Goal: Task Accomplishment & Management: Manage account settings

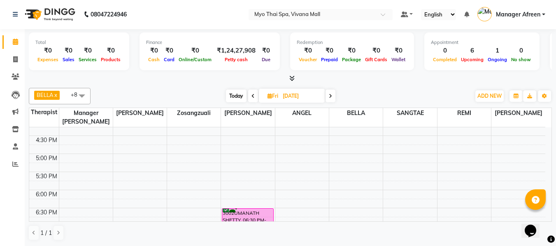
scroll to position [329, 0]
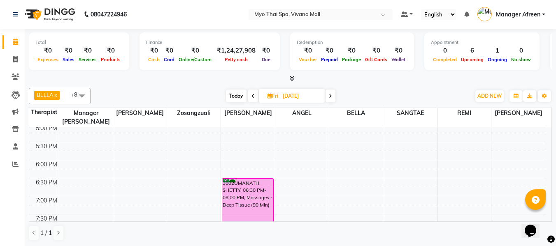
click at [233, 96] on span "Today" at bounding box center [236, 96] width 21 height 13
type input "01-09-2025"
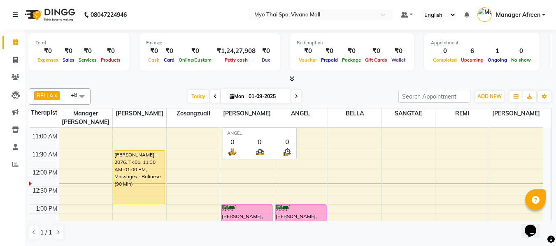
scroll to position [0, 0]
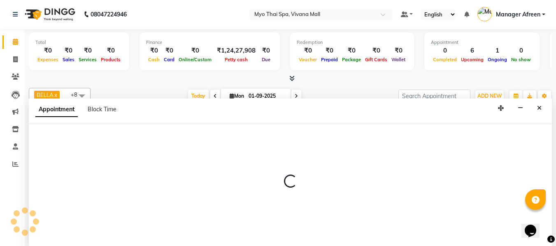
select select "72378"
select select "750"
select select "tentative"
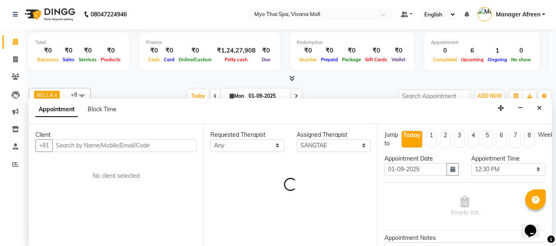
click at [139, 145] on input "text" at bounding box center [124, 146] width 144 height 13
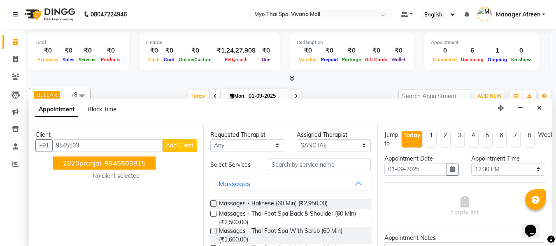
click at [127, 163] on span "9545503" at bounding box center [119, 163] width 29 height 8
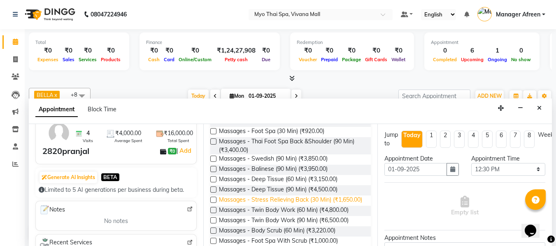
scroll to position [206, 0]
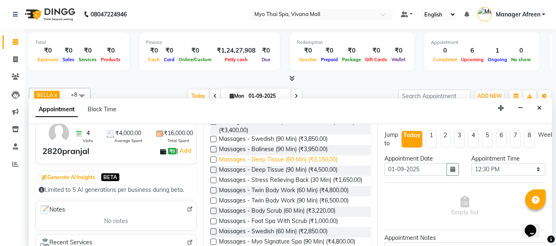
type input "9545503815"
click at [286, 166] on span "Massages - Deep Tissue (60 Min) (₹3,150.00)" at bounding box center [278, 161] width 119 height 10
checkbox input "false"
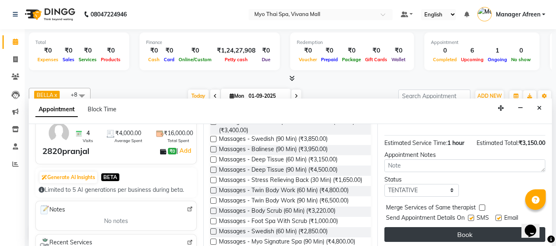
scroll to position [100, 0]
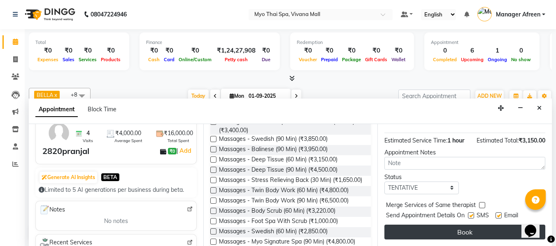
click at [459, 227] on button "Book" at bounding box center [464, 232] width 161 height 15
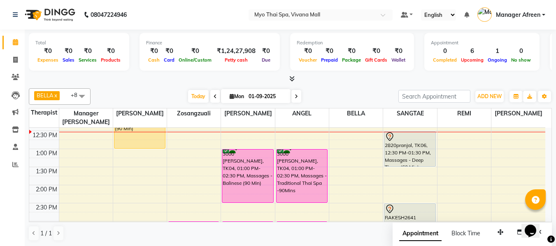
scroll to position [145, 0]
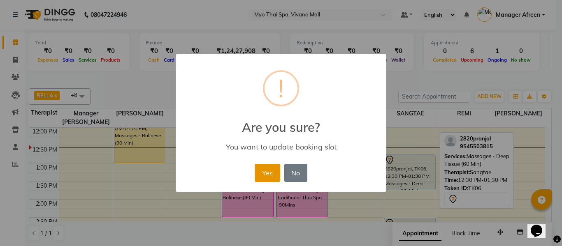
click at [268, 174] on button "Yes" at bounding box center [267, 173] width 25 height 18
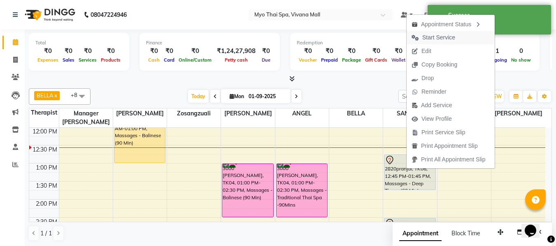
click at [436, 38] on span "Start Service" at bounding box center [438, 37] width 33 height 9
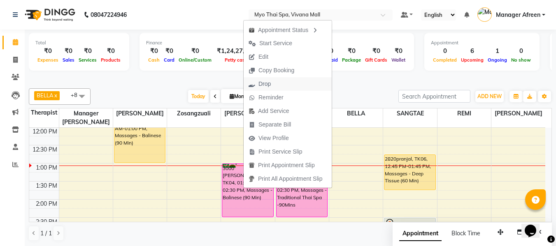
click at [270, 81] on span "Drop" at bounding box center [264, 84] width 12 height 9
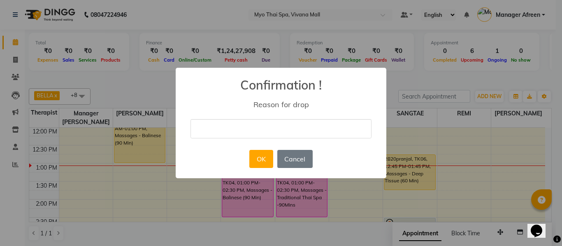
click at [252, 130] on input "text" at bounding box center [281, 128] width 181 height 19
type input "12"
click at [259, 156] on button "OK" at bounding box center [260, 159] width 23 height 18
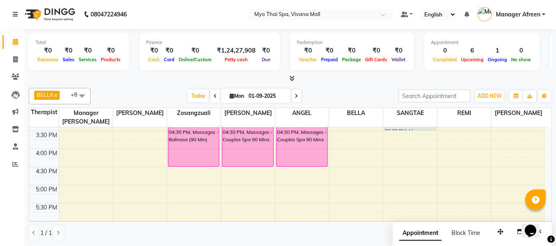
scroll to position [269, 0]
click at [300, 186] on div "8:00 AM 8:30 AM 9:00 AM 9:30 AM 10:00 AM 10:30 AM 11:00 AM 11:30 AM 12:00 PM 12…" at bounding box center [287, 130] width 516 height 543
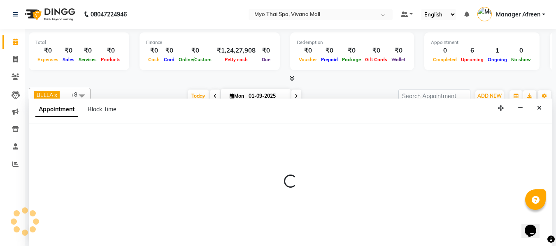
select select "70774"
select select "1020"
select select "tentative"
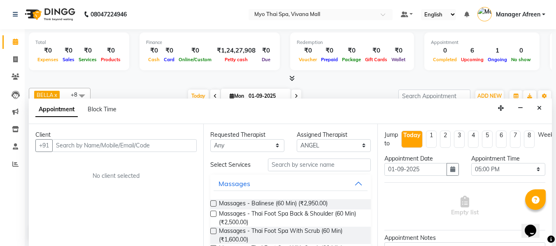
click at [185, 144] on input "text" at bounding box center [124, 146] width 144 height 13
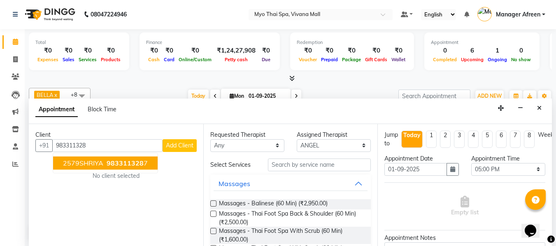
click at [127, 159] on span "983311328" at bounding box center [125, 163] width 37 height 8
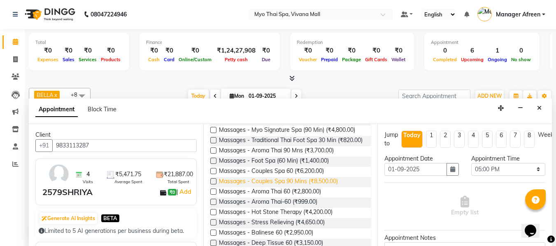
scroll to position [329, 0]
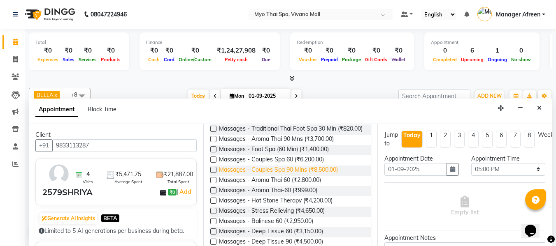
type input "9833113287"
click at [307, 176] on span "Massages - Couples Spa 90 Mins (₹8,500.00)" at bounding box center [278, 171] width 119 height 10
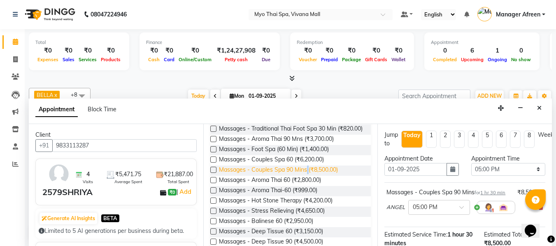
click at [307, 176] on span "Massages - Couples Spa 90 Mins (₹8,500.00)" at bounding box center [278, 171] width 119 height 10
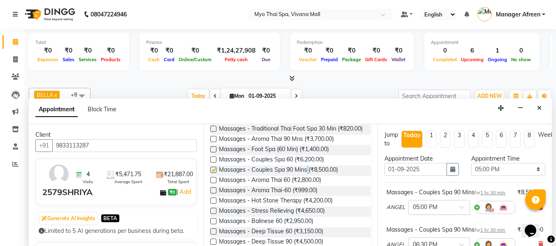
checkbox input "false"
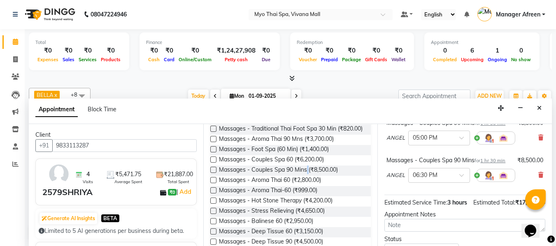
scroll to position [82, 0]
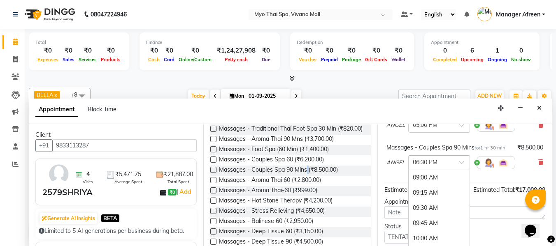
click at [425, 167] on input "text" at bounding box center [431, 162] width 36 height 9
click at [428, 218] on div "05:00 PM" at bounding box center [439, 209] width 61 height 15
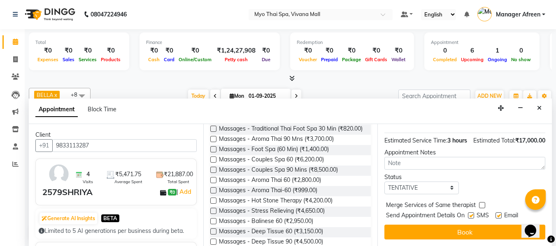
scroll to position [172, 0]
click at [419, 183] on select "Select TENTATIVE CONFIRM CHECK-IN UPCOMING" at bounding box center [421, 188] width 74 height 13
click at [411, 182] on select "Select TENTATIVE CONFIRM CHECK-IN UPCOMING" at bounding box center [421, 188] width 74 height 13
select select "confirm booking"
click at [384, 182] on select "Select TENTATIVE CONFIRM CHECK-IN UPCOMING" at bounding box center [421, 188] width 74 height 13
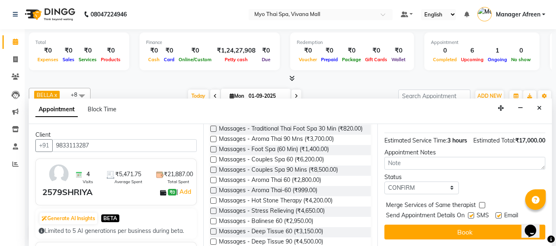
click at [419, 234] on div "Jump to Today 1 2 3 4 5 6 7 8 Weeks Appointment Date 01-09-2025 Appointment Tim…" at bounding box center [464, 185] width 174 height 122
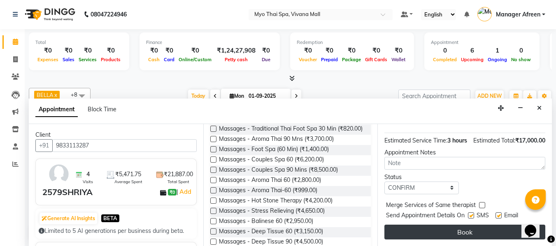
click at [421, 228] on button "Book" at bounding box center [464, 232] width 161 height 15
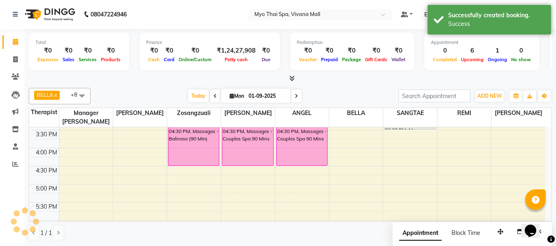
scroll to position [0, 0]
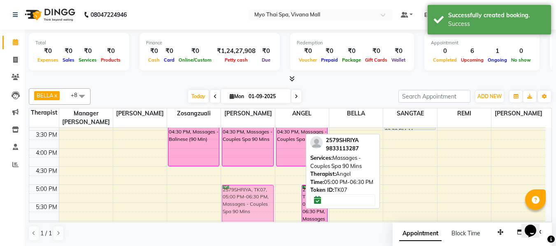
drag, startPoint x: 293, startPoint y: 188, endPoint x: 259, endPoint y: 188, distance: 34.2
click at [259, 188] on tr "ASHWINI DIXIT - 2076, TK01, 11:30 AM-01:00 PM, Massages - Balinese (90 Min) 260…" at bounding box center [287, 130] width 516 height 543
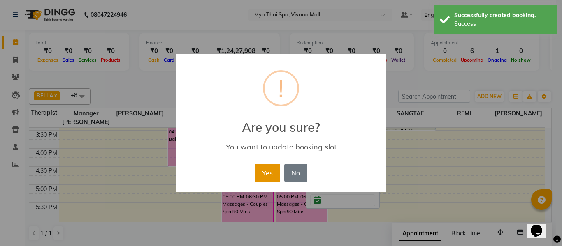
click at [263, 177] on button "Yes" at bounding box center [267, 173] width 25 height 18
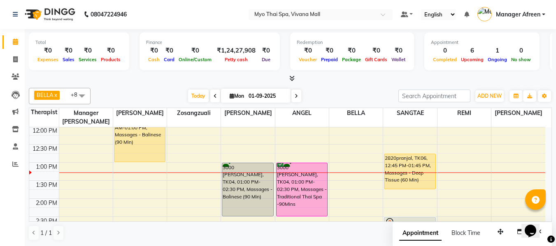
scroll to position [145, 0]
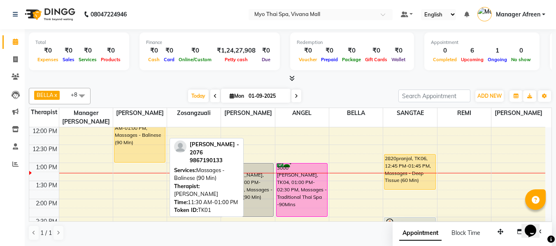
click at [144, 148] on div "ASHWINI DIXIT - 2076, TK01, 11:30 AM-01:00 PM, Massages - Balinese (90 Min)" at bounding box center [139, 135] width 51 height 53
click at [149, 150] on div "ASHWINI DIXIT - 2076, TK01, 11:30 AM-01:00 PM, Massages - Balinese (90 Min)" at bounding box center [139, 135] width 51 height 53
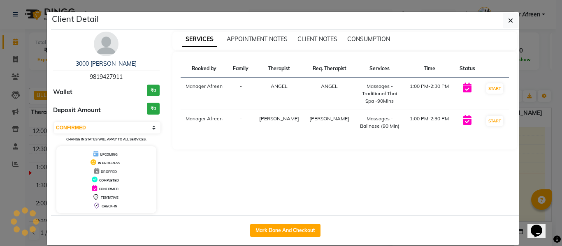
select select "1"
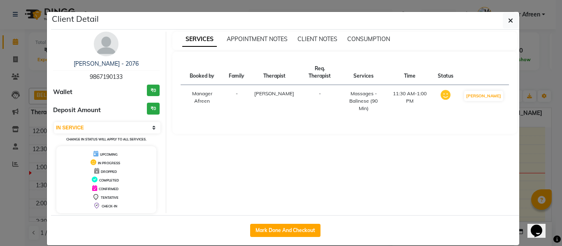
drag, startPoint x: 128, startPoint y: 81, endPoint x: 80, endPoint y: 73, distance: 48.7
click at [80, 73] on div "ASHWINI DIXIT - 2076 9867190133" at bounding box center [106, 71] width 107 height 22
copy span "9867190133"
click at [508, 20] on icon "button" at bounding box center [510, 20] width 5 height 7
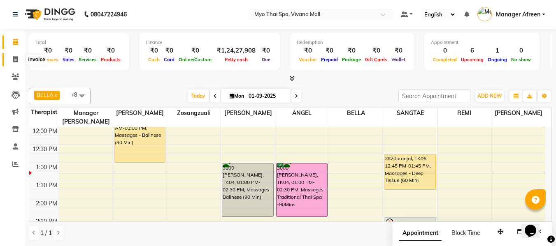
click at [17, 59] on icon at bounding box center [15, 59] width 5 height 6
select select "service"
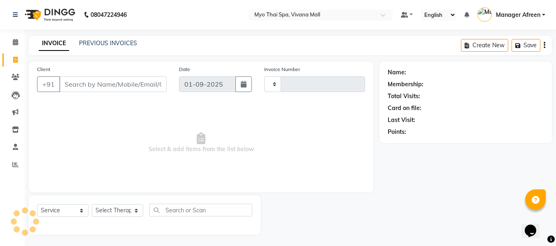
type input "3551"
select select "3908"
click at [140, 86] on input "Client" at bounding box center [112, 85] width 107 height 16
type input "9867190133"
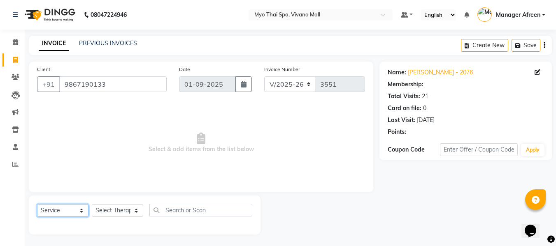
click at [74, 212] on select "Select Service Product Membership Package Voucher Prepaid Gift Card" at bounding box center [62, 211] width 51 height 13
select select "P"
click at [37, 205] on select "Select Service Product Membership Package Voucher Prepaid Gift Card" at bounding box center [62, 211] width 51 height 13
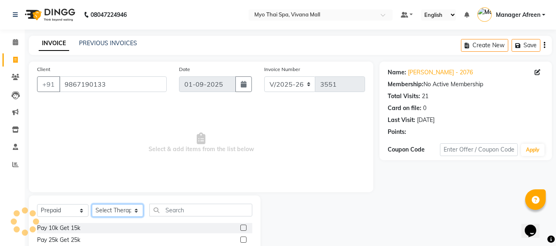
click at [114, 207] on select "Select Therapist" at bounding box center [117, 211] width 51 height 13
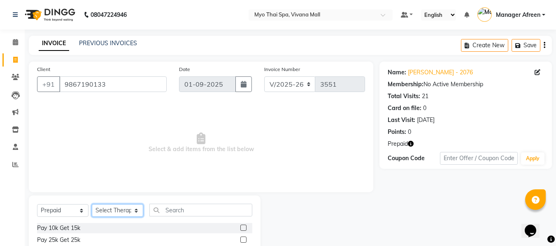
select select "20082"
click at [92, 205] on select "Select Therapist ANGEL BELLA Dindin Jane JENNY Kristina LORITA Manager Afreen M…" at bounding box center [117, 211] width 51 height 13
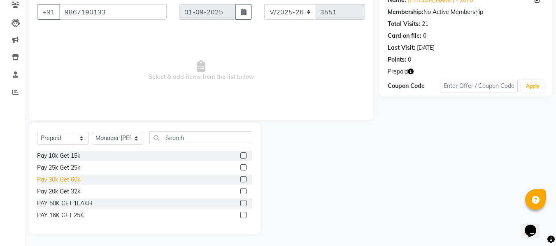
click at [63, 179] on div "Pay 30k Get 60k" at bounding box center [58, 180] width 43 height 9
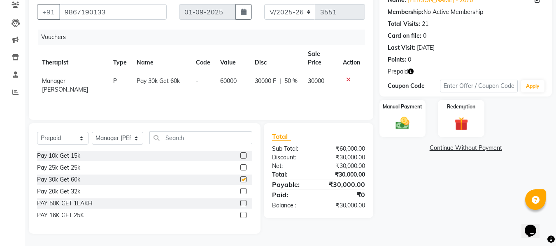
checkbox input "false"
click at [404, 128] on img at bounding box center [402, 124] width 23 height 16
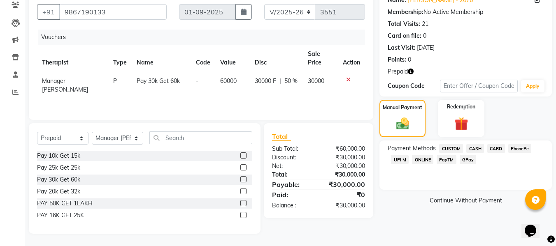
click at [391, 163] on span "UPI M" at bounding box center [400, 159] width 18 height 9
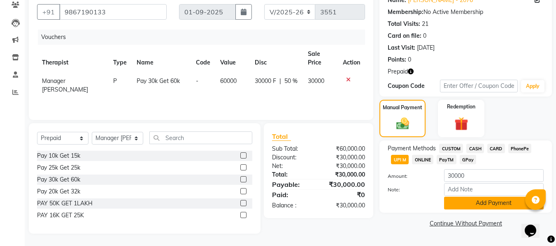
click at [465, 205] on button "Add Payment" at bounding box center [494, 203] width 100 height 13
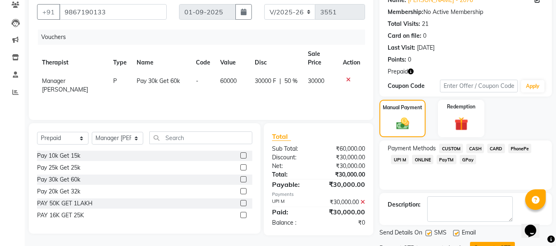
scroll to position [108, 0]
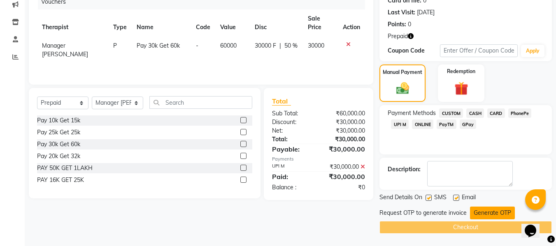
click at [479, 212] on button "Generate OTP" at bounding box center [492, 213] width 45 height 13
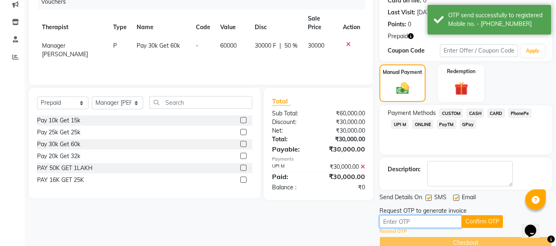
click at [435, 221] on input "text" at bounding box center [420, 222] width 82 height 13
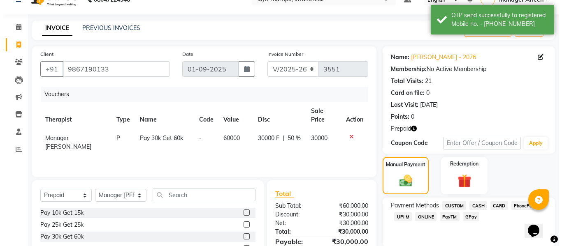
scroll to position [0, 0]
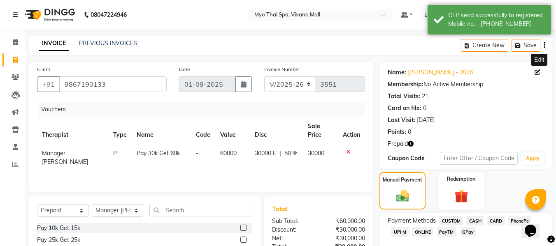
click at [538, 73] on icon at bounding box center [538, 73] width 6 height 6
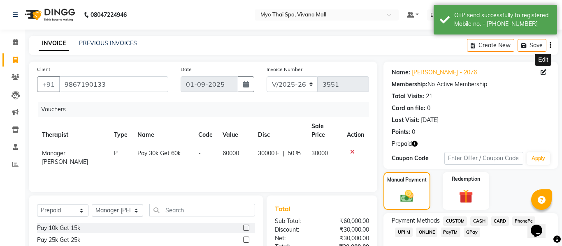
select select "22"
select select "female"
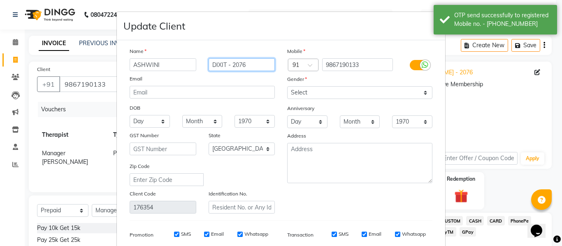
drag, startPoint x: 250, startPoint y: 63, endPoint x: 225, endPoint y: 66, distance: 25.3
click at [225, 66] on input "DIXIT - 2076" at bounding box center [242, 64] width 67 height 13
type input "DIXIT"
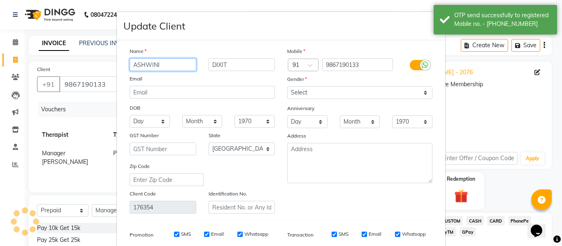
click at [130, 62] on input "ASHWINI" at bounding box center [163, 64] width 67 height 13
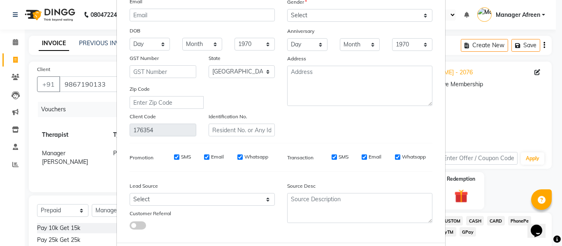
scroll to position [119, 0]
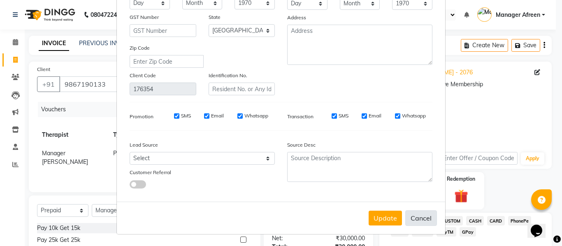
click at [423, 217] on button "Cancel" at bounding box center [421, 219] width 32 height 16
select select
select select "null"
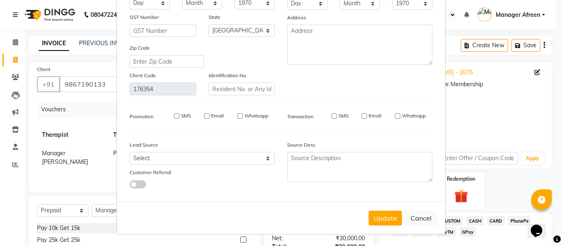
select select
checkbox input "false"
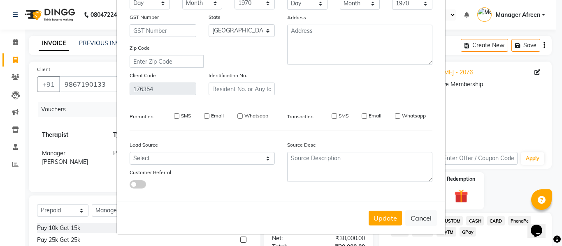
checkbox input "false"
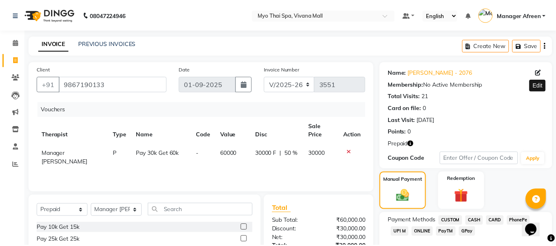
scroll to position [123, 0]
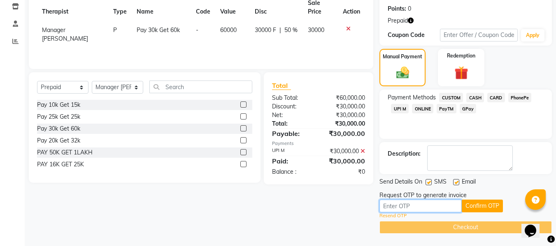
click at [402, 206] on input "text" at bounding box center [420, 206] width 82 height 13
type input "8797"
click at [484, 204] on button "Confirm OTP" at bounding box center [482, 206] width 41 height 13
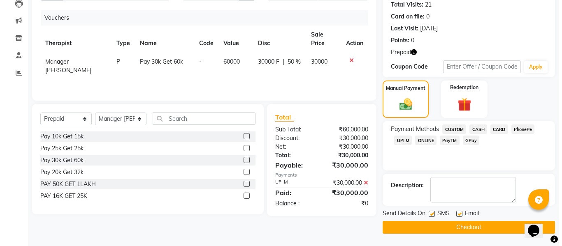
scroll to position [0, 0]
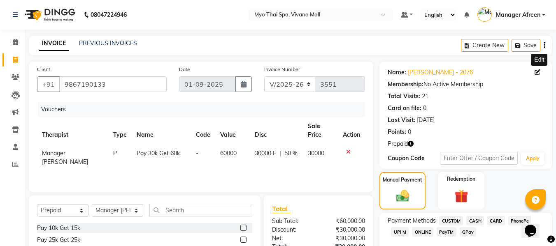
click at [537, 72] on icon at bounding box center [538, 73] width 6 height 6
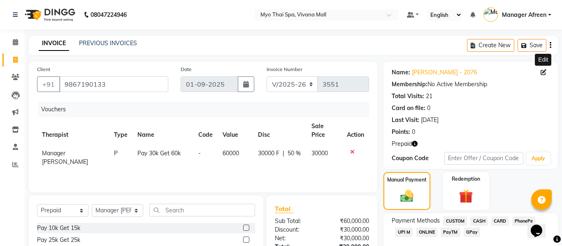
select select "22"
select select "female"
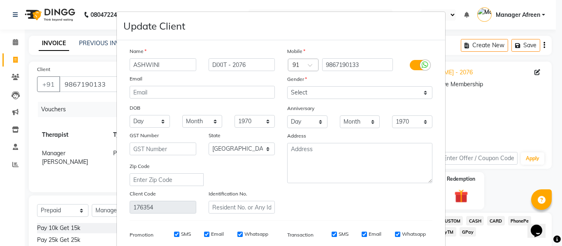
click at [130, 61] on input "ASHWINI" at bounding box center [163, 64] width 67 height 13
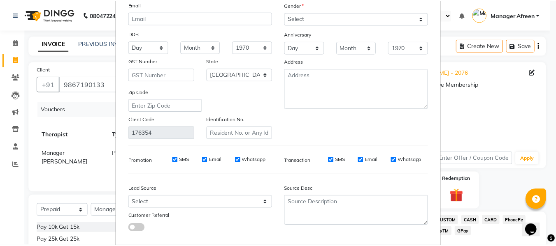
scroll to position [119, 0]
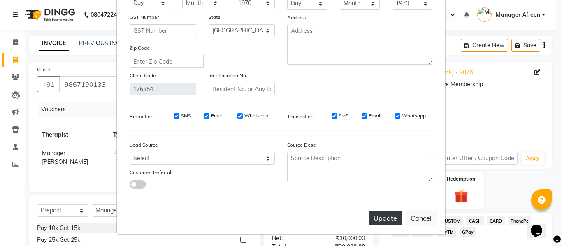
type input "3019ASHWINI"
click at [391, 221] on button "Update" at bounding box center [385, 218] width 33 height 15
select select
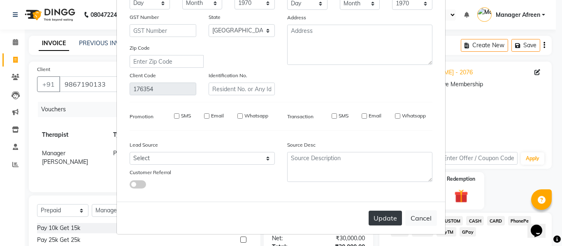
select select "null"
select select
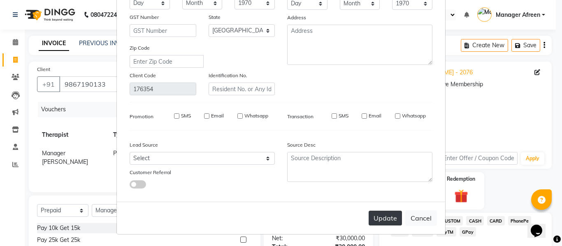
checkbox input "false"
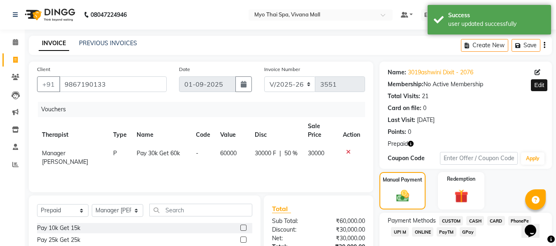
scroll to position [92, 0]
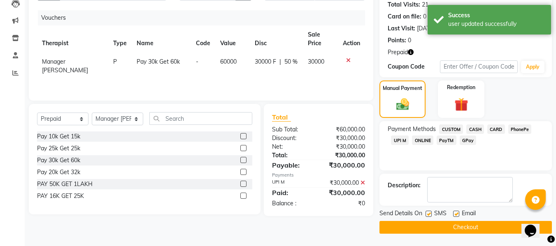
click at [442, 224] on button "Checkout" at bounding box center [465, 227] width 172 height 13
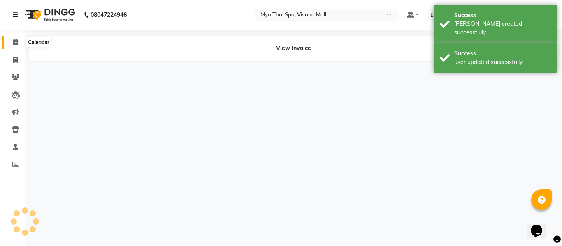
click at [17, 39] on icon at bounding box center [15, 42] width 5 height 6
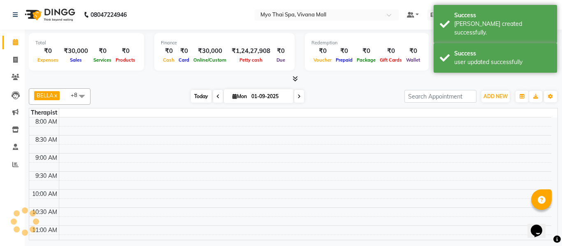
click at [197, 95] on span "Today" at bounding box center [201, 96] width 21 height 13
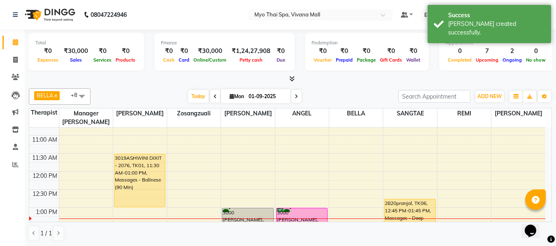
scroll to position [140, 0]
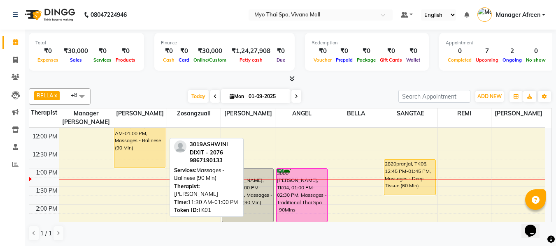
click at [140, 148] on div "3019ASHWINI DIXIT - 2076, TK01, 11:30 AM-01:00 PM, Massages - Balinese (90 Min)" at bounding box center [139, 141] width 51 height 53
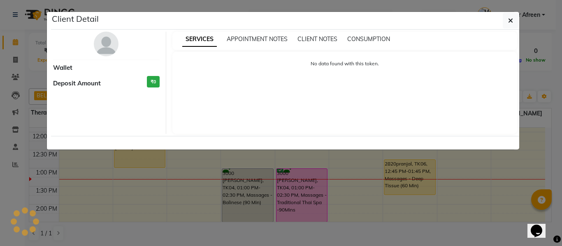
select select "1"
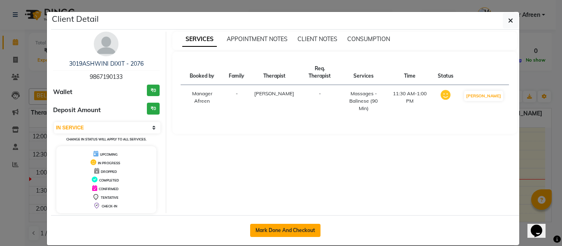
click at [281, 230] on button "Mark Done And Checkout" at bounding box center [285, 230] width 70 height 13
select select "service"
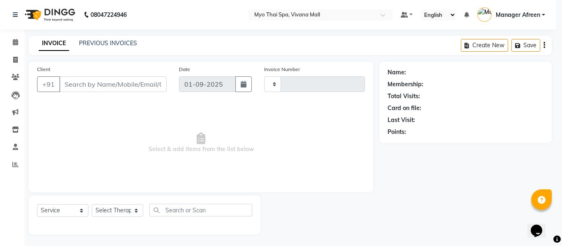
type input "3552"
select select "3908"
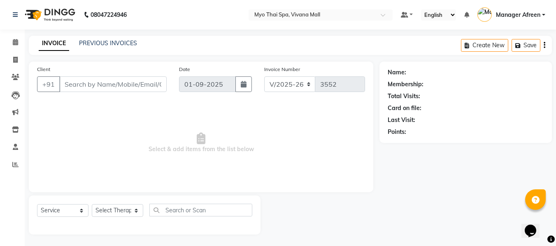
type input "9867190133"
select select "35779"
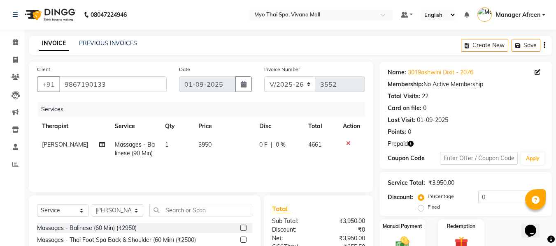
scroll to position [83, 0]
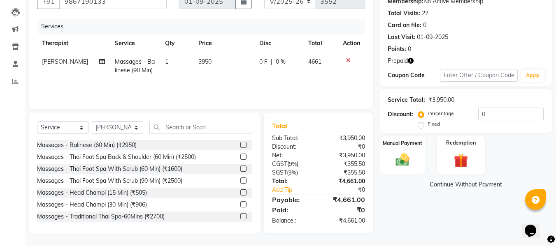
click at [458, 157] on img at bounding box center [460, 161] width 23 height 18
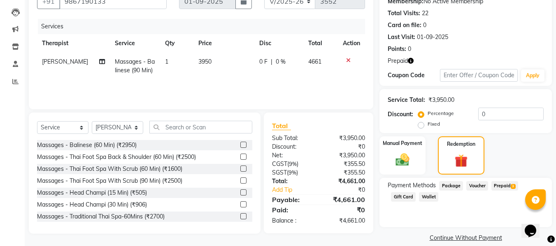
click at [506, 187] on span "Prepaid 3" at bounding box center [504, 185] width 27 height 9
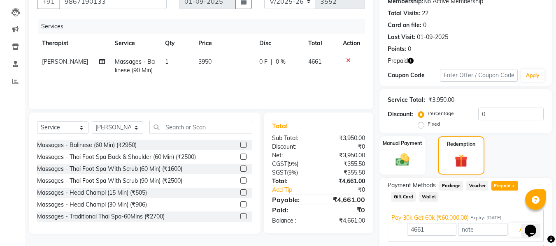
scroll to position [150, 0]
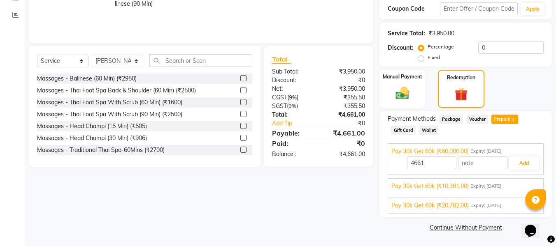
click at [432, 204] on span "Pay 30k Get 60k (₹20,782.00)" at bounding box center [429, 206] width 77 height 9
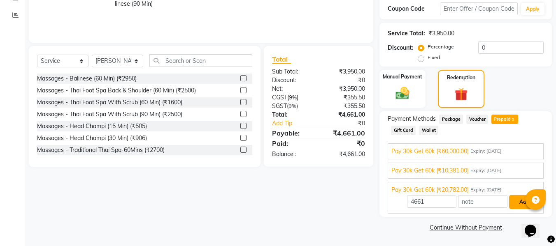
click at [521, 204] on button "Add" at bounding box center [524, 202] width 30 height 14
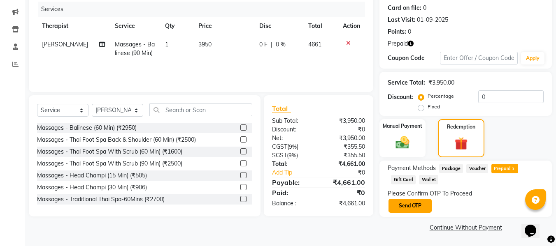
click at [417, 203] on button "Send OTP" at bounding box center [409, 206] width 43 height 14
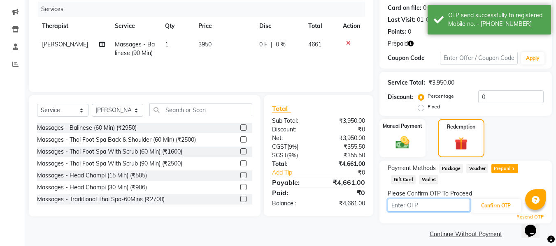
click at [417, 203] on input "text" at bounding box center [429, 205] width 82 height 13
type input "8797"
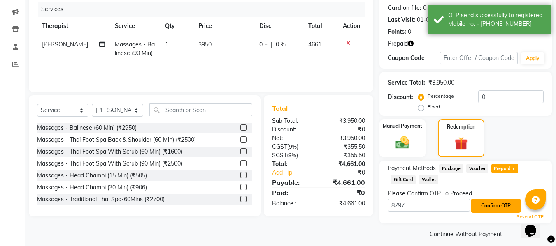
click at [480, 205] on button "Confirm OTP" at bounding box center [496, 206] width 50 height 14
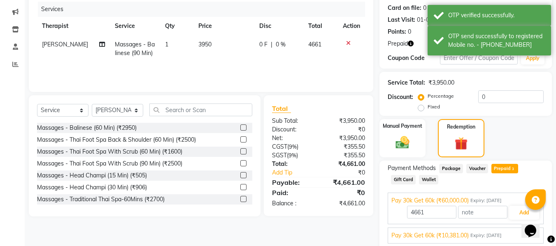
scroll to position [150, 0]
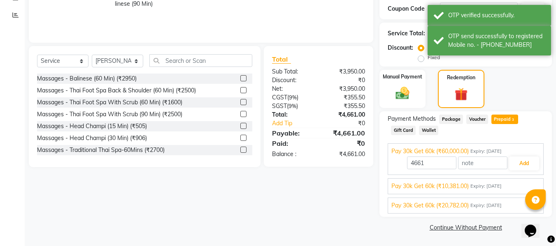
click at [416, 206] on span "Pay 30k Get 60k (₹20,782.00)" at bounding box center [429, 206] width 77 height 9
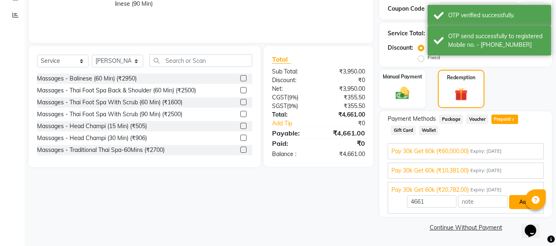
click at [516, 201] on button "Add" at bounding box center [524, 202] width 30 height 14
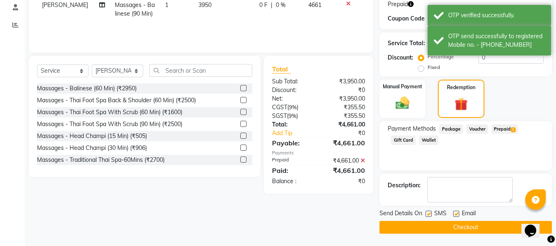
click at [428, 214] on label at bounding box center [429, 214] width 6 height 6
click at [428, 214] on input "checkbox" at bounding box center [428, 214] width 5 height 5
checkbox input "false"
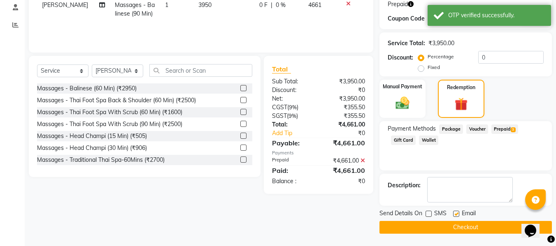
click at [459, 213] on label at bounding box center [456, 214] width 6 height 6
click at [458, 213] on input "checkbox" at bounding box center [455, 214] width 5 height 5
checkbox input "false"
click at [453, 223] on button "Checkout" at bounding box center [465, 227] width 172 height 13
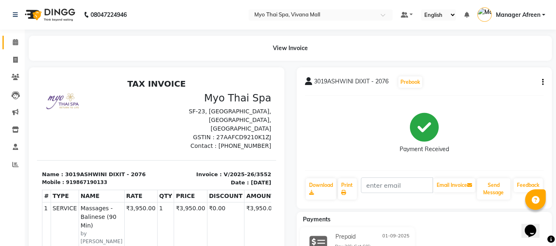
click at [16, 36] on link "Calendar" at bounding box center [12, 43] width 20 height 14
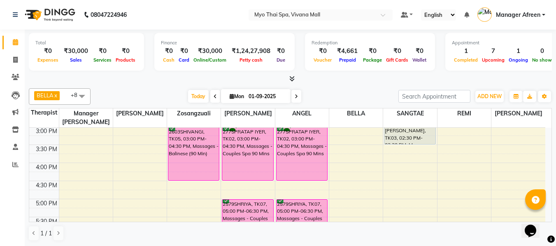
scroll to position [165, 0]
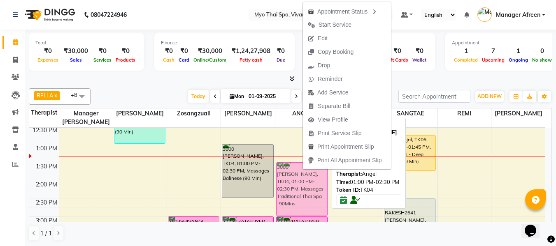
drag, startPoint x: 295, startPoint y: 167, endPoint x: 295, endPoint y: 181, distance: 14.0
click at [295, 181] on div "3000 MAHESH MOTWANI, TK04, 01:00 PM-02:30 PM, Massages - Traditional Thai Spa -…" at bounding box center [301, 234] width 53 height 543
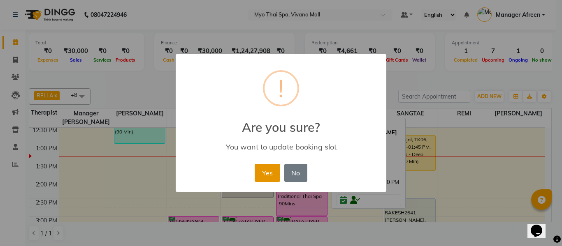
click at [267, 167] on button "Yes" at bounding box center [267, 173] width 25 height 18
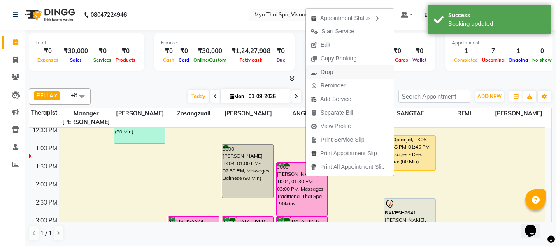
click at [330, 71] on span "Drop" at bounding box center [327, 72] width 12 height 9
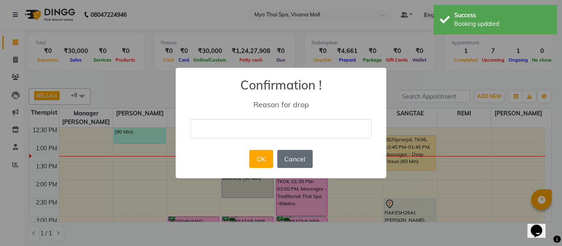
click at [293, 154] on button "Cancel" at bounding box center [294, 159] width 35 height 18
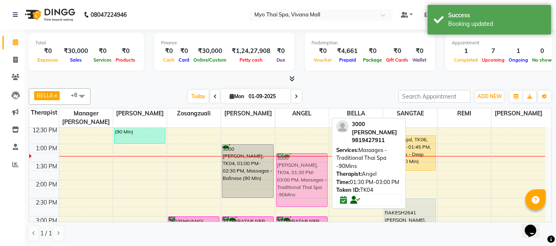
drag, startPoint x: 300, startPoint y: 174, endPoint x: 298, endPoint y: 164, distance: 10.0
click at [298, 164] on div "3000 MAHESH MOTWANI, TK04, 01:30 PM-03:00 PM, Massages - Traditional Thai Spa -…" at bounding box center [301, 234] width 53 height 543
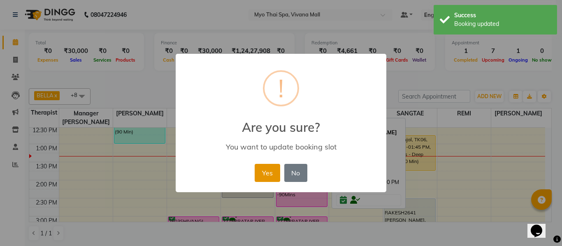
click at [258, 176] on button "Yes" at bounding box center [267, 173] width 25 height 18
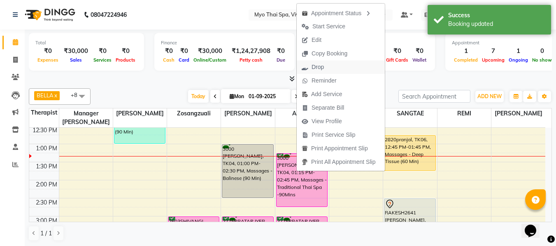
click at [319, 67] on span "Drop" at bounding box center [318, 67] width 12 height 9
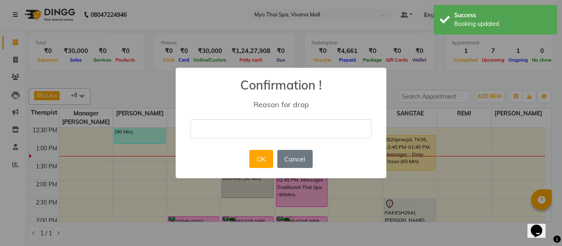
click at [331, 122] on input "text" at bounding box center [281, 128] width 181 height 19
type input "12"
click at [258, 163] on button "OK" at bounding box center [260, 159] width 23 height 18
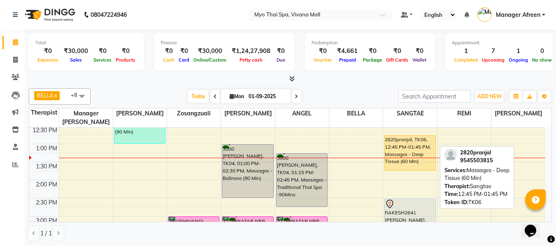
click at [396, 160] on div "2820pranjal, TK06, 12:45 PM-01:45 PM, Massages - Deep Tissue (60 Min)" at bounding box center [409, 153] width 51 height 35
click at [397, 161] on div "2820pranjal, TK06, 12:45 PM-01:45 PM, Massages - Deep Tissue (60 Min)" at bounding box center [409, 153] width 51 height 35
select select "1"
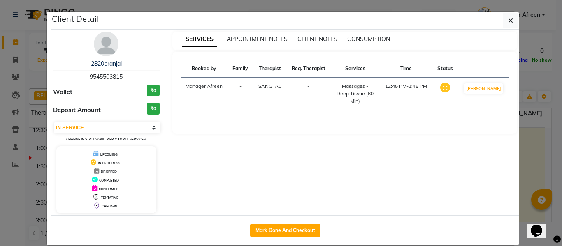
drag, startPoint x: 133, startPoint y: 75, endPoint x: 65, endPoint y: 69, distance: 68.2
click at [65, 69] on div "2820pranjal 9545503815" at bounding box center [106, 71] width 107 height 22
copy div "2820pranjal 9545503815"
click at [499, 21] on div "Client Detail" at bounding box center [285, 21] width 468 height 18
drag, startPoint x: 500, startPoint y: 15, endPoint x: 489, endPoint y: 73, distance: 59.1
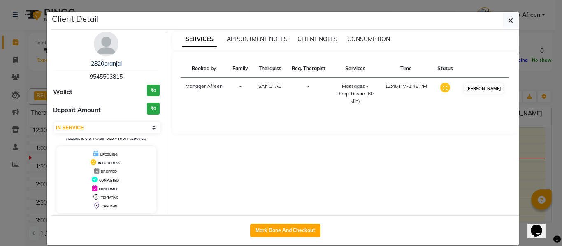
click at [503, 15] on button "button" at bounding box center [511, 21] width 16 height 16
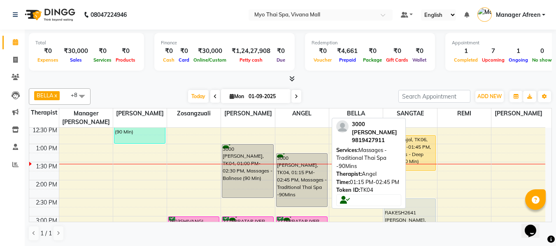
click at [314, 179] on div "3000 MAHESH MOTWANI, TK04, 01:15 PM-02:45 PM, Massages - Traditional Thai Spa -…" at bounding box center [302, 180] width 51 height 53
select select "1"
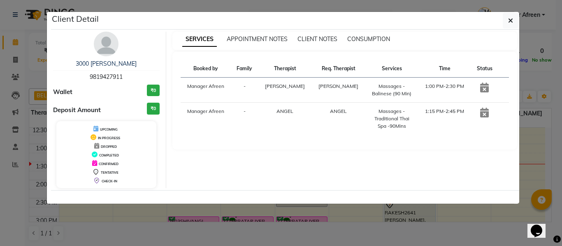
drag, startPoint x: 94, startPoint y: 73, endPoint x: 72, endPoint y: 69, distance: 22.5
click at [72, 69] on div "3000 MAHESH MOTWANI 9819427911" at bounding box center [106, 71] width 107 height 22
copy div "3000 MAHESH MOTWANI 9819427911"
click at [513, 18] on button "button" at bounding box center [511, 21] width 16 height 16
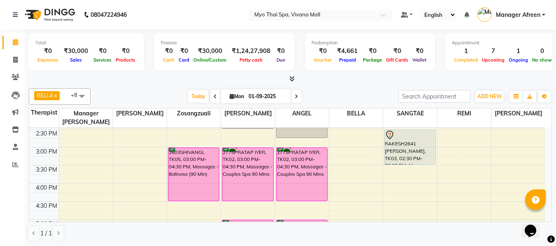
scroll to position [247, 0]
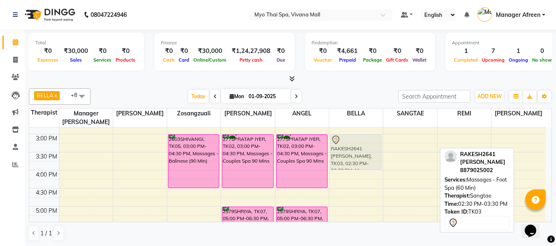
drag, startPoint x: 405, startPoint y: 140, endPoint x: 355, endPoint y: 158, distance: 52.8
click at [355, 158] on tr "3019ASHWINI DIXIT - 2076, TK01, 11:30 AM-01:00 PM, Massages - Balinese (90 Min)…" at bounding box center [287, 152] width 516 height 543
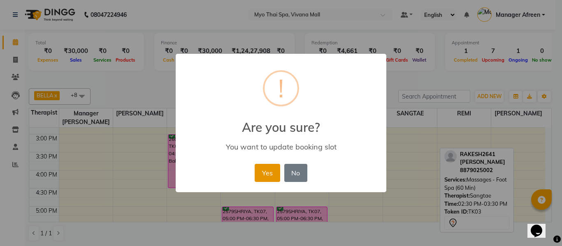
click at [270, 174] on button "Yes" at bounding box center [267, 173] width 25 height 18
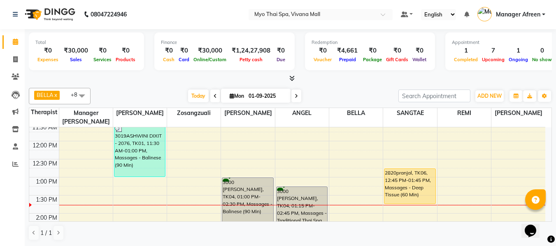
scroll to position [123, 0]
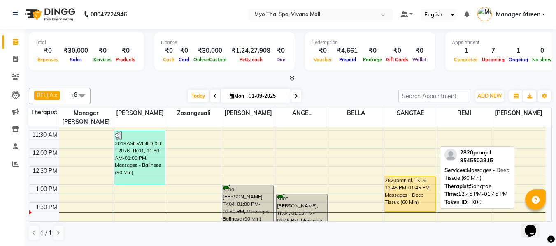
click at [408, 194] on div "2820pranjal, TK06, 12:45 PM-01:45 PM, Massages - Deep Tissue (60 Min)" at bounding box center [409, 194] width 51 height 35
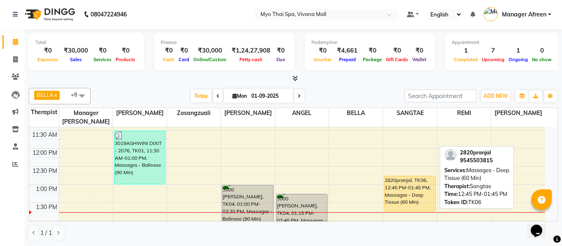
select select "1"
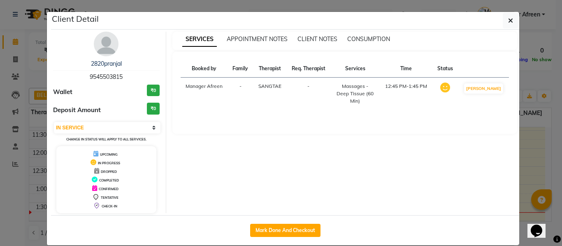
drag, startPoint x: 126, startPoint y: 73, endPoint x: 58, endPoint y: 76, distance: 67.5
click at [58, 76] on div "2820pranjal 9545503815" at bounding box center [106, 71] width 107 height 22
copy span "9545503815"
drag, startPoint x: 507, startPoint y: 19, endPoint x: 502, endPoint y: 21, distance: 5.9
click at [508, 19] on icon "button" at bounding box center [510, 20] width 5 height 7
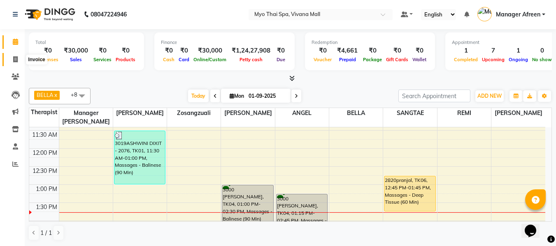
click at [12, 59] on span at bounding box center [15, 59] width 14 height 9
select select "3908"
select select "service"
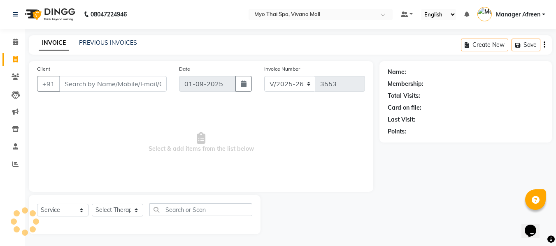
click at [121, 78] on input "Client" at bounding box center [112, 84] width 107 height 16
type input "9545503815"
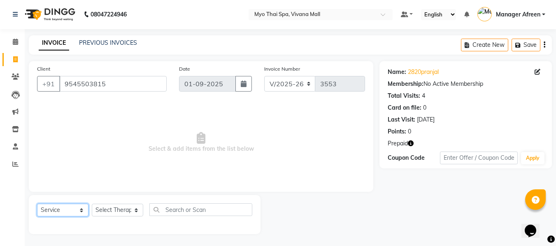
click at [60, 211] on select "Select Service Product Membership Package Voucher Prepaid Gift Card" at bounding box center [62, 210] width 51 height 13
select select "P"
click at [37, 204] on select "Select Service Product Membership Package Voucher Prepaid Gift Card" at bounding box center [62, 210] width 51 height 13
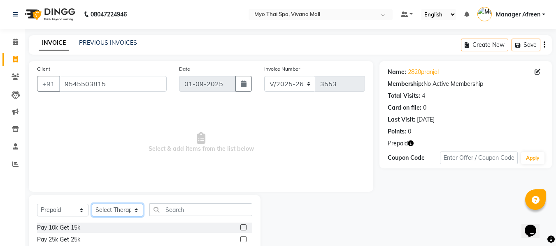
click at [112, 210] on select "Select Therapist ANGEL BELLA Dindin Jane JENNY Kristina LORITA Manager Afreen M…" at bounding box center [117, 210] width 51 height 13
click at [92, 204] on select "Select Therapist ANGEL BELLA Dindin Jane JENNY Kristina LORITA Manager Afreen M…" at bounding box center [117, 210] width 51 height 13
click at [127, 213] on select "Select Therapist ANGEL BELLA Dindin Jane JENNY Kristina LORITA Manager Afreen M…" at bounding box center [117, 210] width 51 height 13
select select "20082"
click at [92, 204] on select "Select Therapist ANGEL BELLA Dindin Jane JENNY Kristina LORITA Manager Afreen M…" at bounding box center [117, 210] width 51 height 13
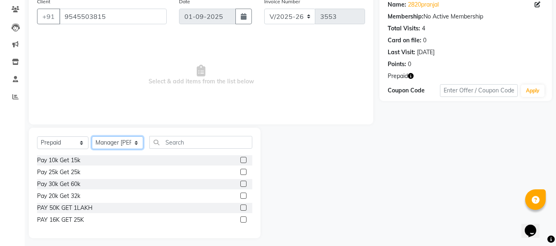
scroll to position [72, 0]
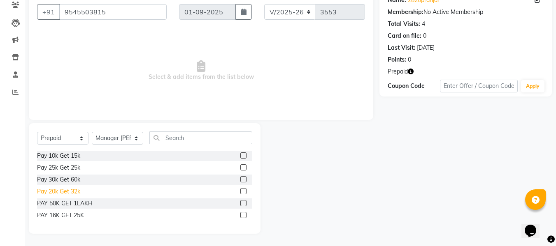
click at [68, 191] on div "Pay 20k Get 32k" at bounding box center [58, 192] width 43 height 9
checkbox input "false"
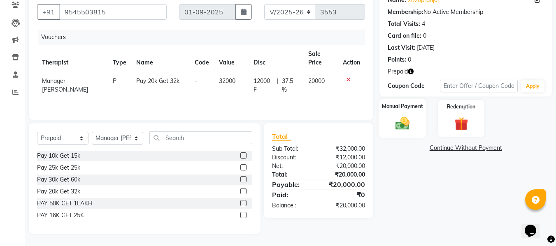
click at [388, 126] on div "Manual Payment" at bounding box center [403, 118] width 48 height 39
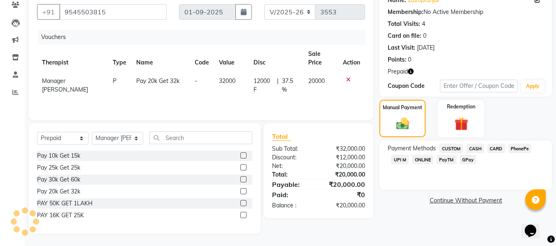
click at [500, 150] on span "CARD" at bounding box center [496, 148] width 18 height 9
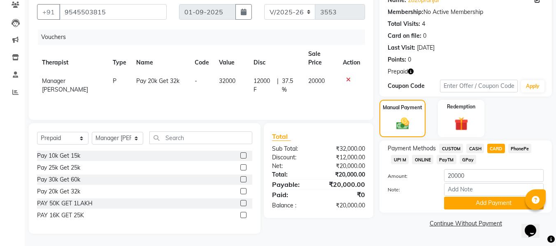
click at [392, 161] on span "UPI M" at bounding box center [400, 159] width 18 height 9
click at [463, 201] on button "Add Payment" at bounding box center [494, 203] width 100 height 13
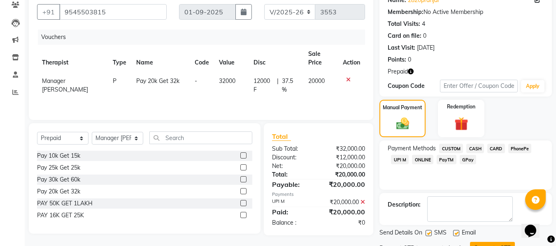
scroll to position [108, 0]
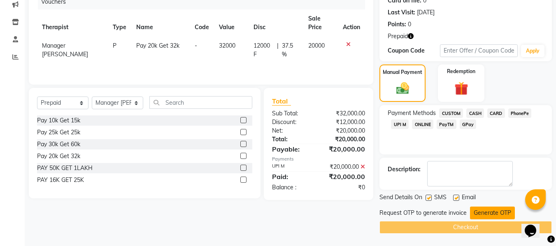
click at [477, 216] on button "Generate OTP" at bounding box center [492, 213] width 45 height 13
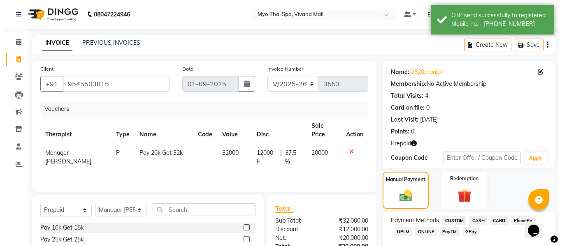
scroll to position [0, 0]
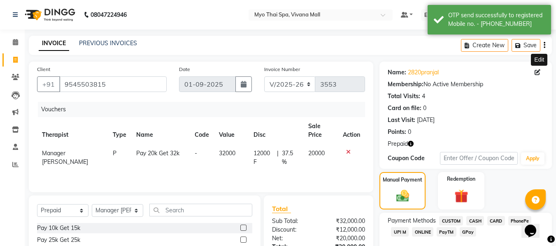
click at [539, 73] on icon at bounding box center [538, 73] width 6 height 6
select select
select select "male"
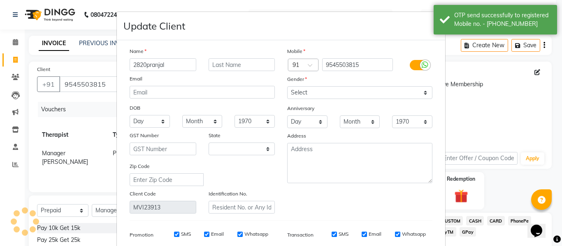
select select "22"
drag, startPoint x: 143, startPoint y: 66, endPoint x: 107, endPoint y: 65, distance: 35.8
click at [107, 65] on ngb-modal-window "Update Client Name 2820pranjal Email DOB Day 01 02 03 04 05 06 07 08 09 10 11 1…" at bounding box center [281, 123] width 562 height 246
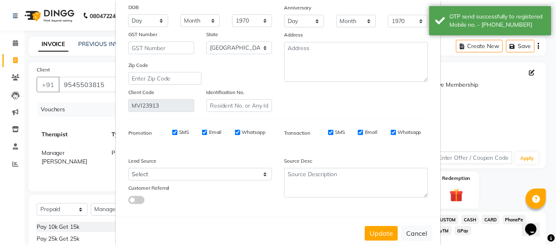
scroll to position [119, 0]
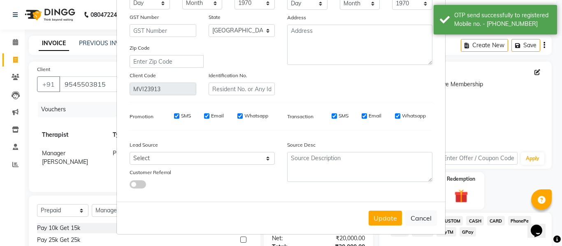
type input "3020pranjal"
click at [365, 227] on div "Update Cancel" at bounding box center [281, 218] width 328 height 33
click at [379, 219] on button "Update" at bounding box center [385, 218] width 33 height 15
select select
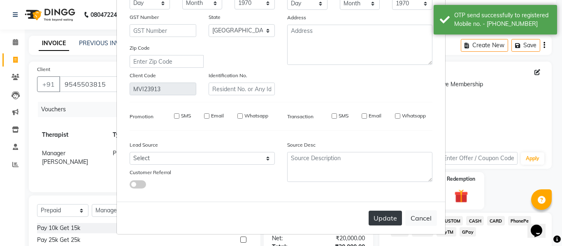
select select
select select "null"
select select
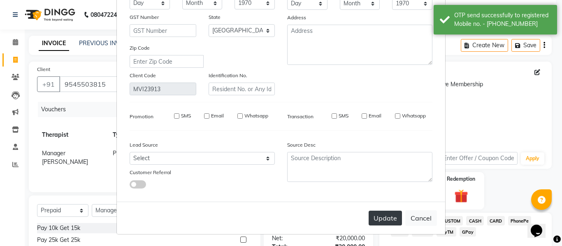
select select
checkbox input "false"
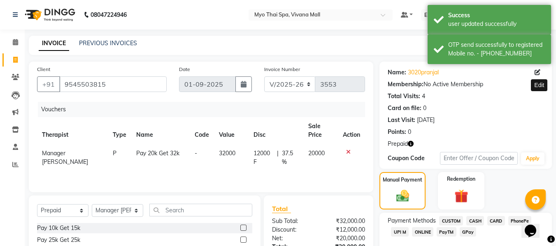
scroll to position [123, 0]
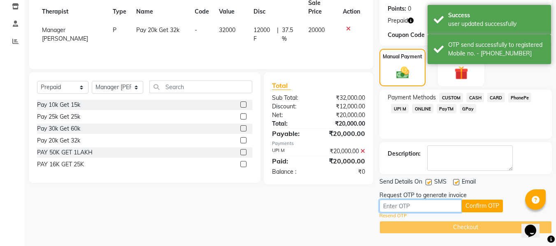
click at [423, 207] on input "text" at bounding box center [420, 206] width 82 height 13
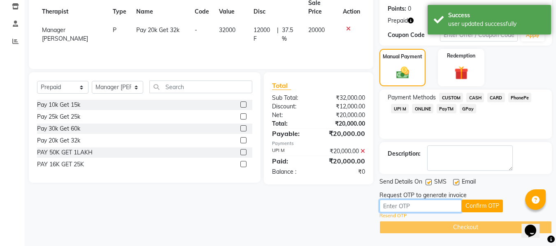
click at [423, 207] on input "text" at bounding box center [420, 206] width 82 height 13
type input "2679"
click at [468, 208] on button "Confirm OTP" at bounding box center [482, 206] width 41 height 13
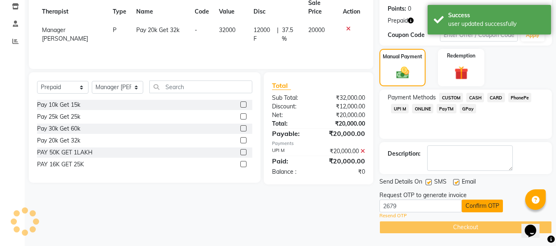
scroll to position [92, 0]
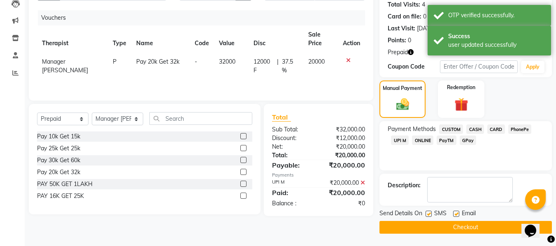
click at [440, 223] on button "Checkout" at bounding box center [465, 227] width 172 height 13
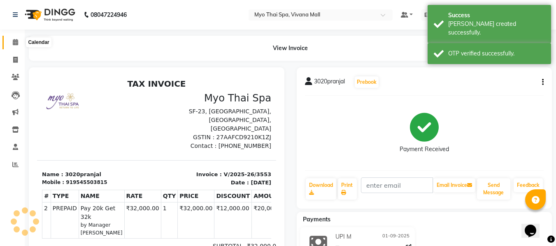
click at [14, 41] on icon at bounding box center [15, 42] width 5 height 6
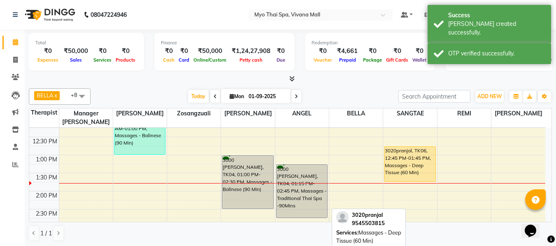
scroll to position [140, 0]
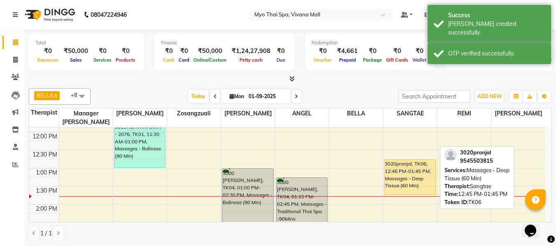
click at [406, 179] on div "3020pranjal, TK06, 12:45 PM-01:45 PM, Massages - Deep Tissue (60 Min)" at bounding box center [409, 177] width 51 height 35
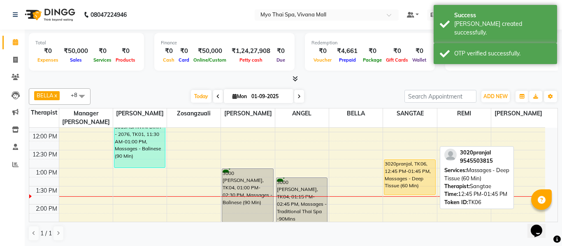
select select "1"
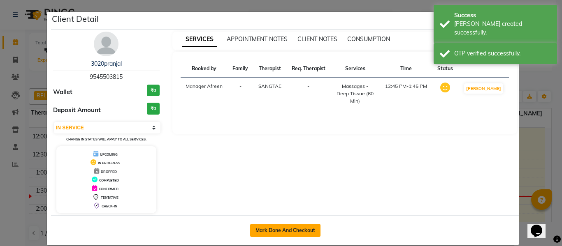
click at [309, 227] on button "Mark Done And Checkout" at bounding box center [285, 230] width 70 height 13
select select "service"
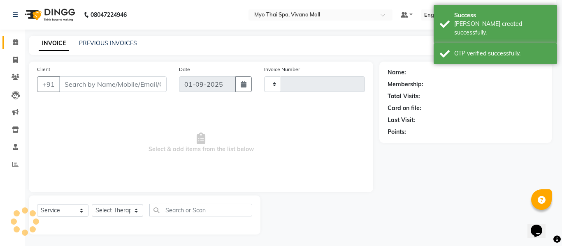
type input "3554"
select select "3908"
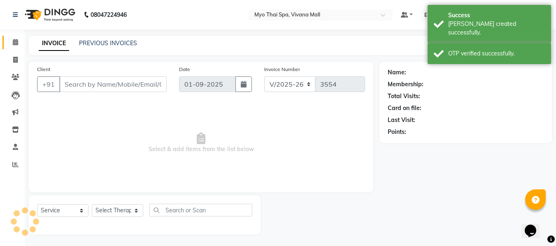
type input "9545503815"
select select "72378"
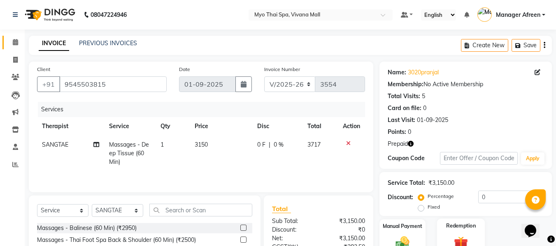
scroll to position [83, 0]
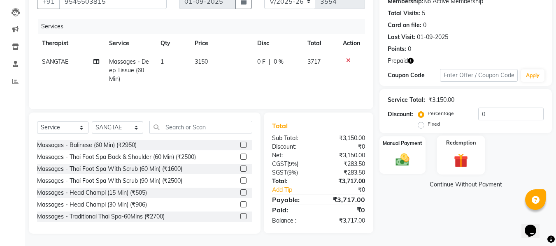
click at [459, 159] on img at bounding box center [460, 161] width 23 height 18
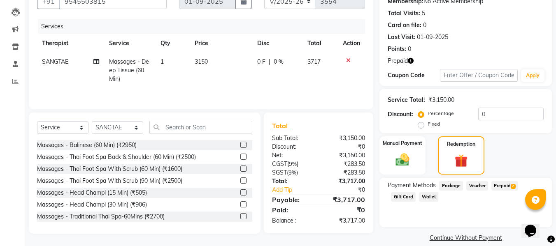
click at [500, 189] on span "Prepaid 2" at bounding box center [504, 185] width 27 height 9
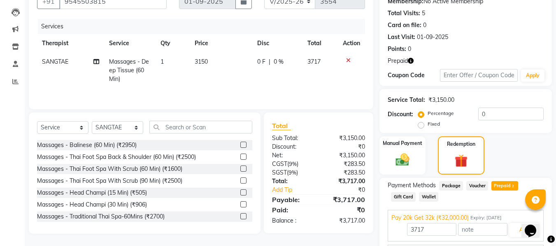
scroll to position [130, 0]
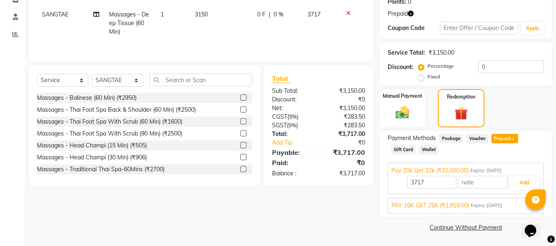
click at [438, 207] on span "PAY 16K GET 25K (₹1,919.00)" at bounding box center [430, 206] width 78 height 9
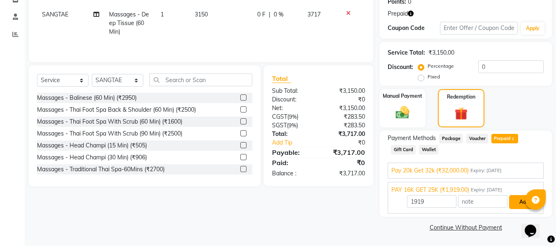
click at [522, 200] on button "Add" at bounding box center [524, 202] width 30 height 14
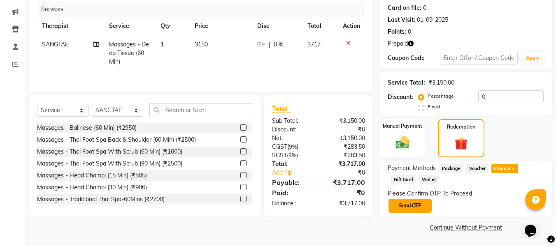
click at [409, 207] on button "Send OTP" at bounding box center [409, 206] width 43 height 14
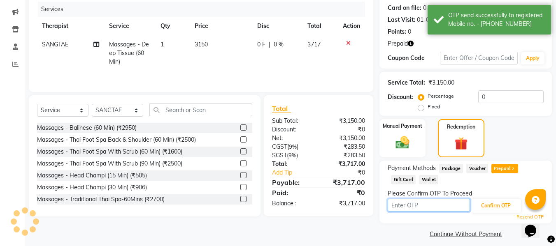
click at [414, 206] on input "text" at bounding box center [429, 205] width 82 height 13
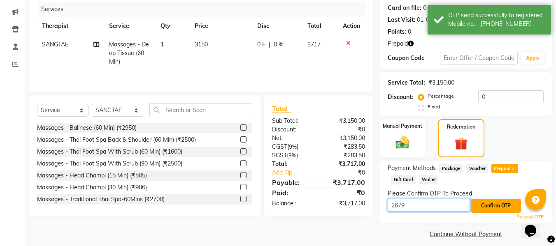
type input "2679"
click at [489, 201] on button "Confirm OTP" at bounding box center [496, 206] width 50 height 14
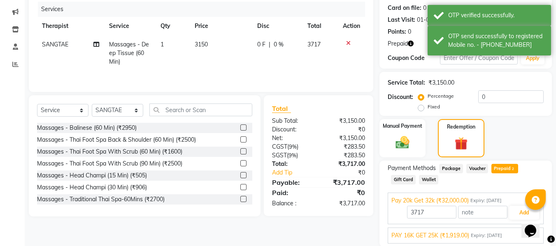
scroll to position [130, 0]
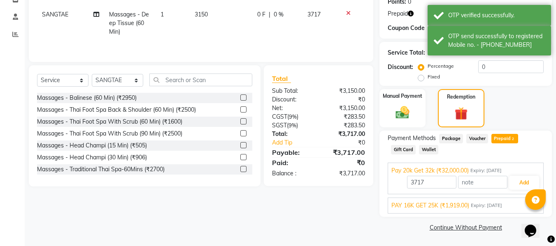
click at [443, 202] on span "PAY 16K GET 25K (₹1,919.00)" at bounding box center [430, 206] width 78 height 9
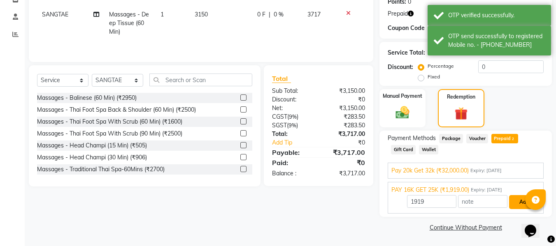
click at [517, 202] on button "Add" at bounding box center [524, 202] width 30 height 14
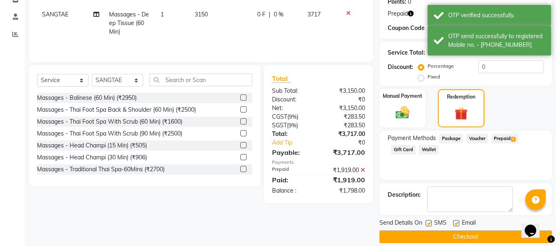
drag, startPoint x: 507, startPoint y: 135, endPoint x: 514, endPoint y: 154, distance: 20.2
click at [507, 135] on span "Prepaid 2" at bounding box center [504, 138] width 27 height 9
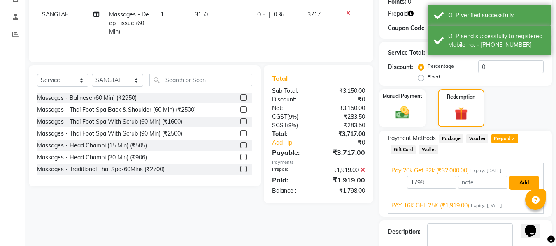
click at [521, 179] on button "Add" at bounding box center [524, 183] width 30 height 14
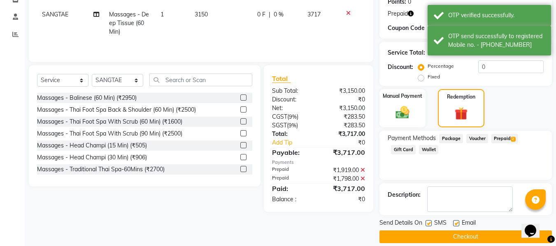
click at [430, 221] on label at bounding box center [429, 224] width 6 height 6
click at [430, 221] on input "checkbox" at bounding box center [428, 223] width 5 height 5
checkbox input "false"
click at [459, 225] on label at bounding box center [456, 224] width 6 height 6
click at [458, 225] on input "checkbox" at bounding box center [455, 223] width 5 height 5
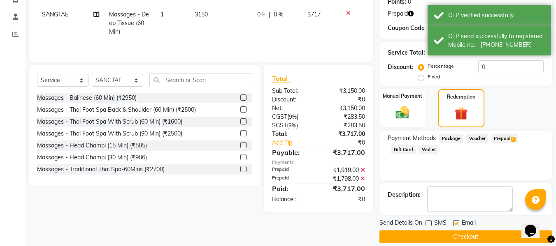
checkbox input "false"
click at [451, 232] on button "Checkout" at bounding box center [465, 237] width 172 height 13
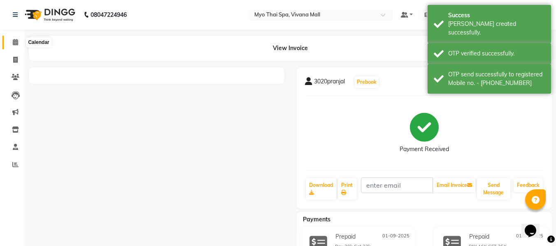
click at [9, 42] on span at bounding box center [15, 42] width 14 height 9
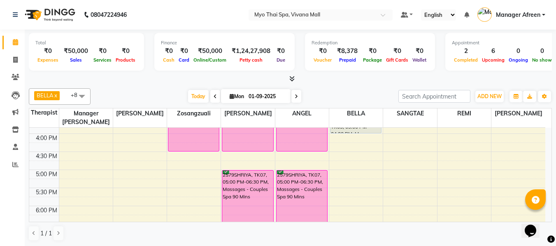
scroll to position [284, 0]
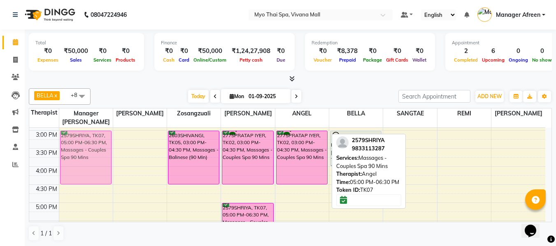
drag, startPoint x: 315, startPoint y: 184, endPoint x: 100, endPoint y: 138, distance: 220.0
click at [100, 138] on tr "2579SHRIYA, TK07, 05:00 PM-06:30 PM, Massages - Couples Spa 90 Mins 3019ASHWINI…" at bounding box center [287, 148] width 516 height 543
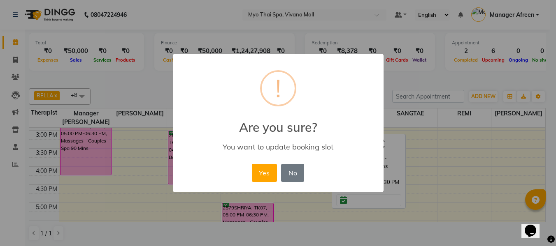
scroll to position [251, 0]
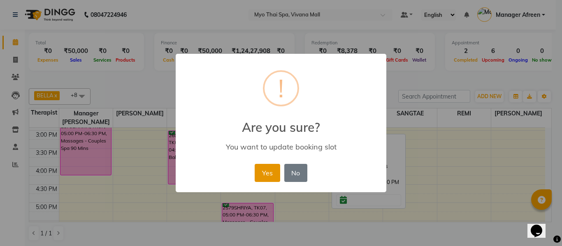
click at [260, 172] on button "Yes" at bounding box center [267, 173] width 25 height 18
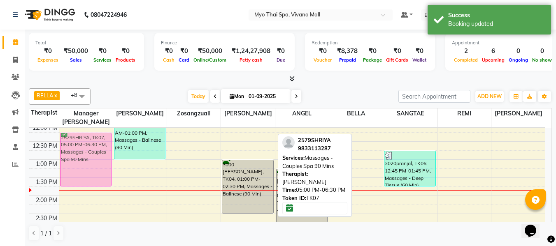
drag, startPoint x: 245, startPoint y: 212, endPoint x: 85, endPoint y: 137, distance: 176.6
click at [85, 137] on tr "2579SHRIYA, TK07, 02:45 PM-04:15 PM, Massages - Couples Spa 90 Mins 2579SHRIYA,…" at bounding box center [287, 250] width 516 height 543
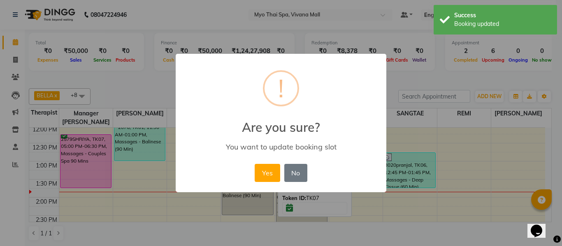
click at [85, 137] on div "× ! Are you sure? You want to update booking slot Yes No No" at bounding box center [281, 123] width 562 height 246
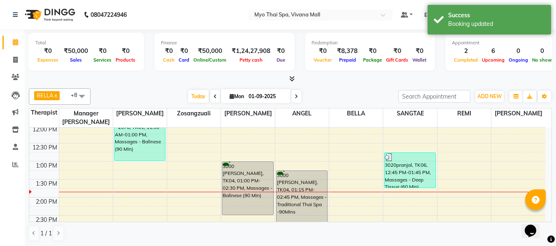
scroll to position [271, 0]
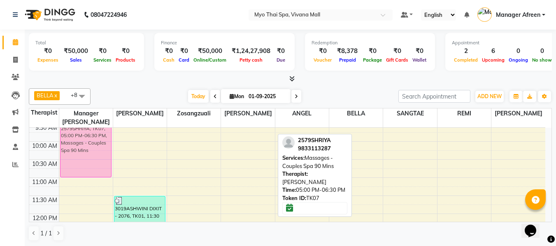
drag, startPoint x: 243, startPoint y: 193, endPoint x: 86, endPoint y: 134, distance: 167.1
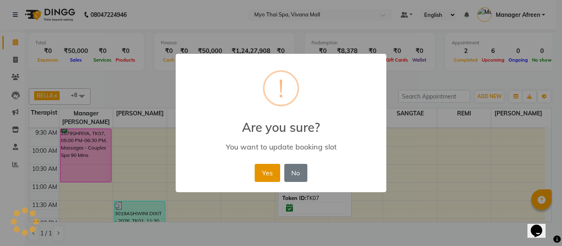
click at [277, 172] on button "Yes" at bounding box center [267, 173] width 25 height 18
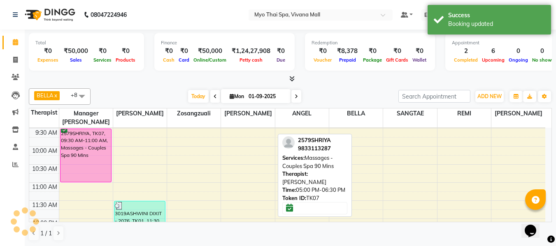
scroll to position [0, 0]
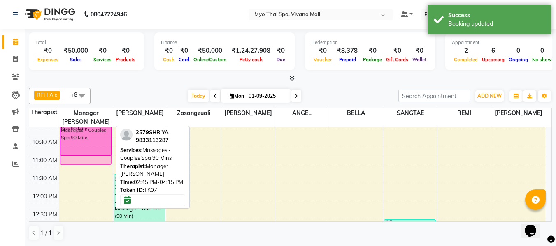
drag, startPoint x: 95, startPoint y: 185, endPoint x: 98, endPoint y: 135, distance: 50.3
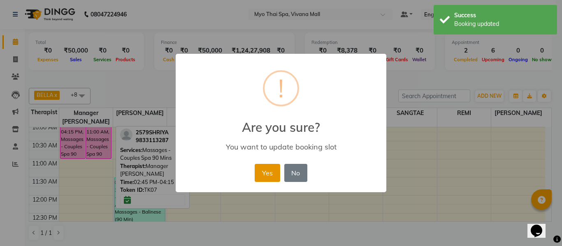
click at [267, 167] on button "Yes" at bounding box center [267, 173] width 25 height 18
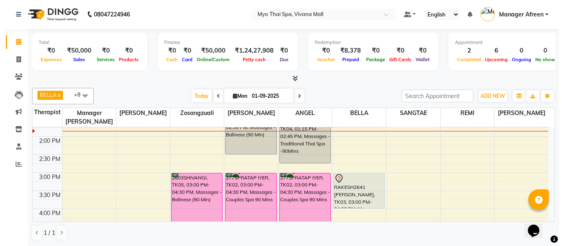
scroll to position [200, 0]
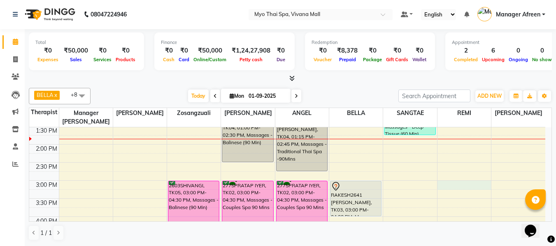
click at [444, 182] on div "8:00 AM 8:30 AM 9:00 AM 9:30 AM 10:00 AM 10:30 AM 11:00 AM 11:30 AM 12:00 PM 12…" at bounding box center [287, 199] width 516 height 543
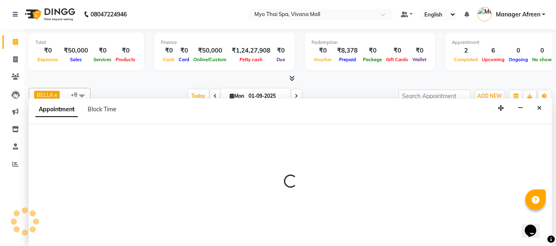
select select "75781"
select select "900"
select select "tentative"
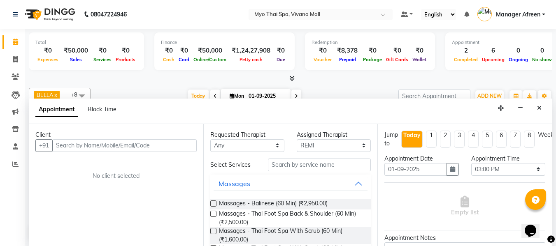
click at [194, 141] on input "text" at bounding box center [124, 146] width 144 height 13
type input "8108372014"
click at [181, 144] on span "Add Client" at bounding box center [180, 145] width 28 height 7
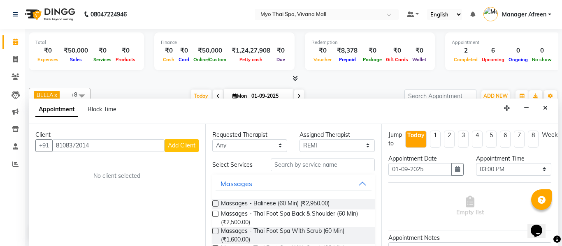
select select "22"
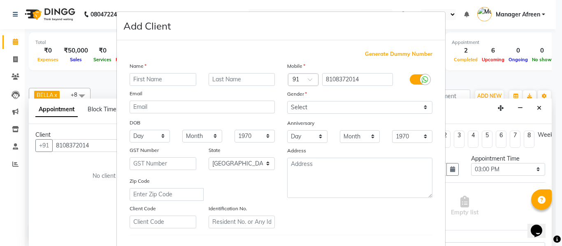
click at [170, 81] on input "text" at bounding box center [163, 79] width 67 height 13
type input "NIKHIL"
click at [305, 103] on select "Select Male Female Other Prefer Not To Say" at bounding box center [359, 107] width 145 height 13
select select "male"
click at [287, 101] on select "Select Male Female Other Prefer Not To Say" at bounding box center [359, 107] width 145 height 13
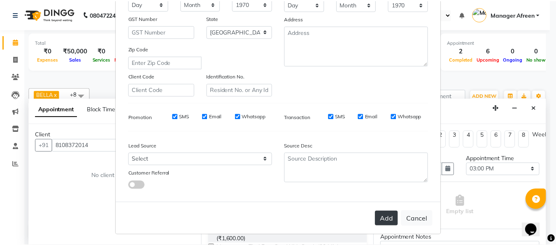
scroll to position [133, 0]
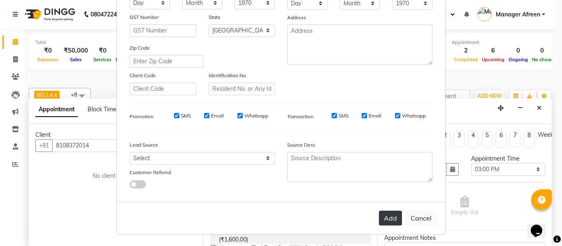
click at [386, 218] on button "Add" at bounding box center [390, 218] width 23 height 15
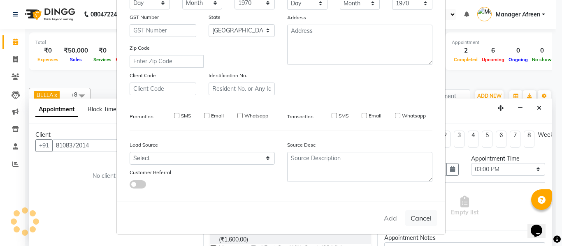
select select
select select "null"
select select
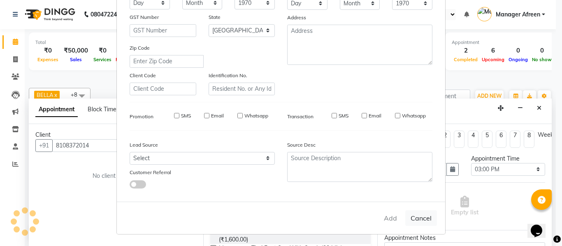
select select
checkbox input "false"
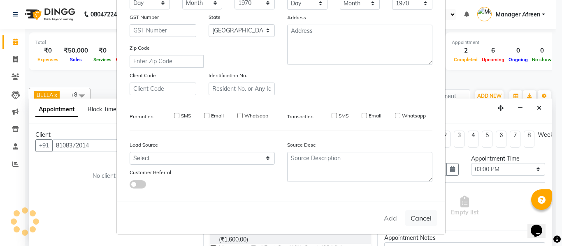
checkbox input "false"
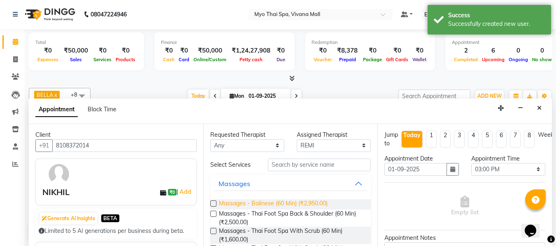
drag, startPoint x: 316, startPoint y: 201, endPoint x: 321, endPoint y: 202, distance: 5.4
click at [316, 201] on span "Massages - Balinese (60 Min) (₹2,950.00)" at bounding box center [273, 205] width 109 height 10
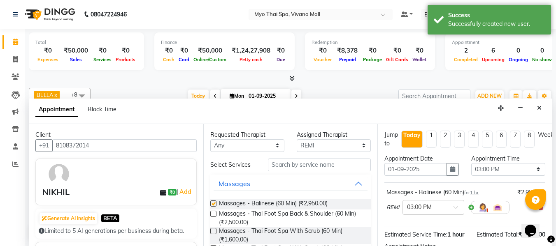
checkbox input "false"
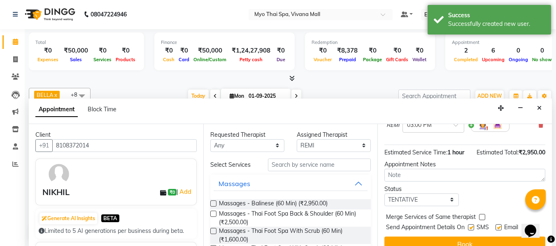
scroll to position [100, 0]
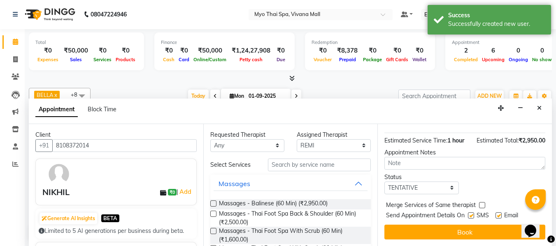
click at [474, 213] on label at bounding box center [471, 216] width 6 height 6
click at [473, 214] on input "checkbox" at bounding box center [470, 216] width 5 height 5
checkbox input "false"
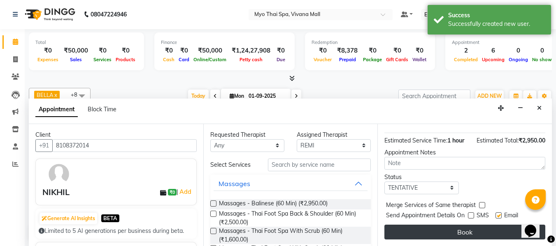
click at [466, 225] on button "Book" at bounding box center [464, 232] width 161 height 15
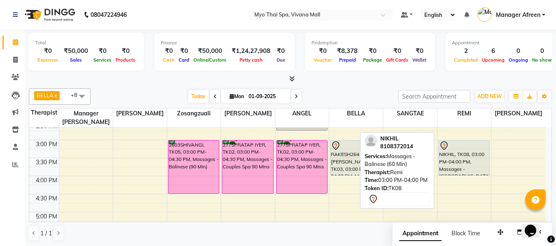
scroll to position [200, 0]
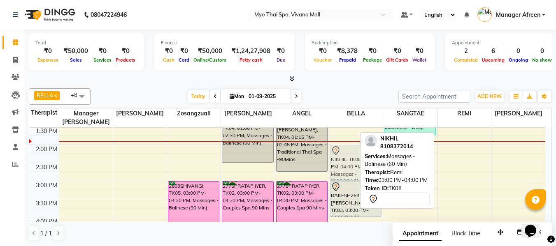
drag, startPoint x: 466, startPoint y: 195, endPoint x: 346, endPoint y: 158, distance: 125.7
click at [346, 158] on tr "2579SHRIYA, TK07, 09:30 AM-11:00 AM, Massages - Couples Spa 90 Mins 2579SHRIYA,…" at bounding box center [287, 199] width 516 height 543
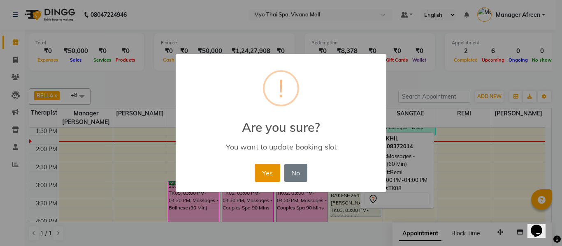
click at [269, 177] on button "Yes" at bounding box center [267, 173] width 25 height 18
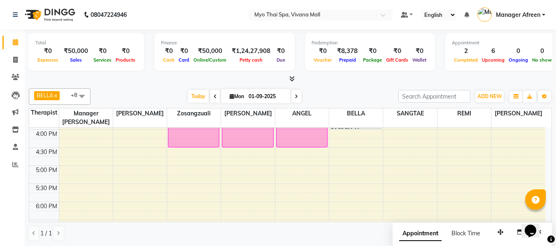
scroll to position [282, 0]
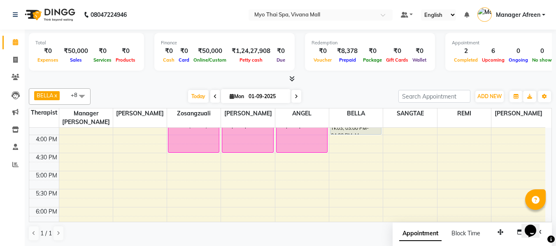
click at [295, 176] on div "8:00 AM 8:30 AM 9:00 AM 9:30 AM 10:00 AM 10:30 AM 11:00 AM 11:30 AM 12:00 PM 12…" at bounding box center [287, 117] width 516 height 543
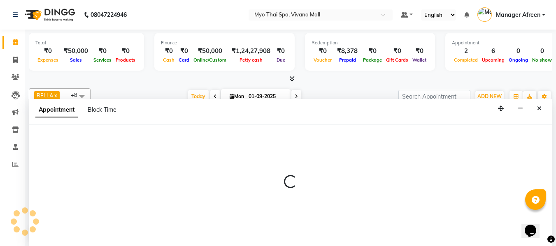
scroll to position [0, 0]
select select "70774"
select select "tentative"
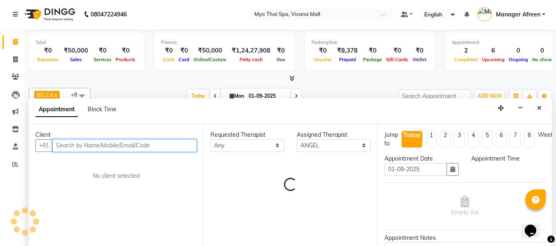
select select "1020"
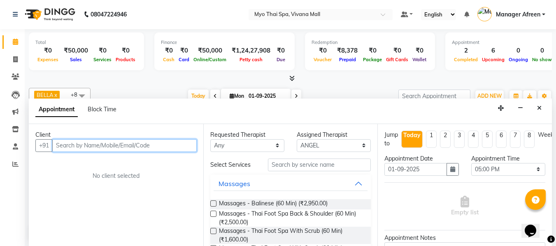
click at [160, 146] on input "text" at bounding box center [124, 146] width 144 height 13
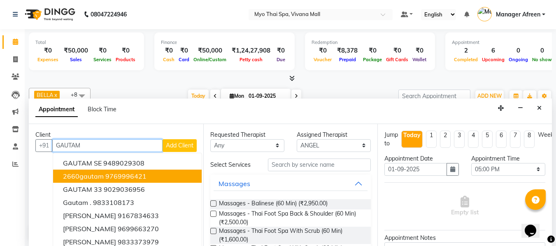
click at [110, 177] on ngb-highlight "9769996421" at bounding box center [125, 176] width 41 height 8
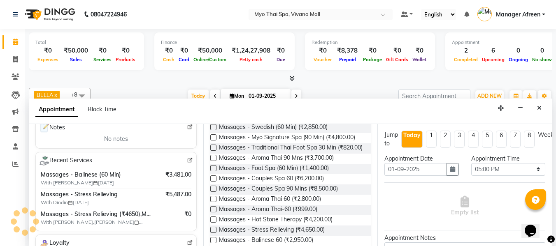
scroll to position [329, 0]
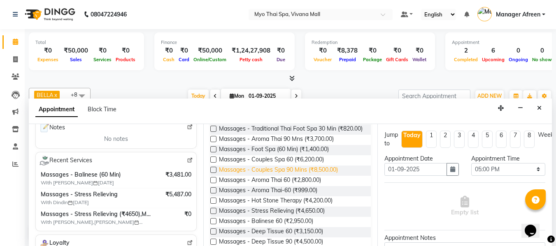
type input "9769996421"
click at [297, 176] on span "Massages - Couples Spa 90 Mins (₹8,500.00)" at bounding box center [278, 171] width 119 height 10
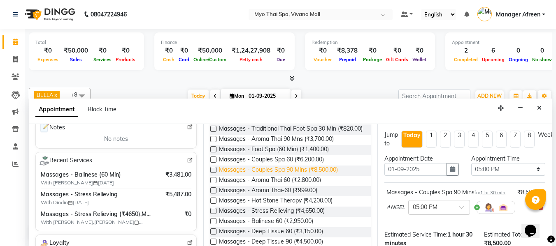
click at [297, 176] on span "Massages - Couples Spa 90 Mins (₹8,500.00)" at bounding box center [278, 171] width 119 height 10
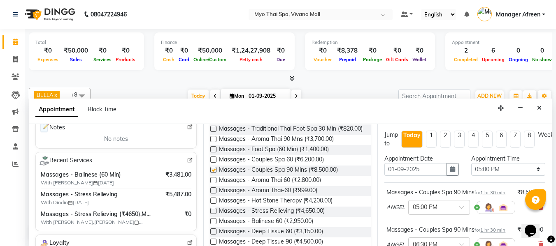
checkbox input "false"
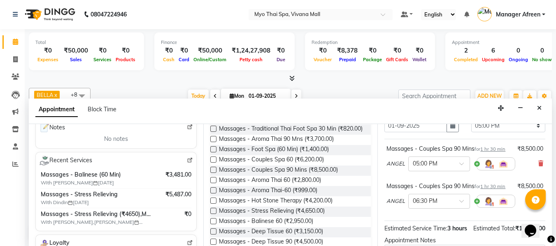
scroll to position [82, 0]
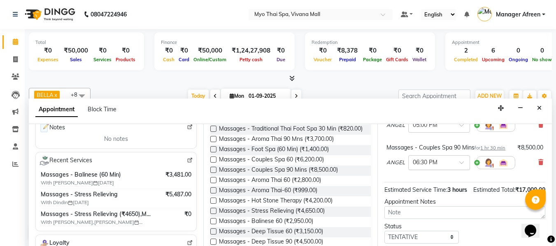
drag, startPoint x: 428, startPoint y: 180, endPoint x: 429, endPoint y: 186, distance: 5.6
click at [428, 167] on input "text" at bounding box center [431, 162] width 36 height 9
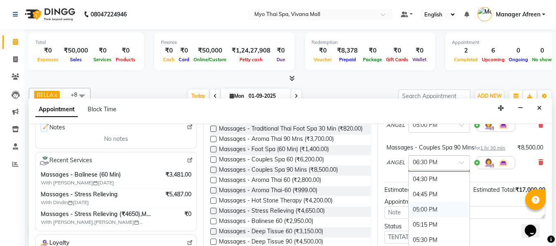
click at [427, 218] on div "05:00 PM" at bounding box center [439, 209] width 61 height 15
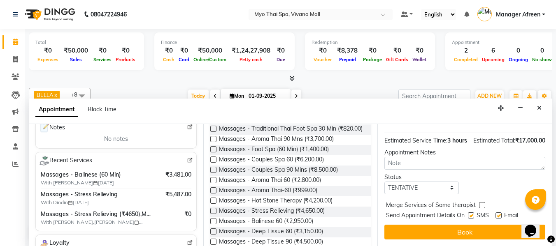
scroll to position [172, 0]
click at [413, 185] on select "Select TENTATIVE CONFIRM CHECK-IN UPCOMING" at bounding box center [421, 188] width 74 height 13
select select "confirm booking"
click at [384, 182] on select "Select TENTATIVE CONFIRM CHECK-IN UPCOMING" at bounding box center [421, 188] width 74 height 13
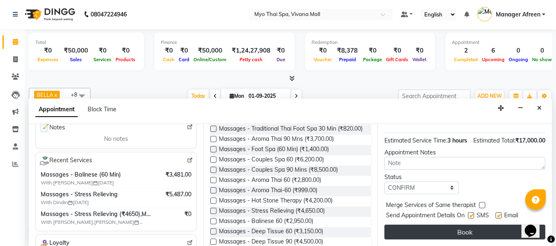
click at [421, 225] on button "Book" at bounding box center [464, 232] width 161 height 15
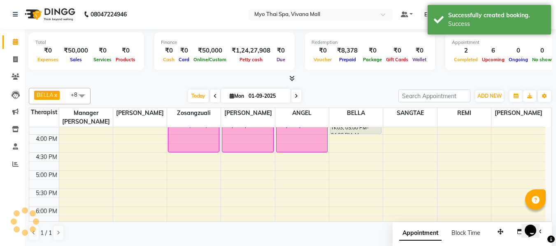
scroll to position [0, 0]
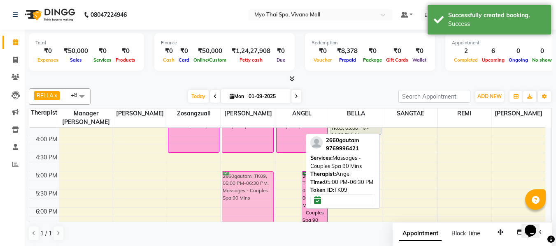
drag, startPoint x: 294, startPoint y: 183, endPoint x: 277, endPoint y: 183, distance: 17.3
click at [277, 183] on div "8:00 AM 8:30 AM 9:00 AM 9:30 AM 10:00 AM 10:30 AM 11:00 AM 11:30 AM 12:00 PM 12…" at bounding box center [287, 117] width 516 height 543
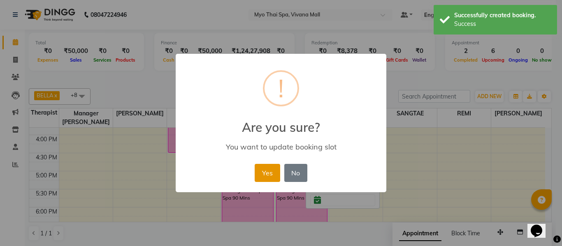
click at [258, 178] on button "Yes" at bounding box center [267, 173] width 25 height 18
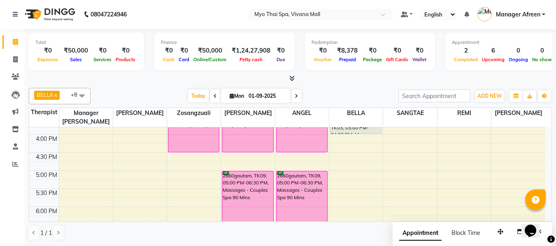
scroll to position [323, 0]
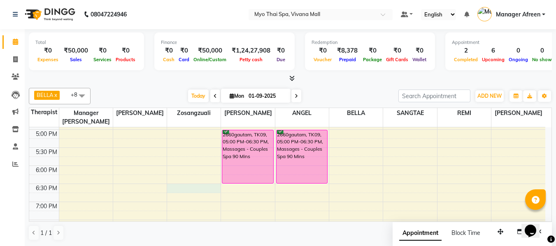
click at [204, 187] on div "8:00 AM 8:30 AM 9:00 AM 9:30 AM 10:00 AM 10:30 AM 11:00 AM 11:30 AM 12:00 PM 12…" at bounding box center [287, 75] width 516 height 543
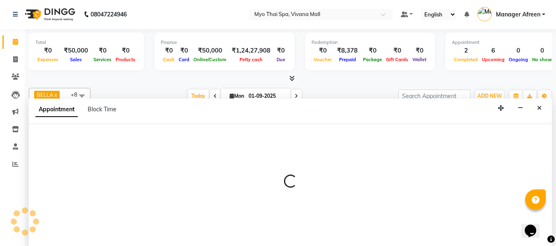
select select "35780"
select select "1110"
select select "tentative"
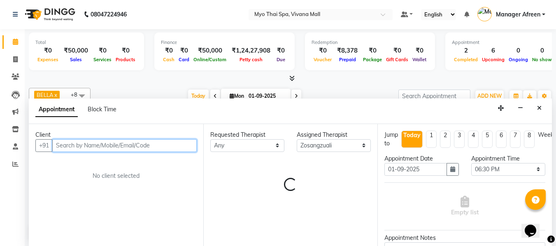
click at [180, 146] on input "text" at bounding box center [124, 146] width 144 height 13
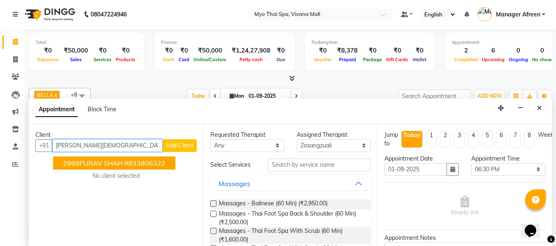
click at [171, 165] on button "2989PURAV SHAH 9833806322" at bounding box center [114, 163] width 122 height 13
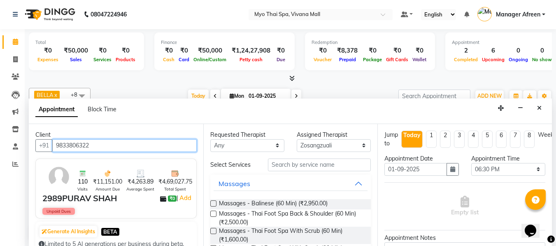
type input "9833806322"
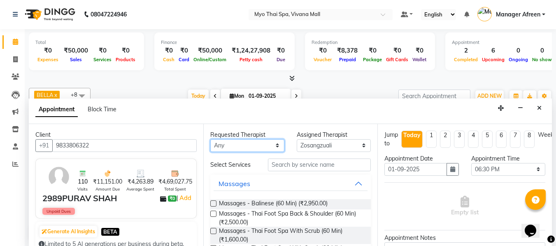
click at [241, 144] on select "Any [PERSON_NAME] [PERSON_NAME] [PERSON_NAME] Manager Afreen Manager [PERSON_NA…" at bounding box center [247, 146] width 74 height 13
select select "70774"
click at [210, 140] on select "Any [PERSON_NAME] [PERSON_NAME] [PERSON_NAME] Manager Afreen Manager [PERSON_NA…" at bounding box center [247, 146] width 74 height 13
select select "70774"
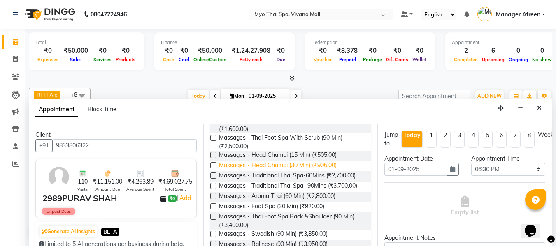
scroll to position [123, 0]
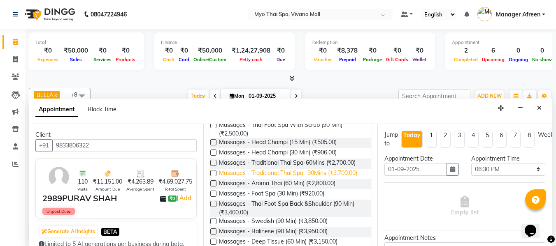
click at [323, 179] on span "Massages - Traditional Thai Spa -90Mins (₹3,700.00)" at bounding box center [288, 174] width 138 height 10
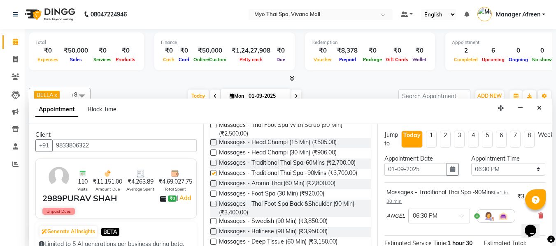
checkbox input "false"
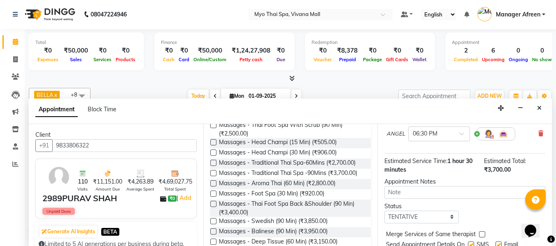
scroll to position [118, 0]
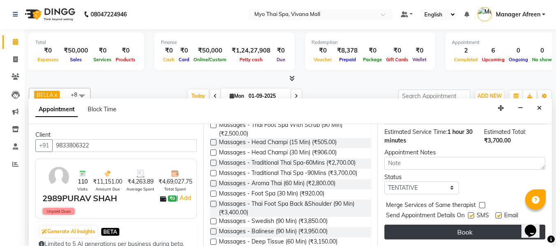
click at [438, 227] on button "Book" at bounding box center [464, 232] width 161 height 15
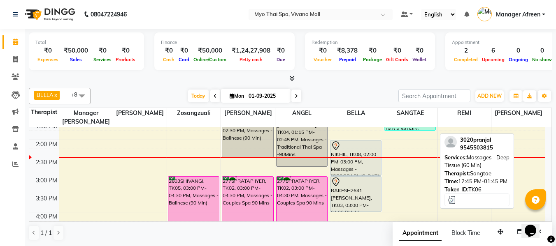
scroll to position [241, 0]
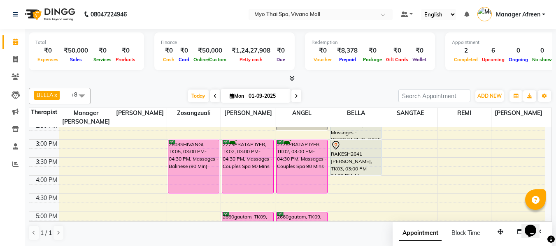
click at [373, 179] on div "8:00 AM 8:30 AM 9:00 AM 9:30 AM 10:00 AM 10:30 AM 11:00 AM 11:30 AM 12:00 PM 12…" at bounding box center [287, 157] width 516 height 543
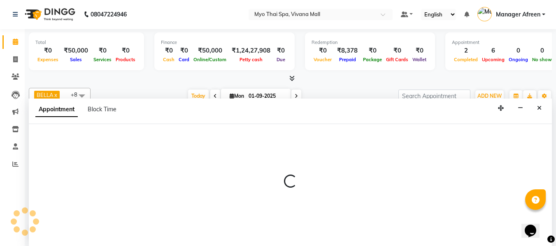
select select "70775"
select select "960"
select select "tentative"
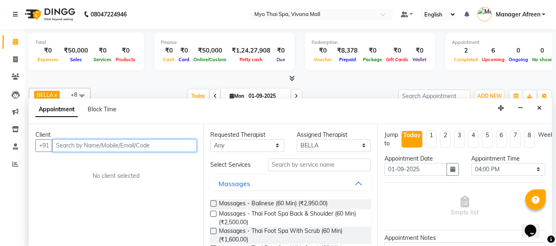
click at [193, 150] on input "text" at bounding box center [124, 146] width 144 height 13
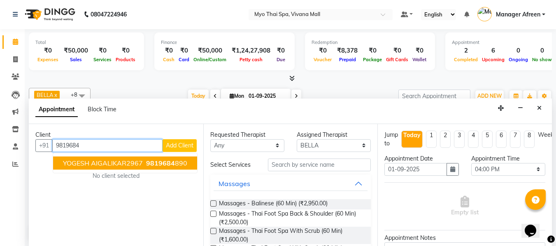
click at [144, 166] on ngb-highlight "9819684 890" at bounding box center [165, 163] width 43 height 8
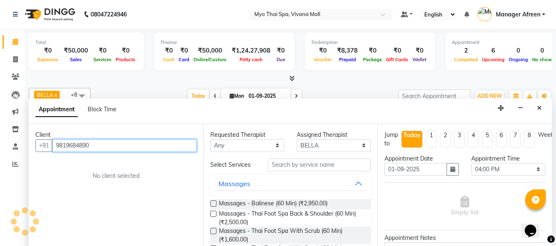
type input "9819684890"
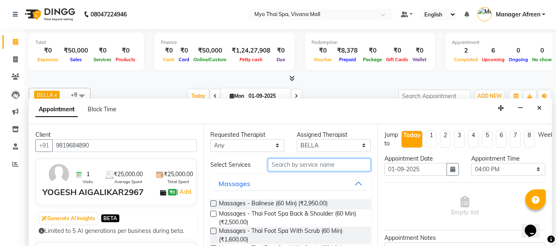
click at [294, 168] on input "text" at bounding box center [319, 165] width 103 height 13
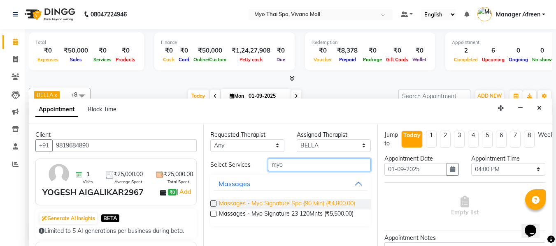
type input "myo"
click at [287, 206] on span "Massages - Myo Signature Spa (90 Min) (₹4,800.00)" at bounding box center [287, 205] width 136 height 10
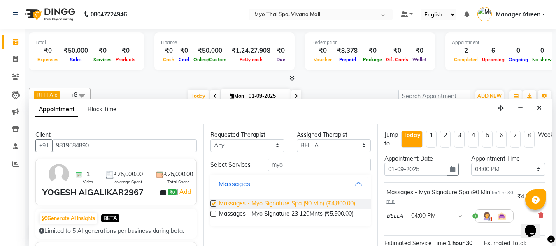
checkbox input "false"
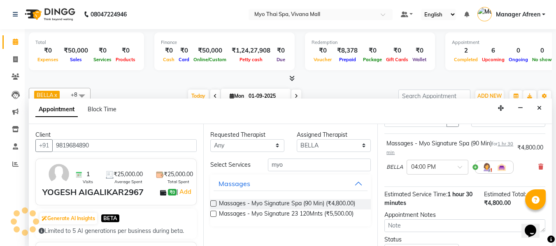
scroll to position [118, 0]
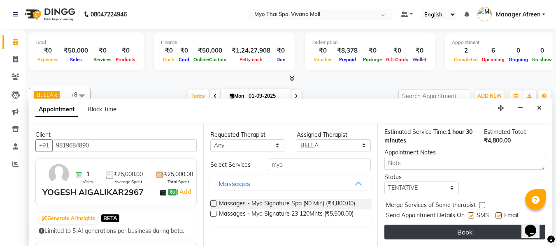
click at [453, 230] on button "Book" at bounding box center [464, 232] width 161 height 15
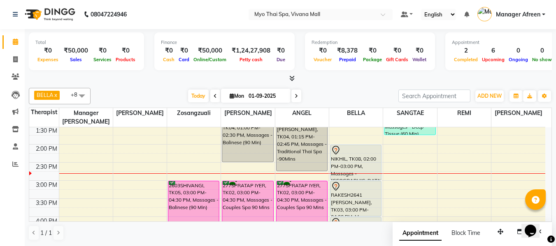
scroll to position [241, 0]
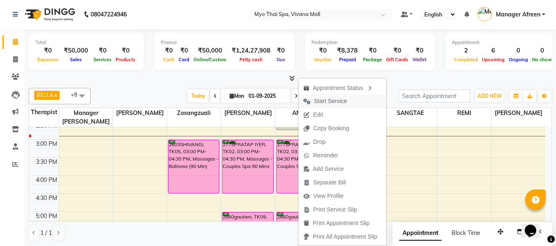
click at [335, 99] on span "Start Service" at bounding box center [330, 101] width 33 height 9
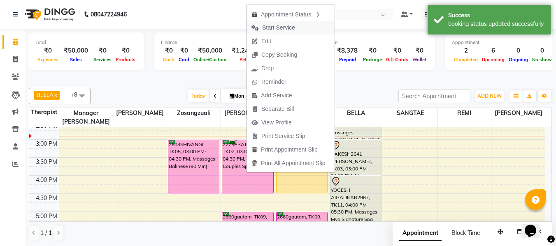
click at [282, 29] on span "Start Service" at bounding box center [278, 27] width 33 height 9
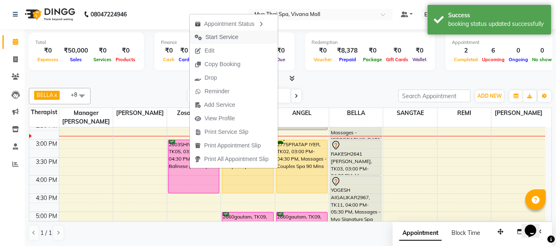
click at [228, 36] on span "Start Service" at bounding box center [221, 37] width 33 height 9
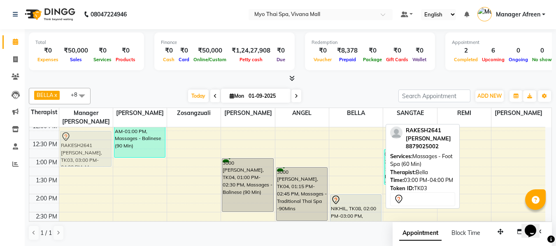
scroll to position [145, 0]
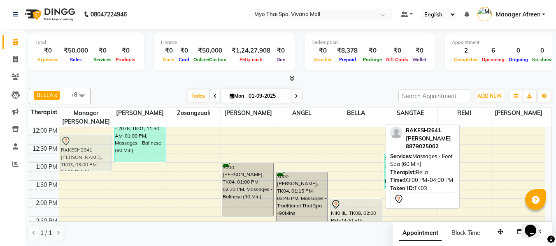
drag, startPoint x: 370, startPoint y: 152, endPoint x: 99, endPoint y: 137, distance: 270.8
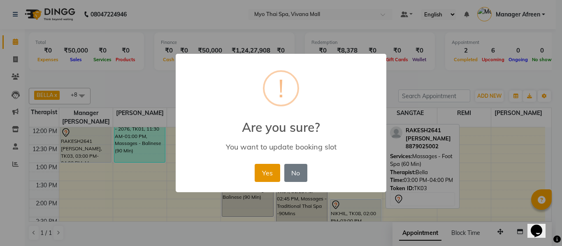
click at [264, 177] on button "Yes" at bounding box center [267, 173] width 25 height 18
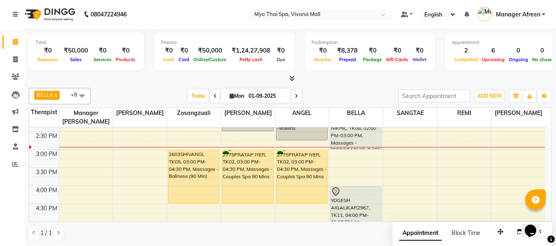
scroll to position [228, 0]
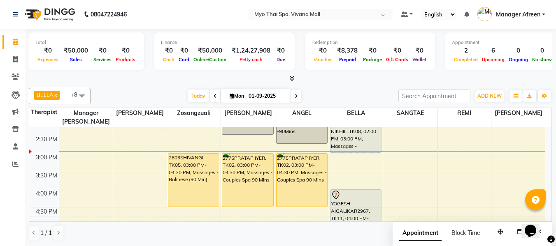
click at [153, 159] on div "8:00 AM 8:30 AM 9:00 AM 9:30 AM 10:00 AM 10:30 AM 11:00 AM 11:30 AM 12:00 PM 12…" at bounding box center [287, 171] width 516 height 543
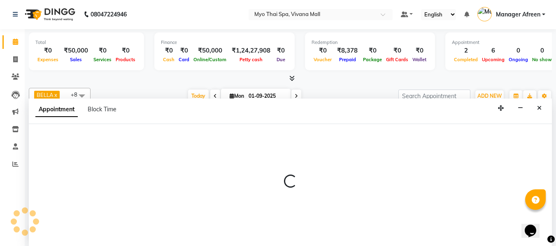
select select "35779"
select select "900"
select select "tentative"
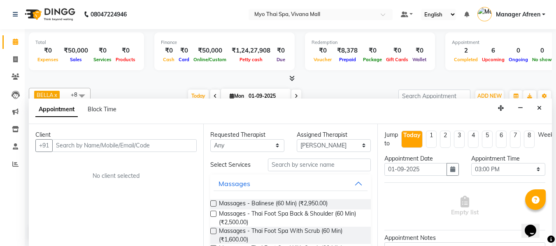
click at [139, 143] on input "text" at bounding box center [124, 146] width 144 height 13
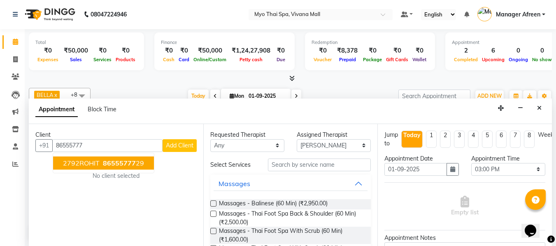
click at [111, 162] on span "86555777" at bounding box center [119, 163] width 33 height 8
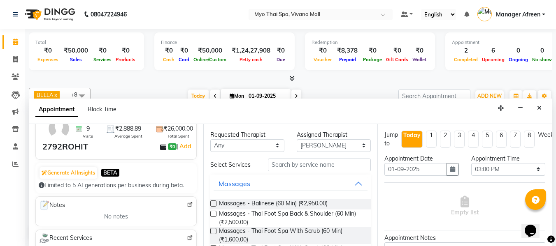
scroll to position [41, 0]
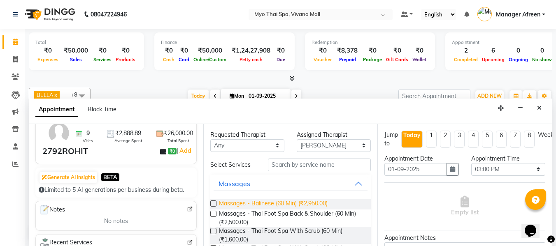
type input "8655577729"
click at [261, 207] on span "Massages - Balinese (60 Min) (₹2,950.00)" at bounding box center [273, 205] width 109 height 10
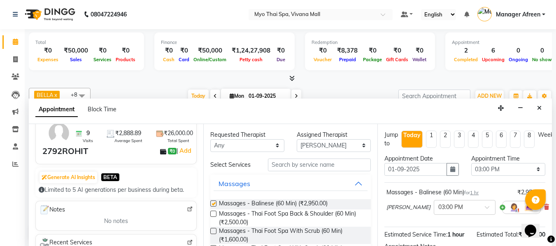
checkbox input "false"
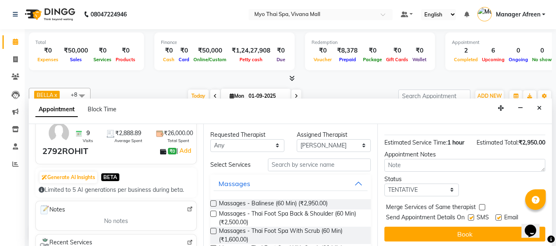
scroll to position [100, 0]
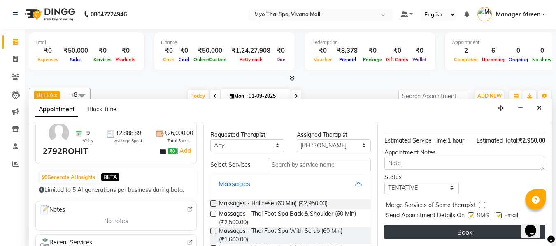
click at [423, 225] on button "Book" at bounding box center [464, 232] width 161 height 15
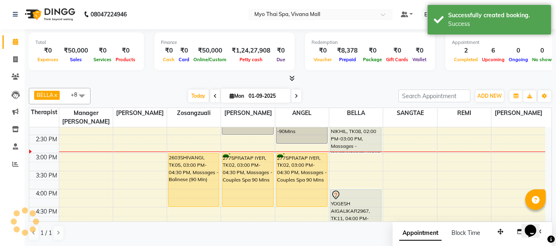
scroll to position [0, 0]
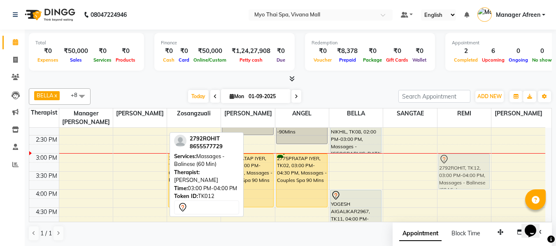
drag, startPoint x: 127, startPoint y: 163, endPoint x: 468, endPoint y: 166, distance: 340.8
click at [468, 166] on tr "2579SHRIYA, TK07, 09:30 AM-11:00 AM, Massages - Couples Spa 90 Mins 2579SHRIYA,…" at bounding box center [287, 171] width 516 height 543
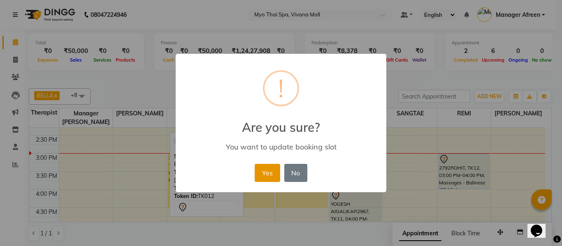
click at [263, 178] on button "Yes" at bounding box center [267, 173] width 25 height 18
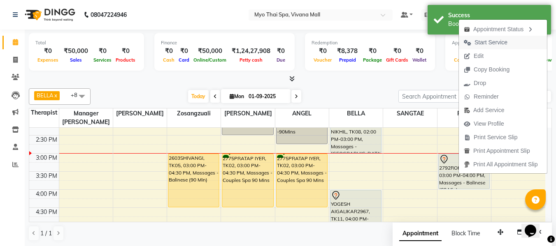
click at [475, 46] on span "Start Service" at bounding box center [490, 42] width 33 height 9
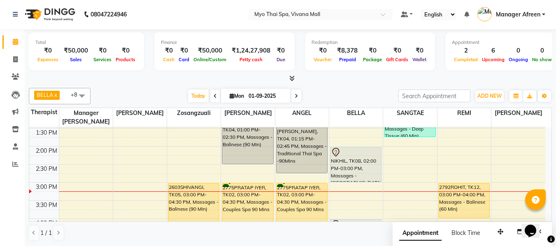
scroll to position [186, 0]
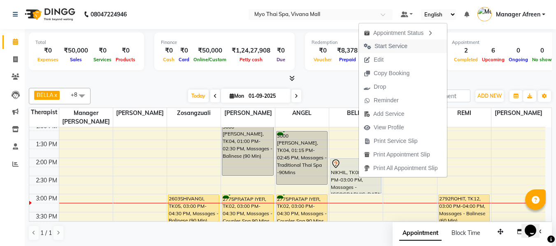
click at [380, 46] on span "Start Service" at bounding box center [390, 46] width 33 height 9
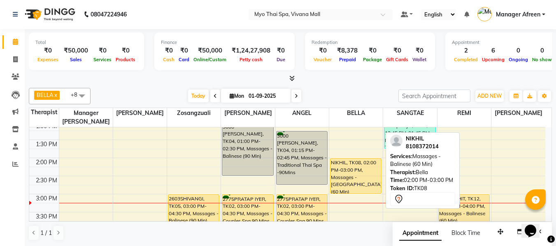
click at [353, 172] on div "NIKHIL, TK08, 02:00 PM-03:00 PM, Massages - Balinese (60 Min)" at bounding box center [355, 176] width 51 height 35
select select "1"
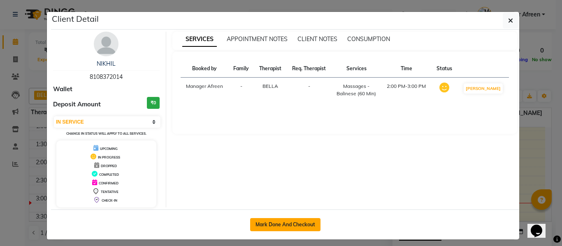
click at [288, 228] on button "Mark Done And Checkout" at bounding box center [285, 225] width 70 height 13
select select "service"
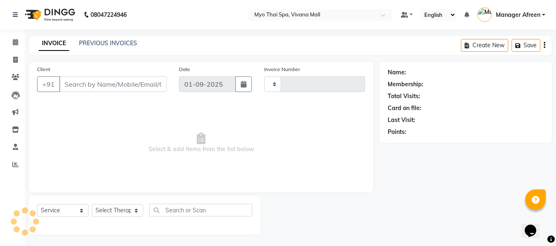
type input "3555"
select select "3908"
type input "8108372014"
select select "70775"
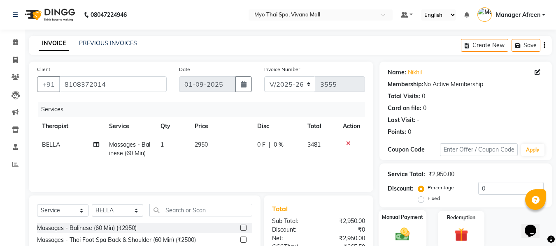
scroll to position [82, 0]
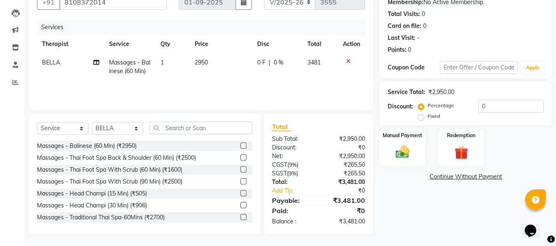
click at [428, 118] on label "Fixed" at bounding box center [434, 116] width 12 height 7
click at [423, 118] on input "Fixed" at bounding box center [423, 117] width 6 height 6
radio input "true"
drag, startPoint x: 494, startPoint y: 111, endPoint x: 468, endPoint y: 107, distance: 26.5
click at [468, 107] on div "Percentage Fixed 0" at bounding box center [482, 111] width 124 height 22
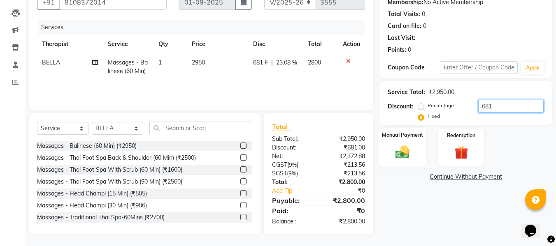
type input "681"
click at [405, 142] on div "Manual Payment" at bounding box center [403, 147] width 48 height 39
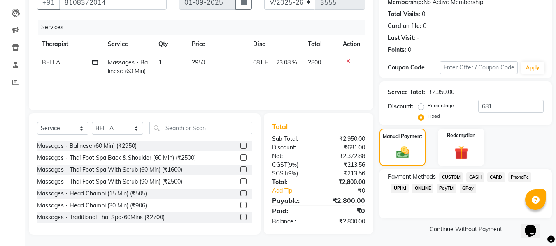
click at [402, 185] on span "UPI M" at bounding box center [400, 188] width 18 height 9
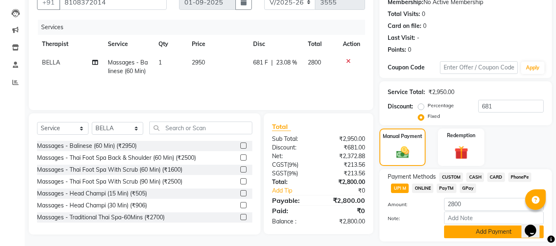
click at [467, 235] on button "Add Payment" at bounding box center [494, 232] width 100 height 13
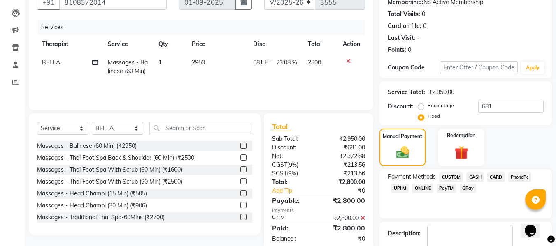
scroll to position [146, 0]
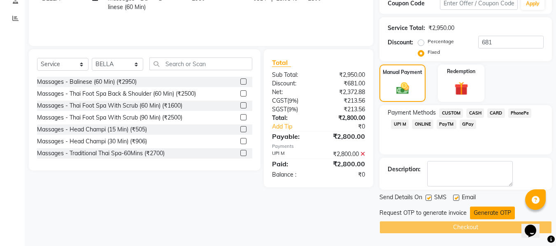
click at [479, 215] on button "Generate OTP" at bounding box center [492, 213] width 45 height 13
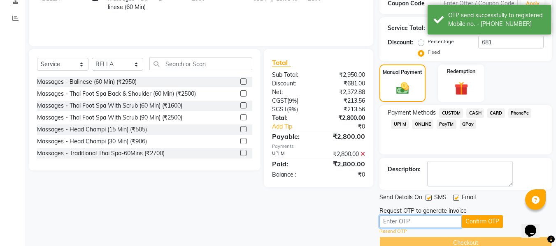
click at [428, 223] on input "text" at bounding box center [420, 222] width 82 height 13
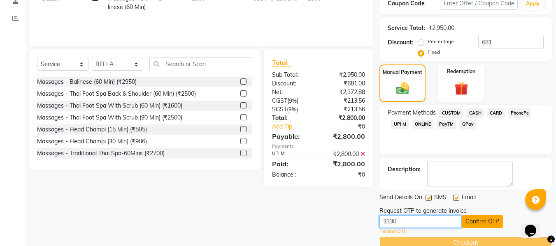
type input "3330"
click at [478, 226] on button "Confirm OTP" at bounding box center [482, 222] width 41 height 13
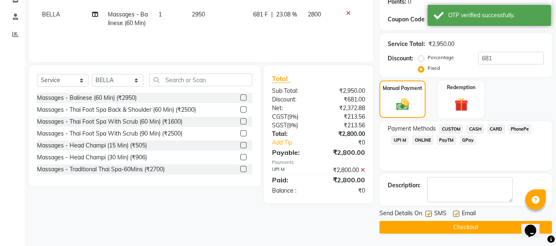
scroll to position [130, 0]
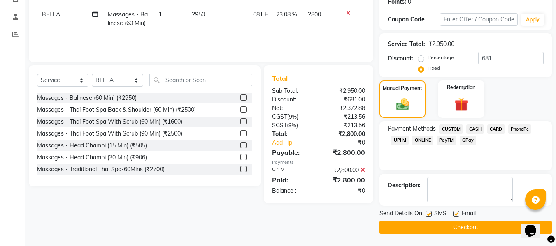
click at [468, 228] on button "Checkout" at bounding box center [465, 227] width 172 height 13
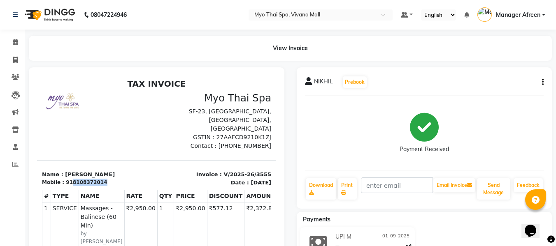
copy div "8108372014"
drag, startPoint x: 113, startPoint y: 173, endPoint x: 67, endPoint y: 174, distance: 46.5
click at [67, 179] on div "Mobile : 918108372014" at bounding box center [97, 182] width 110 height 7
click at [67, 179] on div "918108372014" at bounding box center [86, 182] width 41 height 7
drag, startPoint x: 99, startPoint y: 175, endPoint x: 68, endPoint y: 174, distance: 30.9
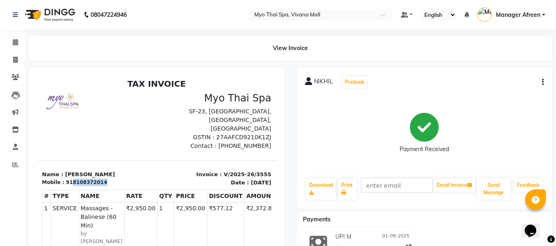
click at [68, 179] on div "Mobile : 918108372014" at bounding box center [97, 182] width 110 height 7
copy div "8108372014"
click at [15, 40] on icon at bounding box center [15, 42] width 5 height 6
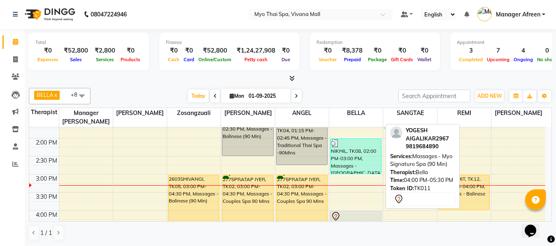
scroll to position [206, 0]
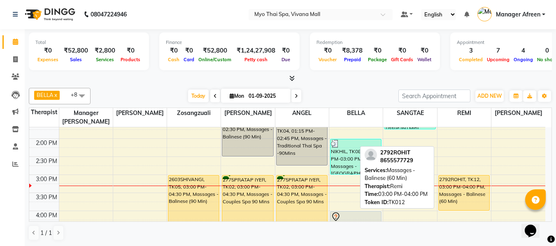
click at [446, 191] on div "2792ROHIT, TK12, 03:00 PM-04:00 PM, Massages - Balinese (60 Min)" at bounding box center [464, 193] width 51 height 35
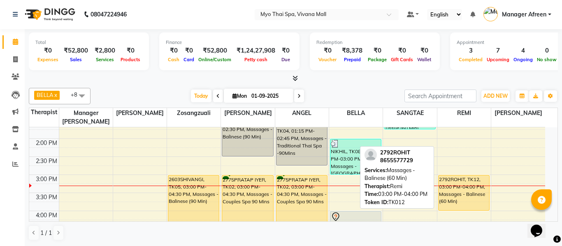
select select "1"
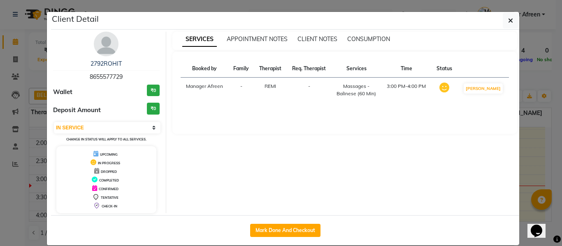
drag, startPoint x: 133, startPoint y: 76, endPoint x: 75, endPoint y: 72, distance: 58.6
click at [75, 72] on div "2792ROHIT 8655577729" at bounding box center [106, 71] width 107 height 22
copy span "8655577729"
drag, startPoint x: 506, startPoint y: 22, endPoint x: 488, endPoint y: 60, distance: 42.3
click at [508, 22] on icon "button" at bounding box center [510, 20] width 5 height 7
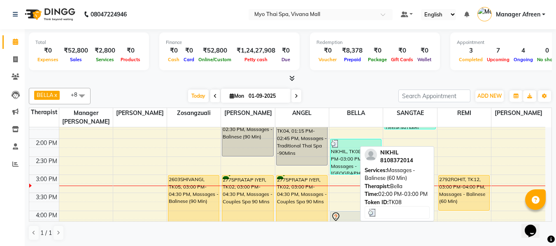
click at [370, 157] on div "NIKHIL, TK08, 02:00 PM-03:00 PM, Massages - Balinese (60 Min)" at bounding box center [355, 157] width 51 height 35
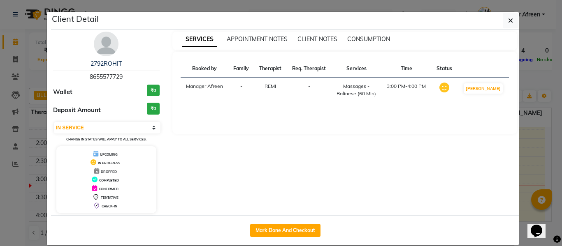
select select "3"
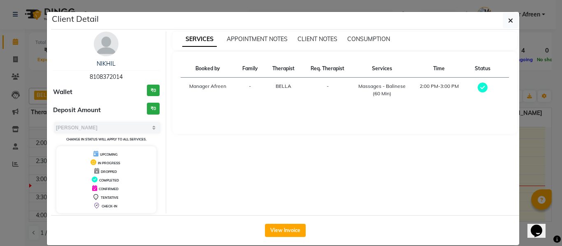
drag, startPoint x: 128, startPoint y: 73, endPoint x: 72, endPoint y: 73, distance: 56.0
click at [72, 73] on div "NIKHIL 8108372014" at bounding box center [106, 71] width 107 height 22
copy span "8108372014"
click at [509, 17] on icon "button" at bounding box center [510, 20] width 5 height 7
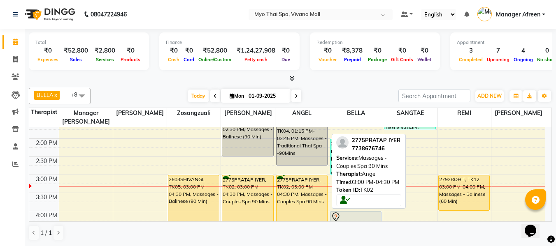
click at [299, 191] on div "2775PRATAP IYER, TK02, 03:00 PM-04:30 PM, Massages - Couples Spa 90 Mins" at bounding box center [302, 202] width 51 height 53
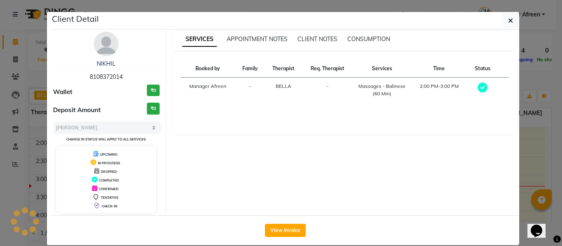
select select "1"
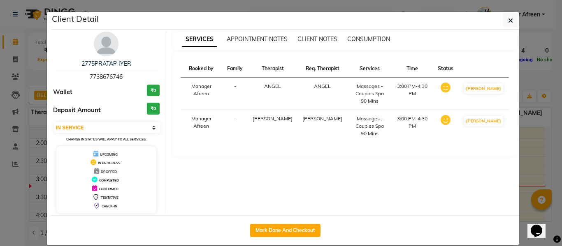
click at [103, 73] on div "2775PRATAP IYER 7738676746" at bounding box center [106, 71] width 107 height 22
click at [151, 56] on div "2775PRATAP IYER 7738676746 Wallet ₹0 Deposit Amount ₹0 Select IN SERVICE CONFIR…" at bounding box center [106, 123] width 119 height 182
drag, startPoint x: 126, startPoint y: 80, endPoint x: 68, endPoint y: 76, distance: 58.6
click at [68, 76] on div "2775PRATAP IYER 7738676746" at bounding box center [106, 71] width 107 height 22
copy span "7738676746"
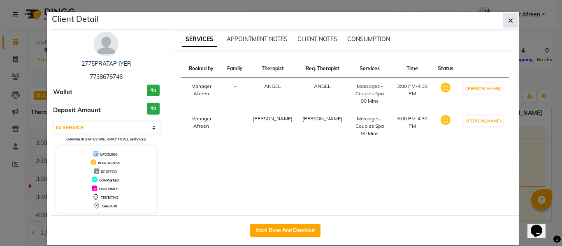
click at [505, 21] on button "button" at bounding box center [511, 21] width 16 height 16
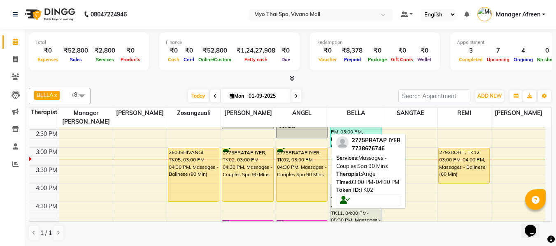
scroll to position [247, 0]
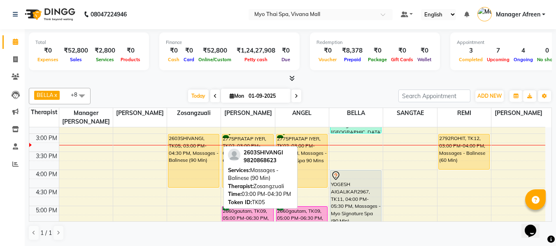
click at [197, 167] on div "2603SHIVANGI, TK05, 03:00 PM-04:30 PM, Massages - Balinese (90 Min)" at bounding box center [193, 161] width 51 height 53
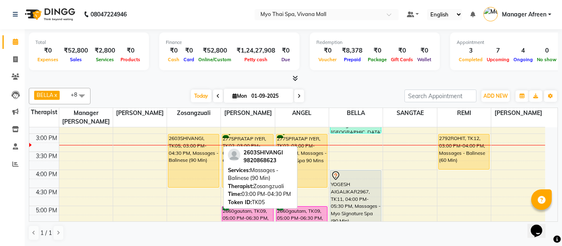
select select "1"
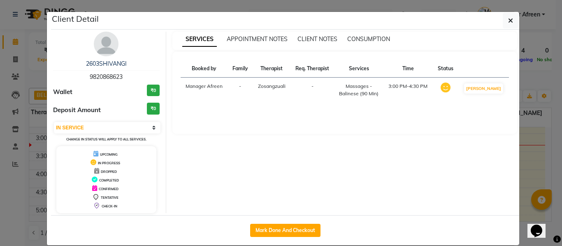
drag, startPoint x: 126, startPoint y: 72, endPoint x: 78, endPoint y: 72, distance: 47.3
click at [78, 72] on div "2603SHIVANGI 9820868623" at bounding box center [106, 71] width 107 height 22
copy span "9820868623"
click at [508, 20] on icon "button" at bounding box center [510, 20] width 5 height 7
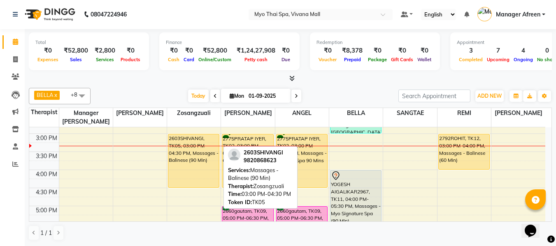
click at [186, 167] on div "2603SHIVANGI, TK05, 03:00 PM-04:30 PM, Massages - Balinese (90 Min)" at bounding box center [193, 161] width 51 height 53
select select "1"
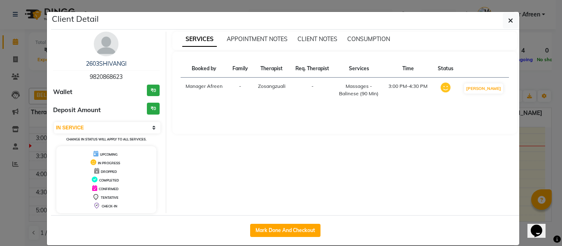
drag, startPoint x: 132, startPoint y: 75, endPoint x: 87, endPoint y: 78, distance: 45.3
click at [87, 78] on div "2603SHIVANGI 9820868623" at bounding box center [106, 71] width 107 height 22
drag, startPoint x: 505, startPoint y: 22, endPoint x: 502, endPoint y: 32, distance: 10.5
click at [508, 22] on icon "button" at bounding box center [510, 20] width 5 height 7
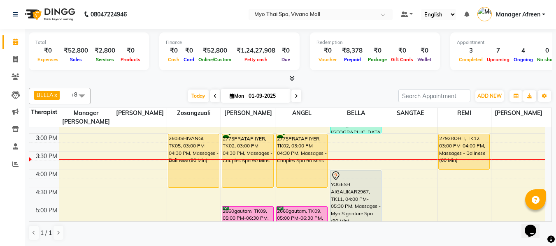
scroll to position [0, 0]
click at [402, 173] on div "8:00 AM 8:30 AM 9:00 AM 9:30 AM 10:00 AM 10:30 AM 11:00 AM 11:30 AM 12:00 PM 12…" at bounding box center [287, 152] width 516 height 543
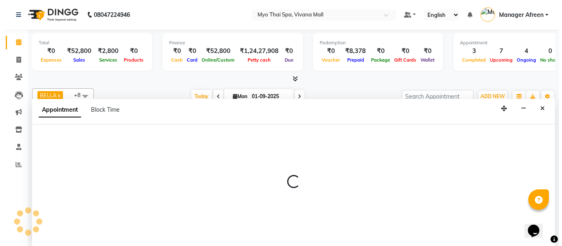
scroll to position [0, 0]
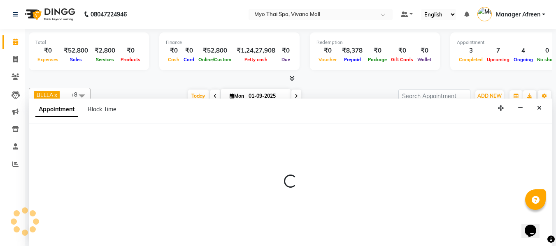
select select "72378"
select select "960"
select select "tentative"
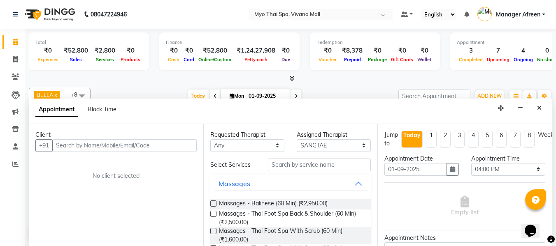
click at [110, 143] on input "text" at bounding box center [124, 146] width 144 height 13
type input "9879456213"
click at [170, 147] on span "Add Client" at bounding box center [180, 145] width 28 height 7
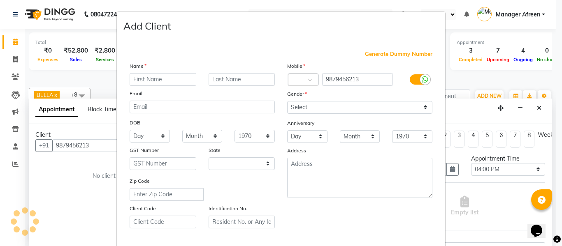
click at [162, 77] on input "text" at bounding box center [163, 79] width 67 height 13
select select "22"
type input "MAMTA"
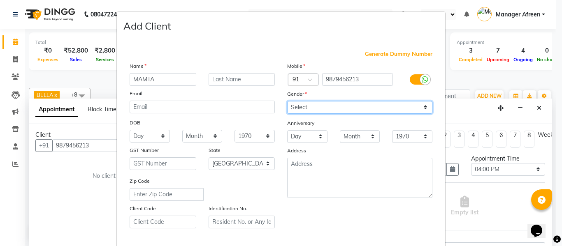
click at [305, 106] on select "Select Male Female Other Prefer Not To Say" at bounding box center [359, 107] width 145 height 13
select select "male"
click at [287, 101] on select "Select Male Female Other Prefer Not To Say" at bounding box center [359, 107] width 145 height 13
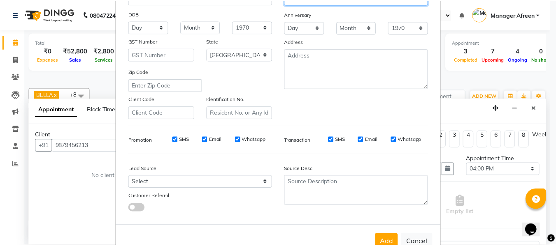
scroll to position [133, 0]
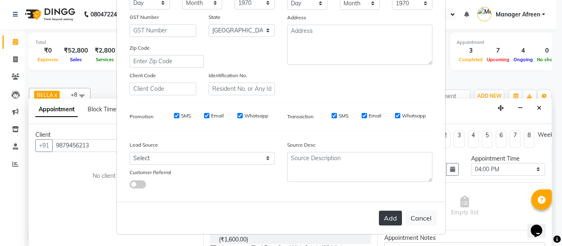
click at [380, 220] on button "Add" at bounding box center [390, 218] width 23 height 15
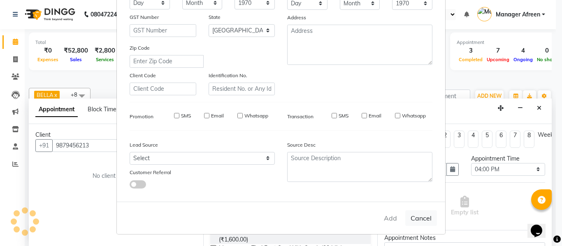
select select
select select "null"
select select
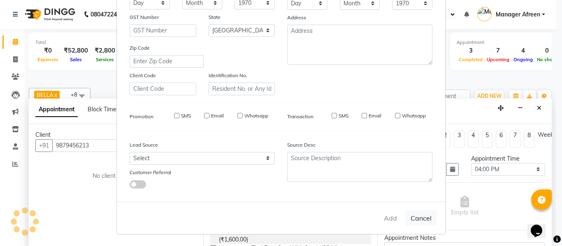
select select
checkbox input "false"
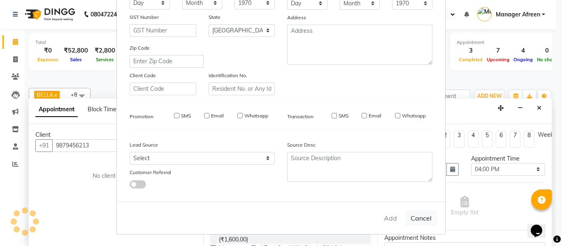
checkbox input "false"
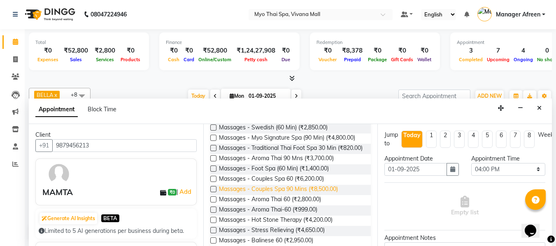
scroll to position [329, 0]
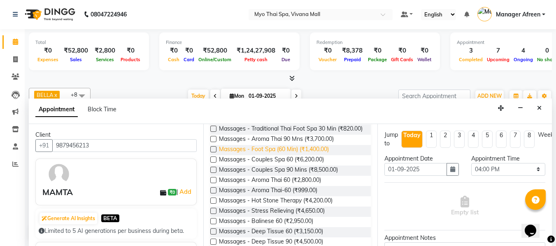
click at [321, 156] on span "Massages - Foot Spa (60 Min) (₹1,400.00)" at bounding box center [274, 150] width 110 height 10
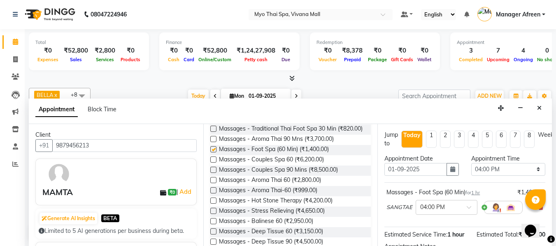
checkbox input "false"
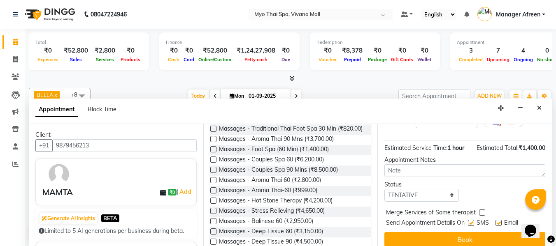
scroll to position [100, 0]
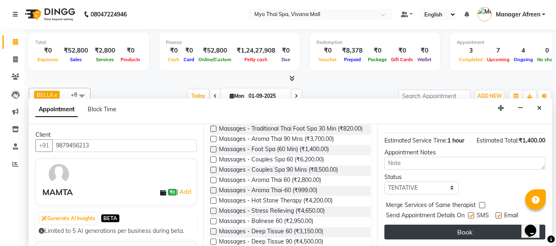
click at [454, 225] on button "Book" at bounding box center [464, 232] width 161 height 15
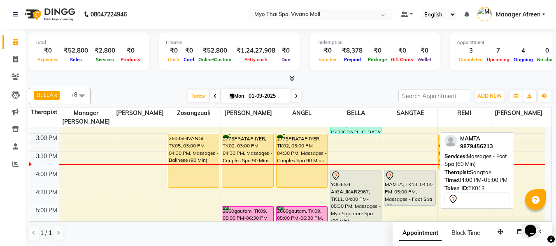
scroll to position [288, 0]
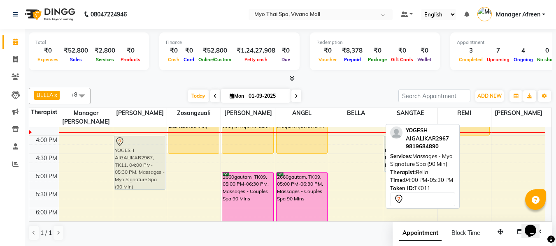
drag, startPoint x: 358, startPoint y: 138, endPoint x: 145, endPoint y: 140, distance: 212.8
click at [145, 140] on tr "2579SHRIYA, TK07, 09:30 AM-11:00 AM, Massages - Couples Spa 90 Mins 2579SHRIYA,…" at bounding box center [287, 118] width 516 height 543
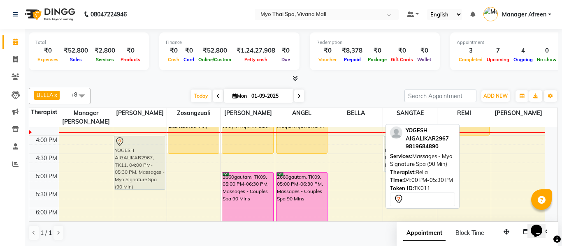
scroll to position [280, 0]
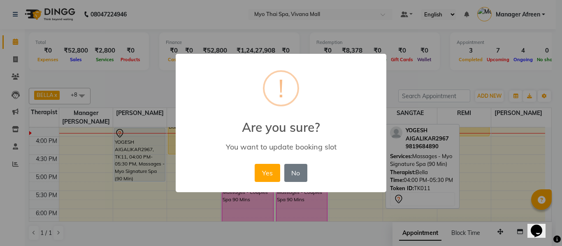
drag, startPoint x: 297, startPoint y: 172, endPoint x: 301, endPoint y: 174, distance: 5.0
click at [297, 172] on button "No" at bounding box center [295, 173] width 23 height 18
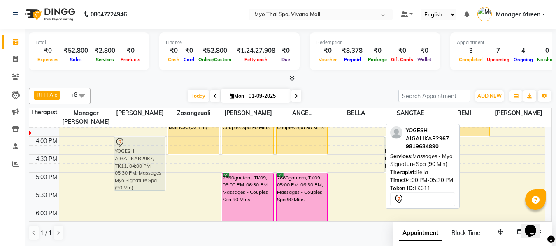
drag, startPoint x: 363, startPoint y: 151, endPoint x: 155, endPoint y: 149, distance: 207.4
click at [155, 149] on tr "2579SHRIYA, TK07, 09:30 AM-11:00 AM, Massages - Couples Spa 90 Mins 2579SHRIYA,…" at bounding box center [287, 118] width 516 height 543
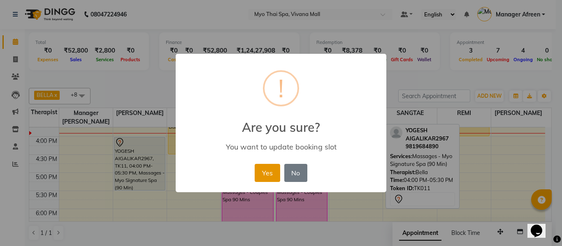
click at [275, 169] on button "Yes" at bounding box center [267, 173] width 25 height 18
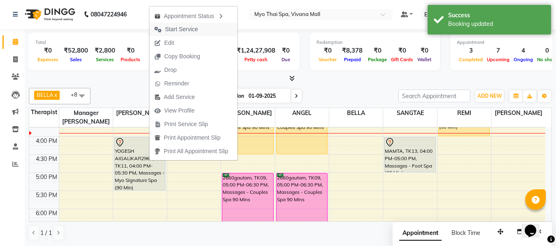
click at [182, 28] on span "Start Service" at bounding box center [181, 29] width 33 height 9
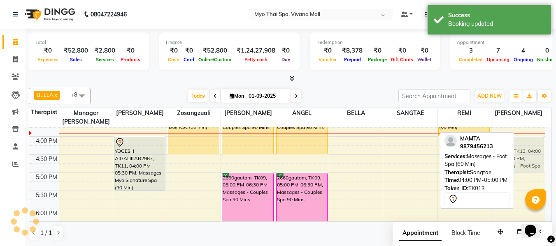
drag, startPoint x: 405, startPoint y: 146, endPoint x: 533, endPoint y: 146, distance: 128.8
click at [533, 146] on tr "2579SHRIYA, TK07, 09:30 AM-11:00 AM, Massages - Couples Spa 90 Mins 2579SHRIYA,…" at bounding box center [287, 118] width 516 height 543
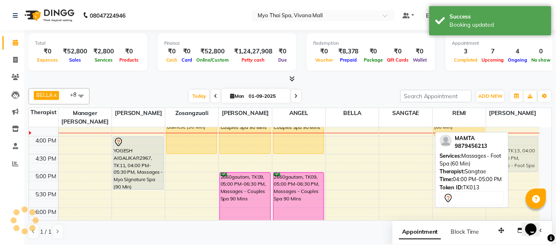
scroll to position [280, 0]
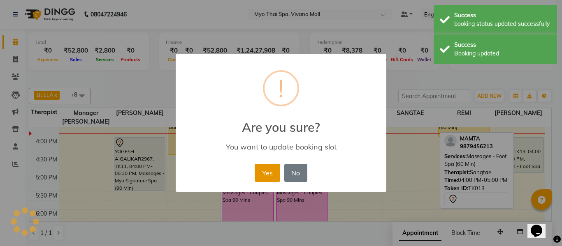
click at [263, 173] on button "Yes" at bounding box center [267, 173] width 25 height 18
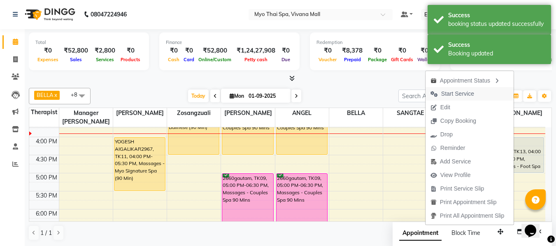
click at [441, 94] on span "Start Service" at bounding box center [457, 94] width 33 height 9
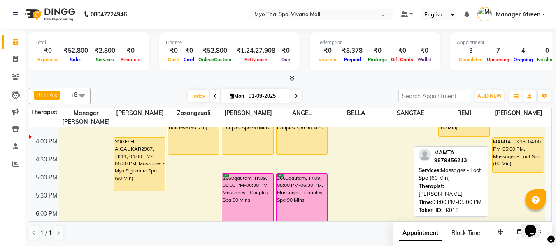
click at [507, 153] on div "MAMTA, TK13, 04:00 PM-05:00 PM, Massages - Foot Spa (60 Min)" at bounding box center [518, 155] width 51 height 35
click at [512, 150] on div "MAMTA, TK13, 04:00 PM-05:00 PM, Massages - Foot Spa (60 Min)" at bounding box center [518, 155] width 51 height 35
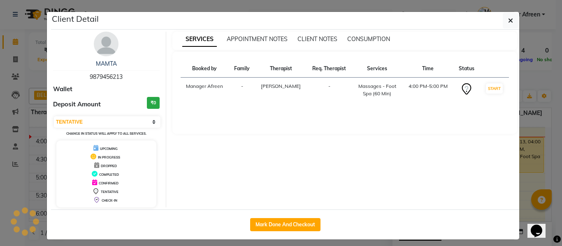
select select "1"
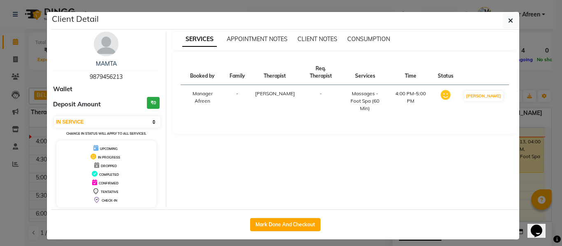
drag, startPoint x: 135, startPoint y: 74, endPoint x: 77, endPoint y: 71, distance: 58.5
click at [77, 71] on div "MAMTA 9879456213" at bounding box center [106, 71] width 107 height 22
drag, startPoint x: 509, startPoint y: 17, endPoint x: 509, endPoint y: 25, distance: 7.9
click at [509, 17] on icon "button" at bounding box center [510, 20] width 5 height 7
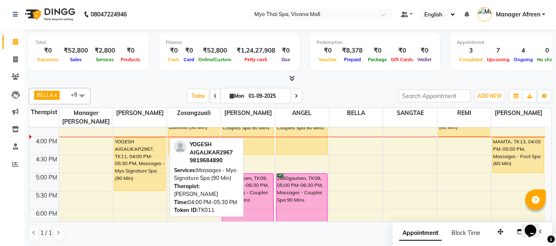
click at [154, 167] on div "YOGESH AIGALIKAR2967, TK11, 04:00 PM-05:30 PM, Massages - Myo Signature Spa (90…" at bounding box center [139, 164] width 51 height 53
select select "1"
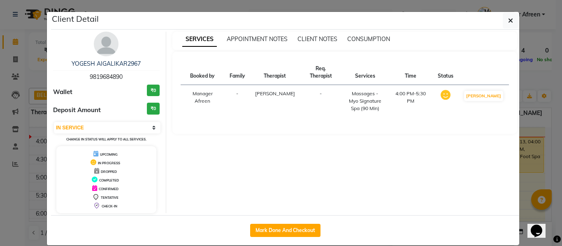
drag, startPoint x: 127, startPoint y: 76, endPoint x: 55, endPoint y: 74, distance: 72.0
click at [55, 74] on div "YOGESH AIGALIKAR2967 9819684890" at bounding box center [106, 71] width 107 height 22
drag, startPoint x: 505, startPoint y: 23, endPoint x: 500, endPoint y: 40, distance: 17.6
click at [508, 23] on icon "button" at bounding box center [510, 20] width 5 height 7
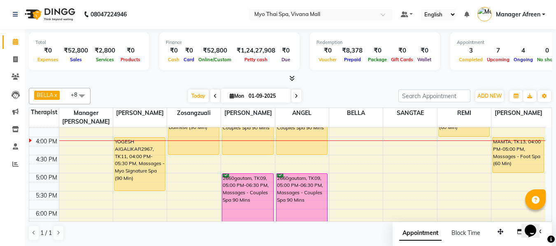
click at [444, 176] on div "8:00 AM 8:30 AM 9:00 AM 9:30 AM 10:00 AM 10:30 AM 11:00 AM 11:30 AM 12:00 PM 12…" at bounding box center [287, 119] width 516 height 543
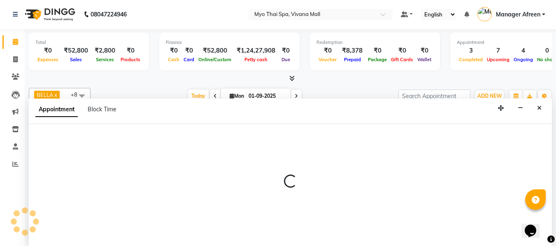
select select "75781"
select select "1020"
select select "tentative"
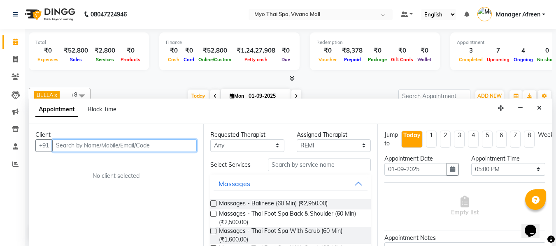
click at [185, 146] on input "text" at bounding box center [124, 146] width 144 height 13
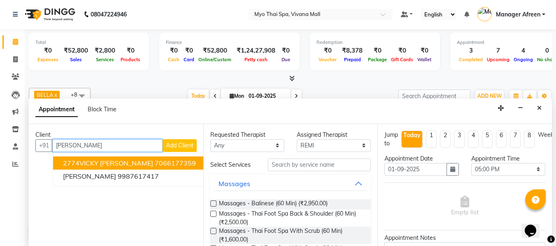
click at [176, 157] on button "2774VICKY CHAUDHARI 7066177359" at bounding box center [129, 163] width 153 height 13
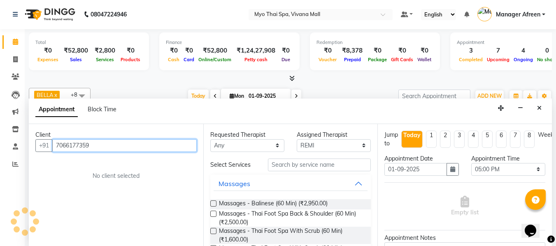
type input "7066177359"
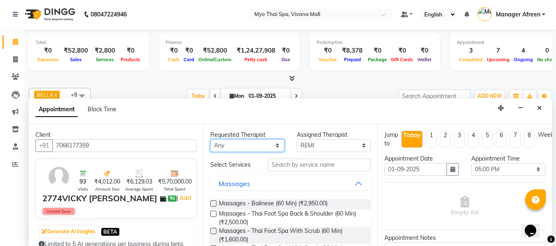
click at [240, 145] on select "Any [PERSON_NAME] [PERSON_NAME] [PERSON_NAME] Manager Afreen Manager [PERSON_NA…" at bounding box center [247, 146] width 74 height 13
select select "75781"
click at [210, 140] on select "Any [PERSON_NAME] [PERSON_NAME] [PERSON_NAME] Manager Afreen Manager [PERSON_NA…" at bounding box center [247, 146] width 74 height 13
click at [307, 204] on span "Massages - Balinese (60 Min) (₹2,950.00)" at bounding box center [273, 205] width 109 height 10
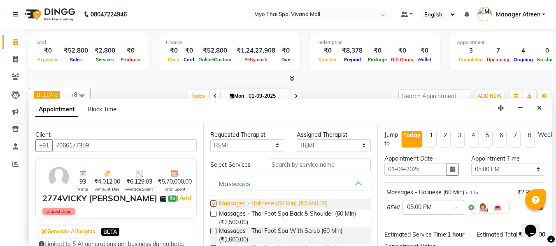
checkbox input "false"
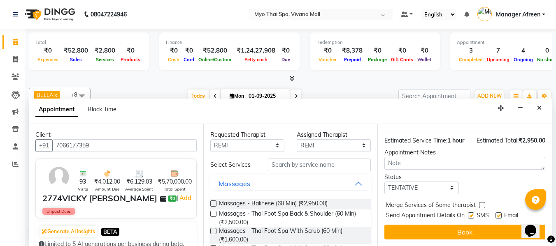
scroll to position [100, 0]
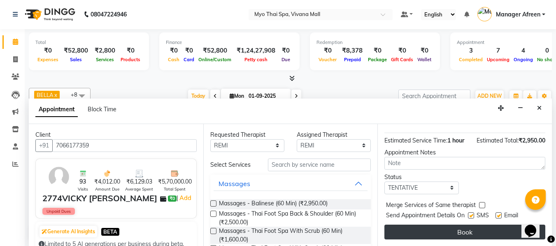
click at [448, 225] on button "Book" at bounding box center [464, 232] width 161 height 15
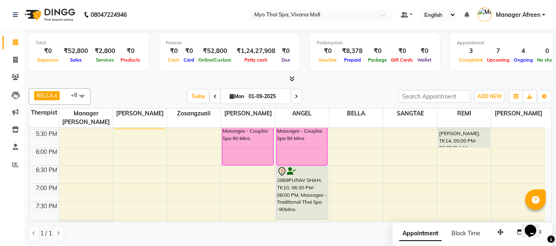
scroll to position [362, 0]
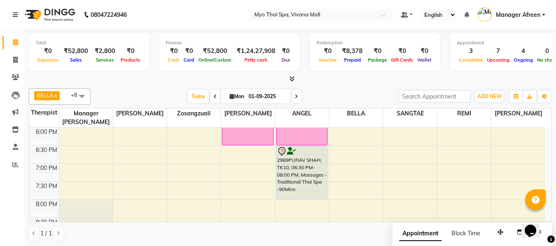
click at [232, 95] on span "Mon" at bounding box center [237, 96] width 19 height 6
select select "9"
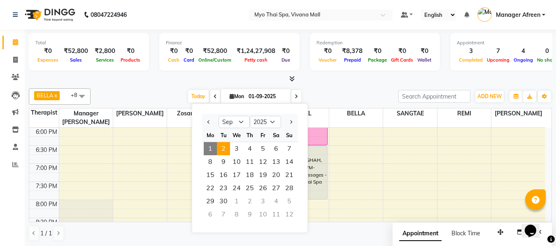
click at [226, 152] on span "2" at bounding box center [223, 148] width 13 height 13
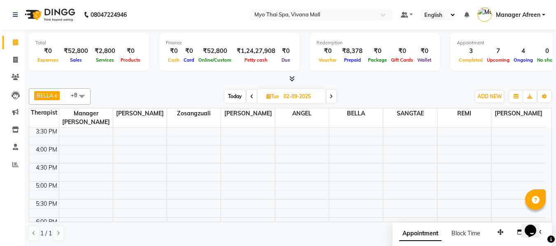
scroll to position [290, 0]
click at [234, 166] on div "8:00 AM 8:30 AM 9:00 AM 9:30 AM 10:00 AM 10:30 AM 11:00 AM 11:30 AM 12:00 PM 12…" at bounding box center [287, 109] width 516 height 543
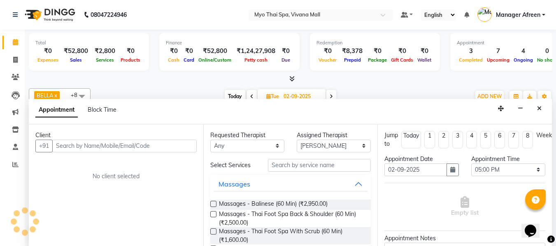
scroll to position [0, 0]
click at [167, 147] on input "text" at bounding box center [124, 146] width 144 height 13
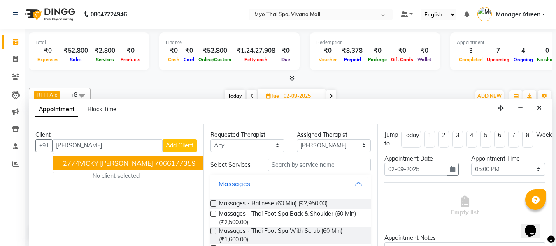
click at [158, 166] on ngb-highlight "7066177359" at bounding box center [175, 163] width 41 height 8
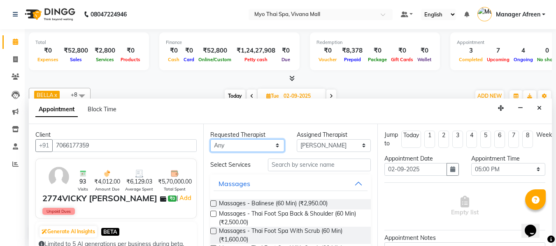
click at [248, 148] on select "Any [PERSON_NAME] [PERSON_NAME] [PERSON_NAME] Manager Afreen Manager [PERSON_NA…" at bounding box center [247, 146] width 74 height 13
click at [210, 140] on select "Any [PERSON_NAME] [PERSON_NAME] [PERSON_NAME] Manager Afreen Manager [PERSON_NA…" at bounding box center [247, 146] width 74 height 13
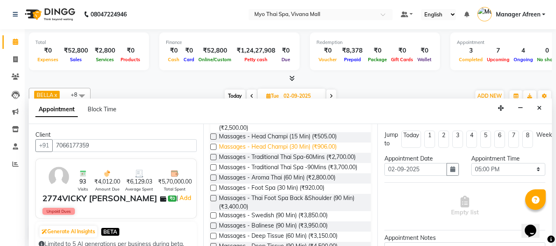
scroll to position [165, 0]
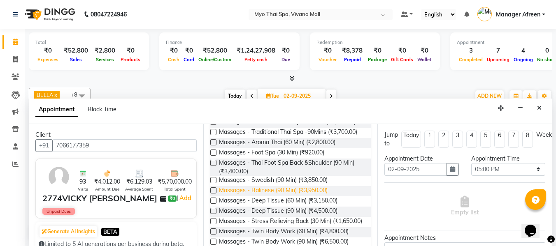
click at [302, 197] on span "Massages - Balinese (90 Min) (₹3,950.00)" at bounding box center [273, 191] width 109 height 10
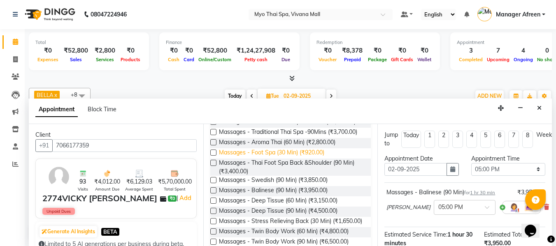
click at [310, 159] on span "Massages - Foot Spa (30 Min) (₹920.00)" at bounding box center [271, 154] width 105 height 10
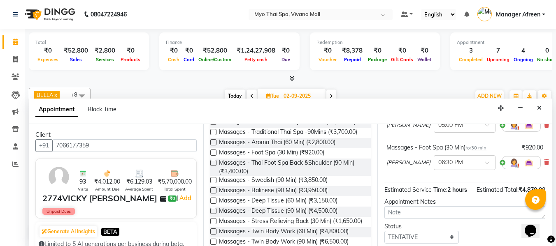
scroll to position [146, 0]
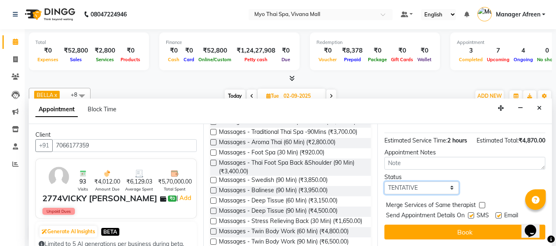
click at [419, 184] on select "Select TENTATIVE CONFIRM UPCOMING" at bounding box center [421, 188] width 74 height 13
click at [384, 182] on select "Select TENTATIVE CONFIRM UPCOMING" at bounding box center [421, 188] width 74 height 13
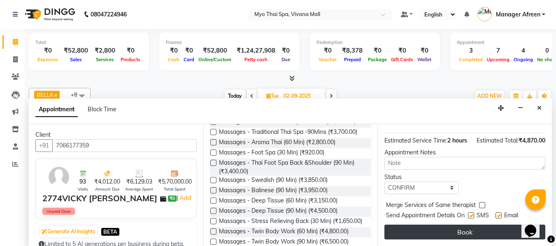
click at [426, 228] on button "Book" at bounding box center [464, 232] width 161 height 15
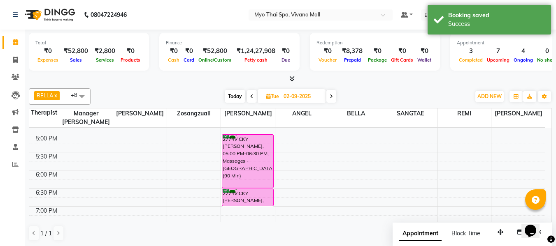
scroll to position [331, 0]
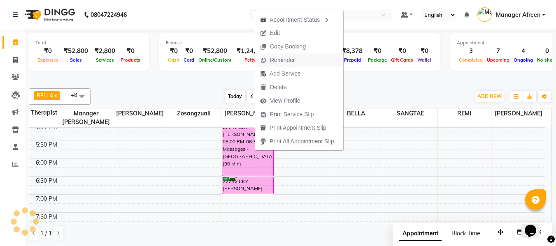
click at [286, 59] on span "Reminder" at bounding box center [282, 60] width 25 height 9
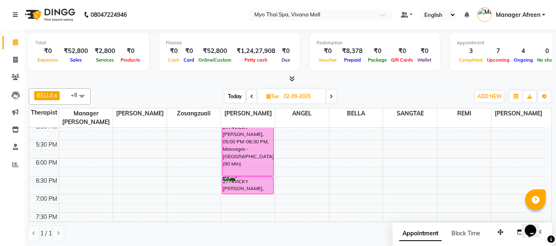
scroll to position [372, 0]
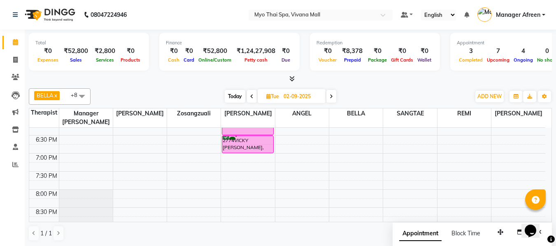
click at [237, 95] on span "Today" at bounding box center [235, 96] width 21 height 13
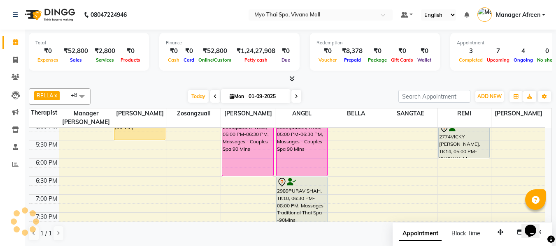
scroll to position [290, 0]
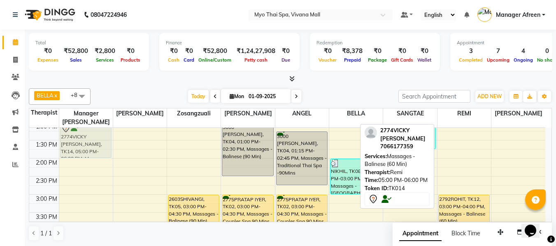
drag, startPoint x: 458, startPoint y: 179, endPoint x: 94, endPoint y: 133, distance: 367.1
click at [94, 133] on tr "2579SHRIYA, TK07, 09:30 AM-11:00 AM, Massages - Couples Spa 90 Mins 2579SHRIYA,…" at bounding box center [287, 213] width 516 height 543
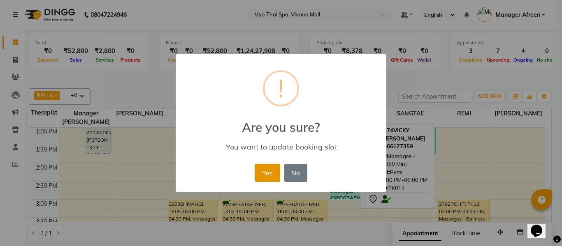
click at [267, 170] on button "Yes" at bounding box center [267, 173] width 25 height 18
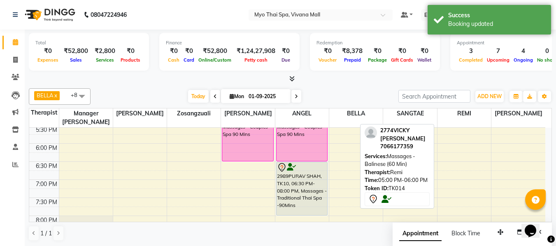
scroll to position [305, 0]
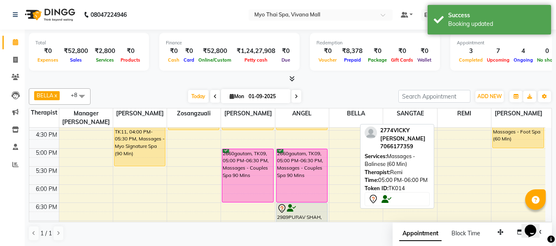
click at [452, 151] on div "8:00 AM 8:30 AM 9:00 AM 9:30 AM 10:00 AM 10:30 AM 11:00 AM 11:30 AM 12:00 PM 12…" at bounding box center [287, 94] width 516 height 543
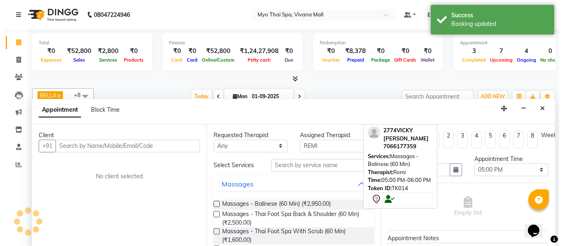
scroll to position [0, 0]
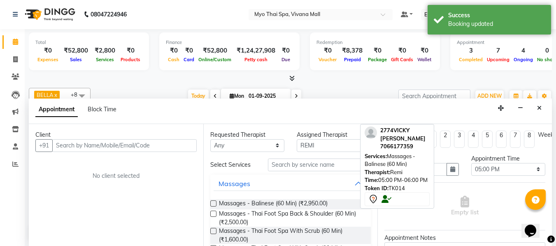
click at [138, 149] on input "text" at bounding box center [124, 146] width 144 height 13
click at [76, 145] on input "81492 61803" at bounding box center [107, 146] width 110 height 13
click at [181, 146] on span "Add Client" at bounding box center [180, 145] width 28 height 7
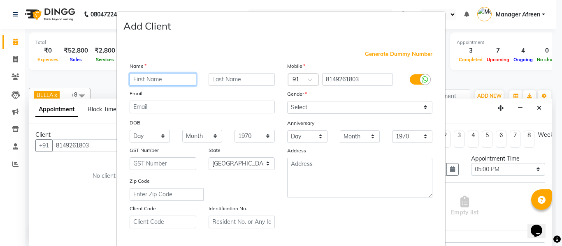
click at [170, 77] on input "text" at bounding box center [163, 79] width 67 height 13
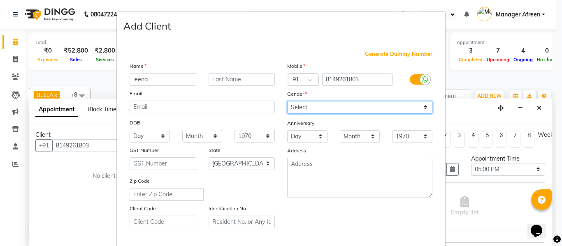
click at [338, 109] on select "Select Male Female Other Prefer Not To Say" at bounding box center [359, 107] width 145 height 13
click at [287, 101] on select "Select Male Female Other Prefer Not To Say" at bounding box center [359, 107] width 145 height 13
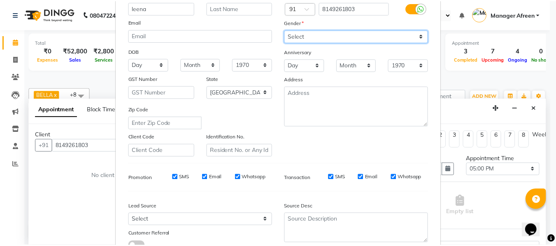
scroll to position [123, 0]
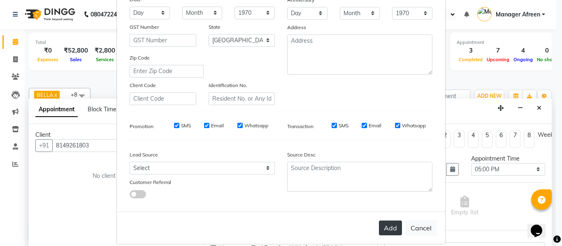
click at [380, 224] on button "Add" at bounding box center [390, 228] width 23 height 15
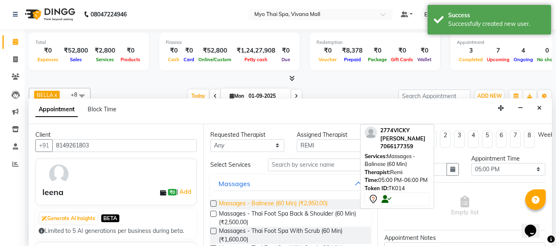
click at [301, 202] on span "Massages - Balinese (60 Min) (₹2,950.00)" at bounding box center [273, 205] width 109 height 10
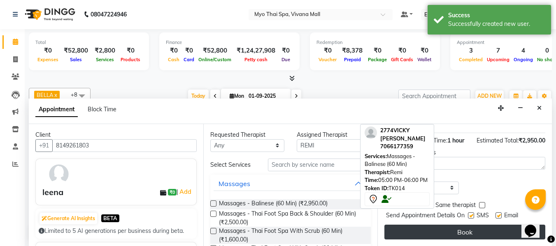
scroll to position [100, 0]
click at [449, 229] on button "Book" at bounding box center [464, 232] width 161 height 15
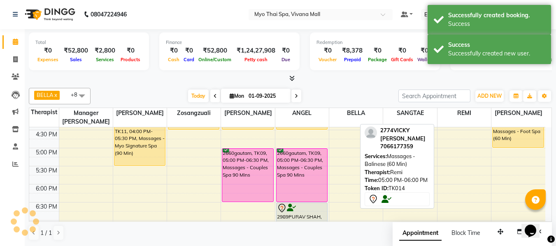
scroll to position [0, 0]
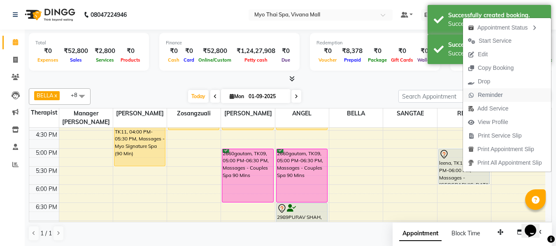
click at [491, 91] on span "Reminder" at bounding box center [490, 95] width 25 height 9
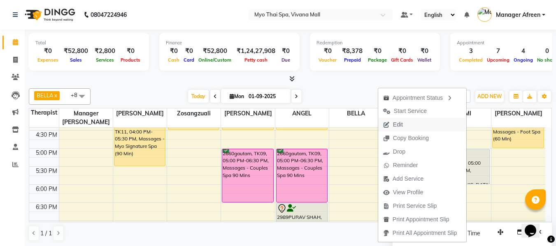
click at [402, 125] on span "Edit" at bounding box center [393, 125] width 30 height 14
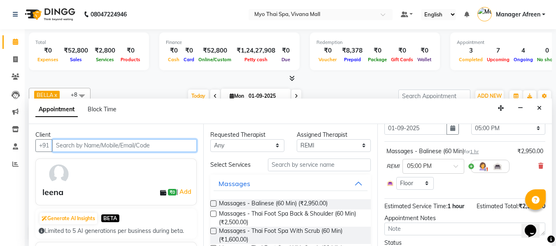
scroll to position [82, 0]
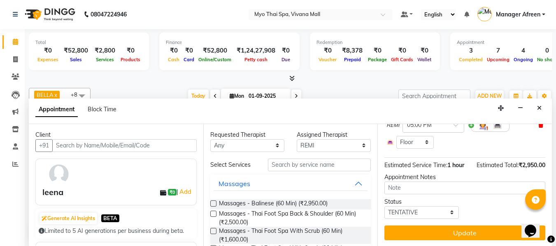
click at [538, 126] on icon at bounding box center [540, 125] width 5 height 6
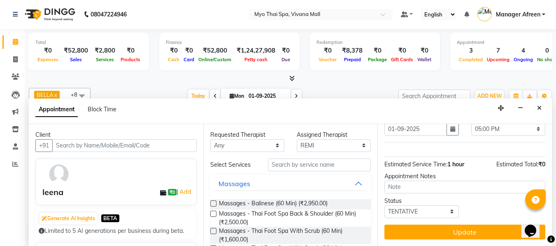
scroll to position [47, 0]
click at [240, 149] on select "Any [PERSON_NAME] [PERSON_NAME] [PERSON_NAME] Manager Afreen Manager [PERSON_NA…" at bounding box center [247, 146] width 74 height 13
click at [210, 140] on select "Any [PERSON_NAME] [PERSON_NAME] [PERSON_NAME] Manager Afreen Manager [PERSON_NA…" at bounding box center [247, 146] width 74 height 13
click at [309, 201] on span "Massages - Balinese (60 Min) (₹2,950.00)" at bounding box center [273, 205] width 109 height 10
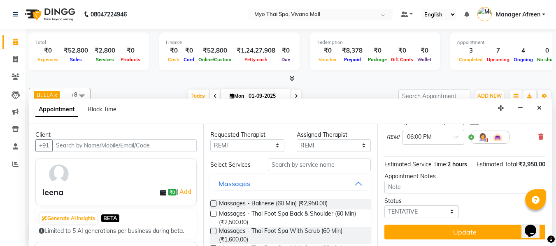
click at [419, 134] on input "text" at bounding box center [425, 137] width 36 height 9
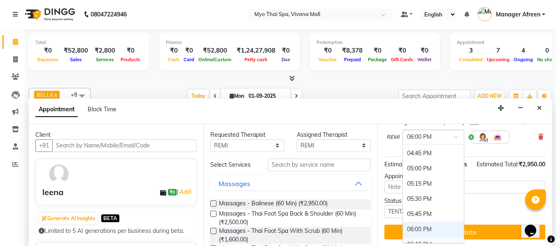
scroll to position [469, 0]
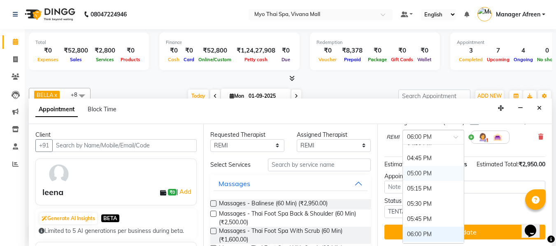
click at [419, 170] on div "05:00 PM" at bounding box center [433, 173] width 61 height 15
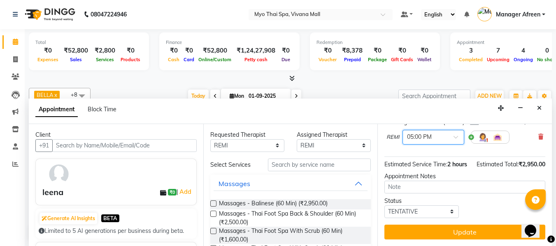
scroll to position [93, 0]
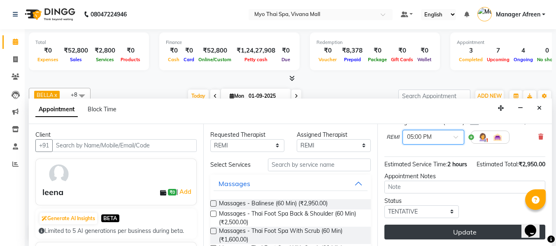
click at [435, 226] on button "Update" at bounding box center [464, 232] width 161 height 15
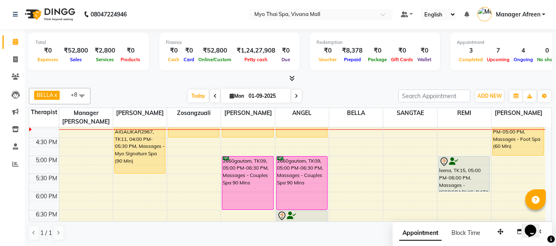
scroll to position [284, 0]
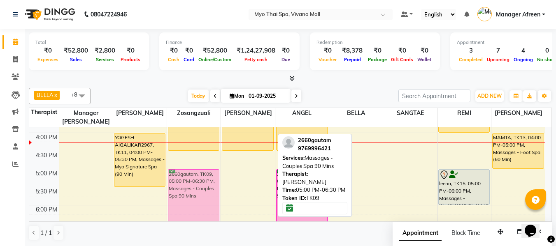
drag, startPoint x: 260, startPoint y: 180, endPoint x: 224, endPoint y: 177, distance: 36.7
click at [224, 177] on div "8:00 AM 8:30 AM 9:00 AM 9:30 AM 10:00 AM 10:30 AM 11:00 AM 11:30 AM 12:00 PM 12…" at bounding box center [287, 115] width 516 height 543
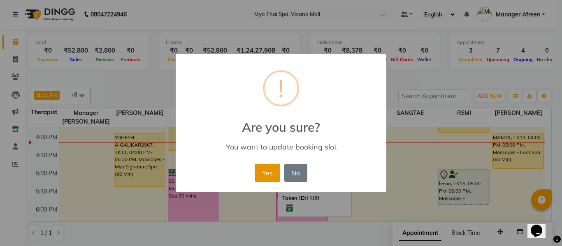
click at [273, 176] on button "Yes" at bounding box center [267, 173] width 25 height 18
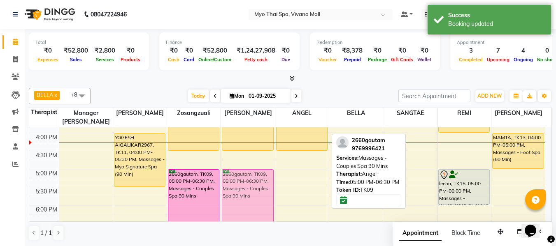
drag, startPoint x: 301, startPoint y: 181, endPoint x: 274, endPoint y: 181, distance: 27.6
click at [255, 181] on tr "2579SHRIYA, TK07, 09:30 AM-11:00 AM, Massages - Couples Spa 90 Mins 2579SHRIYA,…" at bounding box center [287, 115] width 516 height 543
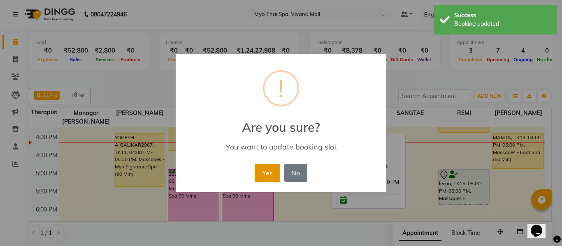
click at [261, 171] on button "Yes" at bounding box center [267, 173] width 25 height 18
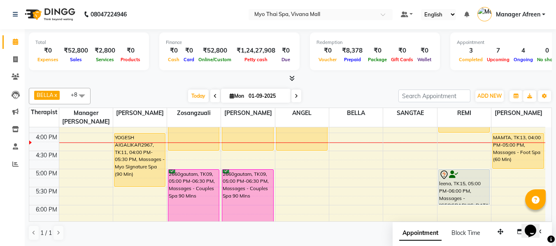
click at [345, 155] on div "8:00 AM 8:30 AM 9:00 AM 9:30 AM 10:00 AM 10:30 AM 11:00 AM 11:30 AM 12:00 PM 12…" at bounding box center [287, 115] width 516 height 543
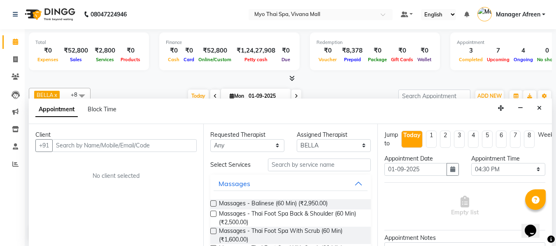
click at [205, 140] on div "Requested Therapist Any ANGEL BELLA Dindin Jane JENNY Kristina LORITA Manager A…" at bounding box center [247, 141] width 86 height 21
click at [182, 146] on input "text" at bounding box center [124, 146] width 144 height 13
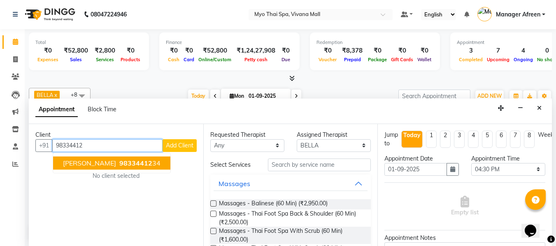
click at [128, 160] on span "98334412" at bounding box center [135, 163] width 33 height 8
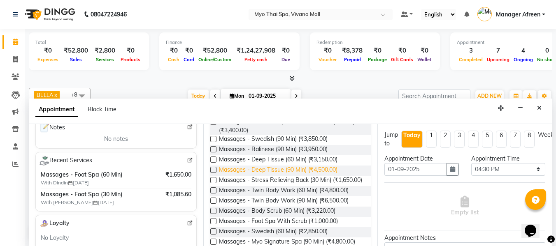
scroll to position [165, 0]
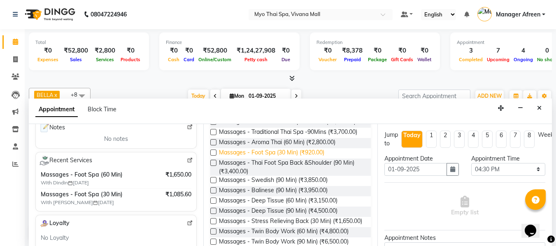
click at [319, 159] on span "Massages - Foot Spa (30 Min) (₹920.00)" at bounding box center [271, 154] width 105 height 10
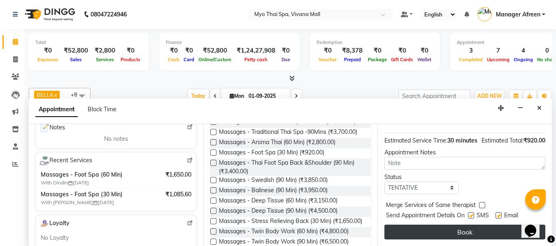
scroll to position [109, 0]
click at [427, 227] on button "Book" at bounding box center [464, 232] width 161 height 15
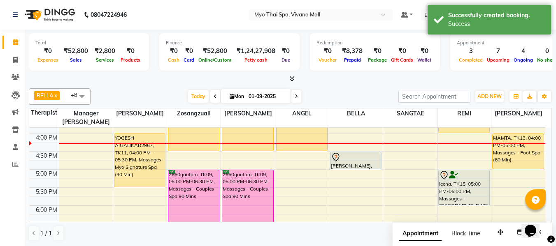
scroll to position [243, 0]
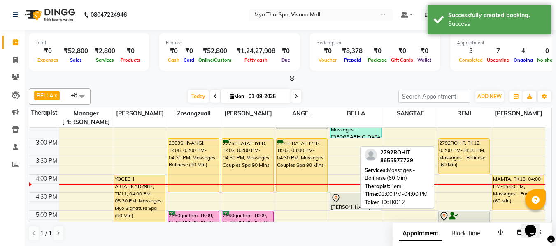
click at [458, 156] on div "2792ROHIT, TK12, 03:00 PM-04:00 PM, Massages - Balinese (60 Min)" at bounding box center [464, 156] width 51 height 35
click at [453, 156] on div "2792ROHIT, TK12, 03:00 PM-04:00 PM, Massages - Balinese (60 Min)" at bounding box center [464, 156] width 51 height 35
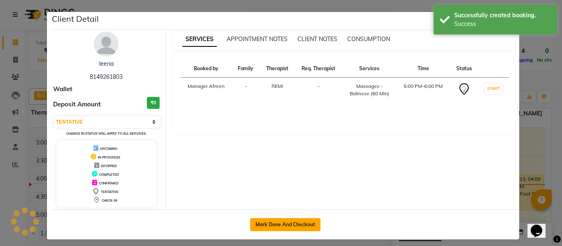
click at [275, 221] on button "Mark Done And Checkout" at bounding box center [285, 225] width 70 height 13
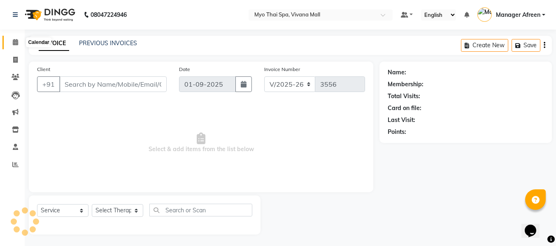
click at [13, 46] on span at bounding box center [15, 42] width 14 height 9
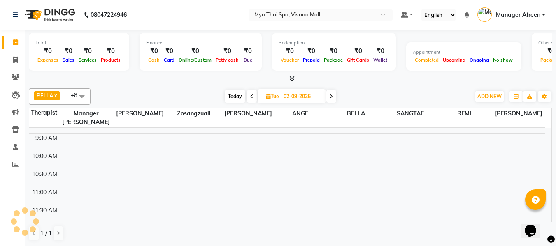
scroll to position [82, 0]
click at [235, 94] on span "Today" at bounding box center [235, 96] width 21 height 13
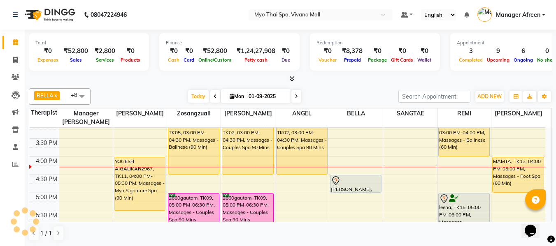
scroll to position [249, 0]
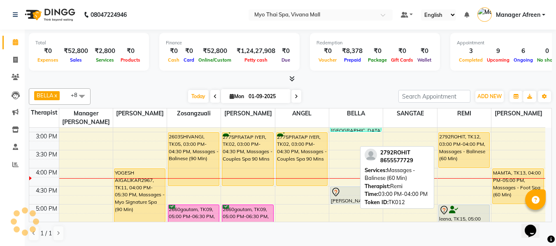
click at [463, 153] on div "2792ROHIT, TK12, 03:00 PM-04:00 PM, Massages - Balinese (60 Min)" at bounding box center [464, 150] width 51 height 35
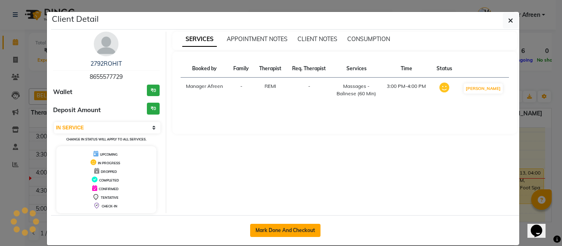
click at [279, 229] on button "Mark Done And Checkout" at bounding box center [285, 230] width 70 height 13
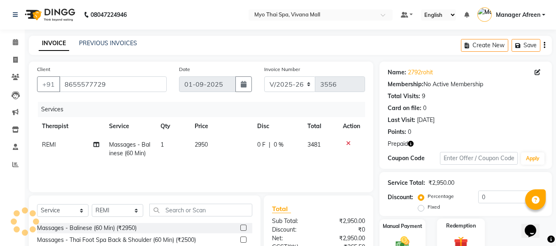
scroll to position [83, 0]
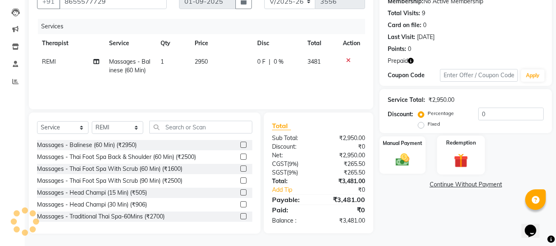
click at [461, 157] on img at bounding box center [460, 161] width 23 height 18
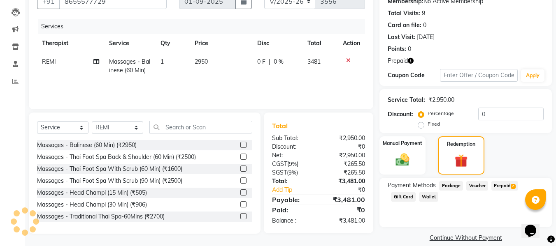
click at [493, 188] on span "Prepaid 2" at bounding box center [504, 185] width 27 height 9
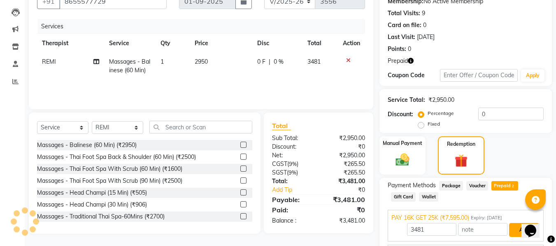
click at [513, 229] on button "Add" at bounding box center [524, 230] width 30 height 14
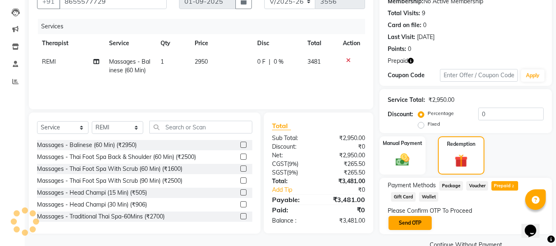
scroll to position [100, 0]
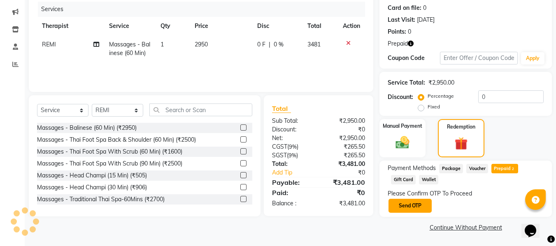
click at [412, 207] on button "Send OTP" at bounding box center [409, 206] width 43 height 14
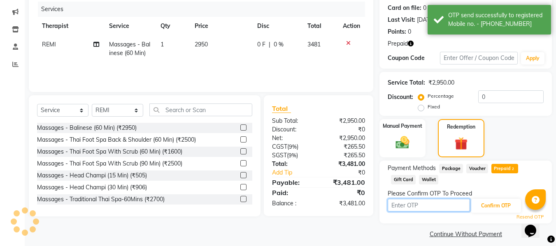
click at [412, 207] on input "text" at bounding box center [429, 205] width 82 height 13
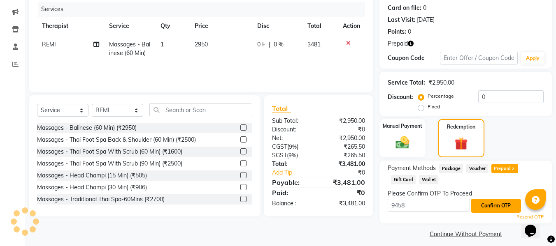
click at [491, 202] on button "Confirm OTP" at bounding box center [496, 206] width 50 height 14
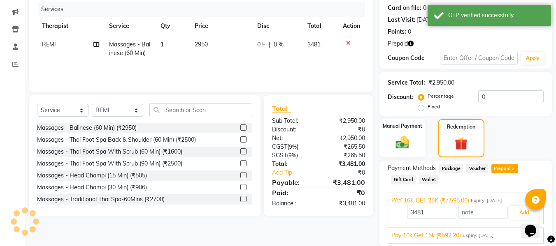
scroll to position [130, 0]
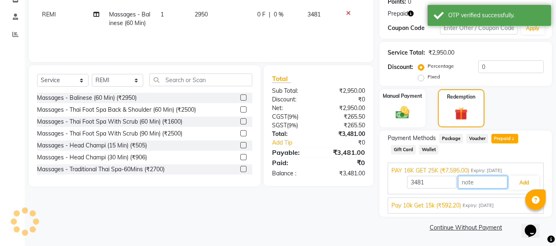
click at [507, 180] on input "text" at bounding box center [482, 182] width 49 height 13
click at [530, 179] on button "Add" at bounding box center [524, 183] width 30 height 14
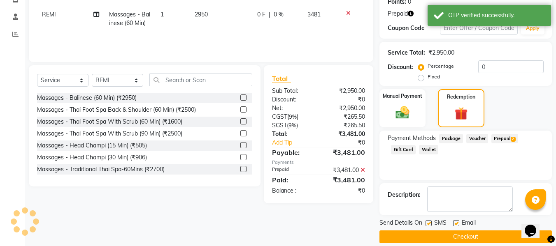
click at [428, 224] on label at bounding box center [429, 224] width 6 height 6
click at [428, 224] on input "checkbox" at bounding box center [428, 223] width 5 height 5
click at [434, 234] on button "Checkout" at bounding box center [465, 237] width 172 height 13
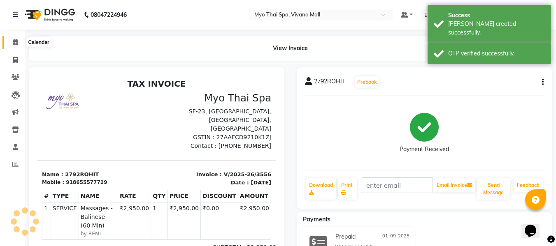
click at [14, 46] on span at bounding box center [15, 42] width 14 height 9
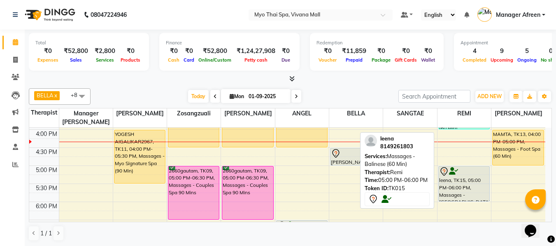
scroll to position [288, 0]
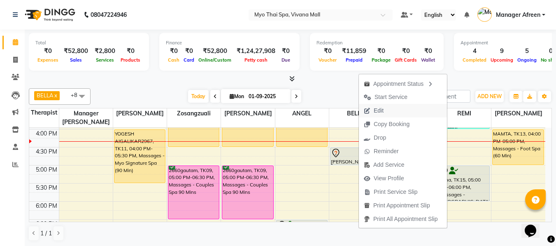
click at [384, 110] on span "Edit" at bounding box center [374, 111] width 30 height 14
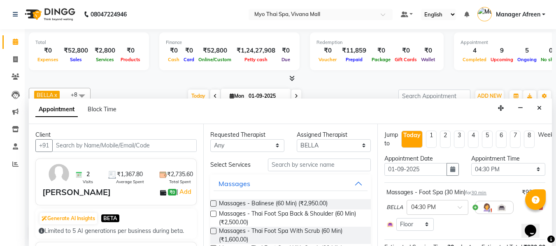
scroll to position [41, 0]
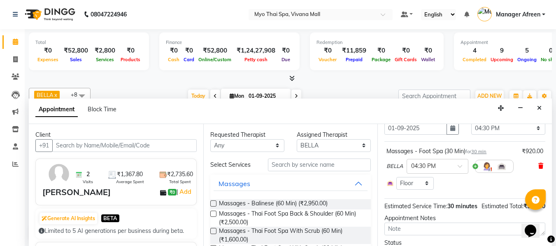
click at [538, 167] on icon at bounding box center [540, 166] width 5 height 6
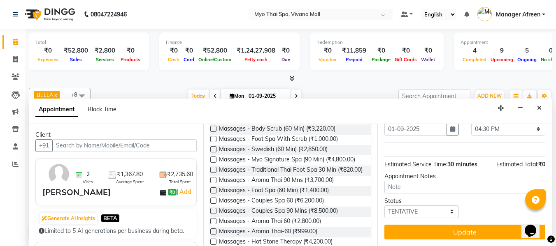
scroll to position [329, 0]
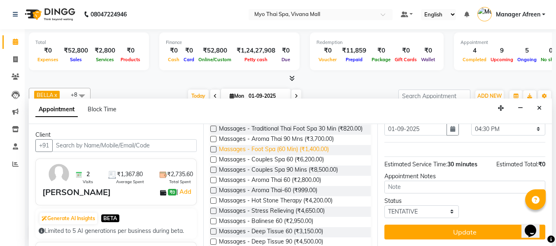
click at [329, 156] on span "Massages - Foot Spa (60 Min) (₹1,400.00)" at bounding box center [274, 150] width 110 height 10
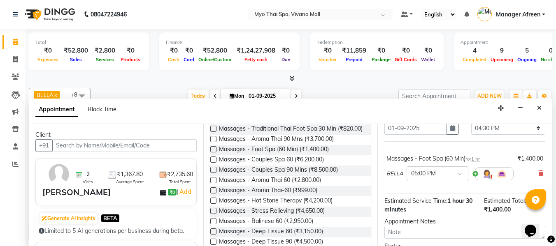
scroll to position [93, 0]
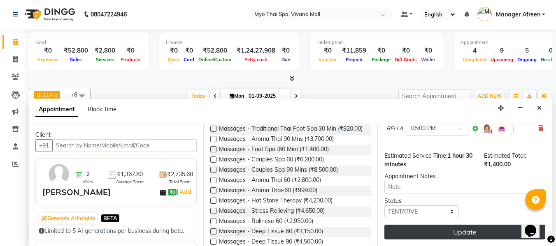
click at [450, 225] on button "Update" at bounding box center [464, 232] width 161 height 15
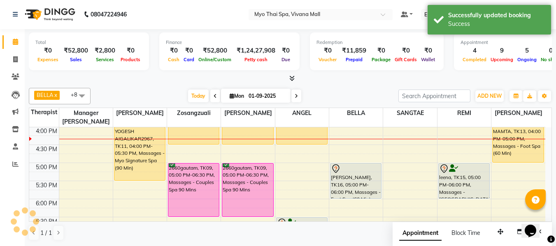
scroll to position [0, 0]
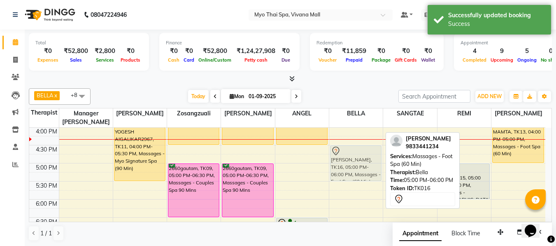
drag, startPoint x: 370, startPoint y: 184, endPoint x: 371, endPoint y: 164, distance: 19.4
click at [371, 164] on div "NIKHIL, TK08, 02:00 PM-03:00 PM, Massages - Balinese (60 Min) MUSTAKIM, TK16, 0…" at bounding box center [355, 109] width 53 height 543
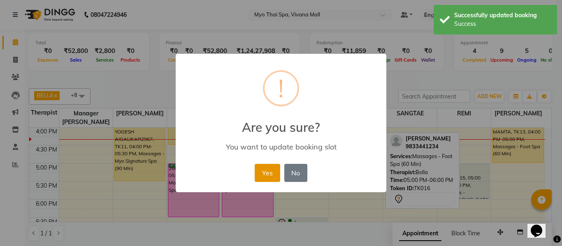
click at [258, 170] on button "Yes" at bounding box center [267, 173] width 25 height 18
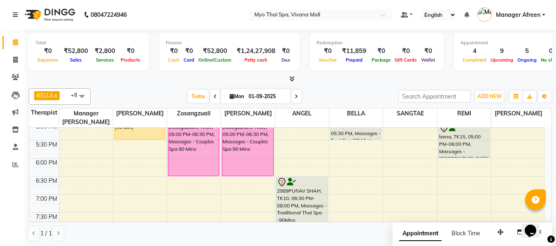
scroll to position [290, 0]
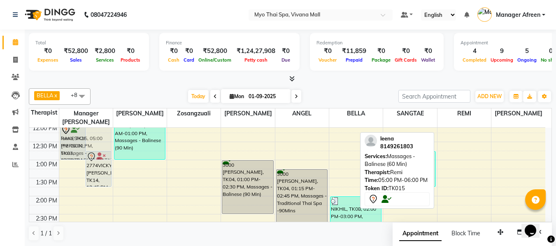
drag, startPoint x: 462, startPoint y: 177, endPoint x: 75, endPoint y: 134, distance: 389.1
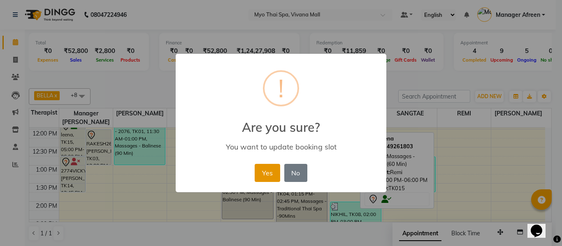
click at [272, 168] on button "Yes" at bounding box center [267, 173] width 25 height 18
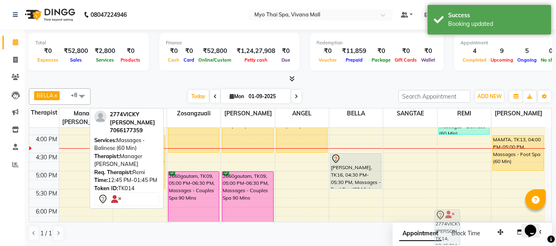
scroll to position [285, 0]
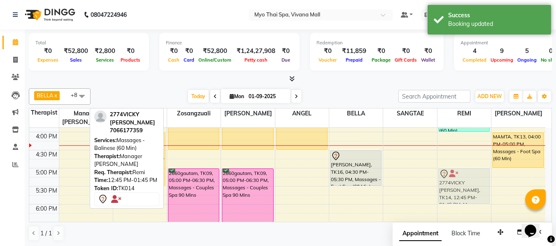
drag, startPoint x: 70, startPoint y: 169, endPoint x: 458, endPoint y: 180, distance: 388.2
click at [458, 180] on tr "2579SHRIYA, TK07, 09:30 AM-11:00 AM, Massages - Couples Spa 90 Mins 2579SHRIYA,…" at bounding box center [287, 114] width 516 height 543
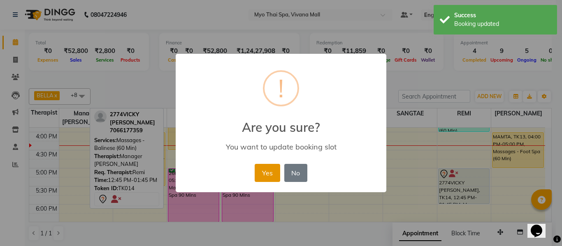
click at [259, 176] on button "Yes" at bounding box center [267, 173] width 25 height 18
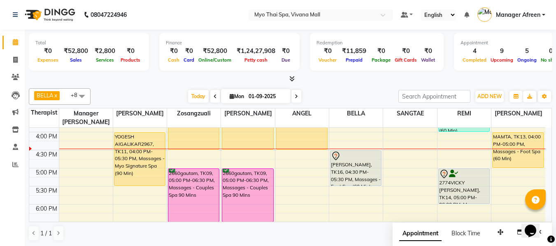
scroll to position [0, 0]
click at [312, 155] on div "8:00 AM 8:30 AM 9:00 AM 9:30 AM 10:00 AM 10:30 AM 11:00 AM 11:30 AM 12:00 PM 12…" at bounding box center [287, 113] width 516 height 543
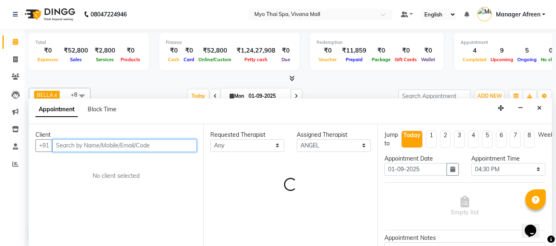
click at [146, 147] on input "text" at bounding box center [124, 146] width 144 height 13
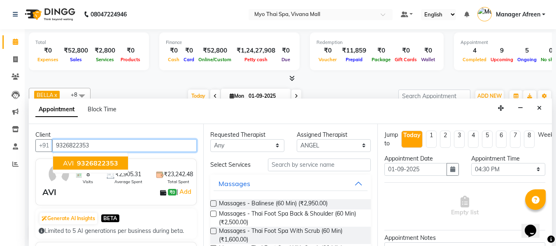
click at [108, 160] on span "9326822353" at bounding box center [97, 163] width 41 height 8
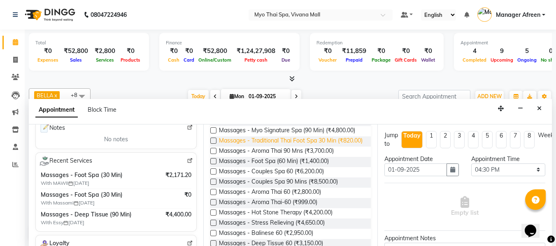
scroll to position [329, 0]
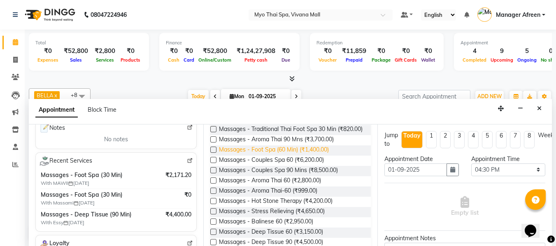
click at [317, 156] on span "Massages - Foot Spa (60 Min) (₹1,400.00)" at bounding box center [274, 151] width 110 height 10
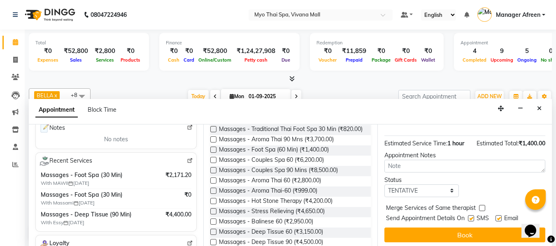
scroll to position [100, 0]
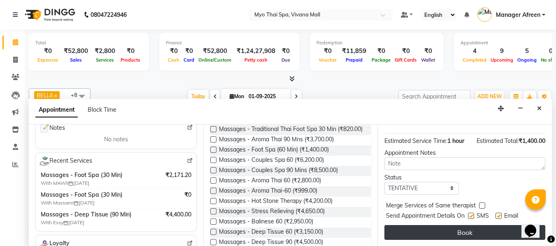
click at [426, 226] on button "Book" at bounding box center [464, 233] width 161 height 15
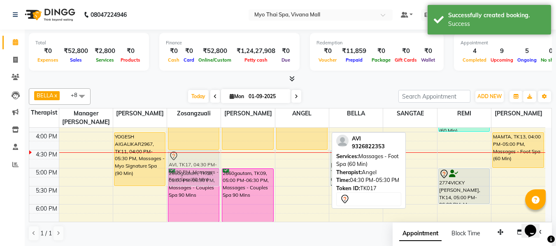
drag, startPoint x: 310, startPoint y: 169, endPoint x: 193, endPoint y: 167, distance: 117.3
click at [193, 167] on tr "2579SHRIYA, TK07, 09:30 AM-11:00 AM, Massages - Couples Spa 90 Mins 2579SHRIYA,…" at bounding box center [287, 114] width 516 height 543
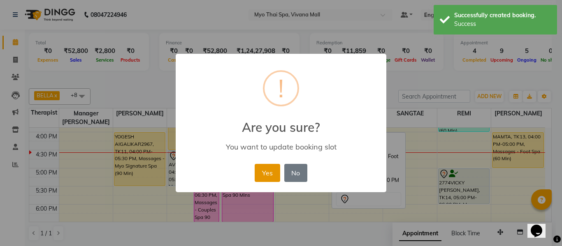
click at [265, 174] on button "Yes" at bounding box center [267, 173] width 25 height 18
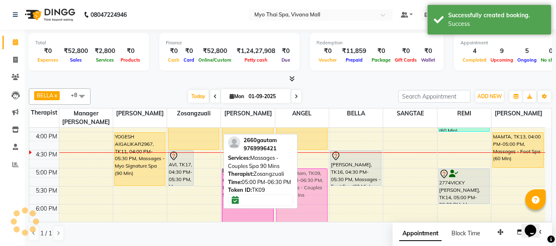
drag, startPoint x: 210, startPoint y: 176, endPoint x: 308, endPoint y: 176, distance: 97.9
click at [308, 176] on tr "2579SHRIYA, TK07, 09:30 AM-11:00 AM, Massages - Couples Spa 90 Mins 2579SHRIYA,…" at bounding box center [287, 114] width 516 height 543
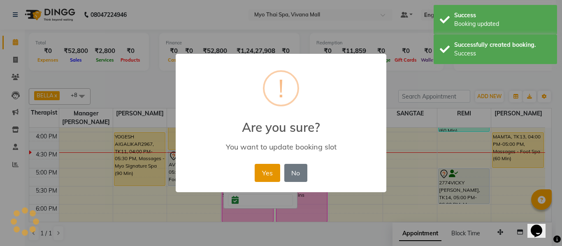
click at [269, 173] on button "Yes" at bounding box center [267, 173] width 25 height 18
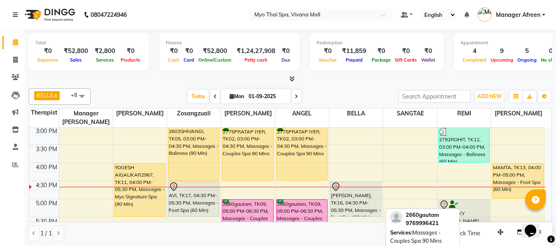
scroll to position [247, 0]
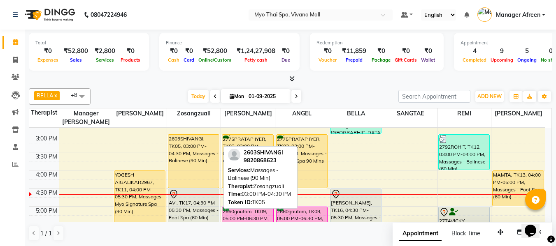
click at [195, 172] on div "2603SHIVANGI, TK05, 03:00 PM-04:30 PM, Massages - Balinese (90 Min)" at bounding box center [193, 161] width 51 height 53
click at [199, 156] on div "2603SHIVANGI, TK05, 03:00 PM-04:30 PM, Massages - Balinese (90 Min)" at bounding box center [193, 161] width 51 height 53
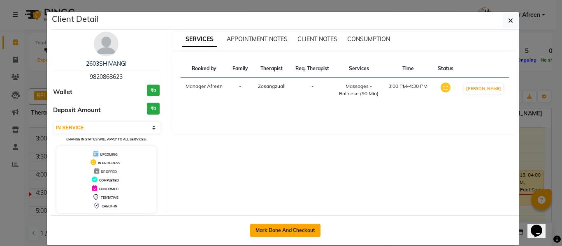
click at [300, 228] on button "Mark Done And Checkout" at bounding box center [285, 230] width 70 height 13
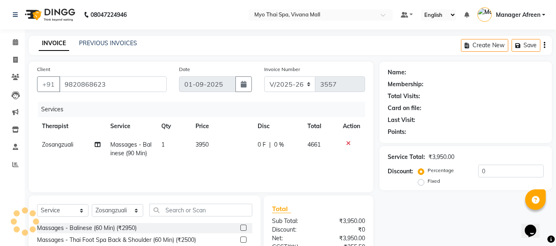
scroll to position [83, 0]
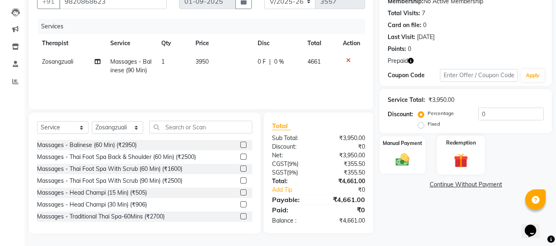
click at [464, 160] on img at bounding box center [460, 161] width 23 height 18
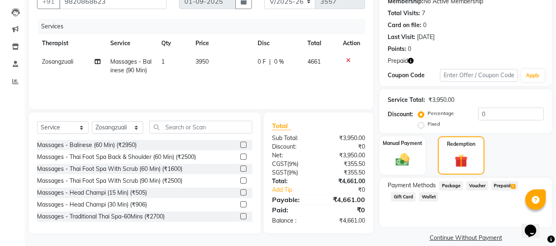
click at [500, 186] on span "Prepaid 1" at bounding box center [504, 185] width 27 height 9
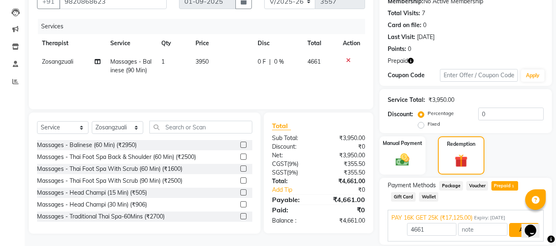
click at [518, 233] on button "Add" at bounding box center [524, 230] width 30 height 14
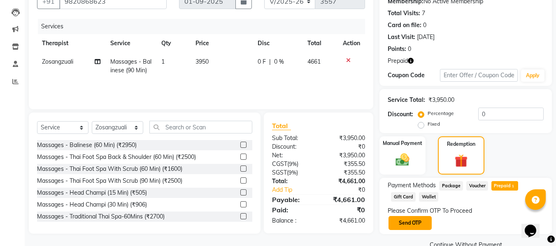
click at [416, 223] on button "Send OTP" at bounding box center [409, 223] width 43 height 14
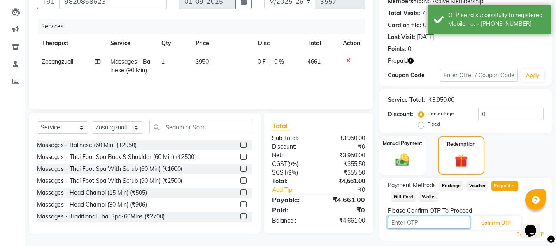
click at [418, 224] on input "text" at bounding box center [429, 222] width 82 height 13
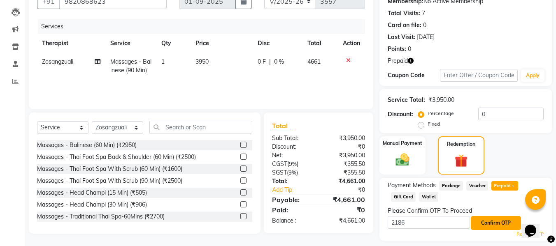
click at [509, 222] on button "Confirm OTP" at bounding box center [496, 223] width 50 height 14
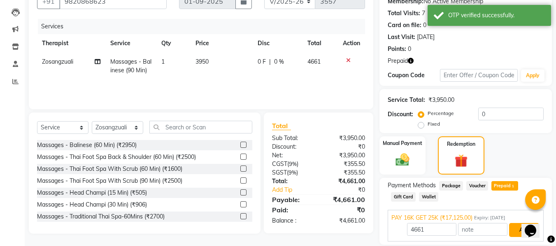
click at [517, 228] on button "Add" at bounding box center [524, 230] width 30 height 14
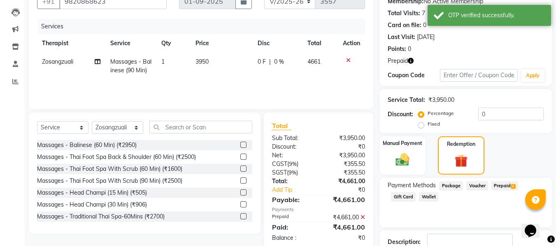
scroll to position [140, 0]
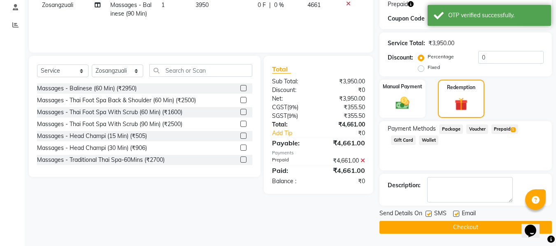
click at [430, 213] on label at bounding box center [429, 214] width 6 height 6
click at [430, 213] on input "checkbox" at bounding box center [428, 214] width 5 height 5
click at [458, 213] on label at bounding box center [456, 214] width 6 height 6
click at [458, 213] on input "checkbox" at bounding box center [455, 214] width 5 height 5
click at [458, 225] on button "Checkout" at bounding box center [465, 227] width 172 height 13
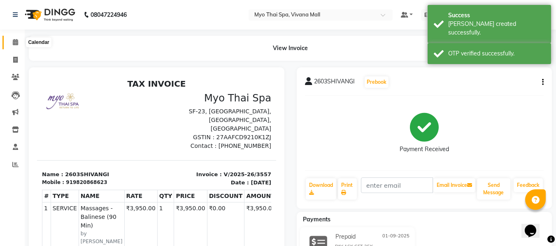
click at [20, 39] on span at bounding box center [15, 42] width 14 height 9
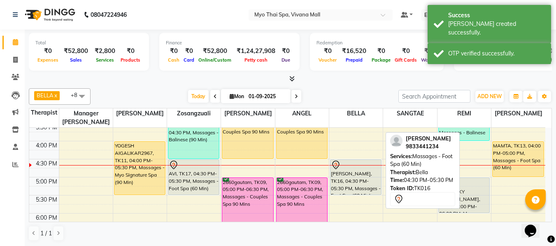
scroll to position [290, 0]
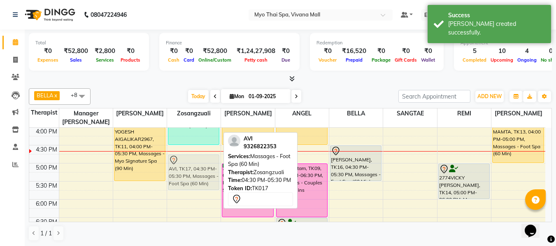
drag, startPoint x: 206, startPoint y: 160, endPoint x: 207, endPoint y: 173, distance: 12.8
click at [207, 173] on div "2603SHIVANGI, TK05, 03:00 PM-04:30 PM, Massages - Balinese (90 Min) AVI, TK17, …" at bounding box center [193, 109] width 53 height 543
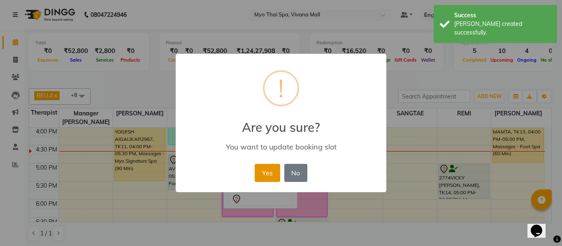
click at [268, 174] on button "Yes" at bounding box center [267, 173] width 25 height 18
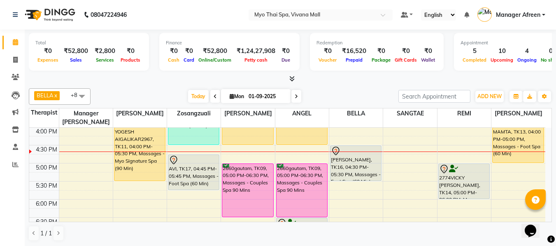
click at [402, 166] on div "8:00 AM 8:30 AM 9:00 AM 9:30 AM 10:00 AM 10:30 AM 11:00 AM 11:30 AM 12:00 PM 12…" at bounding box center [287, 109] width 516 height 543
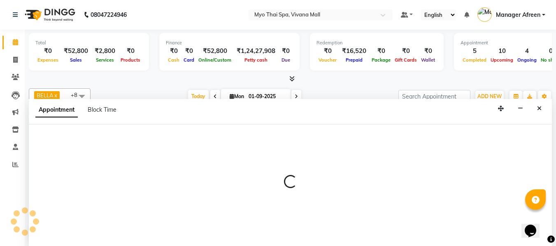
scroll to position [0, 0]
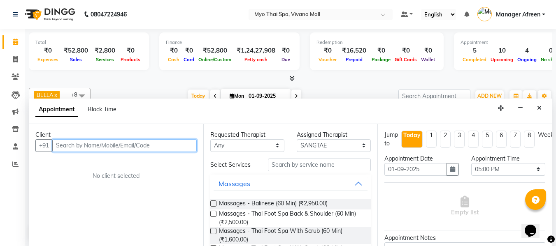
click at [186, 143] on input "text" at bounding box center [124, 146] width 144 height 13
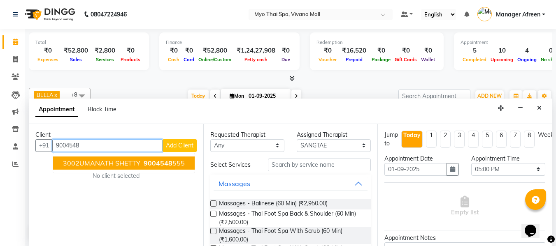
click at [156, 163] on span "9004548" at bounding box center [158, 163] width 29 height 8
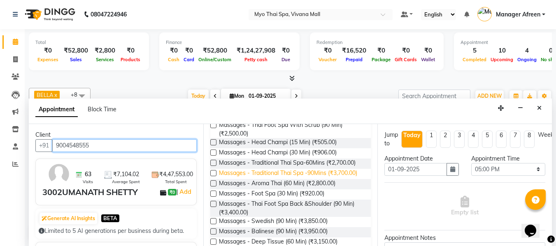
scroll to position [165, 0]
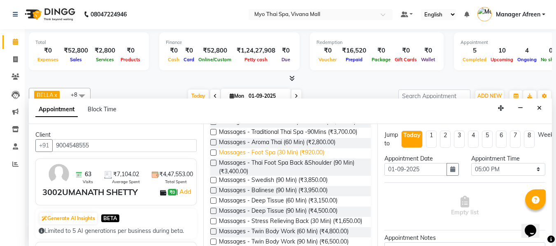
click at [316, 159] on span "Massages - Foot Spa (30 Min) (₹920.00)" at bounding box center [271, 154] width 105 height 10
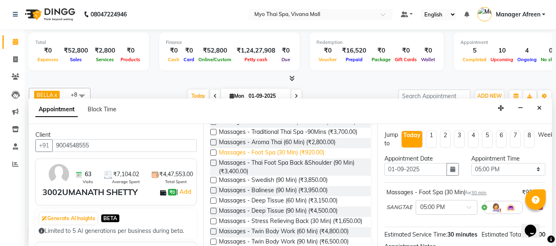
click at [316, 159] on span "Massages - Foot Spa (30 Min) (₹920.00)" at bounding box center [271, 154] width 105 height 10
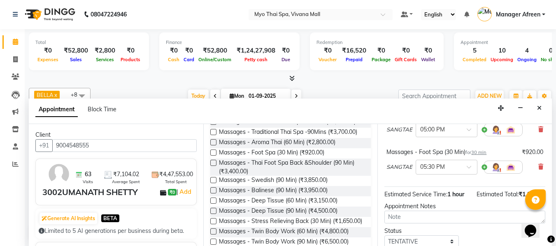
scroll to position [138, 0]
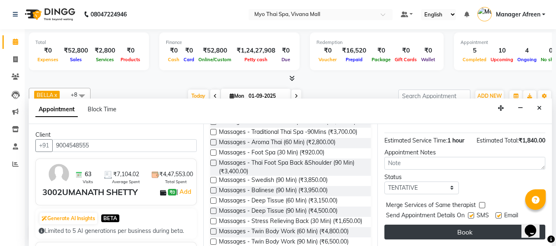
click at [453, 227] on button "Book" at bounding box center [464, 232] width 161 height 15
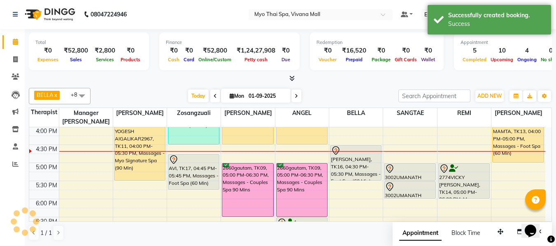
scroll to position [0, 0]
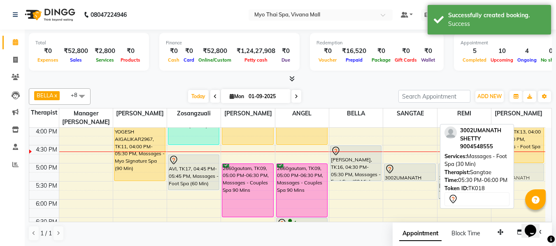
drag, startPoint x: 414, startPoint y: 187, endPoint x: 505, endPoint y: 172, distance: 91.9
click at [505, 172] on div "BELLA x Jane x JENNY x LORITA x Manager Churmurin x REMI x SANGTAE x Zosangzual…" at bounding box center [290, 165] width 523 height 160
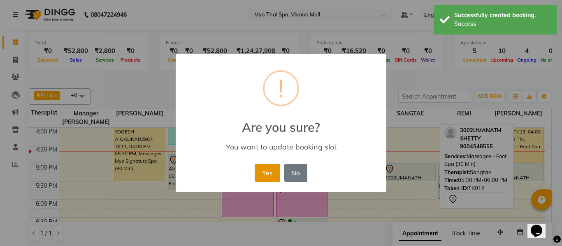
click at [271, 173] on button "Yes" at bounding box center [267, 173] width 25 height 18
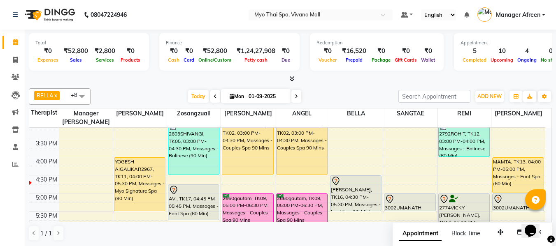
scroll to position [249, 0]
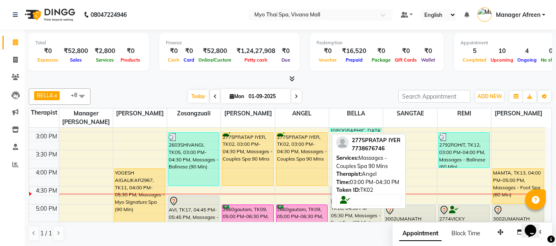
click at [292, 159] on div "2775PRATAP IYER, TK02, 03:00 PM-04:30 PM, Massages - Couples Spa 90 Mins" at bounding box center [302, 159] width 51 height 53
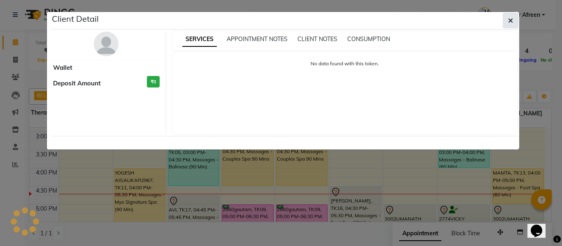
click at [510, 21] on icon "button" at bounding box center [510, 20] width 5 height 7
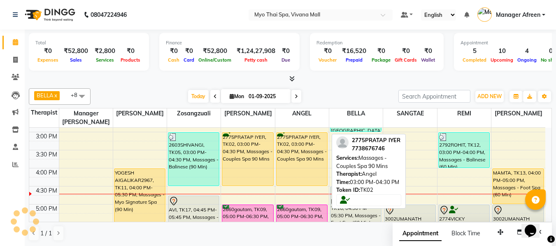
click at [294, 160] on div "2775PRATAP IYER, TK02, 03:00 PM-04:30 PM, Massages - Couples Spa 90 Mins" at bounding box center [302, 159] width 51 height 53
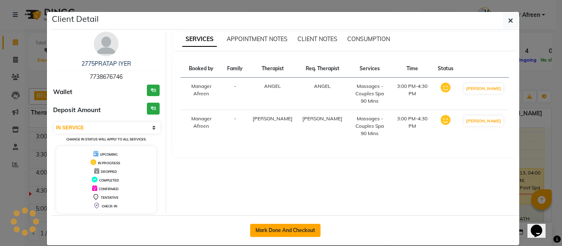
click at [298, 229] on button "Mark Done And Checkout" at bounding box center [285, 230] width 70 height 13
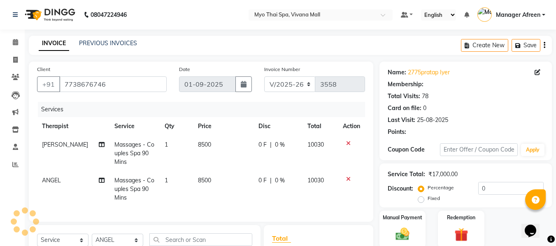
click at [346, 179] on icon at bounding box center [348, 180] width 5 height 6
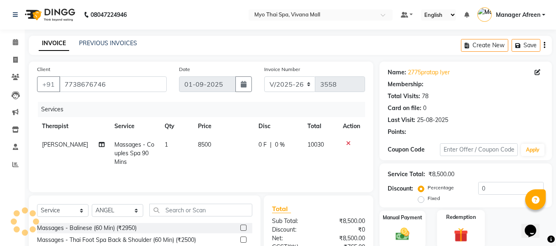
scroll to position [82, 0]
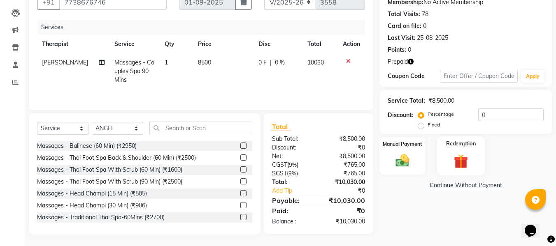
click at [467, 149] on div "Redemption" at bounding box center [461, 156] width 48 height 39
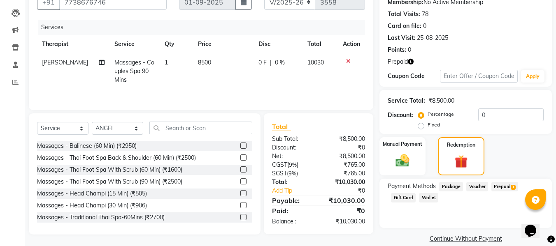
click at [495, 186] on span "Prepaid 3" at bounding box center [504, 186] width 27 height 9
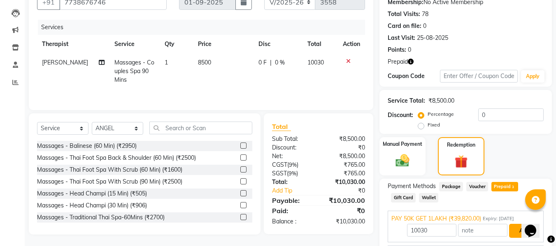
click at [509, 227] on button "Add" at bounding box center [524, 231] width 30 height 14
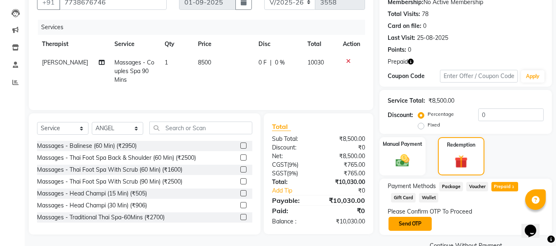
click at [410, 226] on button "Send OTP" at bounding box center [409, 224] width 43 height 14
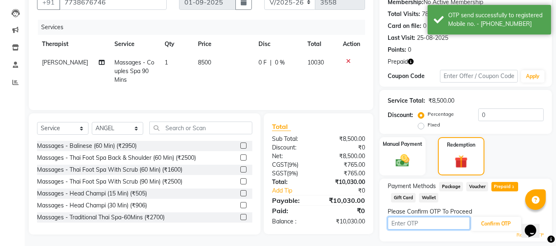
click at [415, 224] on input "text" at bounding box center [429, 223] width 82 height 13
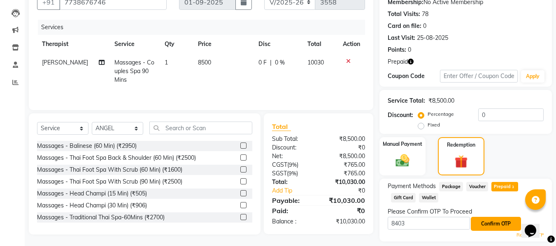
click at [481, 226] on button "Confirm OTP" at bounding box center [496, 224] width 50 height 14
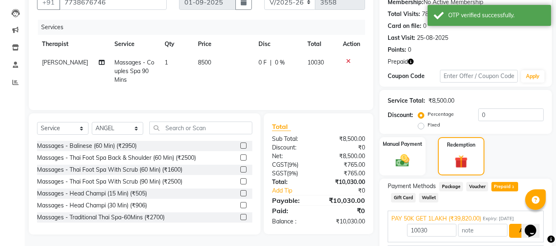
click at [516, 226] on button "Add" at bounding box center [524, 231] width 30 height 14
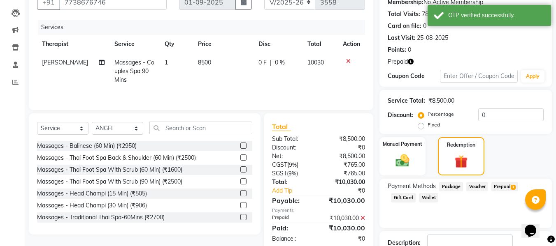
scroll to position [140, 0]
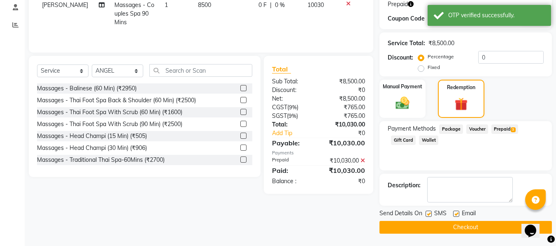
click at [429, 215] on label at bounding box center [429, 214] width 6 height 6
click at [429, 215] on input "checkbox" at bounding box center [428, 214] width 5 height 5
click at [458, 216] on label at bounding box center [456, 214] width 6 height 6
click at [458, 216] on input "checkbox" at bounding box center [455, 214] width 5 height 5
click at [457, 225] on button "Checkout" at bounding box center [465, 227] width 172 height 13
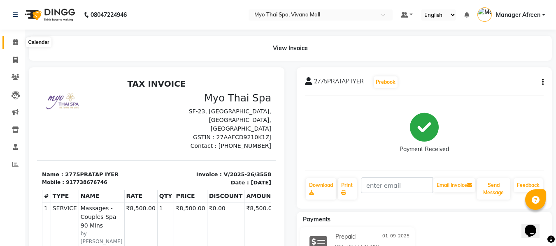
click at [17, 42] on icon at bounding box center [15, 42] width 5 height 6
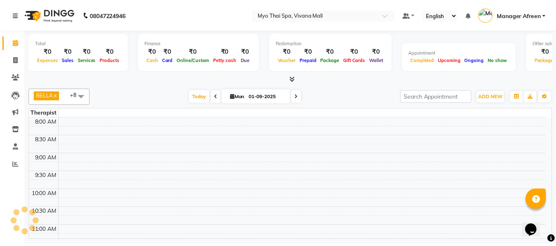
scroll to position [290, 0]
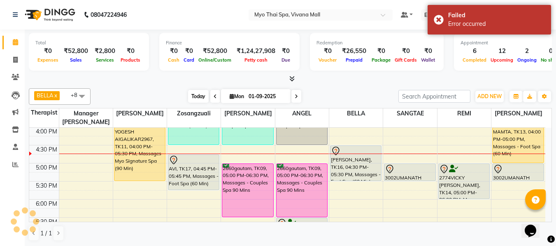
click at [195, 95] on span "Today" at bounding box center [198, 96] width 21 height 13
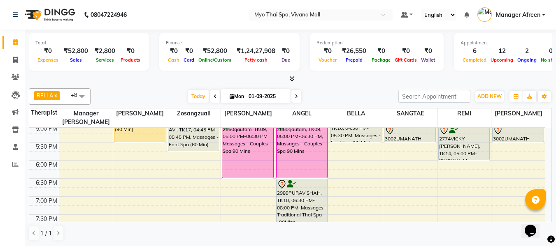
scroll to position [288, 0]
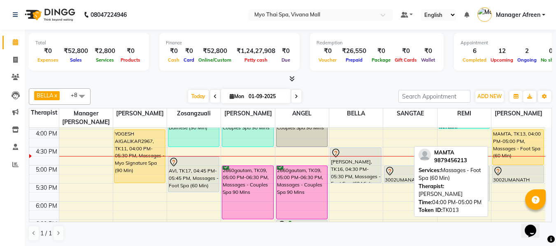
click at [521, 148] on div "MAMTA, TK13, 04:00 PM-05:00 PM, Massages - Foot Spa (60 Min)" at bounding box center [518, 147] width 51 height 35
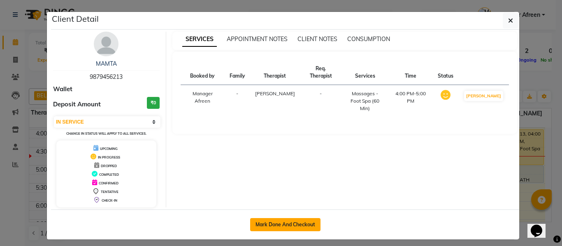
click at [305, 224] on button "Mark Done And Checkout" at bounding box center [285, 225] width 70 height 13
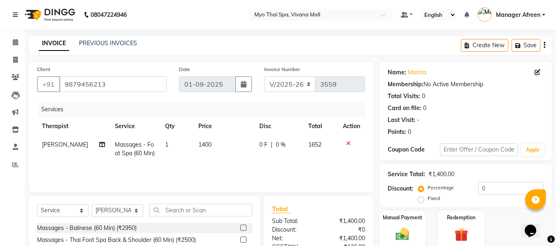
scroll to position [82, 0]
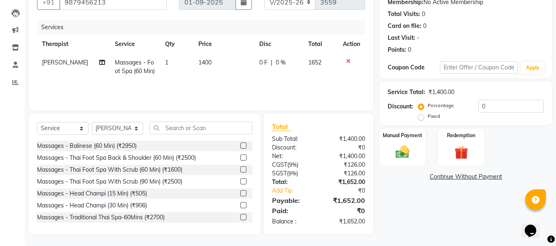
click at [428, 117] on label "Fixed" at bounding box center [434, 116] width 12 height 7
click at [423, 117] on input "Fixed" at bounding box center [423, 117] width 6 height 6
drag, startPoint x: 494, startPoint y: 108, endPoint x: 455, endPoint y: 110, distance: 39.1
click at [455, 110] on div "Percentage Fixed 0" at bounding box center [482, 111] width 124 height 22
click at [397, 158] on img at bounding box center [402, 152] width 23 height 16
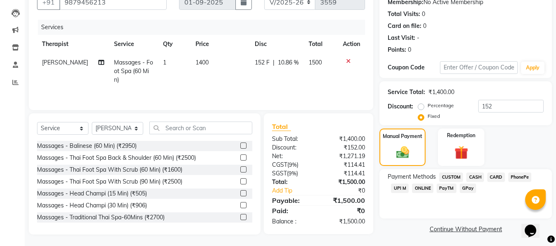
click at [472, 178] on span "CASH" at bounding box center [475, 177] width 18 height 9
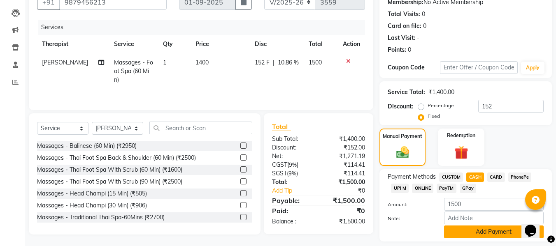
click at [474, 228] on button "Add Payment" at bounding box center [494, 232] width 100 height 13
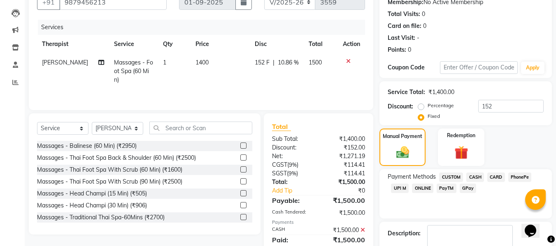
scroll to position [146, 0]
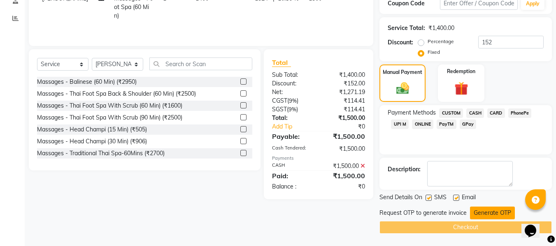
click at [483, 209] on button "Generate OTP" at bounding box center [492, 213] width 45 height 13
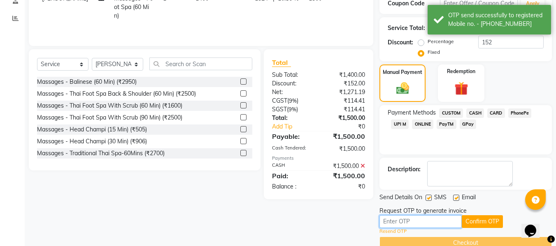
click at [437, 221] on input "text" at bounding box center [420, 222] width 82 height 13
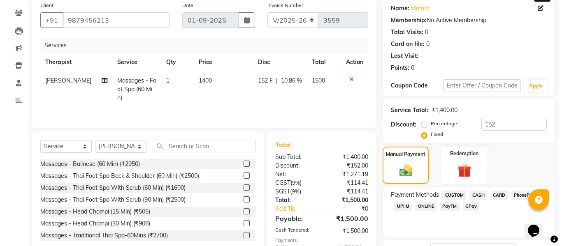
scroll to position [0, 0]
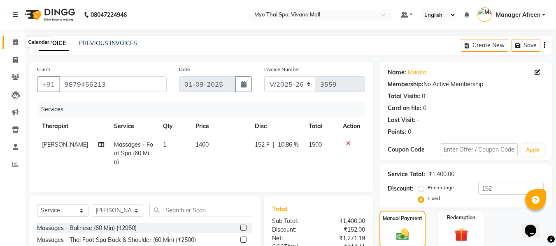
click at [13, 38] on span at bounding box center [15, 42] width 14 height 9
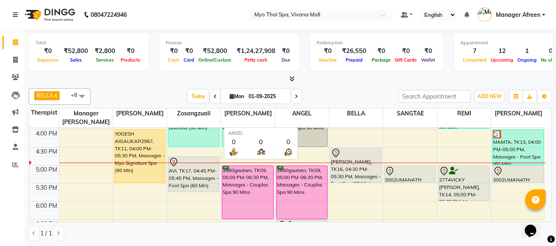
scroll to position [0, 0]
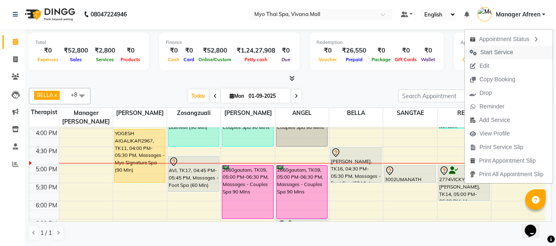
click at [485, 49] on span "Start Service" at bounding box center [496, 52] width 33 height 9
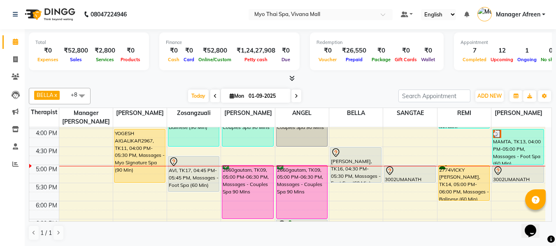
click at [228, 97] on span "Mon" at bounding box center [237, 96] width 19 height 6
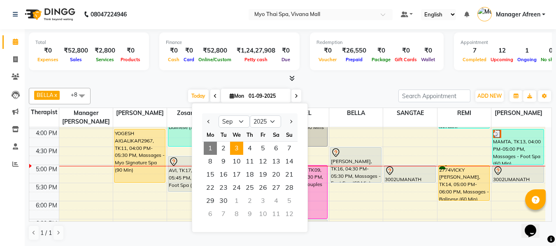
click at [238, 151] on span "3" at bounding box center [236, 148] width 13 height 13
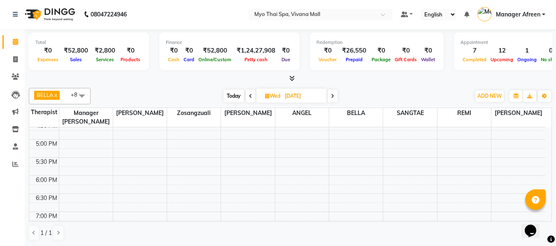
scroll to position [326, 0]
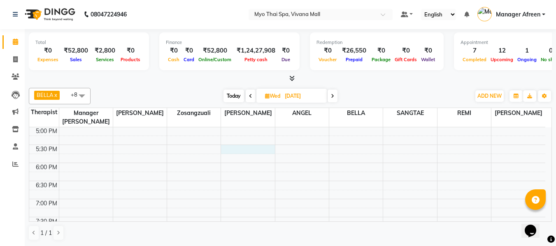
click at [234, 149] on div "8:00 AM 8:30 AM 9:00 AM 9:30 AM 10:00 AM 10:30 AM 11:00 AM 11:30 AM 12:00 PM 12…" at bounding box center [287, 72] width 516 height 543
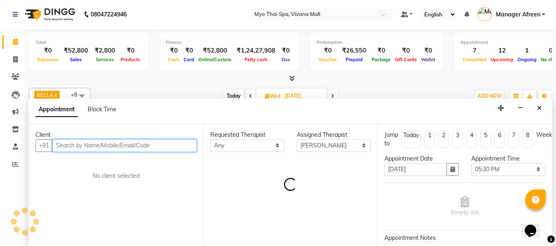
click at [142, 145] on input "text" at bounding box center [124, 146] width 144 height 13
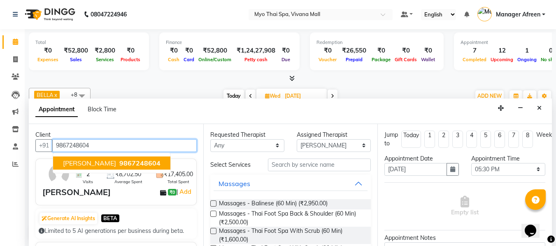
click at [127, 165] on span "9867248604" at bounding box center [139, 163] width 41 height 8
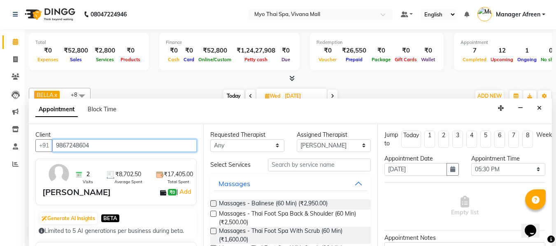
scroll to position [123, 0]
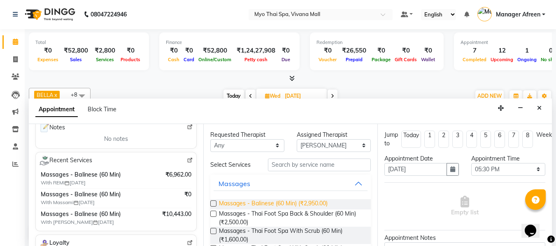
click at [267, 203] on span "Massages - Balinese (60 Min) (₹2,950.00)" at bounding box center [273, 205] width 109 height 10
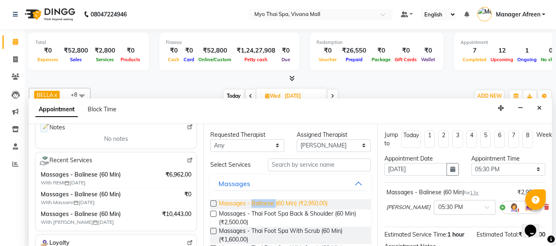
click at [267, 203] on span "Massages - Balinese (60 Min) (₹2,950.00)" at bounding box center [273, 205] width 109 height 10
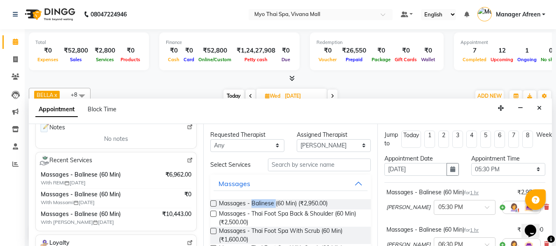
scroll to position [41, 0]
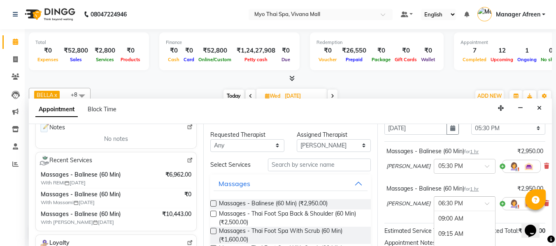
click at [438, 202] on input "text" at bounding box center [456, 203] width 36 height 9
click at [434, 236] on div "05:30 PM" at bounding box center [464, 240] width 61 height 15
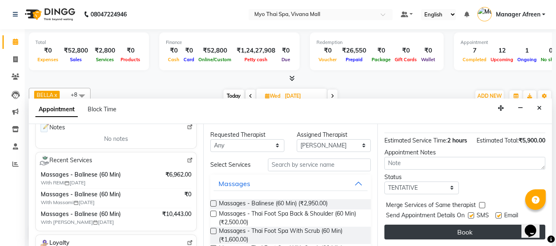
scroll to position [155, 0]
click at [427, 226] on button "Book" at bounding box center [464, 232] width 161 height 15
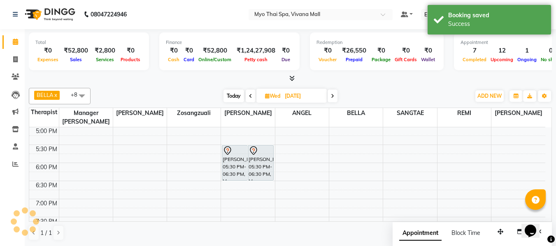
scroll to position [0, 0]
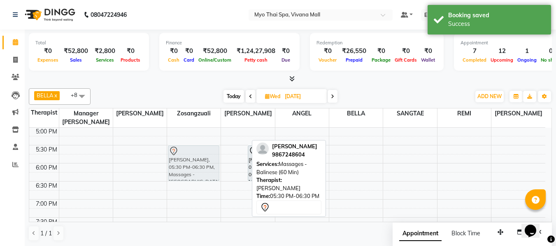
drag, startPoint x: 228, startPoint y: 156, endPoint x: 211, endPoint y: 156, distance: 16.9
click at [196, 156] on tr "MATEEN KHAN, 05:30 PM-06:30 PM, Massages - Balinese (60 Min) MATEEN KHAN, 05:30…" at bounding box center [287, 73] width 516 height 543
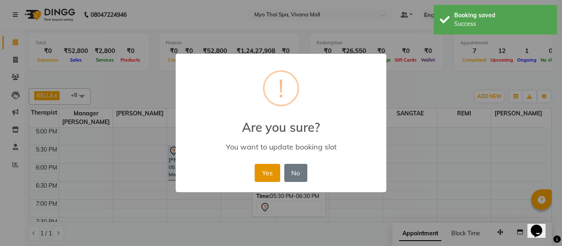
click at [269, 174] on button "Yes" at bounding box center [267, 173] width 25 height 18
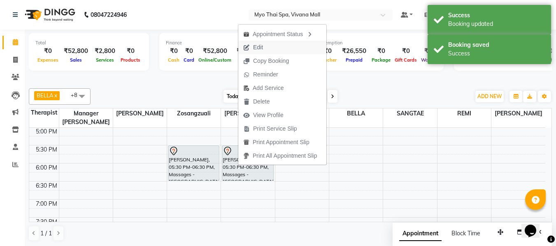
click at [262, 47] on span "Edit" at bounding box center [258, 47] width 10 height 9
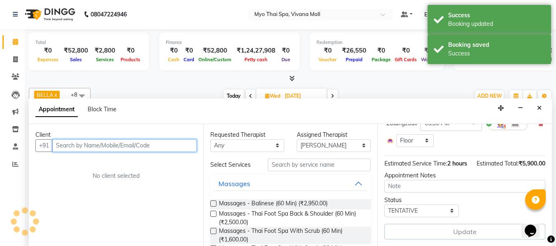
scroll to position [157, 0]
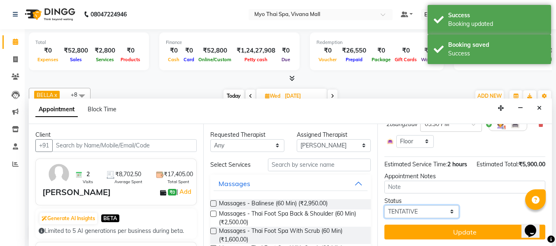
click at [408, 206] on select "Select TENTATIVE CONFIRM UPCOMING" at bounding box center [421, 212] width 74 height 13
click at [384, 206] on select "Select TENTATIVE CONFIRM UPCOMING" at bounding box center [421, 212] width 74 height 13
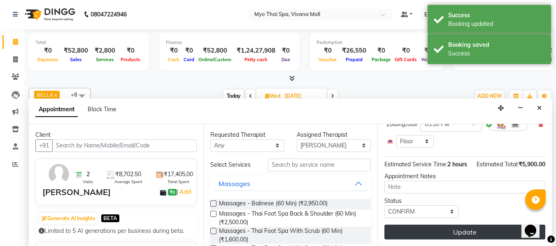
click at [412, 225] on button "Update" at bounding box center [464, 232] width 161 height 15
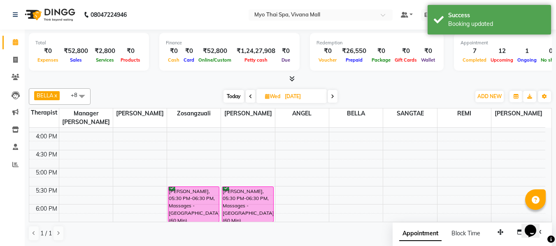
scroll to position [367, 0]
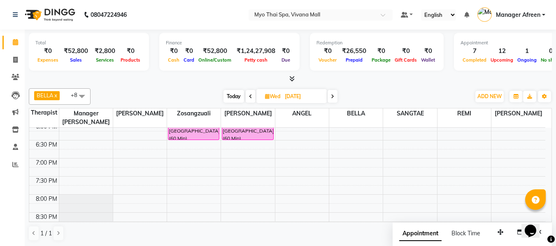
click at [235, 98] on span "Today" at bounding box center [233, 96] width 21 height 13
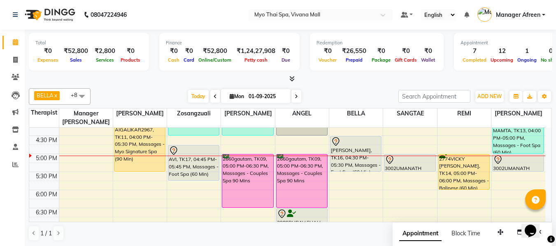
scroll to position [285, 0]
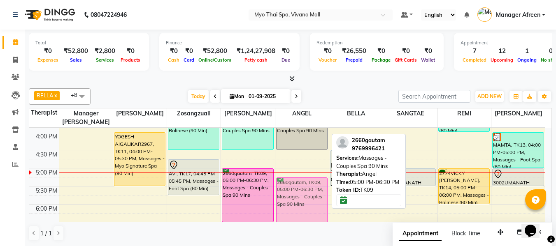
drag, startPoint x: 312, startPoint y: 179, endPoint x: 312, endPoint y: 187, distance: 7.8
click at [312, 187] on div "3000 MAHESH MOTWANI, TK04, 01:15 PM-02:45 PM, Massages - Traditional Thai Spa -…" at bounding box center [301, 114] width 53 height 543
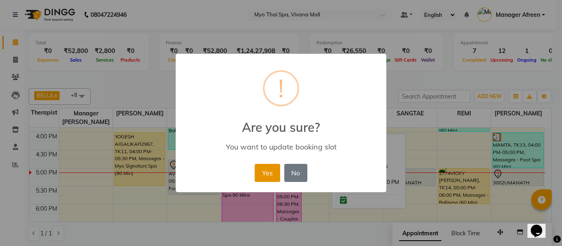
click at [268, 174] on button "Yes" at bounding box center [267, 173] width 25 height 18
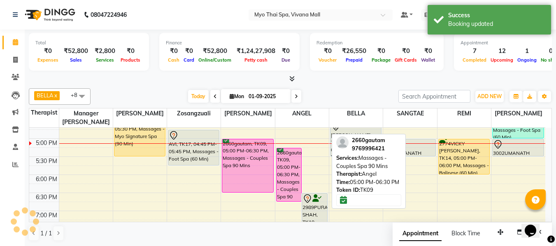
scroll to position [326, 0]
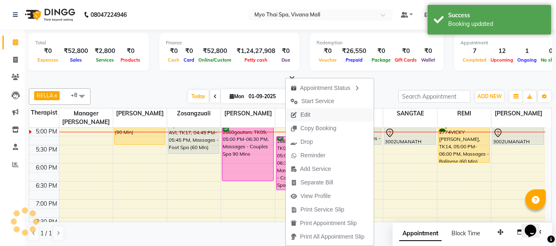
click at [308, 114] on span "Edit" at bounding box center [305, 115] width 10 height 9
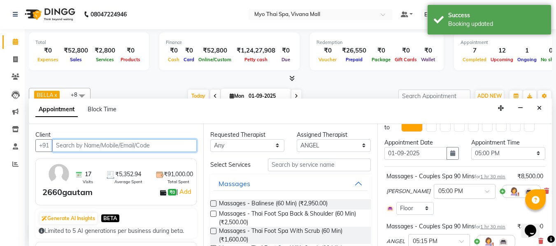
scroll to position [41, 0]
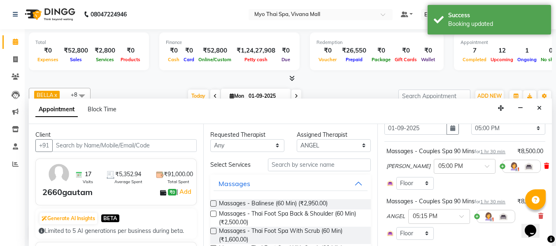
click at [544, 169] on icon at bounding box center [546, 166] width 5 height 6
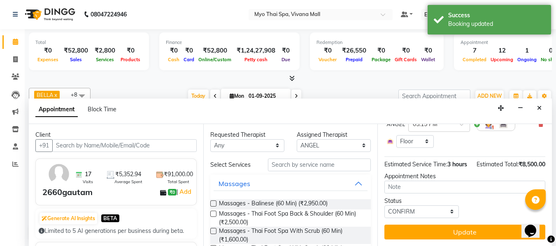
scroll to position [114, 0]
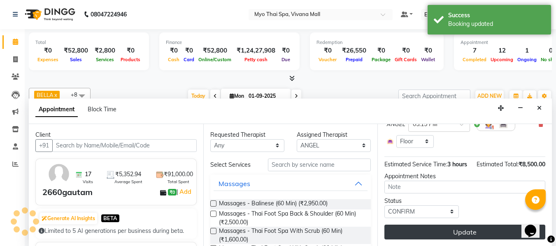
click at [466, 225] on button "Update" at bounding box center [464, 232] width 161 height 15
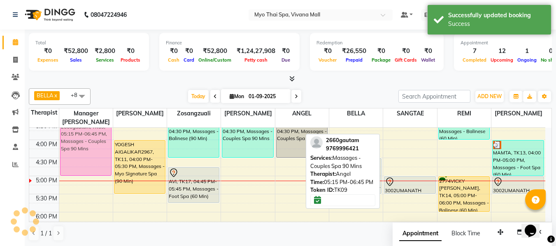
scroll to position [270, 0]
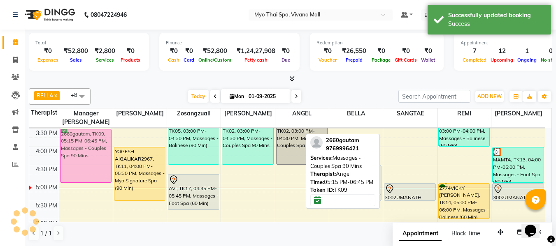
drag, startPoint x: 294, startPoint y: 191, endPoint x: 90, endPoint y: 132, distance: 212.9
click at [90, 132] on tr "2579SHRIYA, TK07, 09:30 AM-11:00 AM, Massages - Couples Spa 90 Mins 2579SHRIYA,…" at bounding box center [287, 129] width 516 height 543
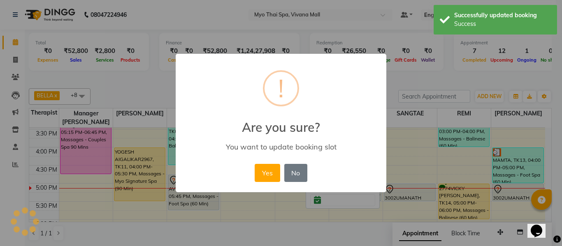
click at [91, 126] on div "× ! Are you sure? You want to update booking slot Yes No No" at bounding box center [281, 123] width 562 height 246
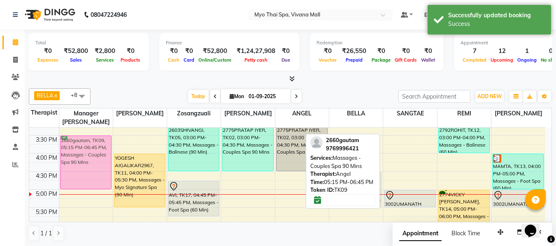
drag, startPoint x: 293, startPoint y: 201, endPoint x: 95, endPoint y: 138, distance: 208.2
click at [95, 138] on tr "2579SHRIYA, TK07, 09:30 AM-11:00 AM, Massages - Couples Spa 90 Mins 2579SHRIYA,…" at bounding box center [287, 135] width 516 height 543
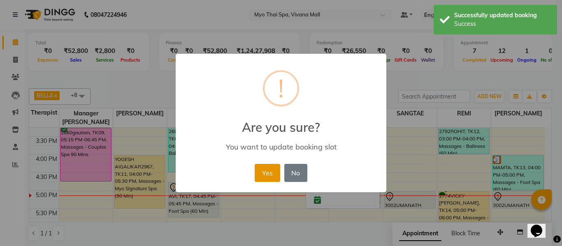
click at [264, 171] on button "Yes" at bounding box center [267, 173] width 25 height 18
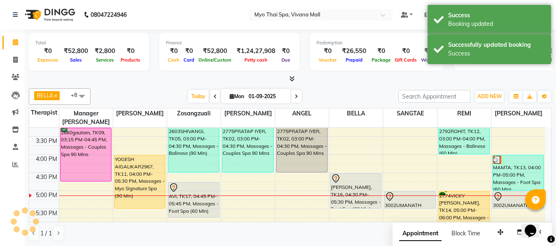
scroll to position [180, 0]
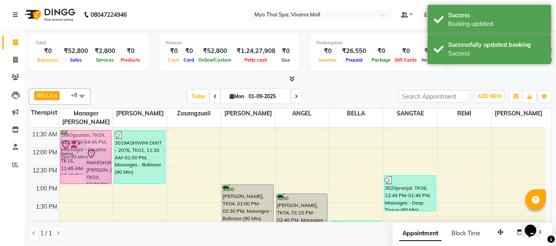
drag, startPoint x: 96, startPoint y: 215, endPoint x: 98, endPoint y: 133, distance: 82.3
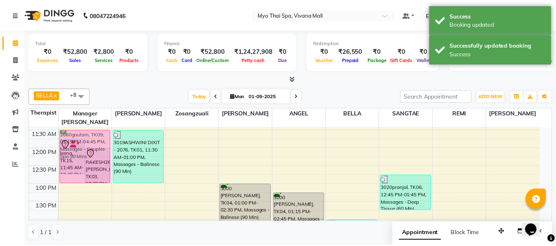
scroll to position [123, 0]
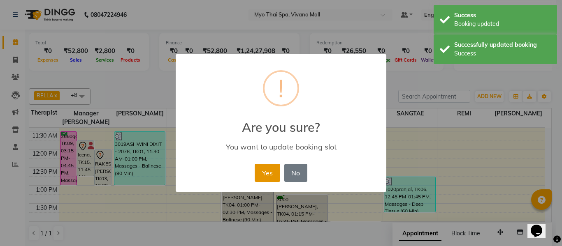
click at [271, 173] on button "Yes" at bounding box center [267, 173] width 25 height 18
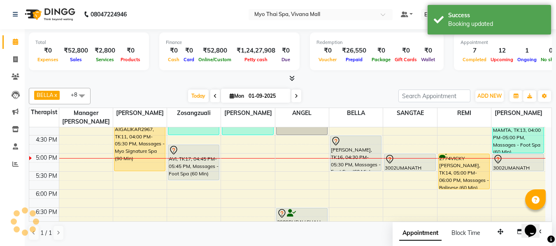
scroll to position [288, 0]
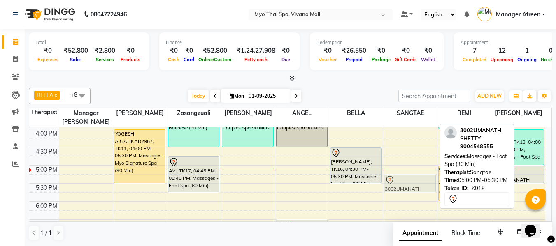
drag, startPoint x: 420, startPoint y: 172, endPoint x: 420, endPoint y: 178, distance: 5.8
click at [420, 178] on div "3020pranjal, TK06, 12:45 PM-01:45 PM, Massages - Deep Tissue (60 Min) 3002UMANA…" at bounding box center [409, 111] width 53 height 543
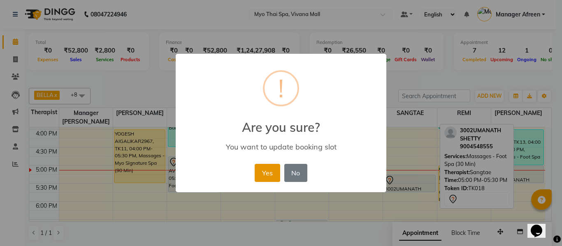
click at [263, 167] on button "Yes" at bounding box center [267, 173] width 25 height 18
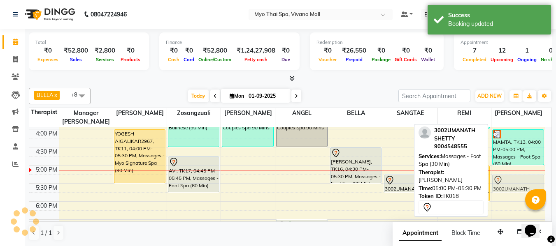
drag, startPoint x: 518, startPoint y: 175, endPoint x: 517, endPoint y: 183, distance: 8.3
click at [517, 183] on div "MAMTA, TK13, 04:00 PM-05:00 PM, Massages - Foot Spa (60 Min) 3002UMANATH SHETTY…" at bounding box center [518, 111] width 54 height 543
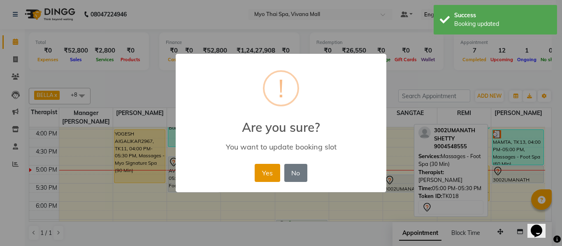
click at [279, 167] on button "Yes" at bounding box center [267, 173] width 25 height 18
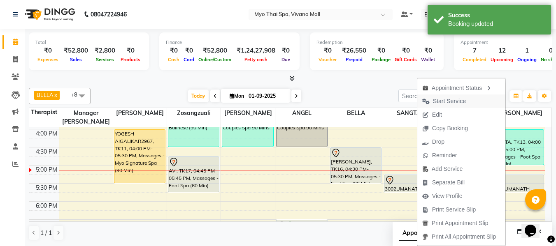
click at [443, 104] on span "Start Service" at bounding box center [449, 101] width 33 height 9
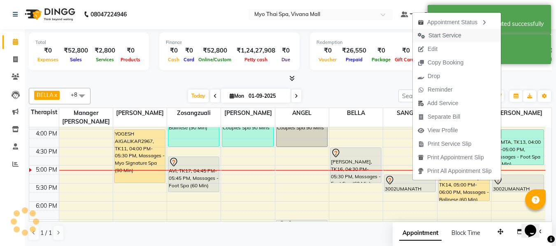
click at [445, 34] on span "Start Service" at bounding box center [444, 35] width 33 height 9
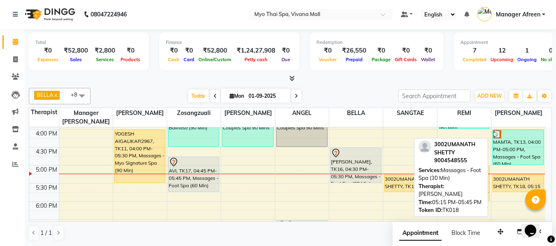
click at [501, 187] on div "3002UMANATH SHETTY, TK18, 05:15 PM-05:45 PM, Massages - Foot Spa (30 Min)" at bounding box center [518, 183] width 51 height 17
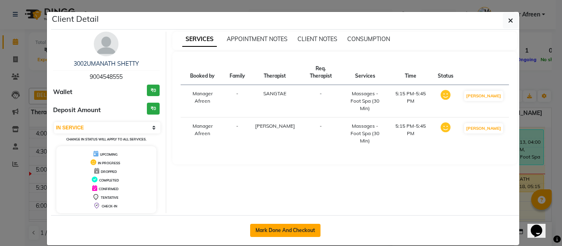
click at [302, 233] on button "Mark Done And Checkout" at bounding box center [285, 230] width 70 height 13
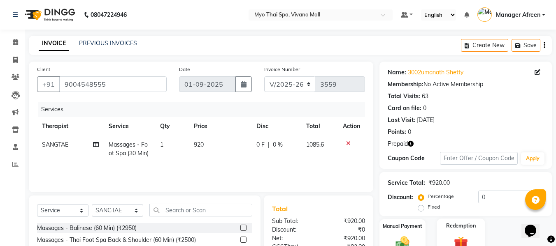
scroll to position [82, 0]
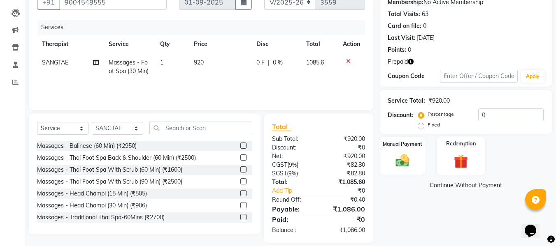
click at [463, 163] on img at bounding box center [460, 162] width 23 height 18
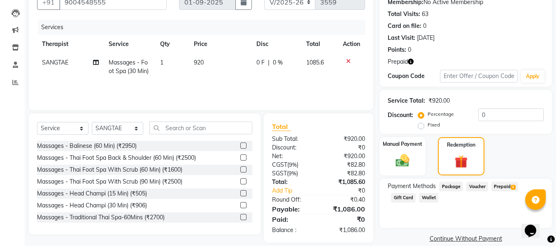
scroll to position [0, 0]
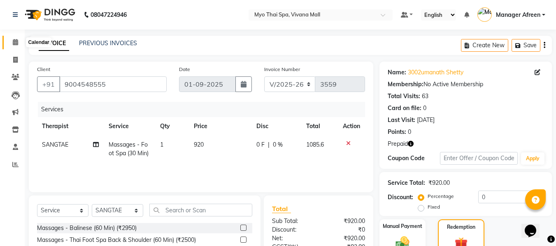
click at [15, 43] on icon at bounding box center [15, 42] width 5 height 6
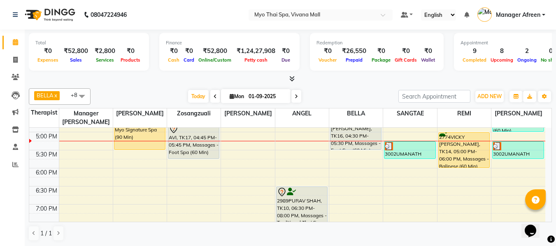
scroll to position [329, 0]
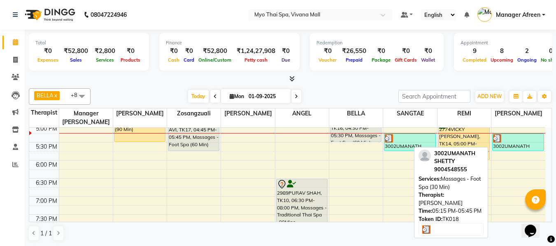
click at [517, 142] on div "3002UMANATH SHETTY, TK18, 05:15 PM-05:45 PM, Massages - Foot Spa (30 Min)" at bounding box center [518, 142] width 51 height 17
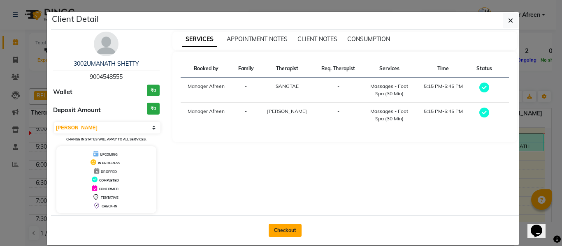
click at [293, 230] on button "Checkout" at bounding box center [285, 230] width 33 height 13
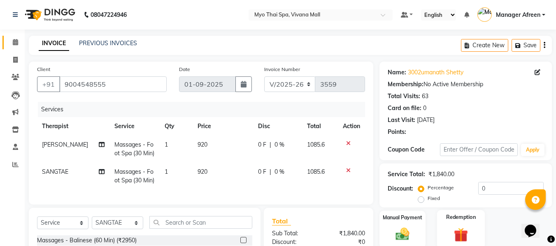
scroll to position [110, 0]
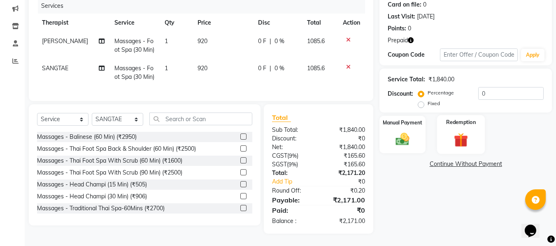
click at [465, 123] on div "Redemption" at bounding box center [461, 134] width 48 height 39
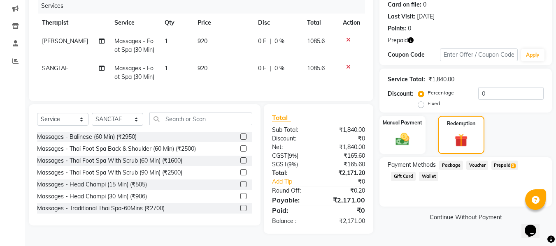
click at [497, 161] on span "Prepaid 3" at bounding box center [504, 165] width 27 height 9
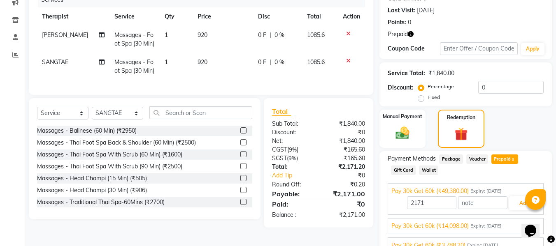
scroll to position [150, 0]
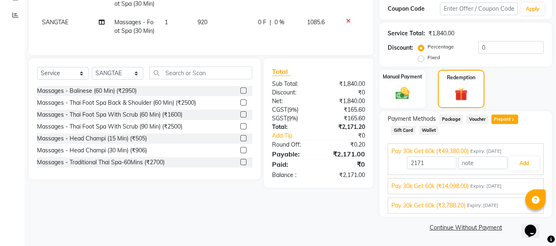
click at [438, 204] on span "Pay 30k Get 60k (₹3,788.20)" at bounding box center [428, 206] width 74 height 9
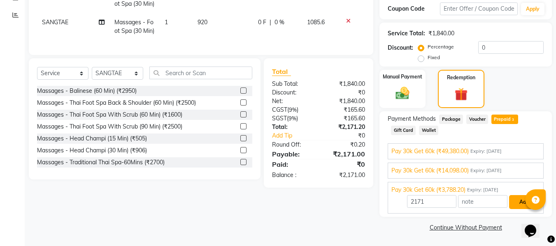
click at [514, 203] on button "Add" at bounding box center [524, 202] width 30 height 14
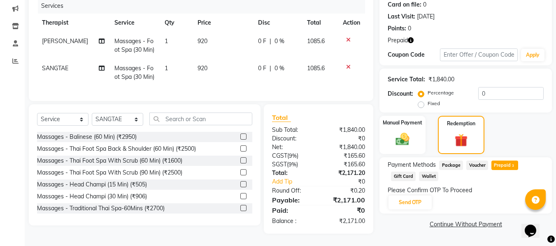
scroll to position [110, 0]
click at [412, 201] on button "Send OTP" at bounding box center [409, 203] width 43 height 14
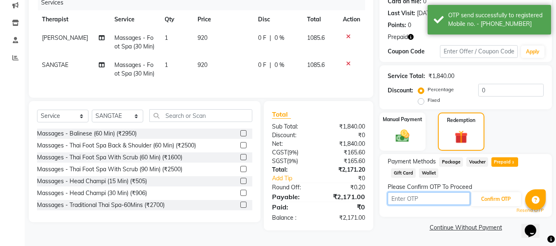
click at [427, 197] on input "text" at bounding box center [429, 199] width 82 height 13
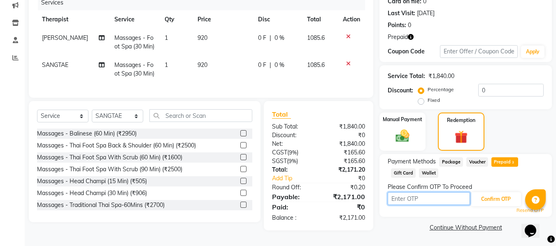
click at [405, 197] on input "text" at bounding box center [429, 199] width 82 height 13
click at [397, 193] on input "text" at bounding box center [429, 199] width 82 height 13
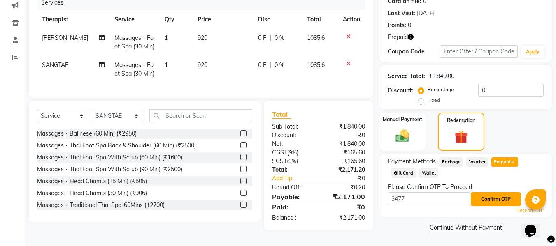
click at [488, 195] on button "Confirm OTP" at bounding box center [496, 200] width 50 height 14
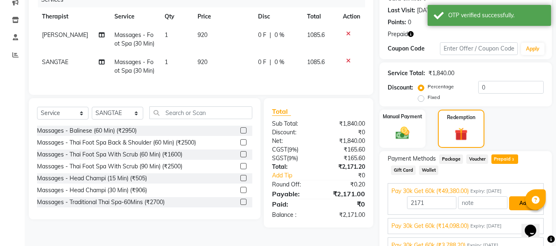
click at [514, 203] on button "Add" at bounding box center [524, 204] width 30 height 14
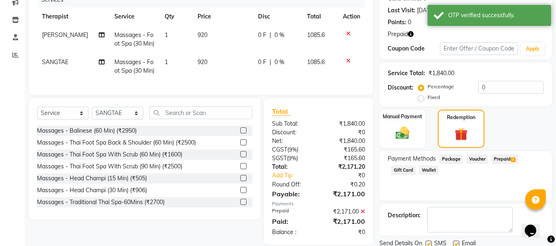
scroll to position [140, 0]
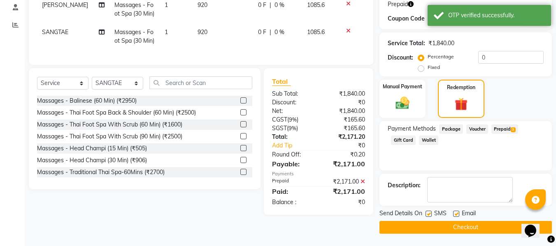
click at [426, 213] on label at bounding box center [429, 214] width 6 height 6
click at [426, 213] on input "checkbox" at bounding box center [428, 214] width 5 height 5
click at [456, 214] on label at bounding box center [456, 214] width 6 height 6
click at [456, 214] on input "checkbox" at bounding box center [455, 214] width 5 height 5
click at [452, 226] on button "Checkout" at bounding box center [465, 227] width 172 height 13
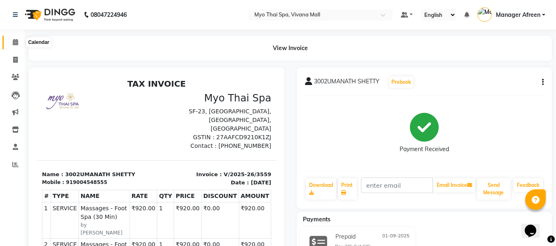
click at [9, 42] on span at bounding box center [15, 42] width 14 height 9
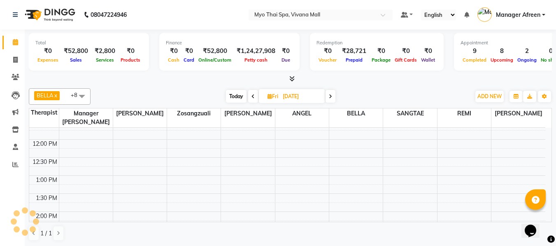
scroll to position [165, 0]
click at [239, 98] on span "Today" at bounding box center [236, 96] width 21 height 13
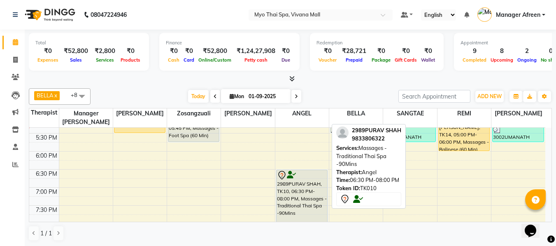
scroll to position [325, 0]
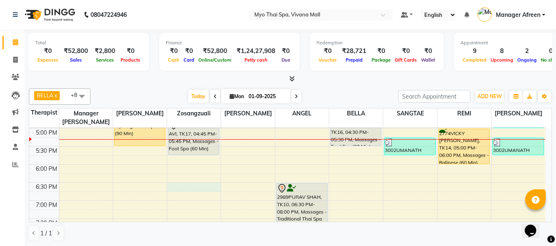
click at [174, 185] on div "8:00 AM 8:30 AM 9:00 AM 9:30 AM 10:00 AM 10:30 AM 11:00 AM 11:30 AM 12:00 PM 12…" at bounding box center [287, 74] width 516 height 543
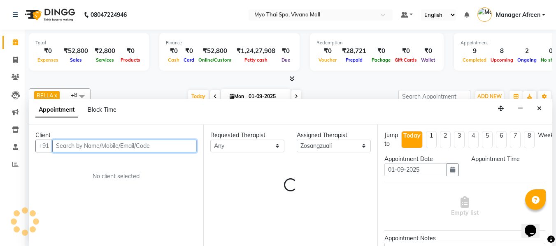
scroll to position [0, 0]
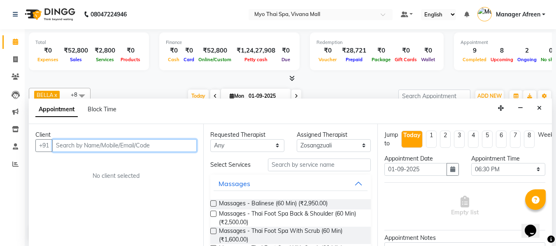
click at [137, 144] on input "text" at bounding box center [124, 146] width 144 height 13
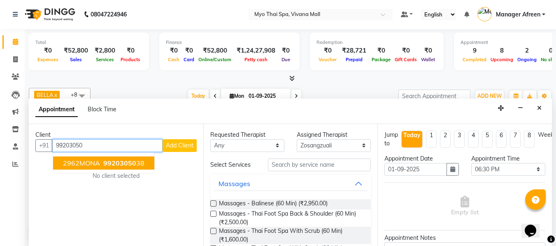
click at [134, 168] on button "2962MONA 99203050 38" at bounding box center [103, 163] width 101 height 13
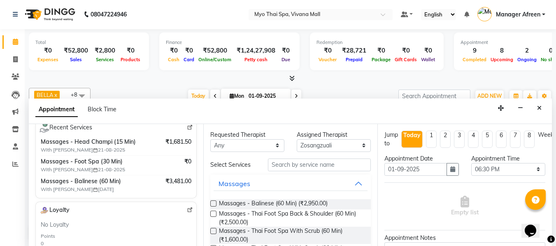
scroll to position [165, 0]
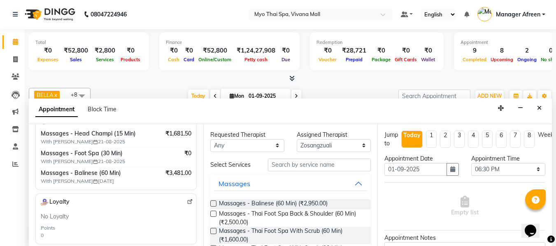
click at [244, 203] on span "Massages - Balinese (60 Min) (₹2,950.00)" at bounding box center [273, 205] width 109 height 10
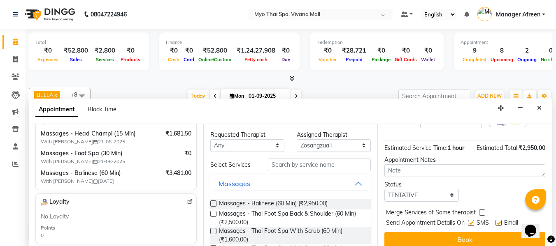
scroll to position [100, 0]
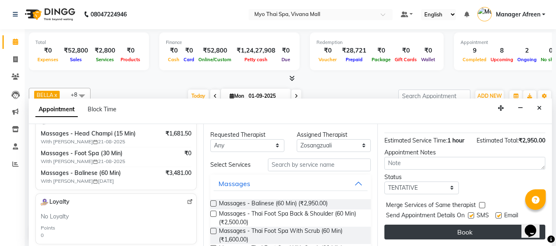
click at [439, 225] on button "Book" at bounding box center [464, 232] width 161 height 15
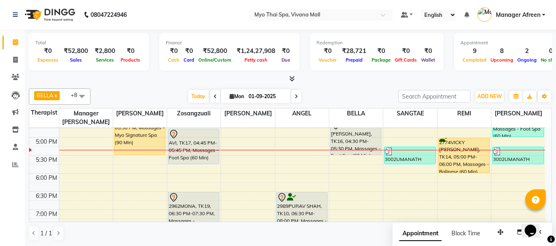
scroll to position [366, 0]
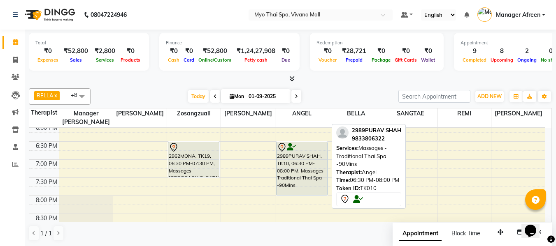
click at [307, 176] on div "2989PURAV SHAH, TK10, 06:30 PM-08:00 PM, Massages - Traditional Thai Spa -90Mins" at bounding box center [302, 168] width 51 height 53
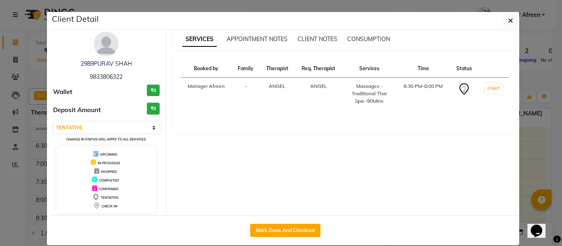
drag, startPoint x: 134, startPoint y: 77, endPoint x: 77, endPoint y: 74, distance: 57.3
click at [77, 74] on div "2989PURAV SHAH 9833806322" at bounding box center [106, 71] width 107 height 22
click at [504, 22] on button "button" at bounding box center [511, 21] width 16 height 16
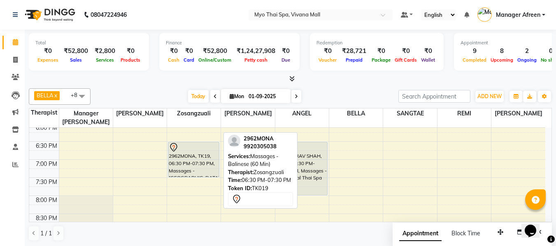
click at [195, 156] on div "2962MONA, TK19, 06:30 PM-07:30 PM, Massages - Balinese (60 Min)" at bounding box center [193, 159] width 51 height 35
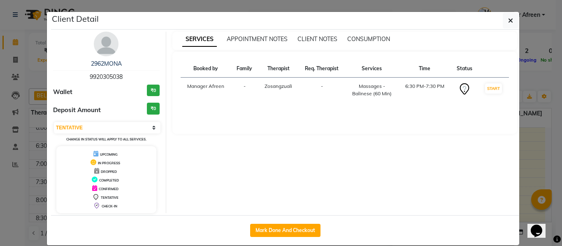
drag, startPoint x: 128, startPoint y: 76, endPoint x: 75, endPoint y: 74, distance: 53.1
click at [75, 74] on div "2962MONA 9920305038" at bounding box center [106, 71] width 107 height 22
click at [510, 23] on icon "button" at bounding box center [510, 20] width 5 height 7
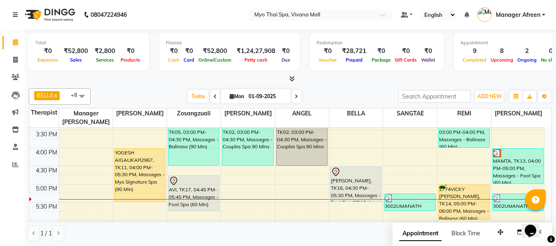
scroll to position [288, 0]
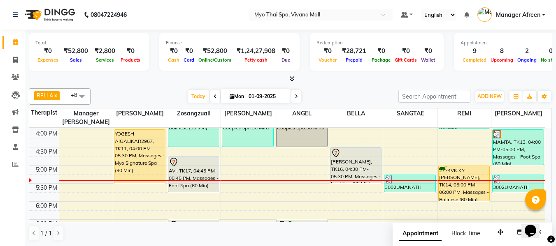
click at [309, 188] on div "8:00 AM 8:30 AM 9:00 AM 9:30 AM 10:00 AM 10:30 AM 11:00 AM 11:30 AM 12:00 PM 12…" at bounding box center [287, 111] width 516 height 543
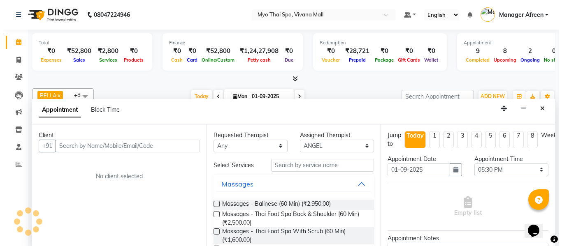
scroll to position [0, 0]
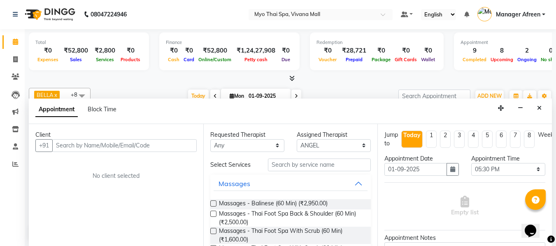
click at [173, 146] on input "text" at bounding box center [124, 146] width 144 height 13
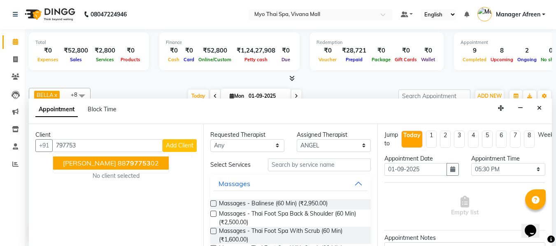
click at [136, 167] on span "797753" at bounding box center [138, 163] width 25 height 8
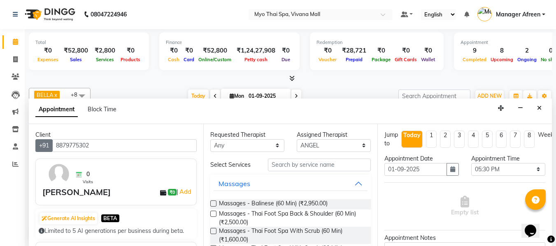
drag, startPoint x: 101, startPoint y: 146, endPoint x: 39, endPoint y: 147, distance: 62.2
click at [39, 147] on div "+91 8879775302" at bounding box center [115, 146] width 161 height 13
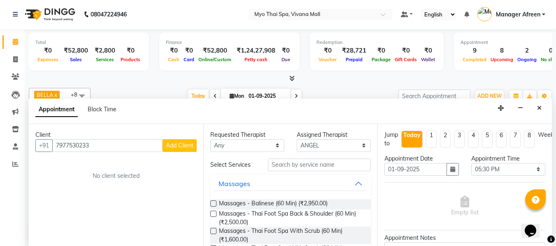
click at [185, 149] on span "Add Client" at bounding box center [180, 145] width 28 height 7
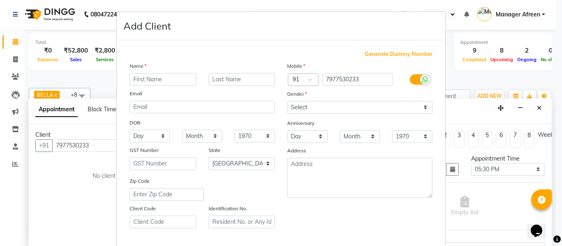
click at [162, 77] on input "text" at bounding box center [163, 79] width 67 height 13
click at [313, 109] on select "Select Male Female Other Prefer Not To Say" at bounding box center [359, 107] width 145 height 13
click at [287, 101] on select "Select Male Female Other Prefer Not To Say" at bounding box center [359, 107] width 145 height 13
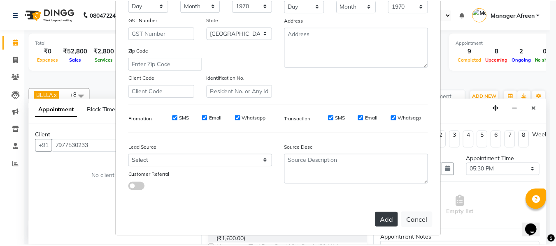
scroll to position [133, 0]
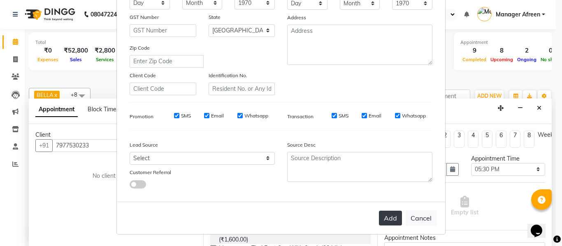
click at [382, 216] on button "Add" at bounding box center [390, 218] width 23 height 15
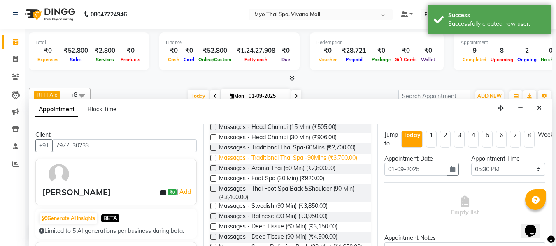
scroll to position [165, 0]
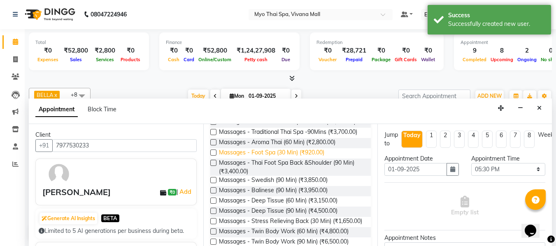
click at [311, 159] on span "Massages - Foot Spa (30 Min) (₹920.00)" at bounding box center [271, 154] width 105 height 10
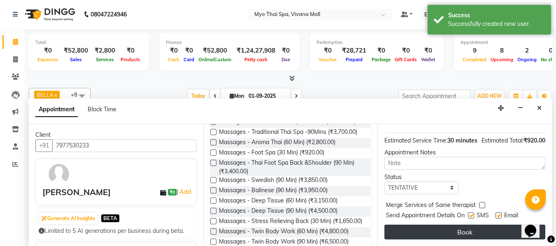
scroll to position [109, 0]
click at [444, 225] on button "Book" at bounding box center [464, 232] width 161 height 15
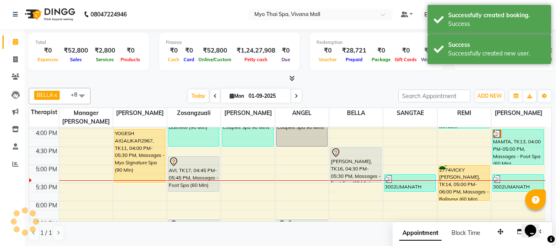
scroll to position [0, 0]
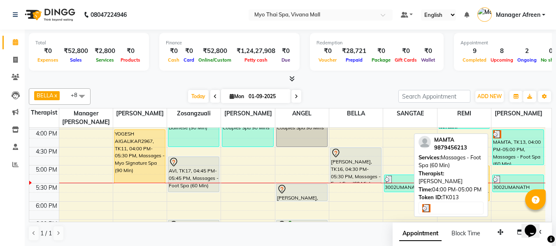
click at [519, 148] on div "MAMTA, TK13, 04:00 PM-05:00 PM, Massages - Foot Spa (60 Min)" at bounding box center [518, 147] width 51 height 35
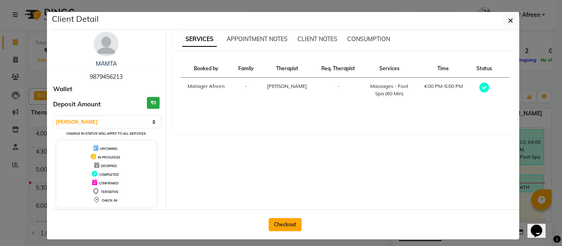
click at [293, 221] on button "Checkout" at bounding box center [285, 225] width 33 height 13
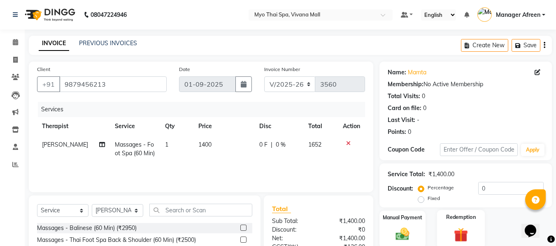
scroll to position [82, 0]
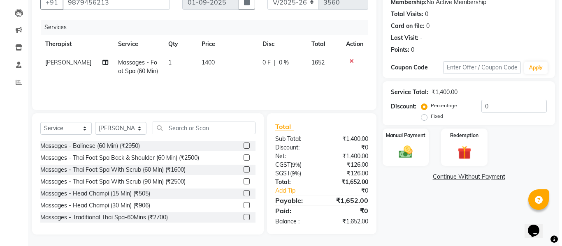
scroll to position [0, 0]
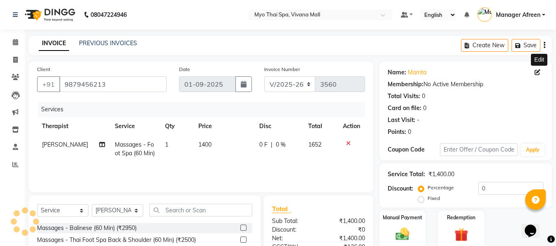
click at [536, 74] on icon at bounding box center [538, 73] width 6 height 6
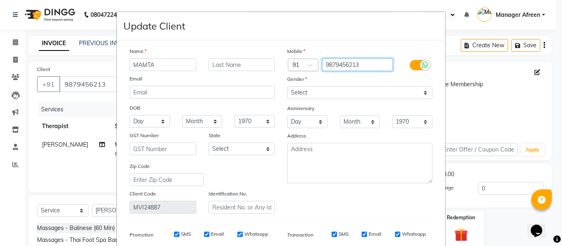
drag, startPoint x: 372, startPoint y: 63, endPoint x: 307, endPoint y: 64, distance: 65.0
click at [307, 64] on div "Country Code × 91 9879456213" at bounding box center [360, 64] width 158 height 13
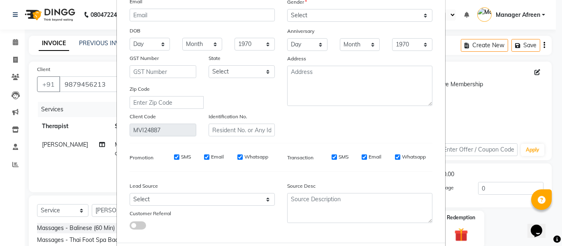
scroll to position [119, 0]
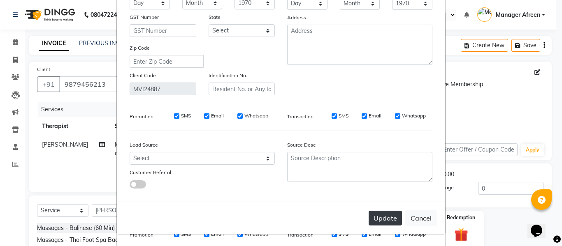
click at [375, 219] on button "Update" at bounding box center [385, 218] width 33 height 15
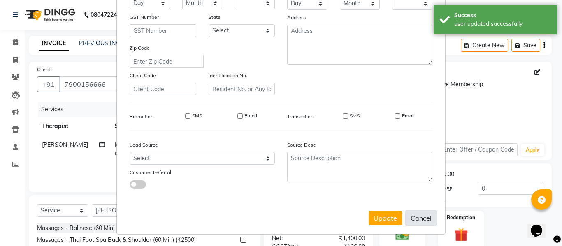
click at [424, 219] on button "Cancel" at bounding box center [421, 219] width 32 height 16
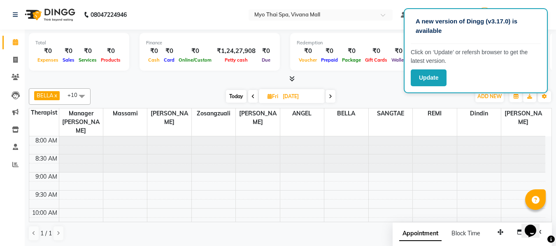
scroll to position [288, 0]
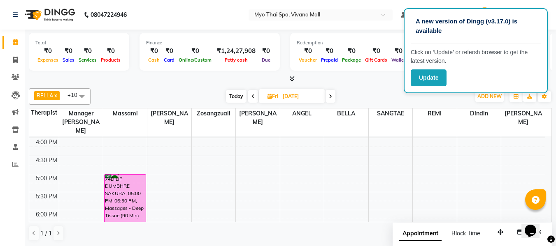
click at [331, 97] on icon at bounding box center [330, 96] width 3 height 5
type input "06-09-2025"
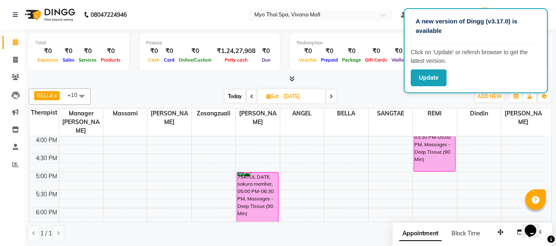
click at [268, 98] on icon at bounding box center [268, 96] width 5 height 5
select select "9"
select select "2025"
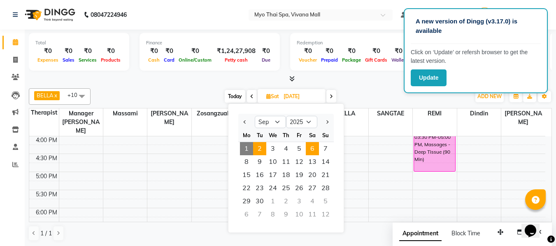
click at [265, 152] on span "2" at bounding box center [259, 148] width 13 height 13
type input "02-09-2025"
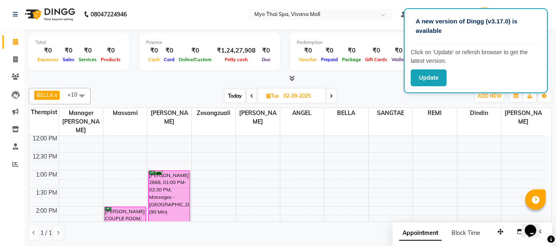
scroll to position [160, 0]
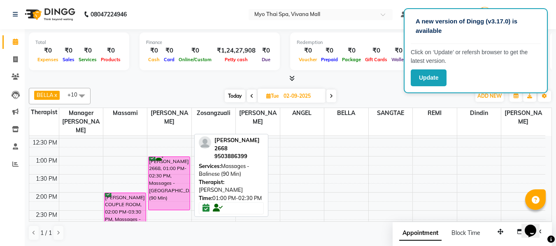
click at [174, 177] on div "NEHA SHIRKE 2668, 01:00 PM-02:30 PM, Massages - Balinese (90 Min)" at bounding box center [169, 183] width 41 height 53
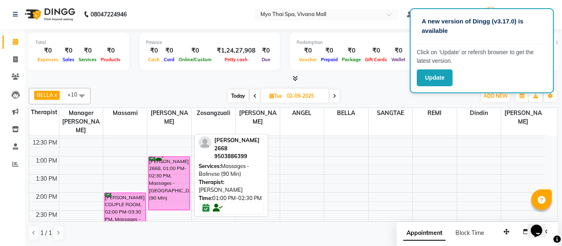
select select "6"
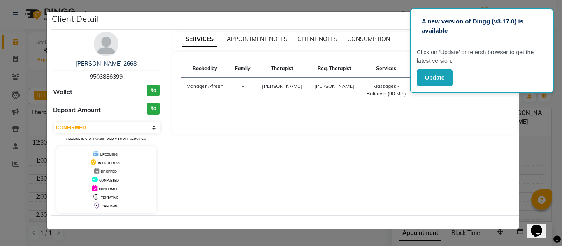
drag, startPoint x: 130, startPoint y: 75, endPoint x: 71, endPoint y: 73, distance: 58.5
click at [71, 73] on div "NEHA SHIRKE 2668 9503886399" at bounding box center [106, 71] width 107 height 22
copy span "9503886399"
click at [369, 6] on ngb-modal-window "Client Detail NEHA SHIRKE 2668 9503886399 Wallet ₹0 Deposit Amount ₹0 Select CO…" at bounding box center [281, 123] width 562 height 246
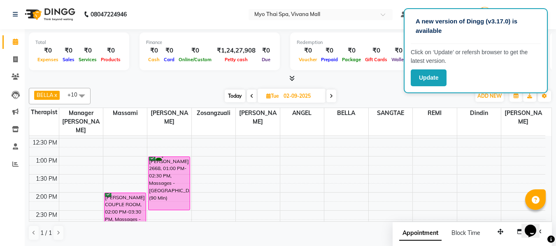
scroll to position [202, 0]
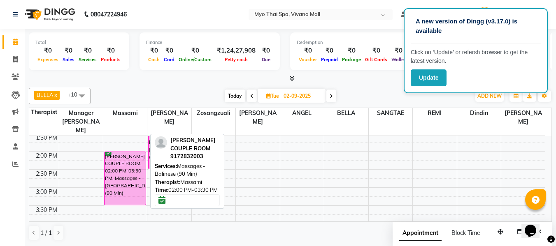
click at [136, 167] on div "ARCHANA PAWAR COUPLE ROOM, 02:00 PM-03:30 PM, Massages - Balinese (90 Min)" at bounding box center [125, 178] width 41 height 53
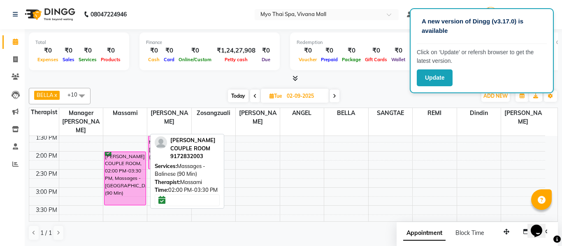
select select "6"
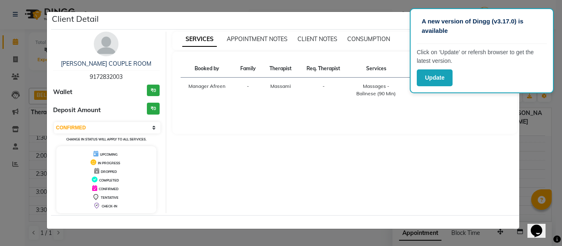
drag, startPoint x: 129, startPoint y: 77, endPoint x: 70, endPoint y: 79, distance: 58.9
click at [70, 79] on div "ARCHANA PAWAR COUPLE ROOM 9172832003" at bounding box center [106, 71] width 107 height 22
copy span "9172832003"
click at [25, 81] on ngb-modal-window "Client Detail ARCHANA PAWAR COUPLE ROOM 9172832003 Wallet ₹0 Deposit Amount ₹0 …" at bounding box center [281, 123] width 562 height 246
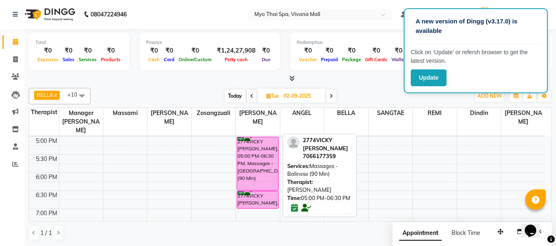
scroll to position [284, 0]
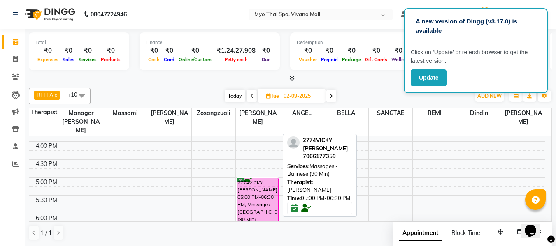
click at [265, 199] on div "2774VICKY CHAUDHARI, 05:00 PM-06:30 PM, Massages - Balinese (90 Min)" at bounding box center [257, 205] width 41 height 53
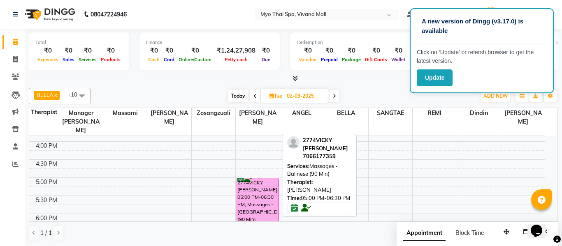
select select "6"
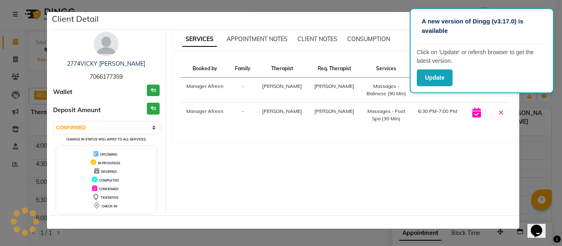
drag, startPoint x: 133, startPoint y: 79, endPoint x: 88, endPoint y: 74, distance: 45.5
click at [88, 74] on div "2774VICKY [PERSON_NAME] 7066177359" at bounding box center [106, 71] width 107 height 22
copy span "7066177359"
click at [249, 235] on ngb-modal-window "Client Detail 2774VICKY CHAUDHARI 7066177359 Wallet ₹0 Deposit Amount ₹0 Select…" at bounding box center [281, 123] width 562 height 246
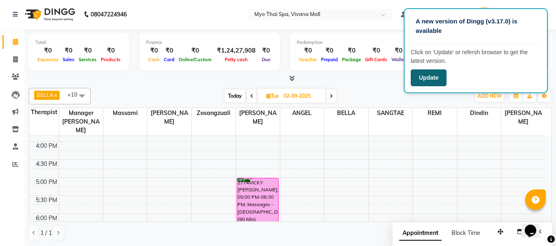
click at [428, 80] on button "Update" at bounding box center [429, 78] width 36 height 17
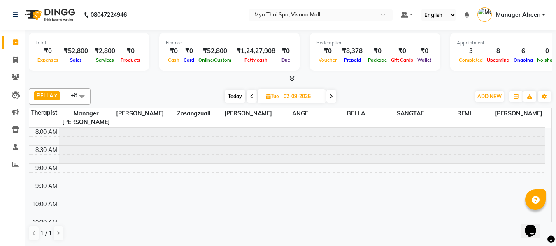
click at [268, 96] on icon at bounding box center [268, 96] width 5 height 5
select select "9"
select select "2025"
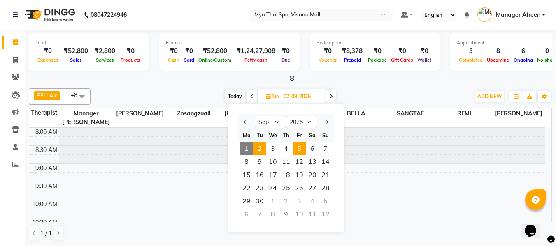
click at [297, 150] on span "5" at bounding box center [299, 148] width 13 height 13
type input "05-09-2025"
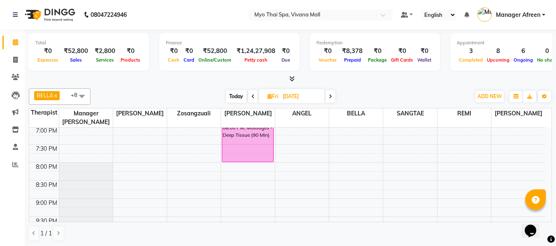
scroll to position [409, 0]
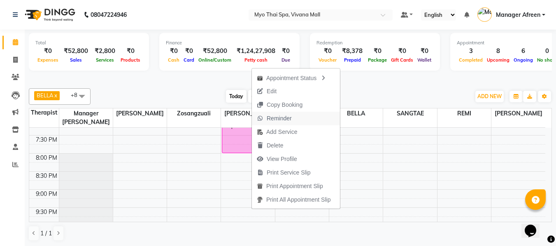
click at [283, 120] on span "Reminder" at bounding box center [279, 118] width 25 height 9
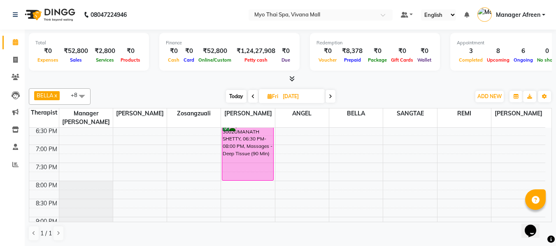
scroll to position [367, 0]
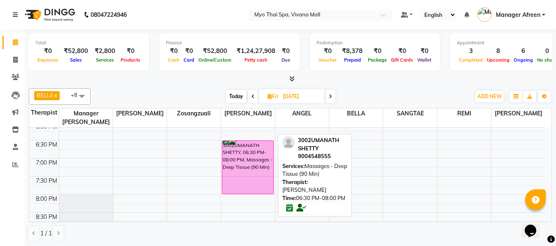
click at [258, 171] on div "3002UMANATH SHETTY, 06:30 PM-08:00 PM, Massages - Deep Tissue (90 Min)" at bounding box center [247, 167] width 51 height 53
select select "6"
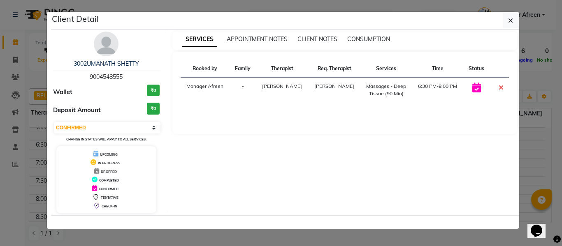
drag, startPoint x: 130, startPoint y: 77, endPoint x: 72, endPoint y: 75, distance: 58.9
click at [72, 75] on div "3002UMANATH SHETTY 9004548555" at bounding box center [106, 71] width 107 height 22
copy span "9004548555"
click at [506, 21] on button "button" at bounding box center [511, 21] width 16 height 16
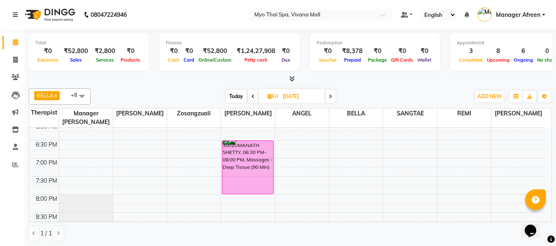
click at [268, 96] on icon at bounding box center [269, 96] width 5 height 5
select select "9"
select select "2025"
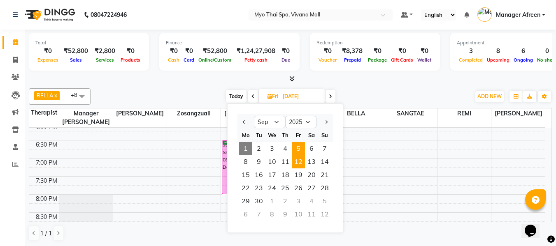
click at [299, 164] on span "12" at bounding box center [298, 162] width 13 height 13
type input "12-09-2025"
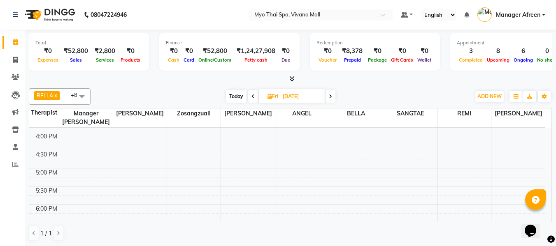
scroll to position [326, 0]
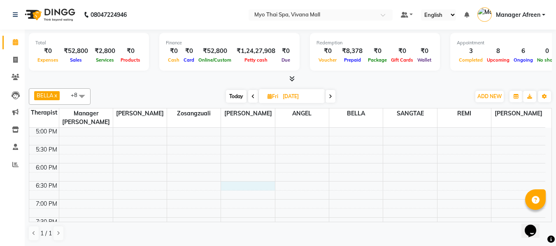
click at [228, 185] on div "8:00 AM 8:30 AM 9:00 AM 9:30 AM 10:00 AM 10:30 AM 11:00 AM 11:30 AM 12:00 PM 12…" at bounding box center [287, 73] width 516 height 543
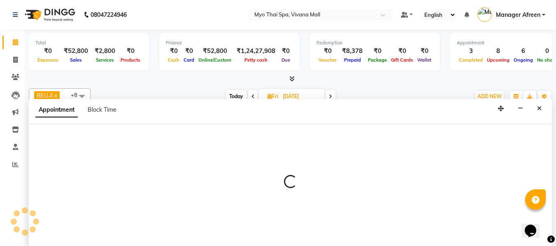
scroll to position [0, 0]
select select "62472"
select select "tentative"
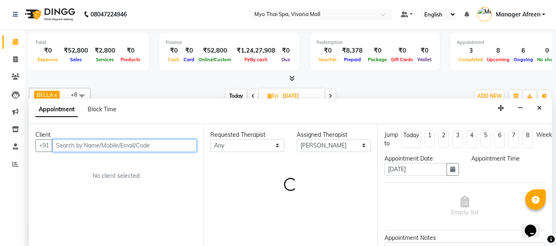
select select "1110"
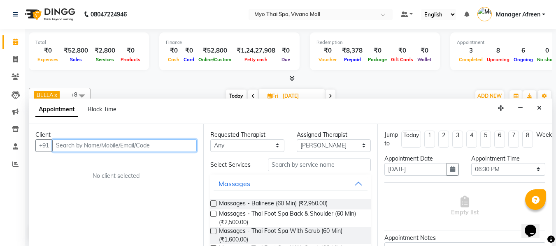
click at [140, 144] on input "text" at bounding box center [124, 146] width 144 height 13
paste input "9004548555"
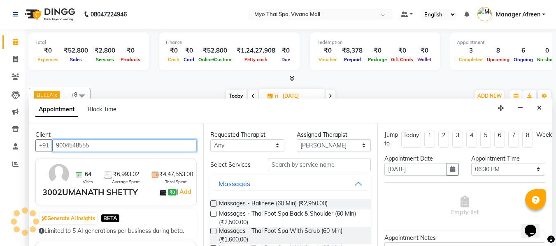
type input "9004548555"
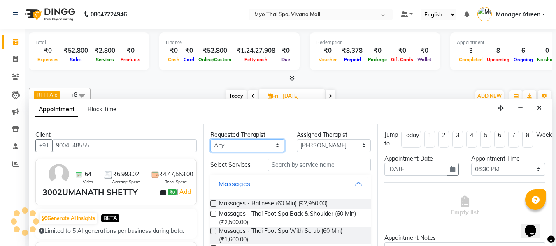
click at [241, 141] on select "Any ANGEL BELLA Dindin Jane JENNY Kristina LORITA Manager Afreen Manager Churmu…" at bounding box center [247, 146] width 74 height 13
select select "62472"
click at [210, 140] on select "Any ANGEL BELLA Dindin Jane JENNY Kristina LORITA Manager Afreen Manager Churmu…" at bounding box center [247, 146] width 74 height 13
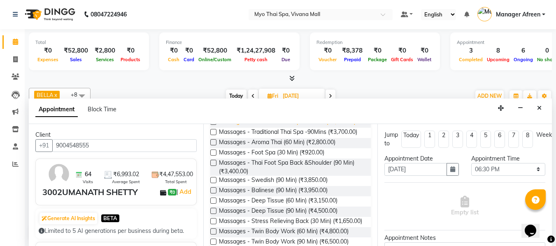
scroll to position [206, 0]
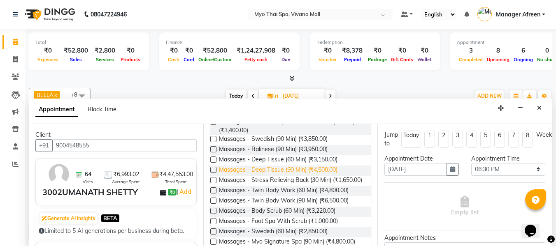
click at [301, 176] on span "Massages - Deep Tissue (90 Min) (₹4,500.00)" at bounding box center [278, 171] width 119 height 10
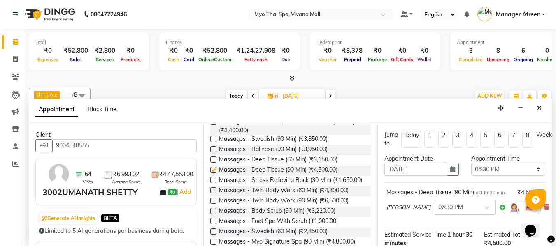
checkbox input "false"
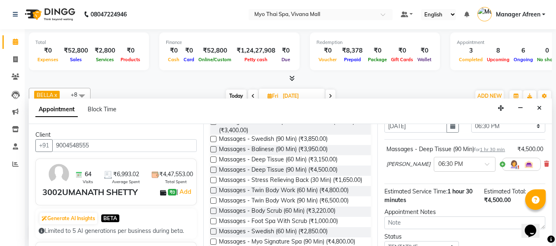
scroll to position [82, 0]
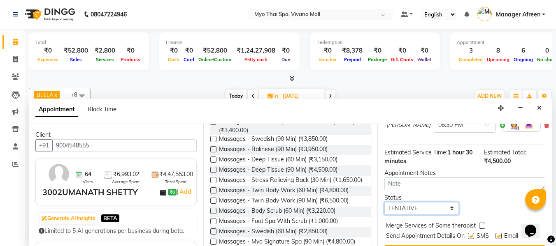
click at [408, 215] on select "Select TENTATIVE CONFIRM UPCOMING" at bounding box center [421, 208] width 74 height 13
select select "confirm booking"
click at [384, 211] on select "Select TENTATIVE CONFIRM UPCOMING" at bounding box center [421, 208] width 74 height 13
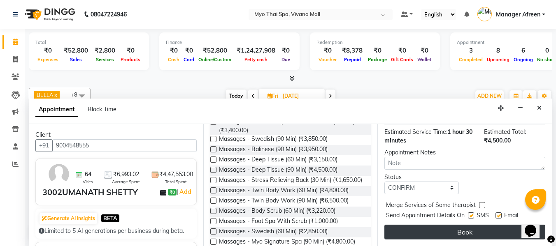
click at [437, 227] on button "Book" at bounding box center [464, 232] width 161 height 15
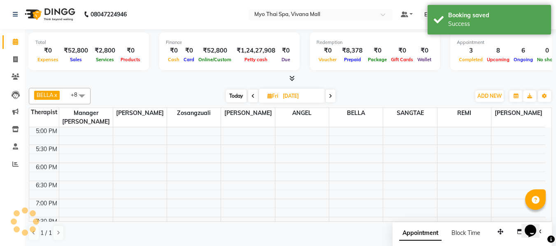
scroll to position [0, 0]
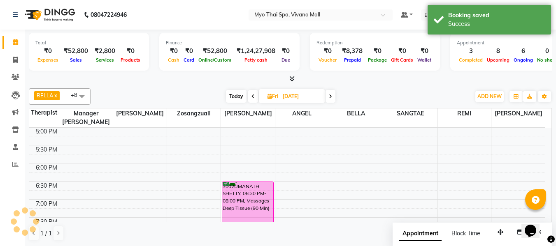
click at [267, 98] on icon at bounding box center [269, 96] width 5 height 5
select select "9"
select select "2025"
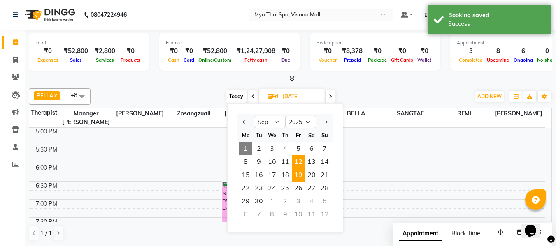
click at [299, 176] on span "19" at bounding box center [298, 175] width 13 height 13
type input "19-09-2025"
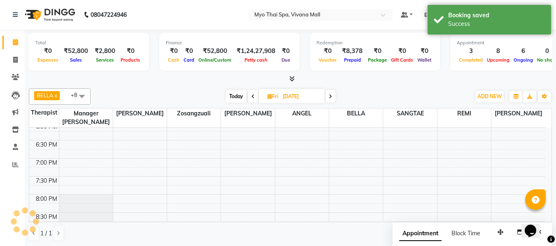
scroll to position [326, 0]
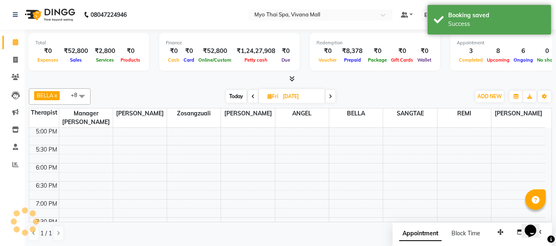
click at [236, 185] on div "8:00 AM 8:30 AM 9:00 AM 9:30 AM 10:00 AM 10:30 AM 11:00 AM 11:30 AM 12:00 PM 12…" at bounding box center [287, 73] width 516 height 543
select select "62472"
select select "tentative"
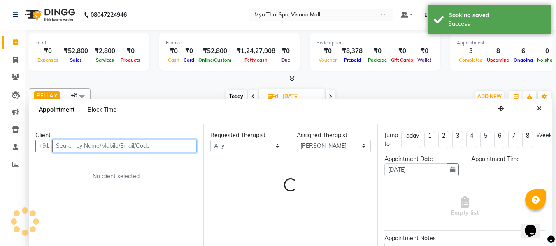
select select "1110"
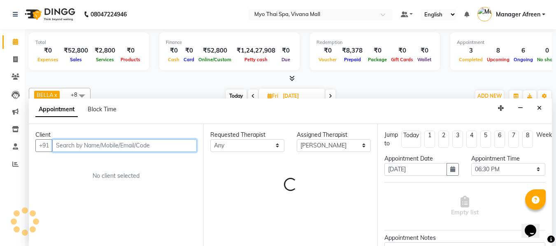
click at [155, 148] on input "text" at bounding box center [124, 146] width 144 height 13
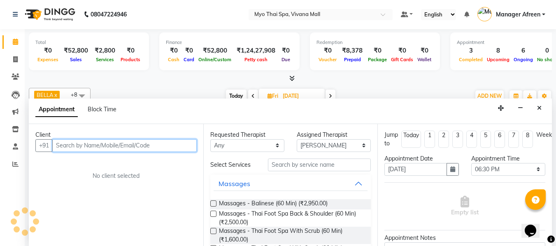
paste input "9004548555"
type input "9004548555"
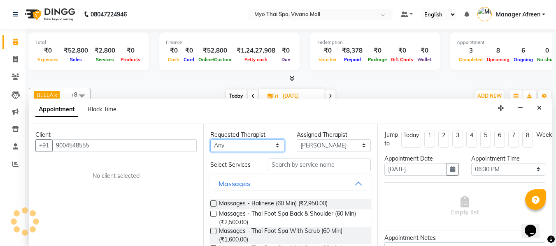
click at [245, 145] on select "Any ANGEL BELLA Dindin Jane JENNY Kristina LORITA Manager Afreen Manager Churmu…" at bounding box center [247, 146] width 74 height 13
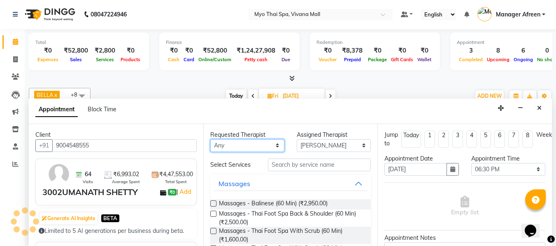
select select "35779"
click at [210, 140] on select "Any ANGEL BELLA Dindin Jane JENNY Kristina LORITA Manager Afreen Manager Churmu…" at bounding box center [247, 146] width 74 height 13
select select "35779"
click at [256, 146] on select "Any ANGEL BELLA Dindin Jane JENNY Kristina LORITA Manager Afreen Manager Churmu…" at bounding box center [247, 146] width 74 height 13
select select "62472"
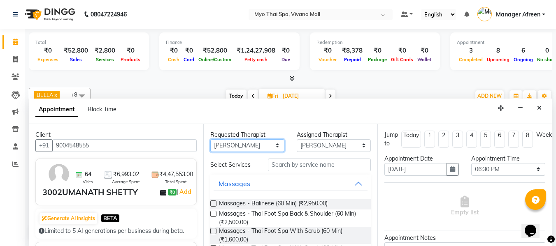
click at [210, 140] on select "Any ANGEL BELLA Dindin Jane JENNY Kristina LORITA Manager Afreen Manager Churmu…" at bounding box center [247, 146] width 74 height 13
select select "62472"
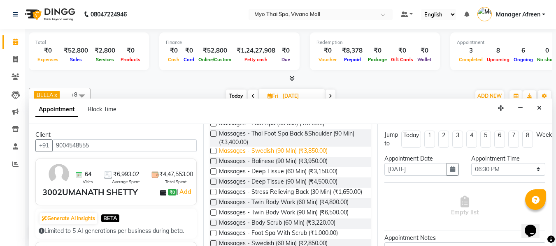
scroll to position [206, 0]
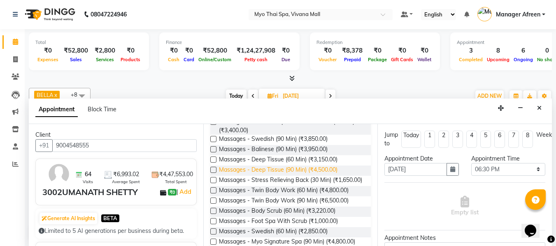
click at [314, 176] on span "Massages - Deep Tissue (90 Min) (₹4,500.00)" at bounding box center [278, 171] width 119 height 10
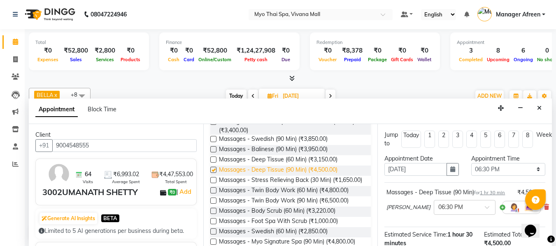
checkbox input "false"
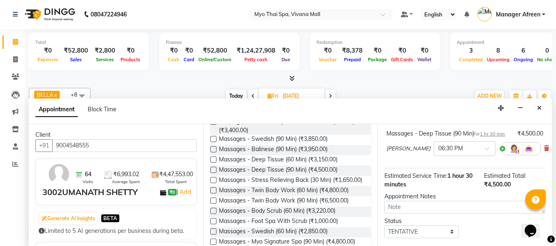
scroll to position [118, 0]
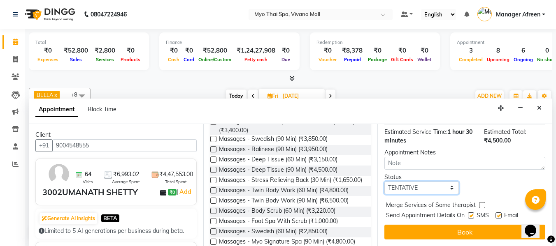
click at [413, 186] on select "Select TENTATIVE CONFIRM UPCOMING" at bounding box center [421, 188] width 74 height 13
click at [407, 182] on select "Select TENTATIVE CONFIRM UPCOMING" at bounding box center [421, 188] width 74 height 13
select select "confirm booking"
click at [384, 182] on select "Select TENTATIVE CONFIRM UPCOMING" at bounding box center [421, 188] width 74 height 13
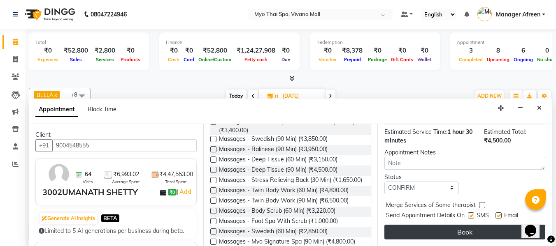
click at [418, 227] on button "Book" at bounding box center [464, 232] width 161 height 15
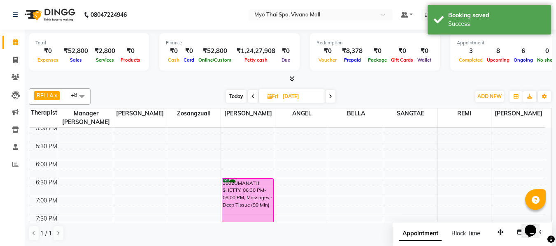
scroll to position [326, 0]
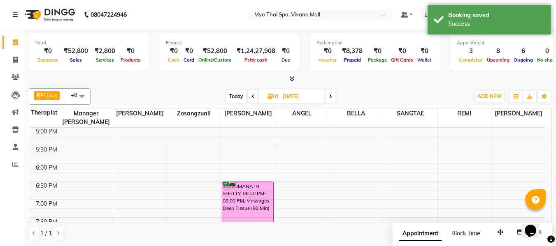
click at [268, 97] on icon at bounding box center [269, 96] width 5 height 5
select select "9"
select select "2025"
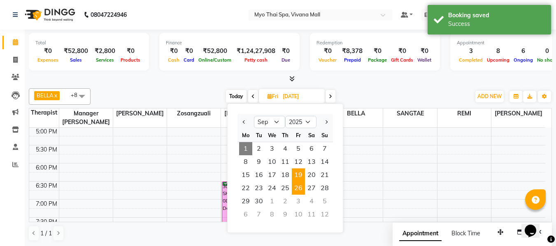
click at [297, 189] on span "26" at bounding box center [298, 188] width 13 height 13
type input "26-09-2025"
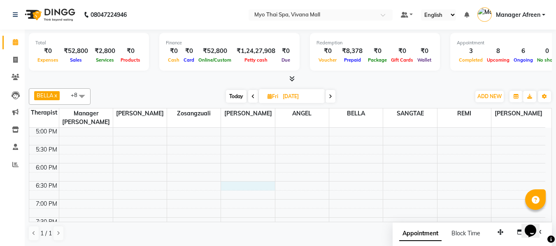
click at [237, 184] on div "8:00 AM 8:30 AM 9:00 AM 9:30 AM 10:00 AM 10:30 AM 11:00 AM 11:30 AM 12:00 PM 12…" at bounding box center [287, 73] width 516 height 543
select select "62472"
select select "1110"
select select "tentative"
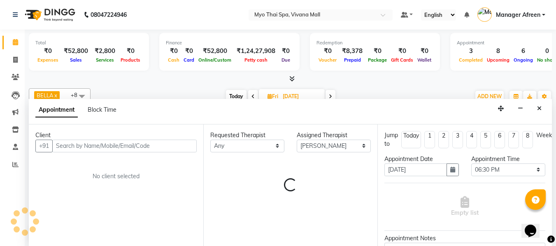
scroll to position [0, 0]
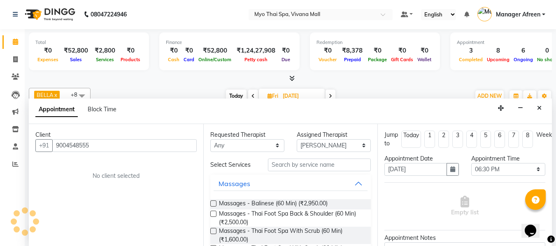
type input "9004548555"
click at [243, 143] on select "Any ANGEL BELLA Dindin Jane JENNY Kristina LORITA Manager Afreen Manager Churmu…" at bounding box center [247, 146] width 74 height 13
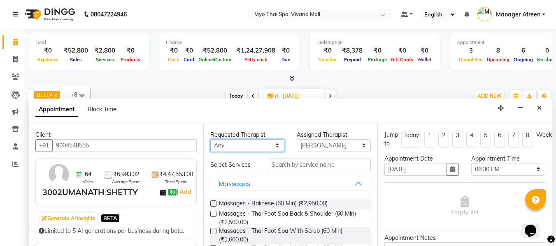
select select "62472"
click at [210, 140] on select "Any ANGEL BELLA Dindin Jane JENNY Kristina LORITA Manager Afreen Manager Churmu…" at bounding box center [247, 146] width 74 height 13
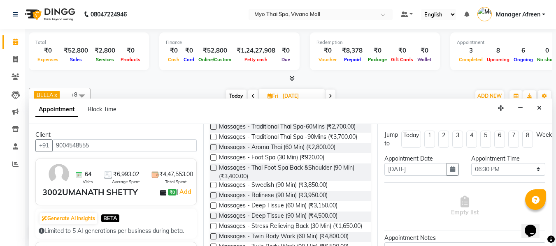
scroll to position [165, 0]
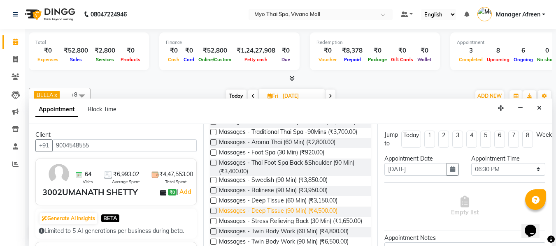
click at [296, 217] on span "Massages - Deep Tissue (90 Min) (₹4,500.00)" at bounding box center [278, 212] width 119 height 10
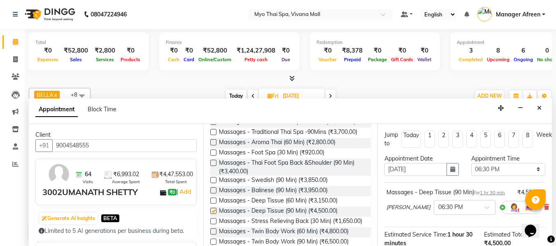
checkbox input "false"
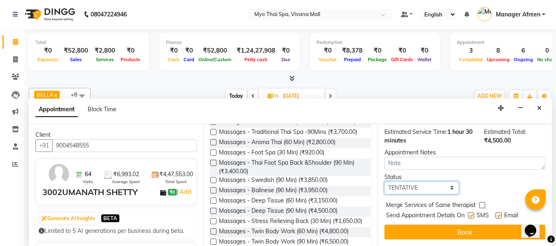
click at [428, 184] on select "Select TENTATIVE CONFIRM UPCOMING" at bounding box center [421, 188] width 74 height 13
select select "confirm booking"
click at [384, 182] on select "Select TENTATIVE CONFIRM UPCOMING" at bounding box center [421, 188] width 74 height 13
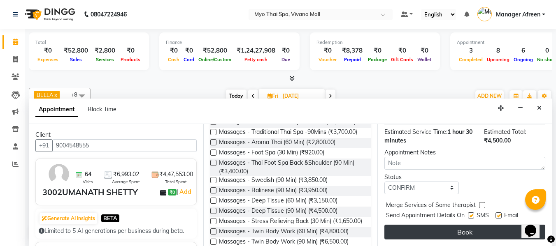
click at [426, 225] on button "Book" at bounding box center [464, 232] width 161 height 15
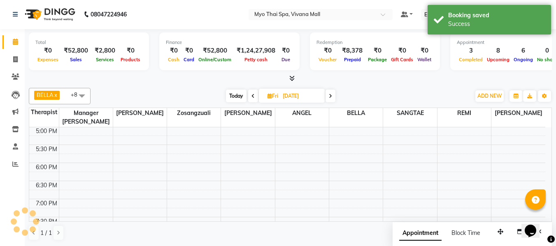
scroll to position [0, 0]
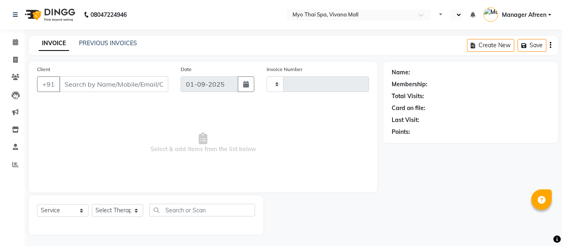
select select "service"
type input "3560"
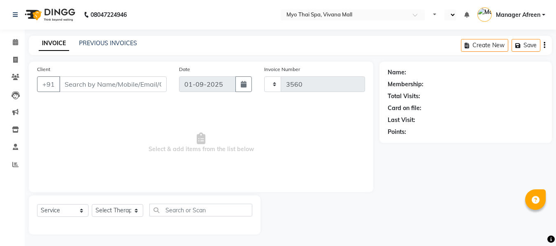
select select "en"
select select "3908"
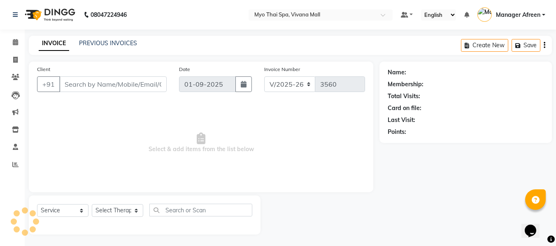
type input "7900156666"
select select "88654"
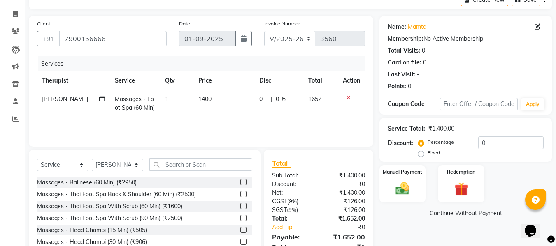
scroll to position [83, 0]
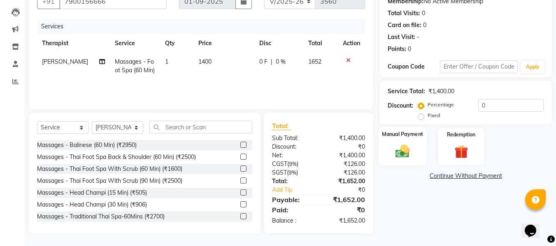
click at [394, 155] on img at bounding box center [402, 151] width 23 height 16
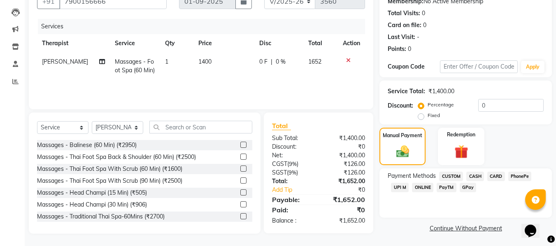
drag, startPoint x: 400, startPoint y: 185, endPoint x: 405, endPoint y: 190, distance: 7.6
click at [400, 185] on span "UPI M" at bounding box center [400, 187] width 18 height 9
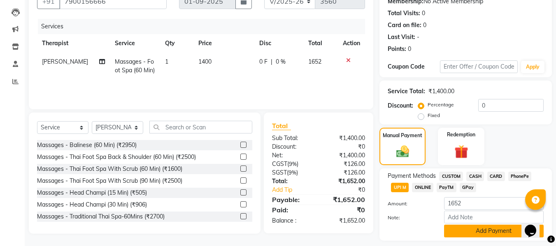
click at [484, 228] on button "Add Payment" at bounding box center [494, 231] width 100 height 13
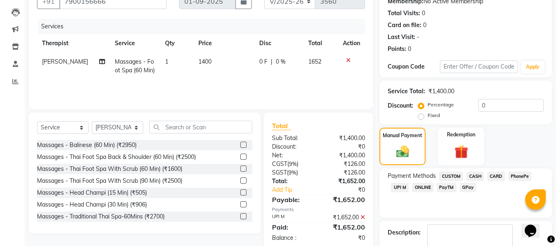
scroll to position [146, 0]
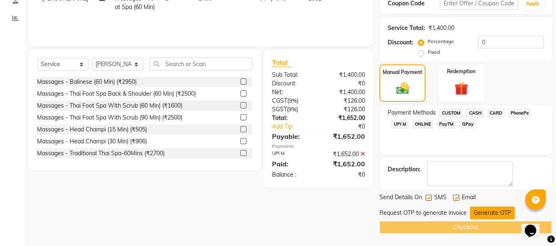
click at [478, 214] on button "Generate OTP" at bounding box center [492, 213] width 45 height 13
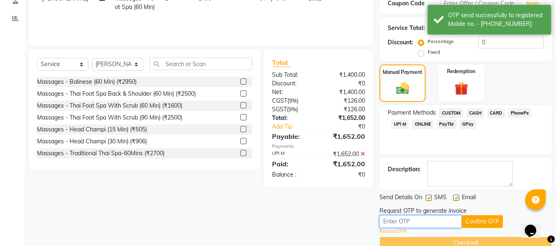
click at [435, 223] on input "text" at bounding box center [420, 222] width 82 height 13
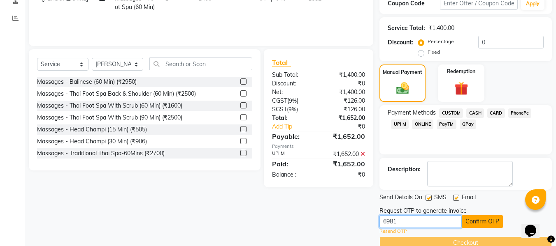
type input "6981"
click at [478, 220] on button "Confirm OTP" at bounding box center [482, 222] width 41 height 13
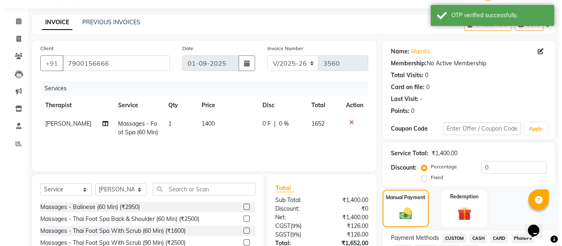
scroll to position [0, 0]
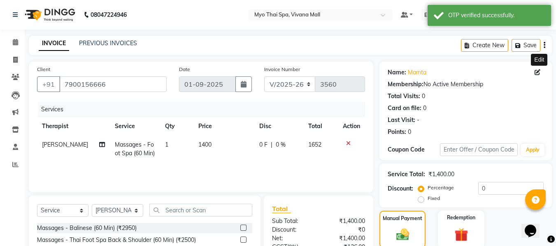
click at [537, 73] on icon at bounding box center [538, 73] width 6 height 6
select select "22"
select select "[DEMOGRAPHIC_DATA]"
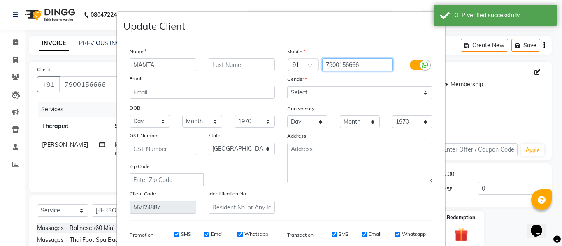
drag, startPoint x: 368, startPoint y: 66, endPoint x: 305, endPoint y: 63, distance: 63.0
click at [305, 63] on div "Country Code × 91 7900156666" at bounding box center [360, 64] width 158 height 13
paste input "9879456213"
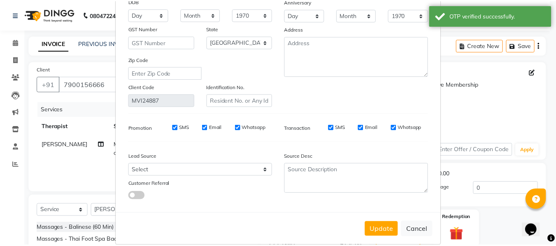
scroll to position [119, 0]
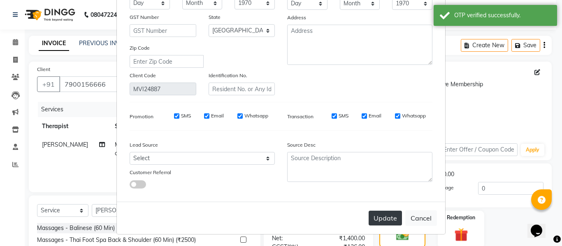
type input "9879456213"
click at [392, 216] on button "Update" at bounding box center [385, 218] width 33 height 15
type input "9879456213"
select select
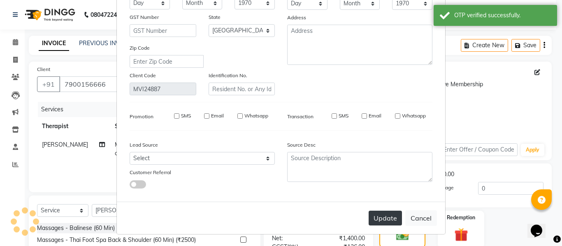
select select
select select "null"
select select
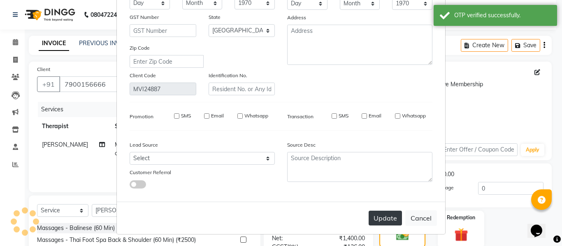
select select
checkbox input "false"
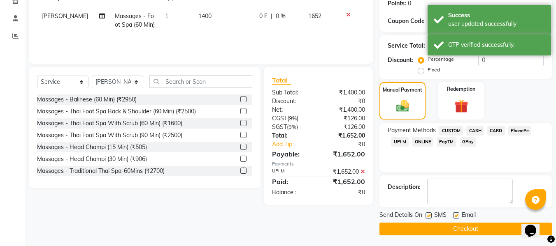
scroll to position [130, 0]
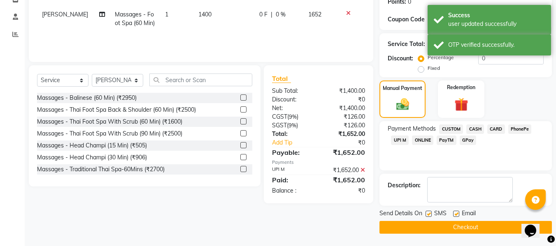
click at [428, 212] on label at bounding box center [429, 214] width 6 height 6
click at [428, 212] on input "checkbox" at bounding box center [428, 214] width 5 height 5
checkbox input "false"
click at [456, 214] on label at bounding box center [456, 214] width 6 height 6
click at [456, 214] on input "checkbox" at bounding box center [455, 214] width 5 height 5
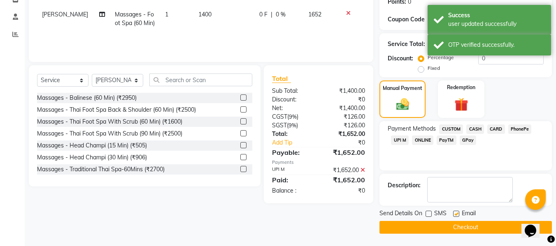
checkbox input "false"
click at [446, 225] on button "Checkout" at bounding box center [465, 227] width 172 height 13
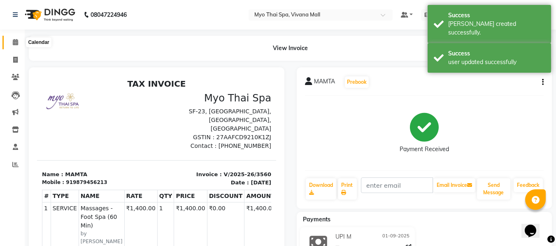
click at [13, 40] on icon at bounding box center [15, 42] width 5 height 6
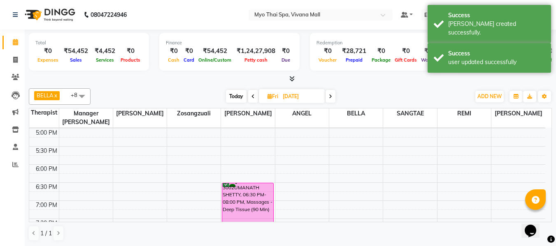
click at [239, 97] on span "Today" at bounding box center [236, 96] width 21 height 13
type input "01-09-2025"
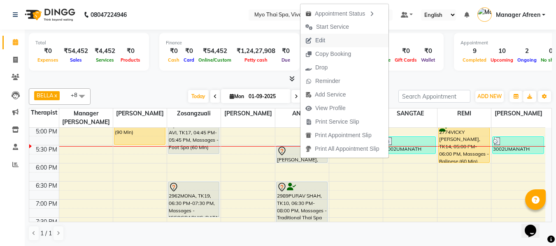
click at [320, 41] on span "Edit" at bounding box center [320, 40] width 10 height 9
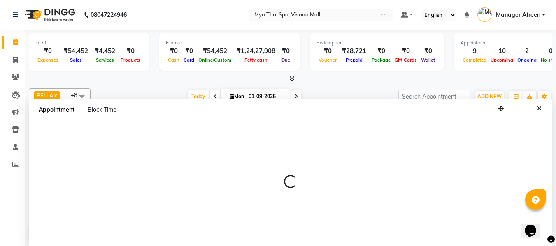
scroll to position [0, 0]
select select "tentative"
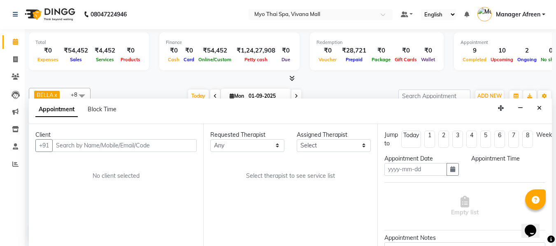
click at [532, 105] on div "Appointment Block Time" at bounding box center [290, 112] width 523 height 26
click at [540, 109] on icon "Close" at bounding box center [539, 108] width 5 height 6
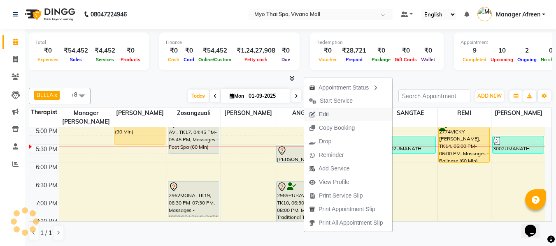
click at [324, 116] on span "Edit" at bounding box center [324, 114] width 10 height 9
select select "70774"
select select "1050"
select select "tentative"
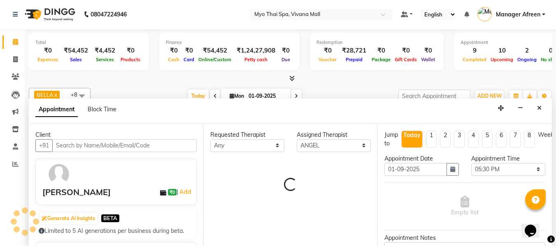
scroll to position [326, 0]
select select "1605"
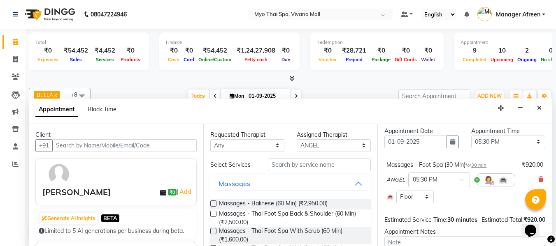
scroll to position [41, 0]
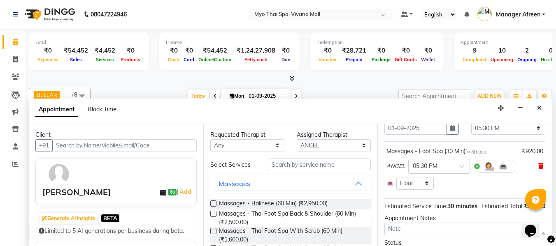
click at [538, 167] on icon at bounding box center [540, 166] width 5 height 6
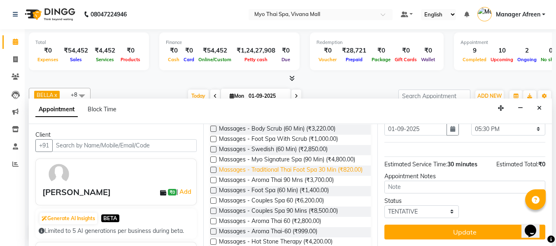
scroll to position [329, 0]
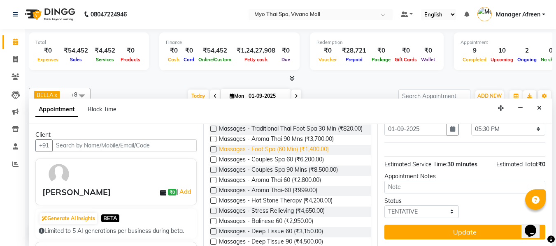
click at [319, 156] on span "Massages - Foot Spa (60 Min) (₹1,400.00)" at bounding box center [274, 150] width 110 height 10
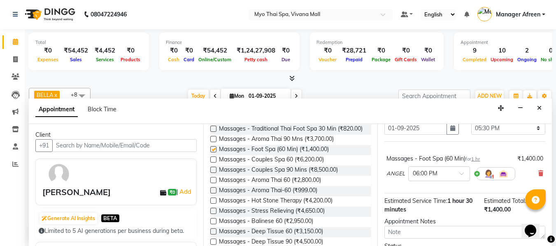
checkbox input "false"
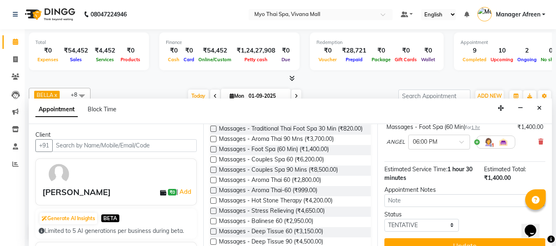
scroll to position [93, 0]
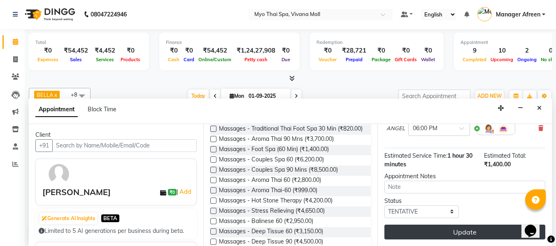
click at [446, 225] on button "Update" at bounding box center [464, 232] width 161 height 15
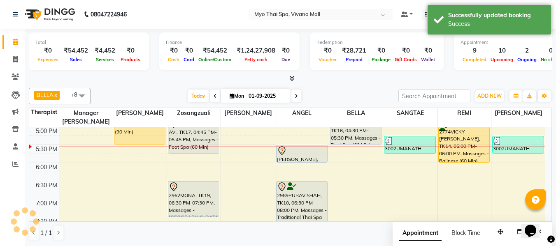
scroll to position [0, 0]
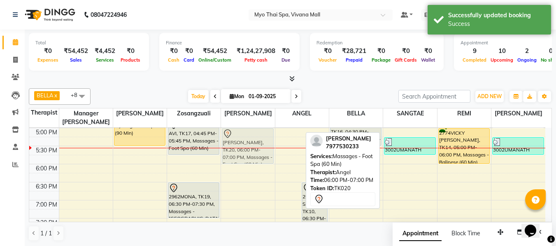
drag, startPoint x: 284, startPoint y: 182, endPoint x: 239, endPoint y: 144, distance: 59.3
click at [239, 144] on tr "2660gautam, TK09, 11:30 AM-01:00 PM, Massages - Couples Spa 90 Mins leena, TK15…" at bounding box center [287, 73] width 516 height 543
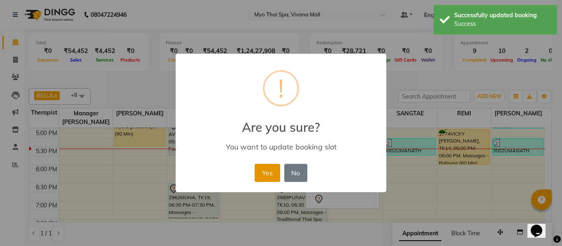
click at [267, 176] on button "Yes" at bounding box center [267, 173] width 25 height 18
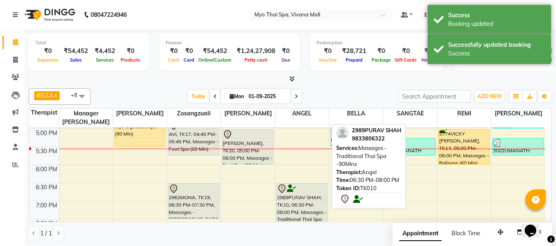
scroll to position [284, 0]
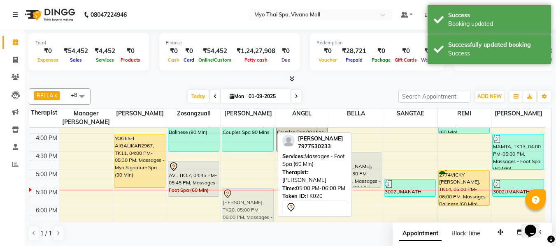
drag, startPoint x: 245, startPoint y: 178, endPoint x: 243, endPoint y: 196, distance: 18.2
click at [243, 196] on div "3000 MAHESH MOTWANI, TK04, 01:00 PM-02:30 PM, Massages - Balinese (90 Min) 2775…" at bounding box center [247, 115] width 53 height 543
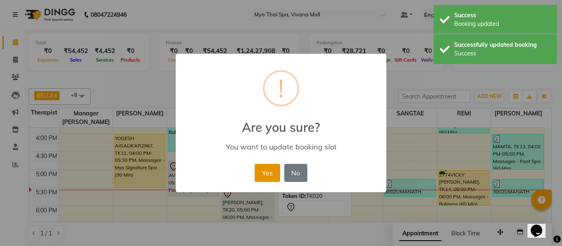
click at [269, 173] on button "Yes" at bounding box center [267, 173] width 25 height 18
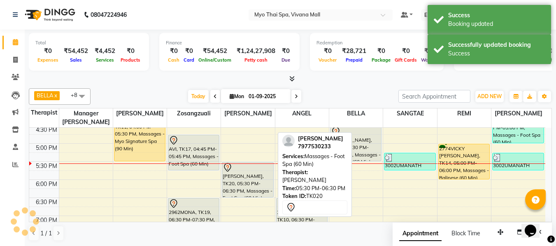
scroll to position [325, 0]
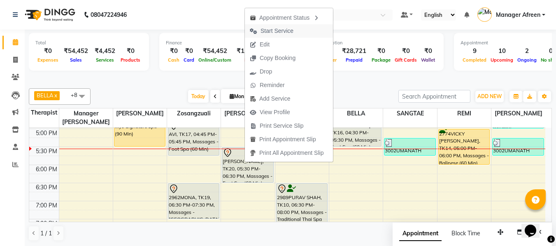
click at [267, 33] on span "Start Service" at bounding box center [276, 31] width 33 height 9
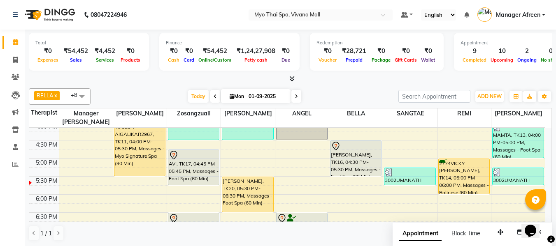
scroll to position [284, 0]
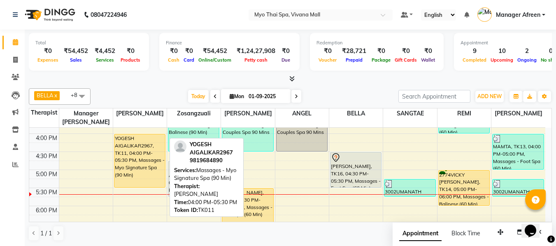
click at [139, 172] on div "YOGESH AIGALIKAR2967, TK11, 04:00 PM-05:30 PM, Massages - Myo Signature Spa (90…" at bounding box center [139, 161] width 51 height 53
click at [131, 157] on div "YOGESH AIGALIKAR2967, TK11, 04:00 PM-05:30 PM, Massages - Myo Signature Spa (90…" at bounding box center [139, 161] width 51 height 53
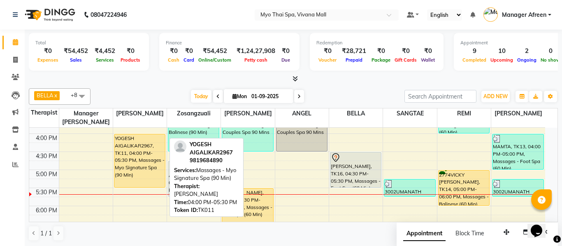
select select "1"
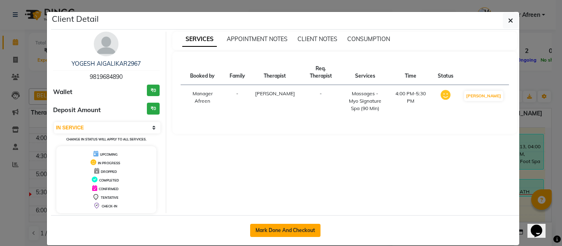
click at [286, 228] on button "Mark Done And Checkout" at bounding box center [285, 230] width 70 height 13
select select "3908"
select select "service"
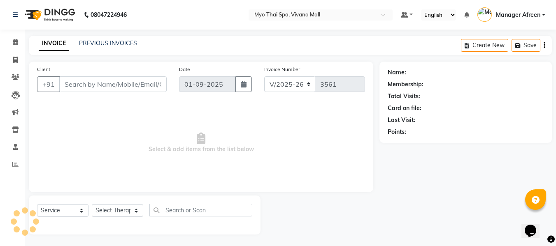
type input "9819684890"
select select "35779"
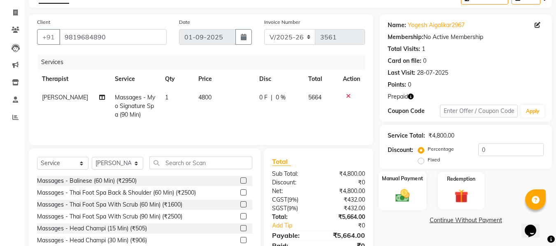
scroll to position [82, 0]
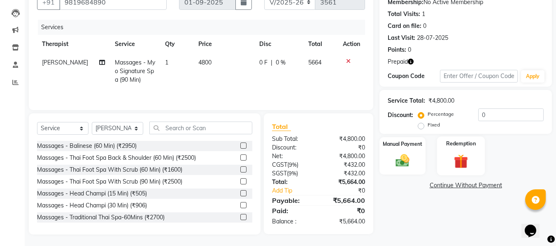
click at [469, 168] on img at bounding box center [460, 162] width 23 height 18
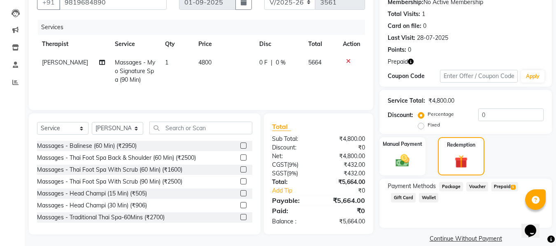
click at [501, 184] on span "Prepaid 1" at bounding box center [504, 186] width 27 height 9
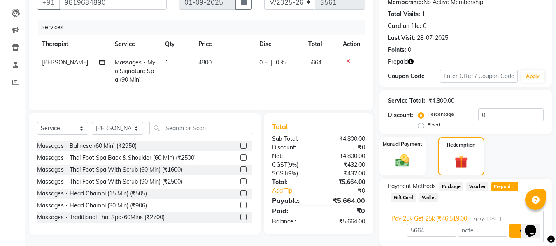
click at [514, 230] on button "Add" at bounding box center [524, 231] width 30 height 14
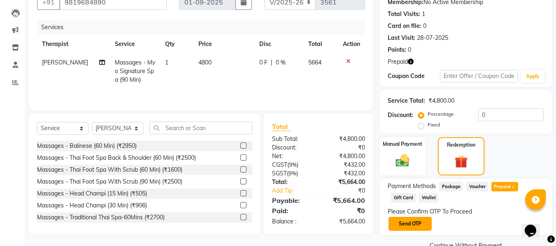
click at [414, 228] on button "Send OTP" at bounding box center [409, 224] width 43 height 14
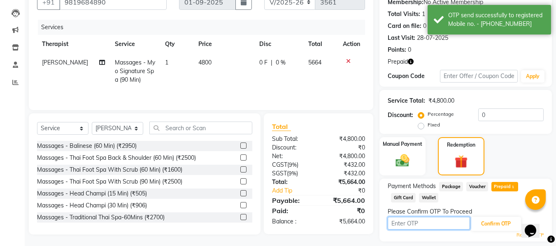
click at [414, 228] on input "text" at bounding box center [429, 223] width 82 height 13
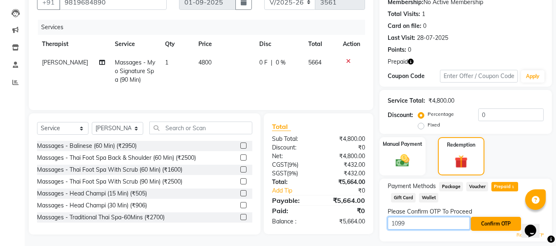
type input "1099"
click at [491, 221] on button "Confirm OTP" at bounding box center [496, 224] width 50 height 14
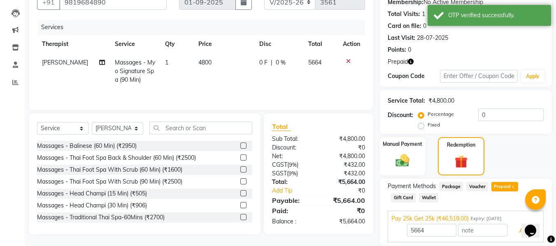
drag, startPoint x: 512, startPoint y: 231, endPoint x: 507, endPoint y: 227, distance: 6.4
click at [512, 231] on button "Add" at bounding box center [524, 231] width 30 height 14
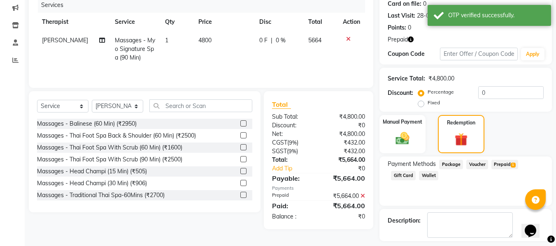
scroll to position [140, 0]
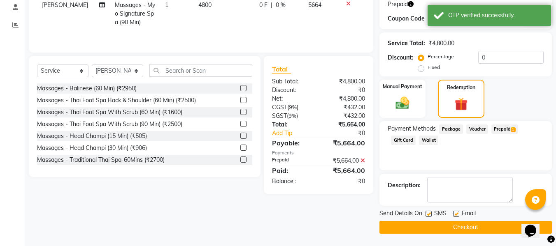
click at [430, 217] on div at bounding box center [428, 215] width 5 height 9
click at [429, 216] on label at bounding box center [429, 214] width 6 height 6
click at [429, 216] on input "checkbox" at bounding box center [428, 214] width 5 height 5
checkbox input "false"
click at [435, 227] on button "Checkout" at bounding box center [465, 227] width 172 height 13
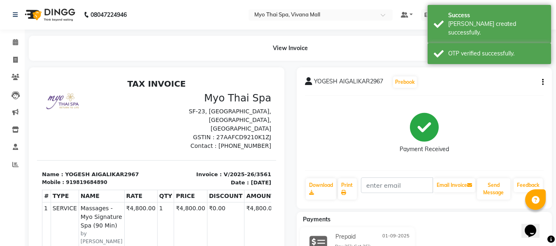
click at [15, 35] on li "Calendar" at bounding box center [12, 43] width 25 height 18
click at [16, 39] on span at bounding box center [15, 42] width 14 height 9
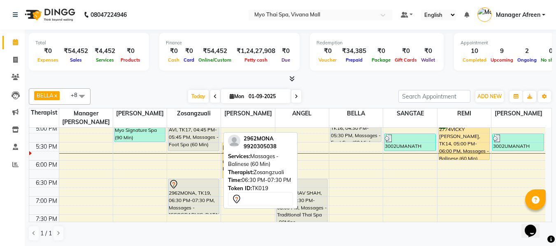
scroll to position [288, 0]
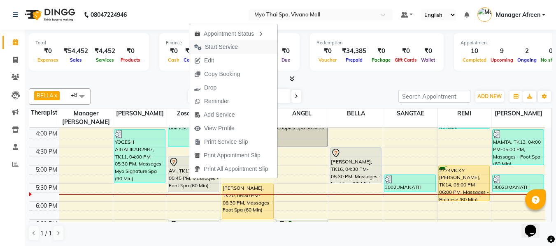
click at [216, 47] on span "Start Service" at bounding box center [221, 47] width 33 height 9
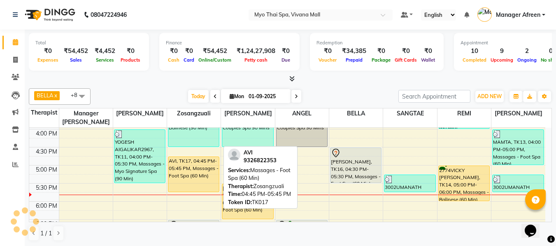
click at [186, 177] on div "AVI, TK17, 04:45 PM-05:45 PM, Massages - Foot Spa (60 Min)" at bounding box center [193, 174] width 51 height 35
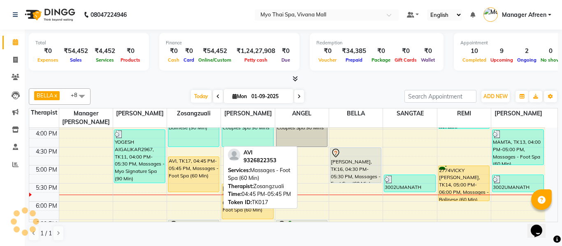
select select "7"
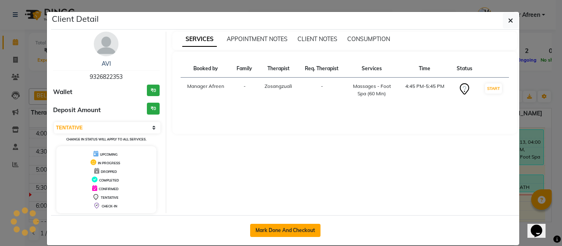
click at [284, 228] on button "Mark Done And Checkout" at bounding box center [285, 230] width 70 height 13
select select "service"
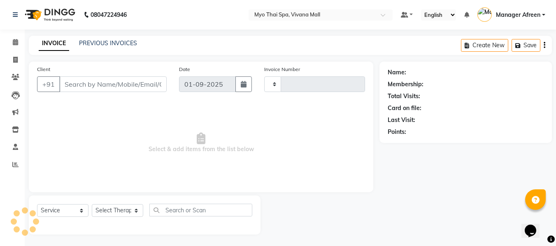
type input "3562"
select select "3908"
type input "9326822353"
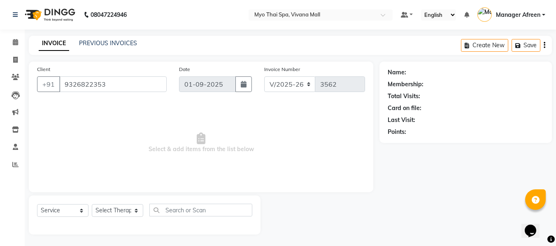
select select "35780"
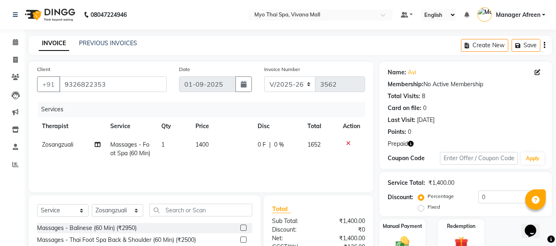
click at [428, 211] on label "Fixed" at bounding box center [434, 207] width 12 height 7
click at [421, 210] on input "Fixed" at bounding box center [423, 208] width 6 height 6
radio input "true"
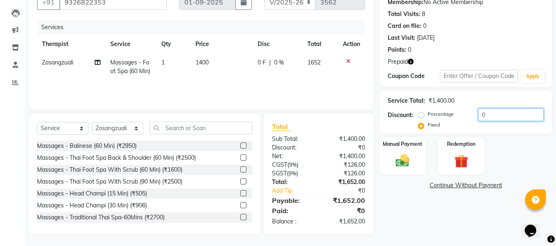
drag, startPoint x: 492, startPoint y: 116, endPoint x: 422, endPoint y: 113, distance: 69.6
click at [422, 113] on div "Percentage Fixed 0" at bounding box center [482, 120] width 124 height 22
type input "152"
click at [384, 159] on div "Manual Payment" at bounding box center [403, 156] width 48 height 39
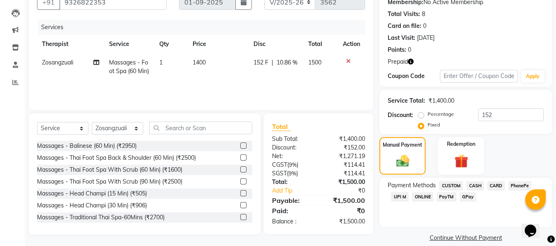
click at [401, 195] on span "UPI M" at bounding box center [400, 197] width 18 height 9
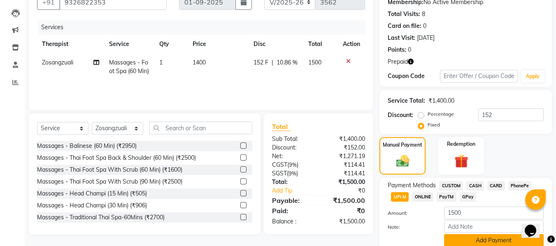
click at [456, 235] on button "Add Payment" at bounding box center [494, 241] width 100 height 13
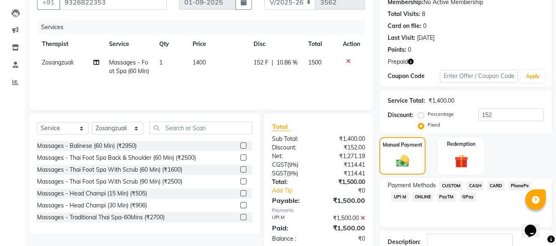
scroll to position [155, 0]
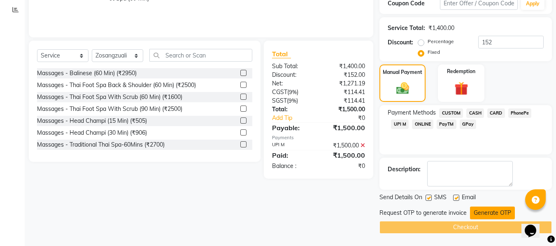
click at [481, 210] on button "Generate OTP" at bounding box center [492, 213] width 45 height 13
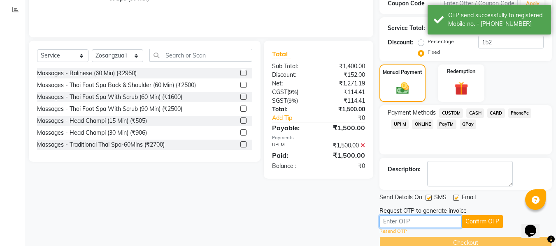
click at [424, 219] on input "text" at bounding box center [420, 222] width 82 height 13
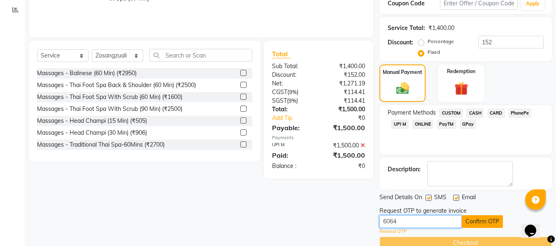
type input "6064"
click at [482, 216] on button "Confirm OTP" at bounding box center [482, 222] width 41 height 13
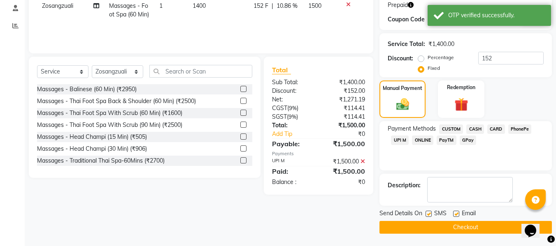
click at [429, 213] on label at bounding box center [429, 214] width 6 height 6
click at [429, 213] on input "checkbox" at bounding box center [428, 214] width 5 height 5
checkbox input "false"
click at [433, 225] on button "Checkout" at bounding box center [465, 227] width 172 height 13
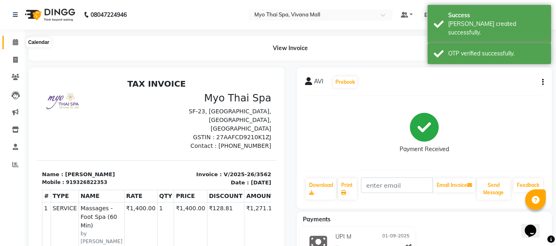
click at [12, 45] on span at bounding box center [15, 42] width 14 height 9
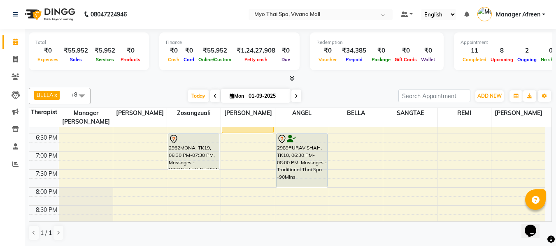
scroll to position [407, 0]
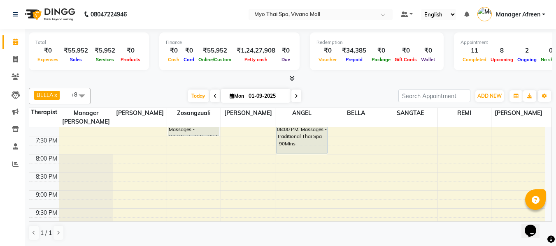
click at [349, 80] on div at bounding box center [290, 78] width 523 height 9
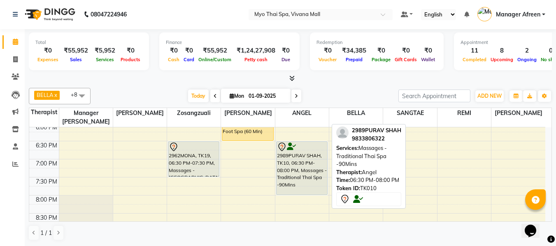
scroll to position [325, 0]
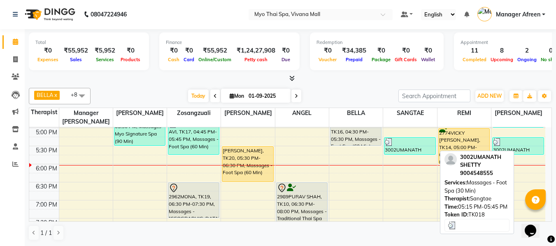
click at [387, 149] on div "3002UMANATH SHETTY, TK18, 05:15 PM-05:45 PM, Massages - Foot Spa (30 Min)" at bounding box center [409, 146] width 51 height 17
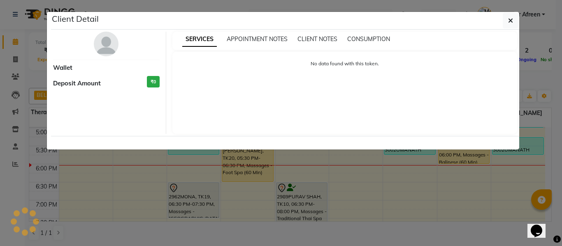
select select "3"
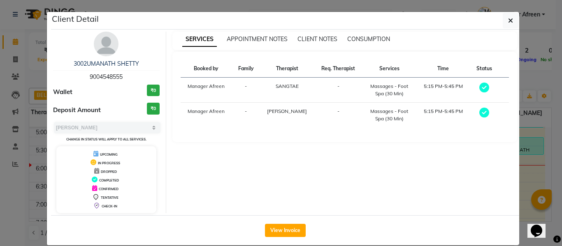
drag, startPoint x: 121, startPoint y: 79, endPoint x: 76, endPoint y: 72, distance: 45.4
click at [76, 72] on div "3002UMANATH SHETTY 9004548555" at bounding box center [106, 71] width 107 height 22
copy span "9004548555"
click at [509, 19] on icon "button" at bounding box center [510, 20] width 5 height 7
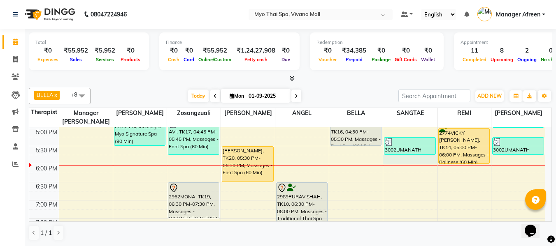
click at [404, 160] on div "8:00 AM 8:30 AM 9:00 AM 9:30 AM 10:00 AM 10:30 AM 11:00 AM 11:30 AM 12:00 PM 12…" at bounding box center [287, 73] width 516 height 543
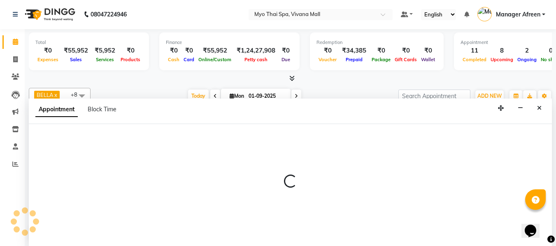
select select "72378"
select select "tentative"
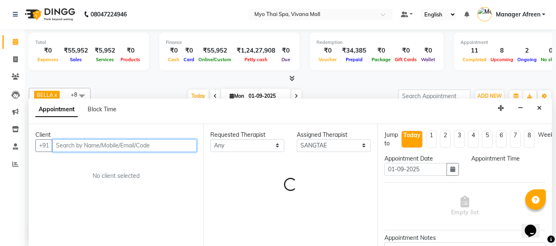
select select "1065"
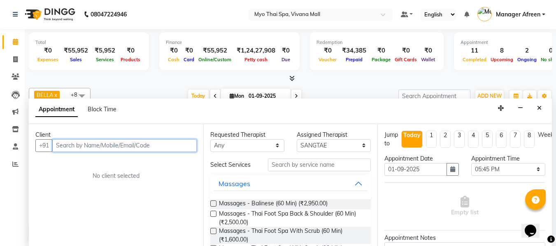
click at [135, 149] on input "text" at bounding box center [124, 146] width 144 height 13
paste input "9004548555"
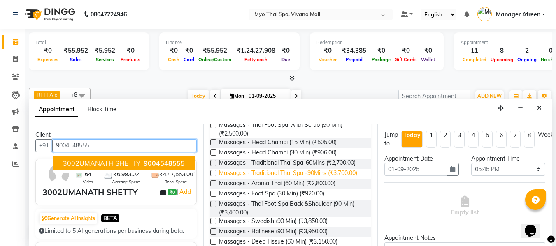
scroll to position [165, 0]
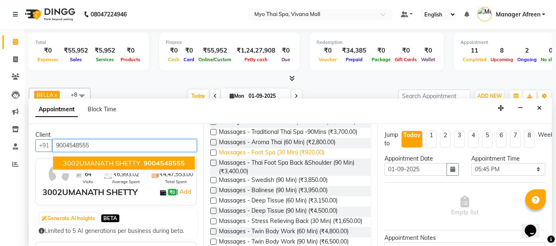
type input "9004548555"
click at [318, 159] on span "Massages - Foot Spa (30 Min) (₹920.00)" at bounding box center [271, 154] width 105 height 10
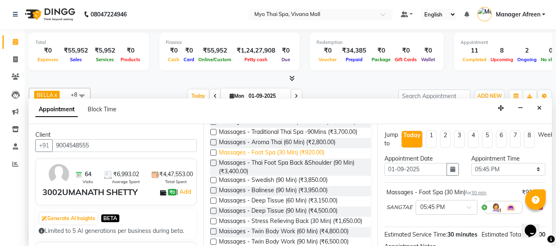
click at [318, 159] on span "Massages - Foot Spa (30 Min) (₹920.00)" at bounding box center [271, 154] width 105 height 10
checkbox input "false"
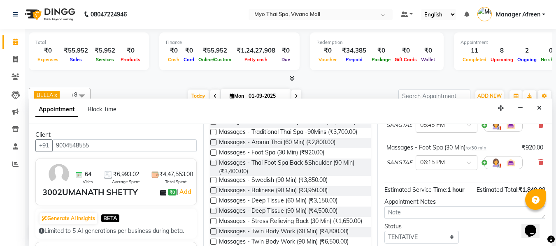
scroll to position [138, 0]
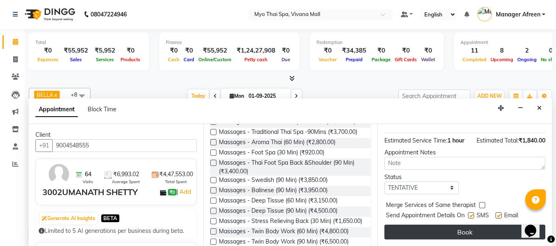
click at [416, 226] on button "Book" at bounding box center [464, 232] width 161 height 15
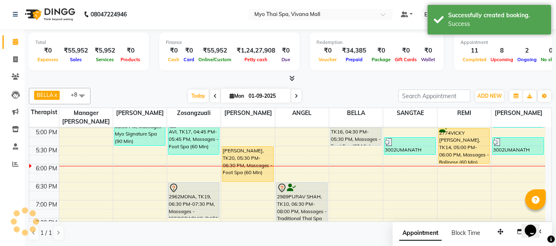
scroll to position [0, 0]
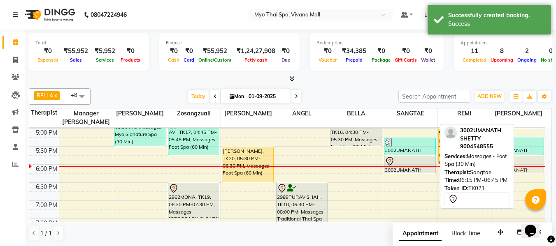
drag, startPoint x: 419, startPoint y: 184, endPoint x: 513, endPoint y: 163, distance: 96.8
click at [513, 163] on div "BELLA x Jane x JENNY x LORITA x Manager Churmurin x REMI x SANGTAE x Zosangzual…" at bounding box center [290, 165] width 523 height 160
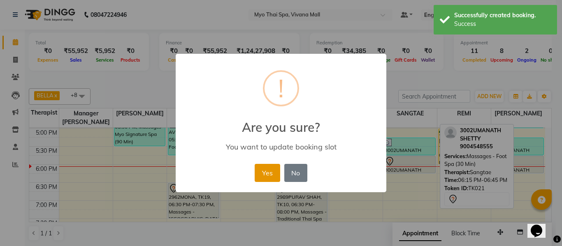
click at [262, 175] on button "Yes" at bounding box center [267, 173] width 25 height 18
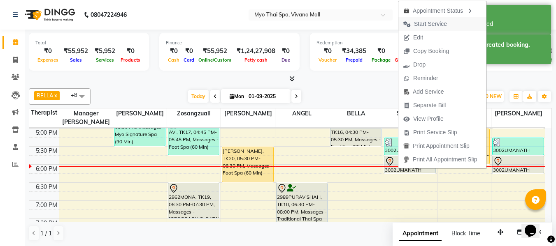
click at [426, 24] on span "Start Service" at bounding box center [430, 24] width 33 height 9
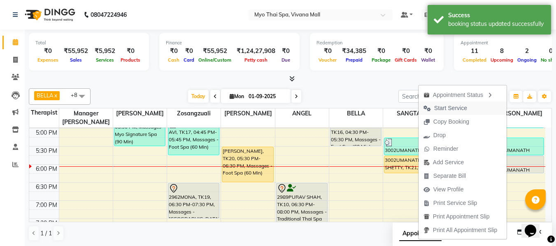
click at [452, 112] on span "Start Service" at bounding box center [450, 108] width 33 height 9
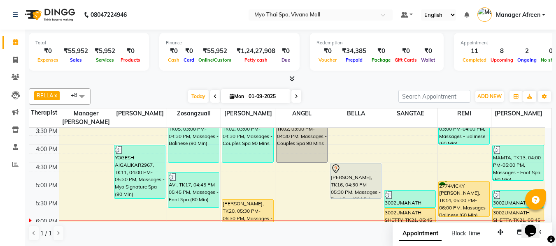
scroll to position [284, 0]
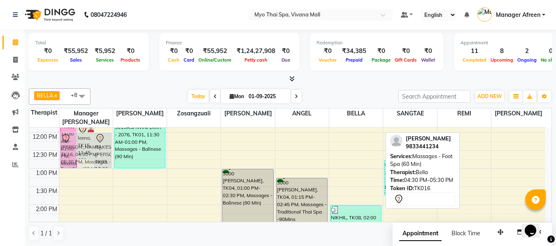
drag, startPoint x: 356, startPoint y: 162, endPoint x: 74, endPoint y: 136, distance: 283.5
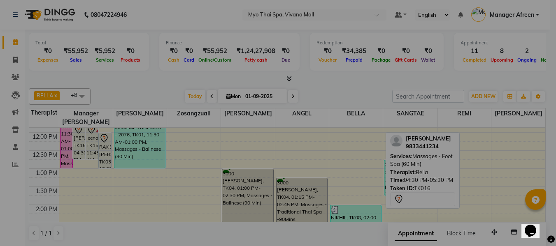
scroll to position [136, 0]
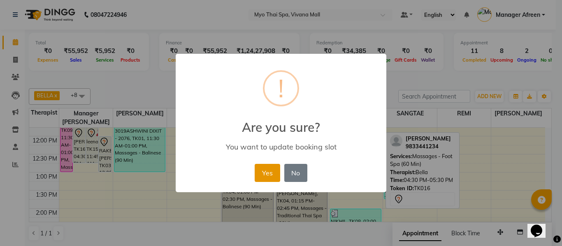
click at [272, 170] on button "Yes" at bounding box center [267, 173] width 25 height 18
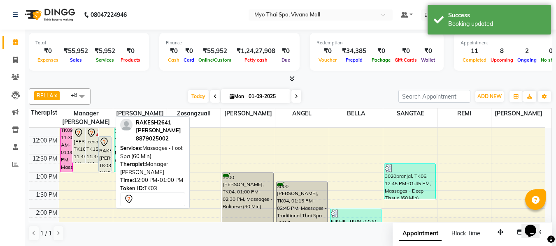
click at [105, 154] on div "RAKESH2641 PUNIA, TK03, 12:00 PM-01:00 PM, Massages - Foot Spa (60 Min)" at bounding box center [105, 154] width 12 height 35
click at [102, 152] on div "RAKESH2641 PUNIA, TK03, 12:00 PM-01:00 PM, Massages - Foot Spa (60 Min)" at bounding box center [105, 154] width 12 height 35
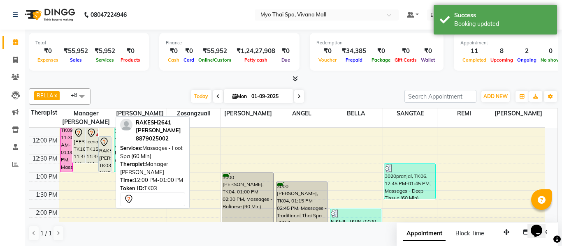
select select "7"
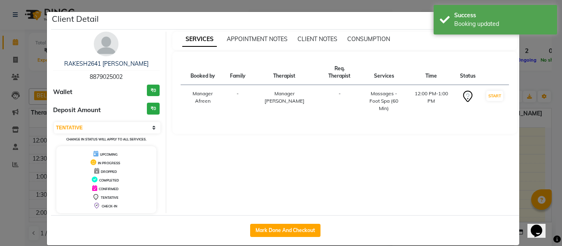
drag, startPoint x: 128, startPoint y: 77, endPoint x: 83, endPoint y: 73, distance: 45.4
click at [83, 73] on div "RAKESH2641 PUNIA 8879025002" at bounding box center [106, 71] width 107 height 22
copy span "8879025002"
click at [33, 66] on ngb-modal-window "Client Detail RAKESH2641 PUNIA 8879025002 Wallet ₹0 Deposit Amount ₹0 Select IN…" at bounding box center [281, 123] width 562 height 246
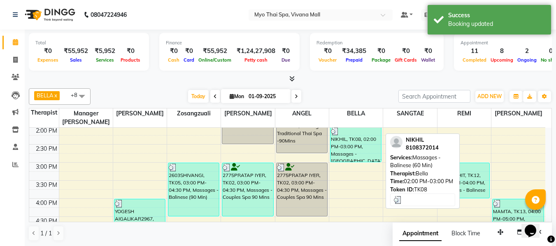
scroll to position [301, 0]
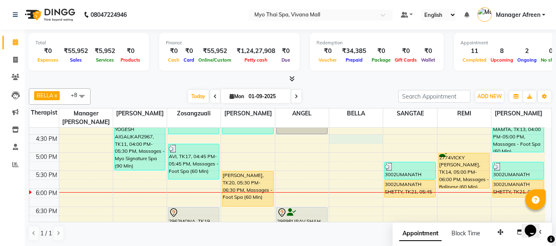
click at [341, 137] on div "8:00 AM 8:30 AM 9:00 AM 9:30 AM 10:00 AM 10:30 AM 11:00 AM 11:30 AM 12:00 PM 12…" at bounding box center [287, 98] width 516 height 543
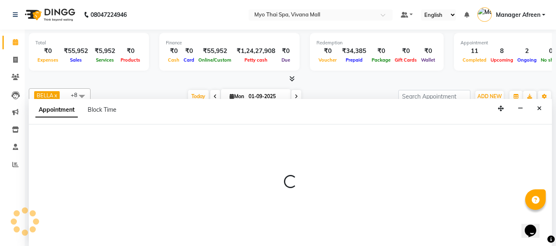
scroll to position [0, 0]
select select "70775"
select select "990"
select select "tentative"
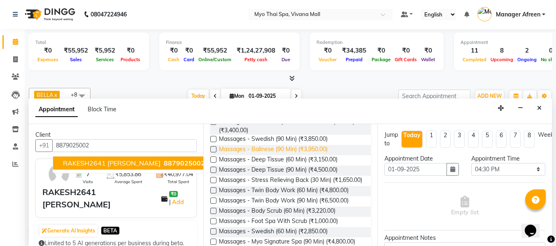
scroll to position [288, 0]
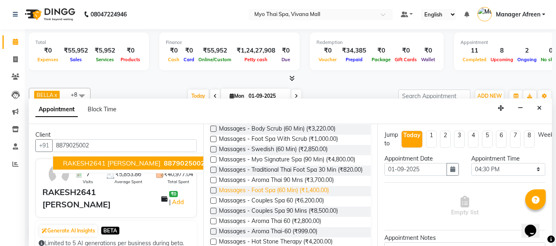
type input "8879025002"
click at [309, 197] on span "Massages - Foot Spa (60 Min) (₹1,400.00)" at bounding box center [274, 191] width 110 height 10
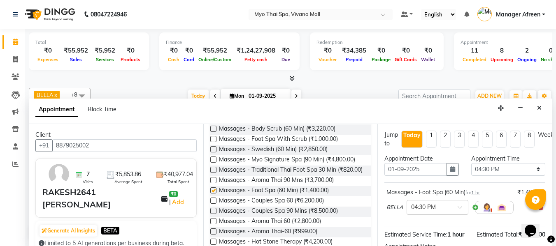
checkbox input "false"
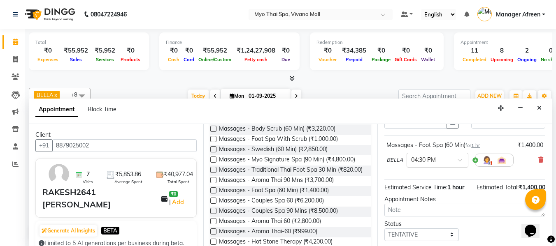
scroll to position [100, 0]
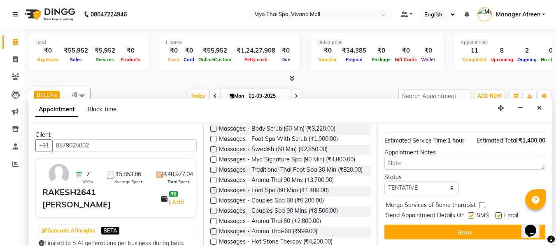
click at [473, 213] on label at bounding box center [471, 216] width 6 height 6
click at [473, 214] on input "checkbox" at bounding box center [470, 216] width 5 height 5
checkbox input "false"
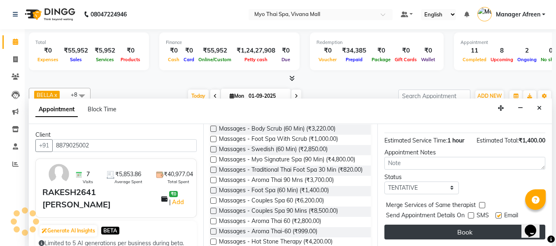
click at [439, 229] on button "Book" at bounding box center [464, 232] width 161 height 15
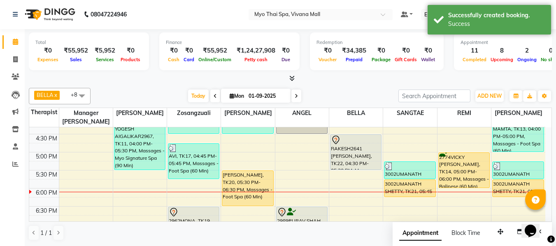
scroll to position [0, 0]
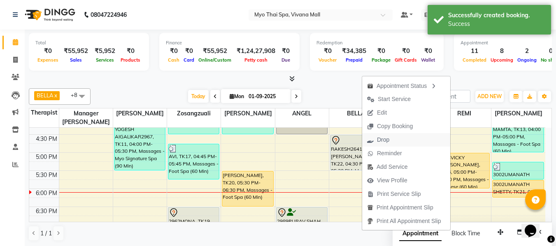
click at [386, 141] on span "Drop" at bounding box center [383, 140] width 12 height 9
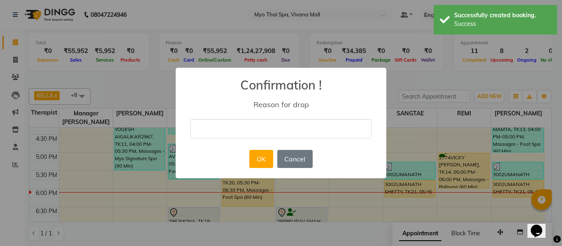
click at [274, 132] on input "text" at bounding box center [281, 128] width 181 height 19
type input "12"
click at [267, 161] on button "OK" at bounding box center [260, 159] width 23 height 18
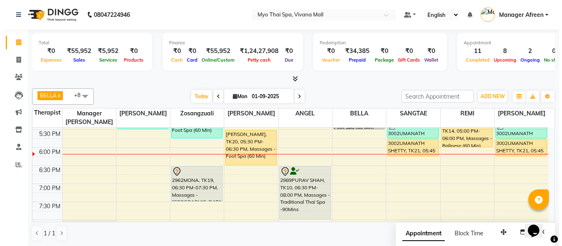
scroll to position [0, 0]
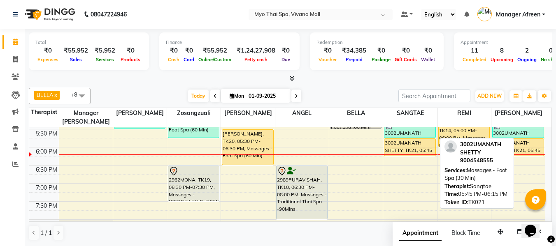
click at [405, 149] on div "3002UMANATH SHETTY, TK21, 05:45 PM-06:15 PM, Massages - Foot Spa (30 Min)" at bounding box center [409, 147] width 51 height 17
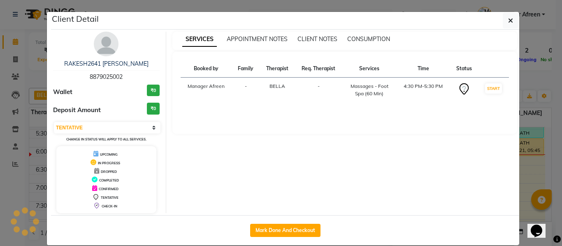
select select "1"
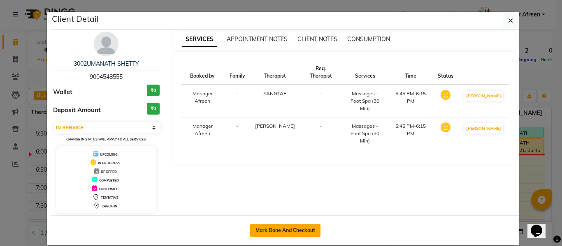
click at [285, 229] on button "Mark Done And Checkout" at bounding box center [285, 230] width 70 height 13
select select "service"
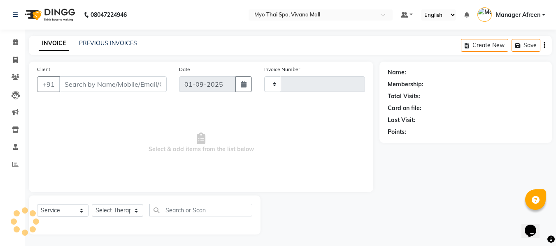
type input "3563"
select select "3908"
type input "9004548555"
select select "72378"
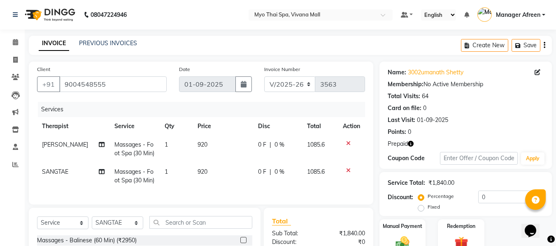
scroll to position [110, 0]
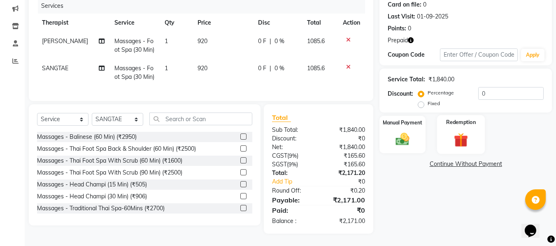
click at [451, 134] on img at bounding box center [460, 140] width 23 height 18
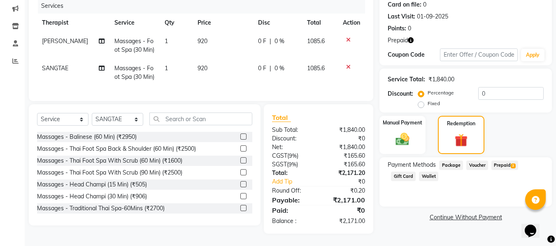
click at [512, 164] on span "3" at bounding box center [513, 166] width 5 height 5
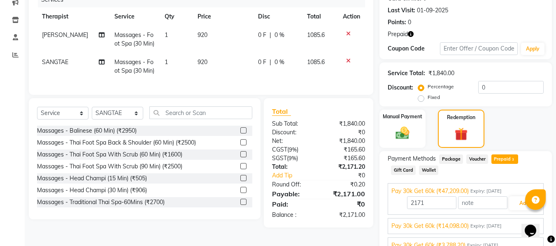
scroll to position [150, 0]
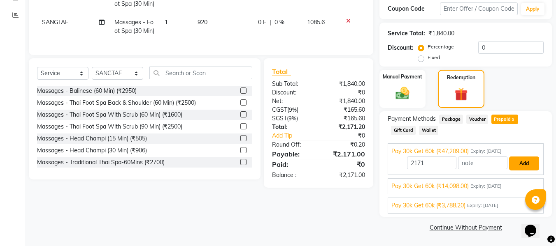
click at [521, 165] on button "Add" at bounding box center [524, 164] width 30 height 14
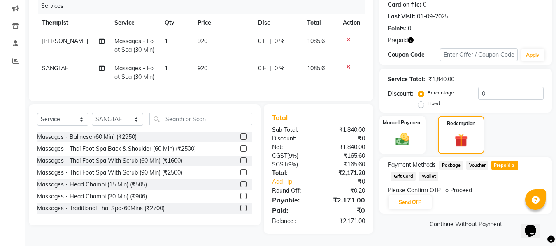
scroll to position [110, 0]
click at [405, 196] on button "Send OTP" at bounding box center [409, 203] width 43 height 14
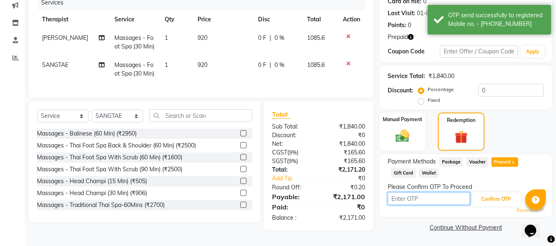
click at [405, 197] on input "text" at bounding box center [429, 199] width 82 height 13
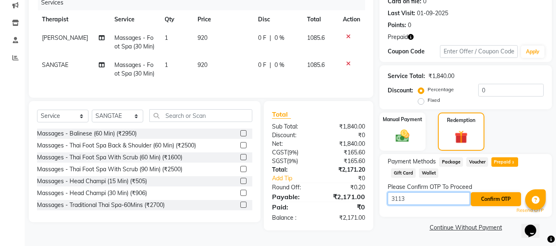
type input "3113"
click at [489, 200] on button "Confirm OTP" at bounding box center [496, 200] width 50 height 14
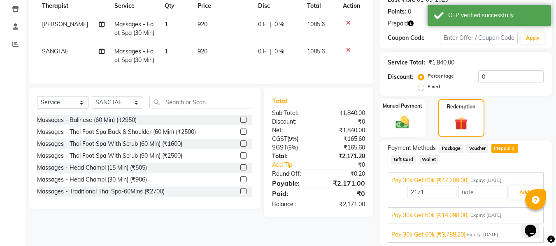
scroll to position [150, 0]
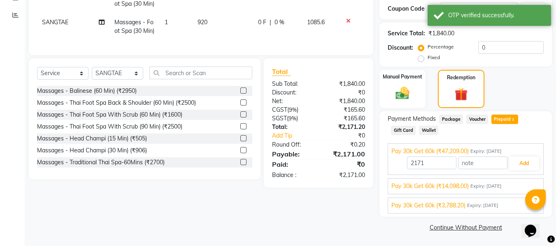
click at [428, 206] on span "Pay 30k Get 60k (₹3,788.20)" at bounding box center [428, 206] width 74 height 9
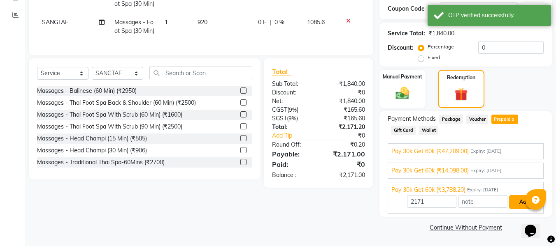
click at [522, 198] on button "Add" at bounding box center [524, 202] width 30 height 14
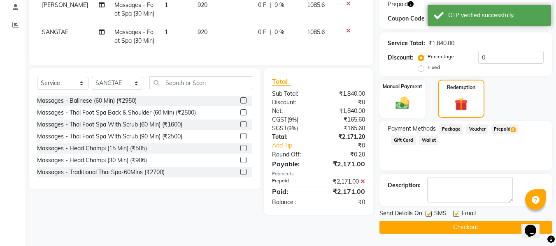
scroll to position [140, 0]
click at [428, 215] on label at bounding box center [429, 214] width 6 height 6
click at [428, 215] on input "checkbox" at bounding box center [428, 214] width 5 height 5
checkbox input "false"
click at [453, 216] on label at bounding box center [456, 214] width 6 height 6
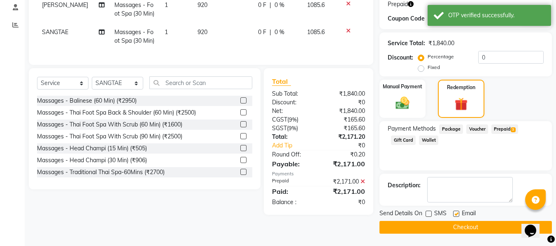
click at [453, 216] on input "checkbox" at bounding box center [455, 214] width 5 height 5
checkbox input "false"
click at [450, 232] on button "Checkout" at bounding box center [465, 227] width 172 height 13
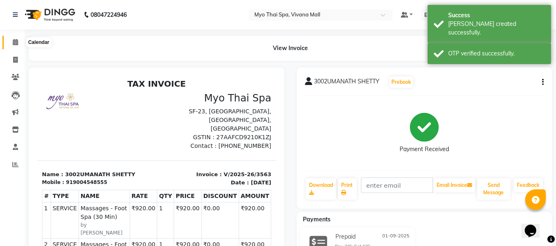
click at [16, 44] on icon at bounding box center [15, 42] width 5 height 6
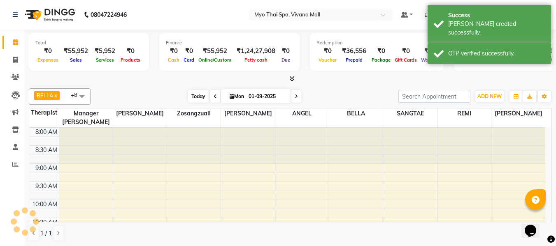
click at [191, 94] on span "Today" at bounding box center [198, 96] width 21 height 13
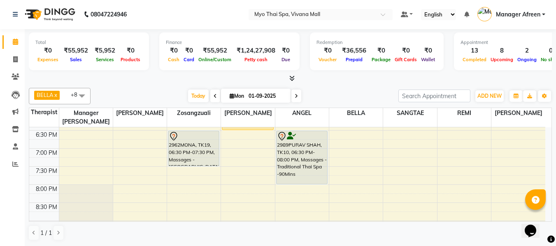
scroll to position [363, 0]
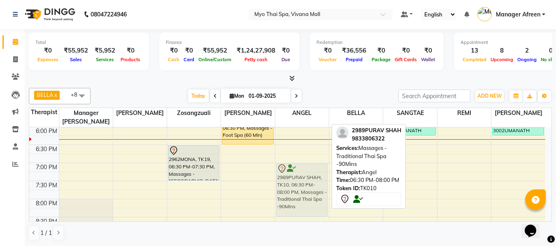
drag, startPoint x: 317, startPoint y: 162, endPoint x: 318, endPoint y: 178, distance: 15.7
click at [318, 178] on div "3000 MAHESH MOTWANI, TK04, 01:15 PM-02:45 PM, Massages - Traditional Thai Spa -…" at bounding box center [301, 36] width 53 height 543
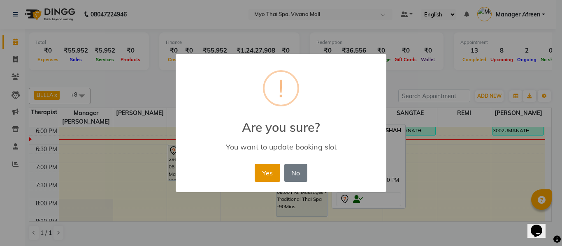
click at [273, 178] on button "Yes" at bounding box center [267, 173] width 25 height 18
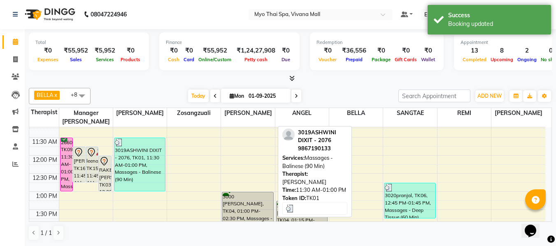
scroll to position [116, 0]
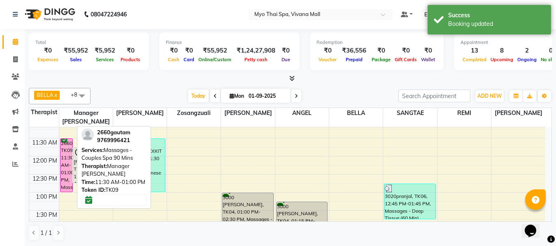
click at [66, 167] on div "2660gautam, TK09, 11:30 AM-01:00 PM, Massages - Couples Spa 90 Mins" at bounding box center [66, 165] width 12 height 53
click at [66, 164] on div "2660gautam, TK09, 11:30 AM-01:00 PM, Massages - Couples Spa 90 Mins" at bounding box center [66, 165] width 12 height 53
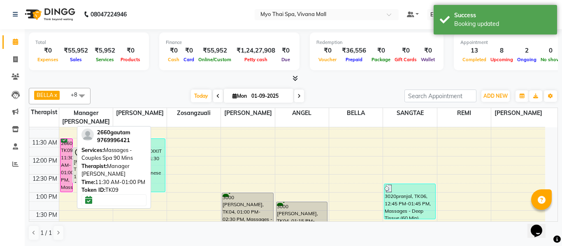
select select "6"
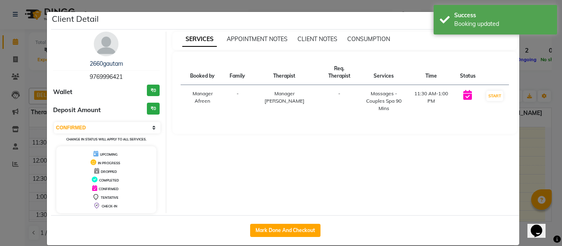
drag, startPoint x: 128, startPoint y: 77, endPoint x: 82, endPoint y: 75, distance: 45.7
click at [82, 75] on div "2660gautam 9769996421" at bounding box center [106, 71] width 107 height 22
copy span "9769996421"
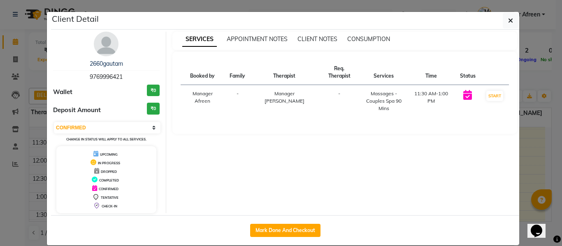
click at [36, 58] on ngb-modal-window "Client Detail 2660gautam 9769996421 Wallet ₹0 Deposit Amount ₹0 Select IN SERVI…" at bounding box center [281, 123] width 562 height 246
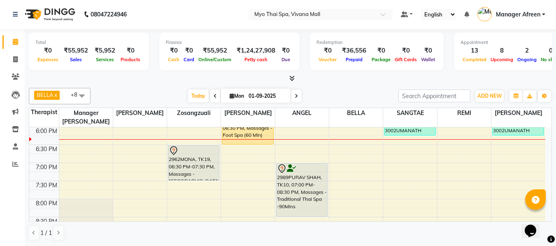
scroll to position [404, 0]
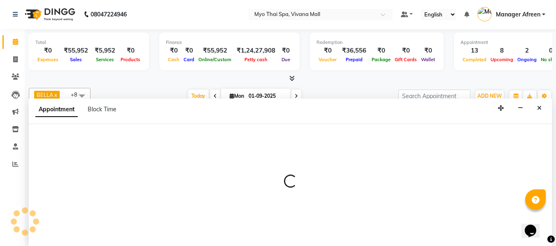
select select "35780"
select select "tentative"
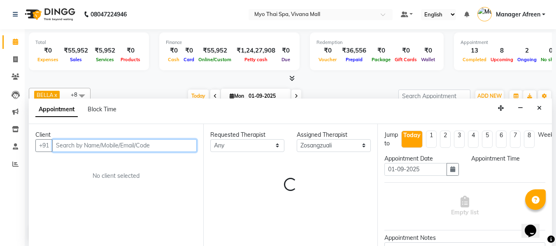
select select "1200"
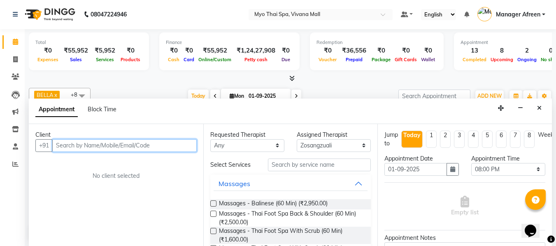
paste input "9769996421"
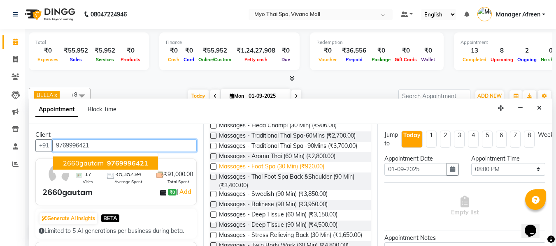
scroll to position [206, 0]
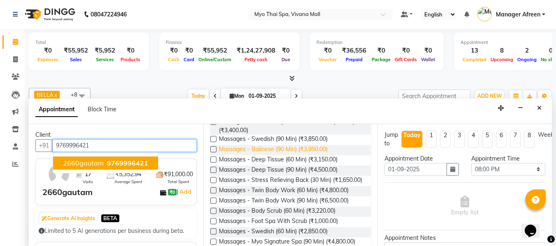
type input "9769996421"
click at [286, 156] on span "Massages - Balinese (90 Min) (₹3,950.00)" at bounding box center [273, 150] width 109 height 10
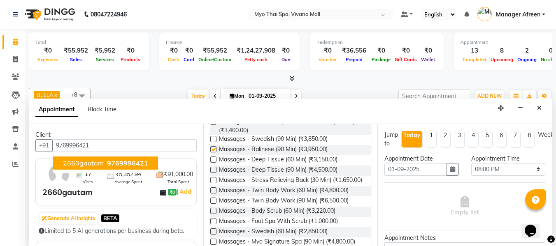
checkbox input "false"
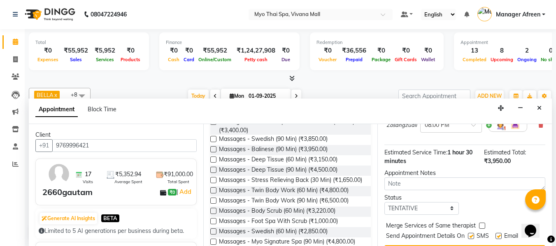
scroll to position [109, 0]
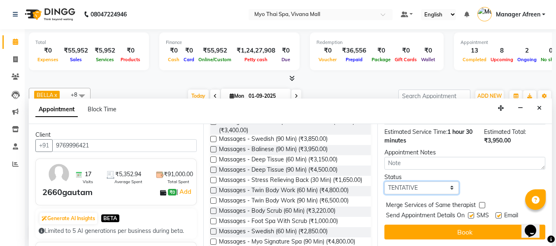
click at [432, 182] on select "Select TENTATIVE CONFIRM CHECK-IN UPCOMING" at bounding box center [421, 188] width 74 height 13
select select "confirm booking"
click at [384, 182] on select "Select TENTATIVE CONFIRM CHECK-IN UPCOMING" at bounding box center [421, 188] width 74 height 13
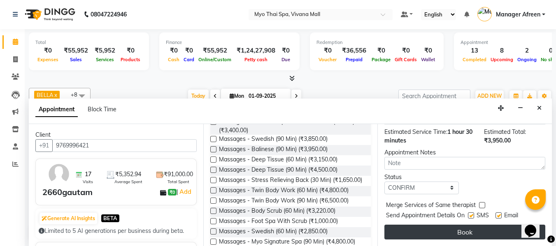
click at [426, 225] on button "Book" at bounding box center [464, 232] width 161 height 15
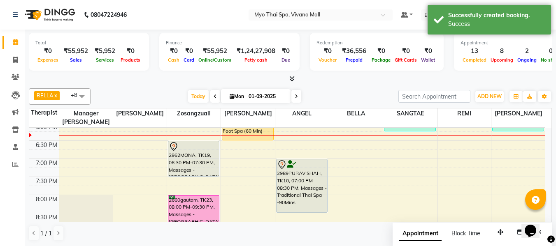
scroll to position [321, 0]
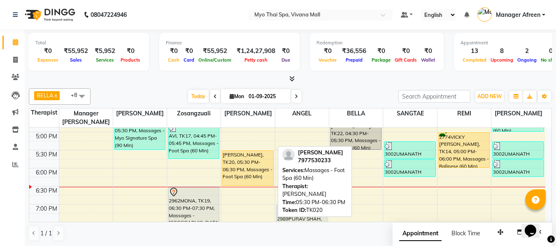
click at [239, 169] on div "PETER, TK20, 05:30 PM-06:30 PM, Massages - Foot Spa (60 Min)" at bounding box center [247, 168] width 51 height 35
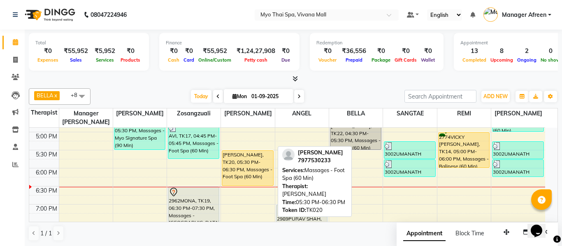
select select "1"
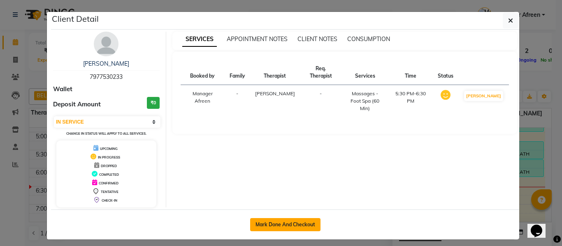
click at [306, 227] on button "Mark Done And Checkout" at bounding box center [285, 225] width 70 height 13
select select "service"
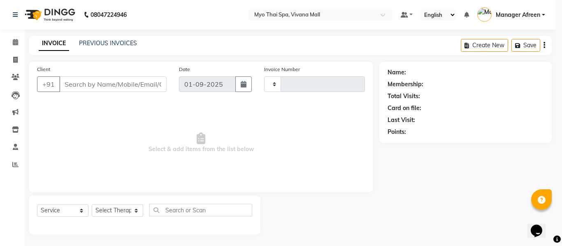
type input "3564"
select select "3908"
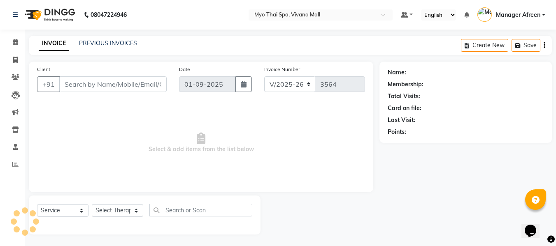
type input "7977530233"
select select "62472"
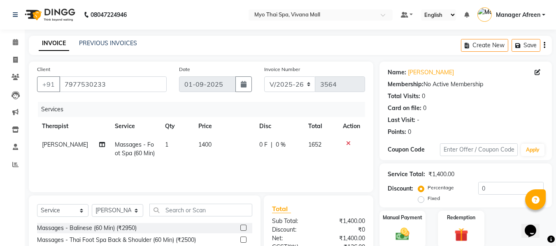
scroll to position [83, 0]
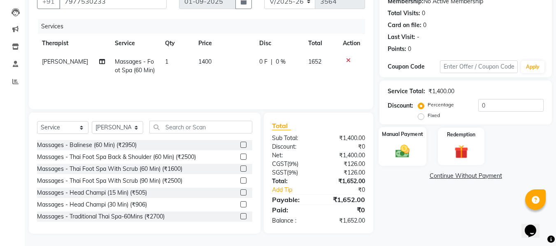
click at [400, 158] on img at bounding box center [402, 151] width 23 height 16
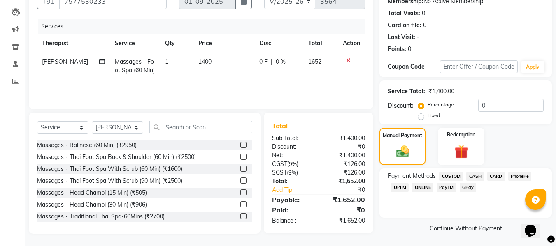
click at [410, 187] on div "ONLINE" at bounding box center [421, 188] width 25 height 11
click at [400, 191] on span "UPI M" at bounding box center [400, 187] width 18 height 9
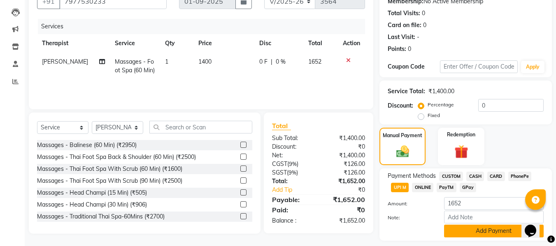
click at [454, 228] on button "Add Payment" at bounding box center [494, 231] width 100 height 13
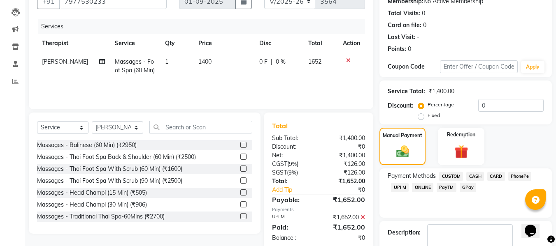
scroll to position [146, 0]
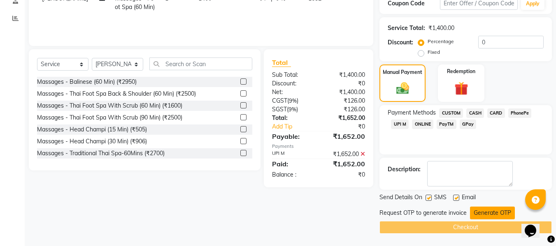
click at [472, 212] on button "Generate OTP" at bounding box center [492, 213] width 45 height 13
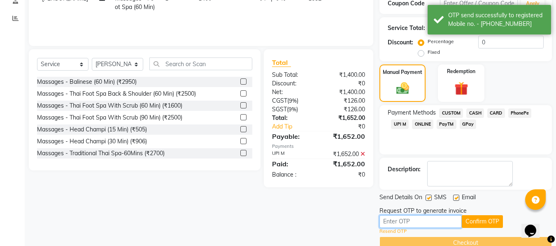
click at [415, 222] on input "text" at bounding box center [420, 222] width 82 height 13
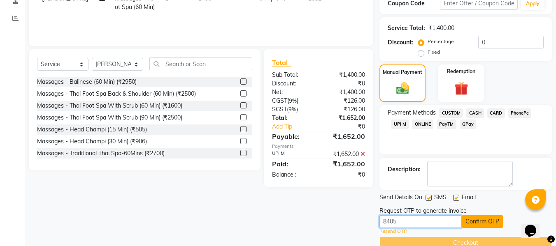
type input "8405"
click at [472, 224] on button "Confirm OTP" at bounding box center [482, 222] width 41 height 13
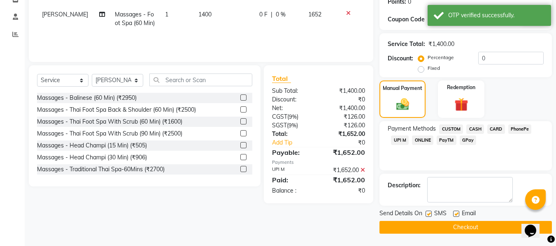
scroll to position [130, 0]
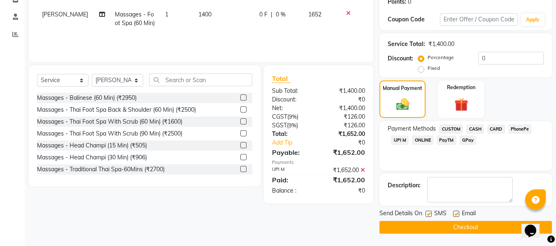
click at [463, 228] on button "Checkout" at bounding box center [465, 227] width 172 height 13
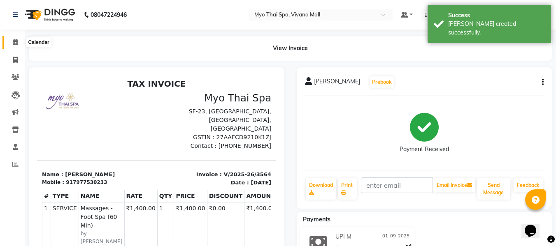
click at [14, 43] on icon at bounding box center [15, 42] width 5 height 6
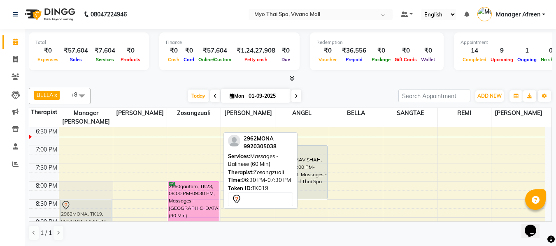
scroll to position [381, 0]
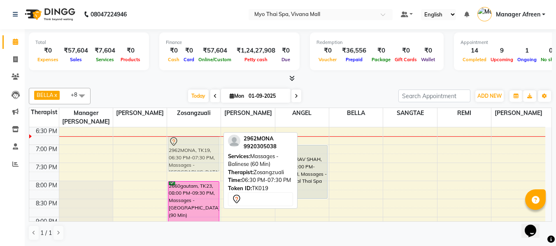
drag, startPoint x: 200, startPoint y: 191, endPoint x: 183, endPoint y: 152, distance: 43.0
click at [183, 152] on div "2603SHIVANGI, TK05, 03:00 PM-04:30 PM, Massages - Balinese (90 Min) AVI, TK17, …" at bounding box center [193, 18] width 53 height 543
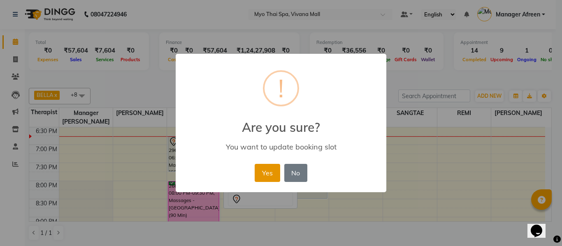
click at [268, 170] on button "Yes" at bounding box center [267, 173] width 25 height 18
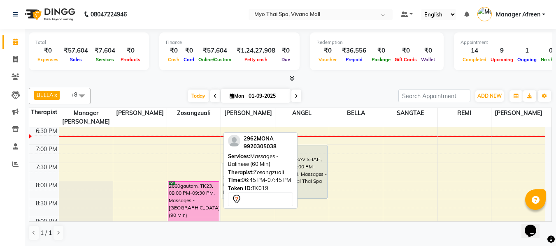
drag, startPoint x: 191, startPoint y: 144, endPoint x: 238, endPoint y: 172, distance: 54.6
click at [238, 172] on div "BELLA x Jane x JENNY x LORITA x Manager Churmurin x REMI x SANGTAE x Zosangzual…" at bounding box center [290, 165] width 523 height 160
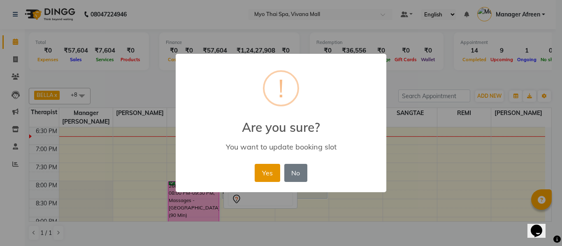
click at [273, 170] on button "Yes" at bounding box center [267, 173] width 25 height 18
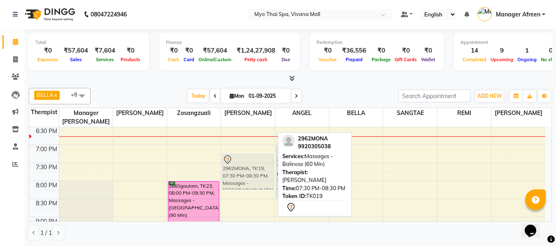
click at [252, 166] on div "3000 MAHESH MOTWANI, TK04, 01:00 PM-02:30 PM, Massages - Balinese (90 Min) 2775…" at bounding box center [247, 18] width 53 height 543
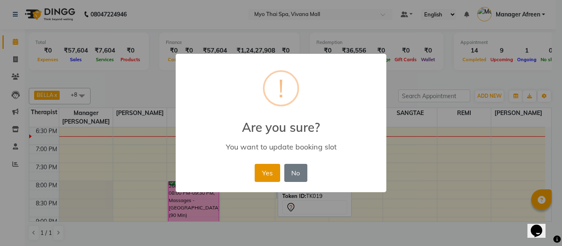
click at [268, 170] on button "Yes" at bounding box center [267, 173] width 25 height 18
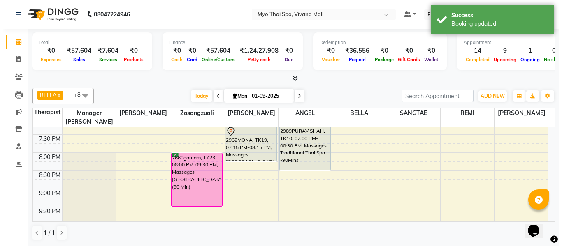
scroll to position [366, 0]
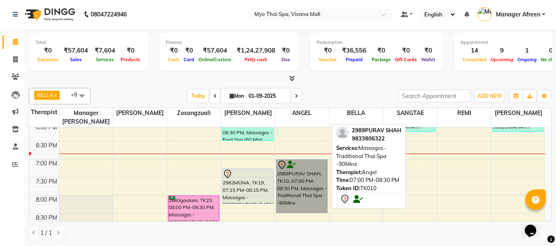
drag, startPoint x: 296, startPoint y: 177, endPoint x: 293, endPoint y: 181, distance: 5.3
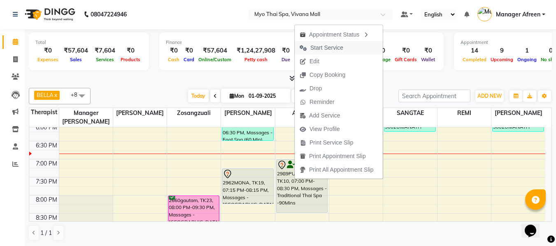
click at [312, 49] on span "Start Service" at bounding box center [326, 48] width 33 height 9
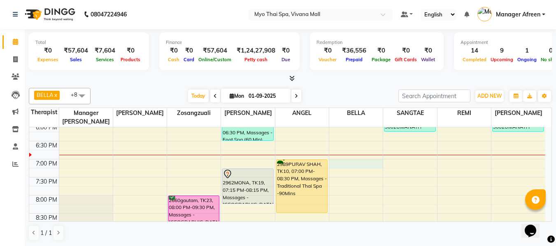
click at [370, 164] on div "8:00 AM 8:30 AM 9:00 AM 9:30 AM 10:00 AM 10:30 AM 11:00 AM 11:30 AM 12:00 PM 12…" at bounding box center [287, 32] width 516 height 543
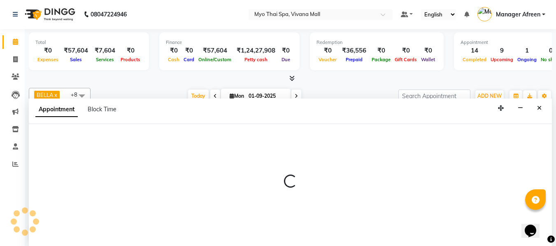
select select "70775"
select select "1140"
select select "tentative"
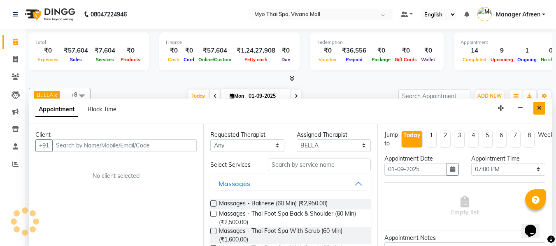
click at [542, 106] on button "Close" at bounding box center [539, 108] width 12 height 13
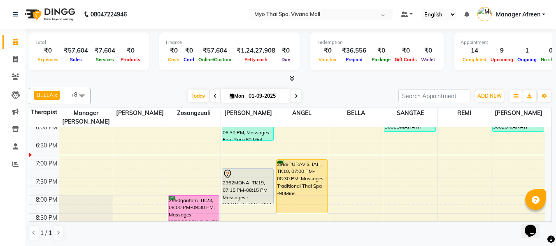
click at [346, 173] on div "8:00 AM 8:30 AM 9:00 AM 9:30 AM 10:00 AM 10:30 AM 11:00 AM 11:30 AM 12:00 PM 12…" at bounding box center [287, 32] width 516 height 543
select select "70775"
select select "1155"
select select "tentative"
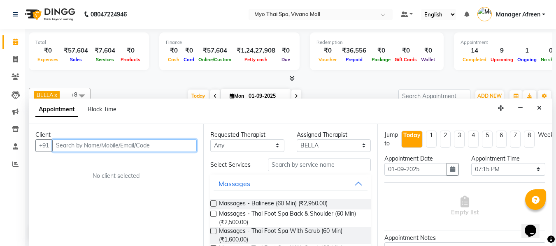
click at [119, 146] on input "text" at bounding box center [124, 146] width 144 height 13
type input "9130558833"
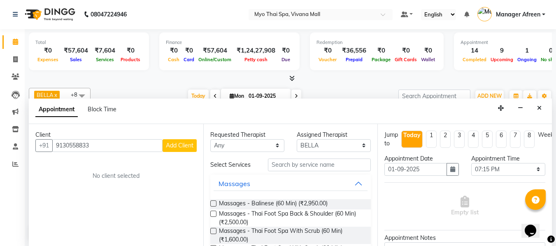
click at [172, 150] on button "Add Client" at bounding box center [180, 146] width 34 height 13
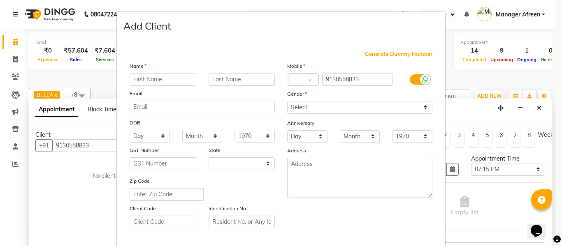
select select "22"
click at [181, 79] on input "text" at bounding box center [163, 79] width 67 height 13
type input "RITIKA"
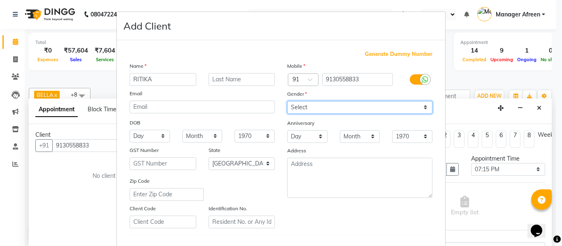
click at [341, 104] on select "Select Male Female Other Prefer Not To Say" at bounding box center [359, 107] width 145 height 13
select select "male"
click at [287, 101] on select "Select Male Female Other Prefer Not To Say" at bounding box center [359, 107] width 145 height 13
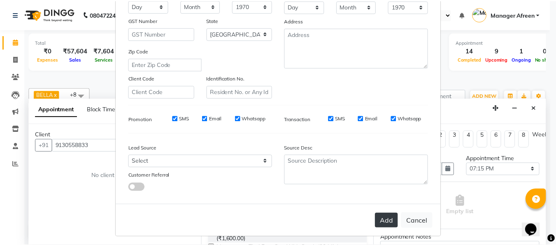
scroll to position [133, 0]
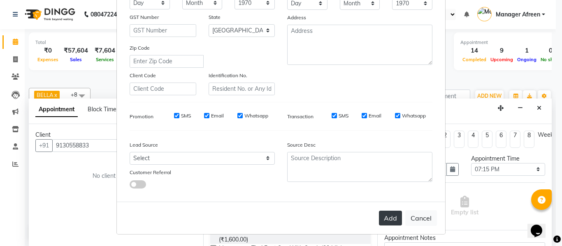
click at [382, 214] on button "Add" at bounding box center [390, 218] width 23 height 15
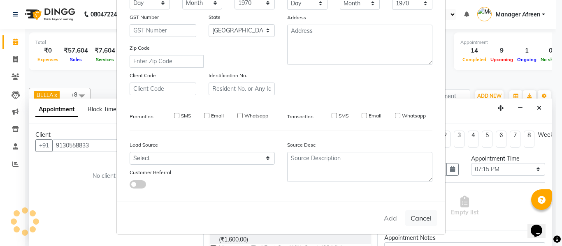
select select
select select "null"
select select
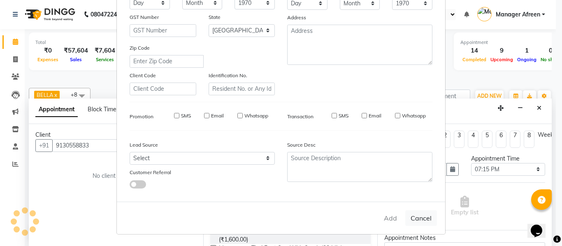
select select
checkbox input "false"
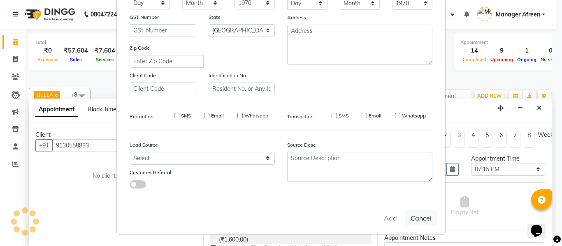
checkbox input "false"
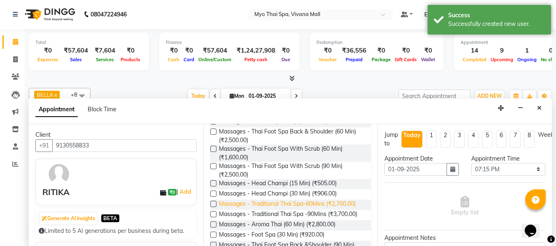
scroll to position [165, 0]
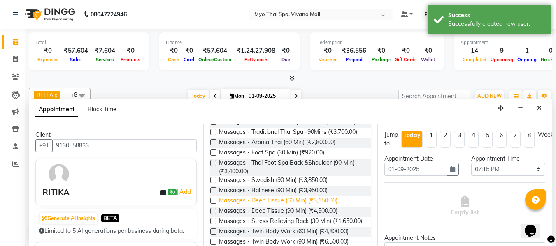
click at [307, 207] on span "Massages - Deep Tissue (60 Min) (₹3,150.00)" at bounding box center [278, 202] width 119 height 10
checkbox input "false"
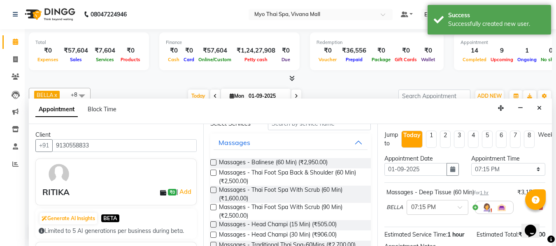
scroll to position [0, 0]
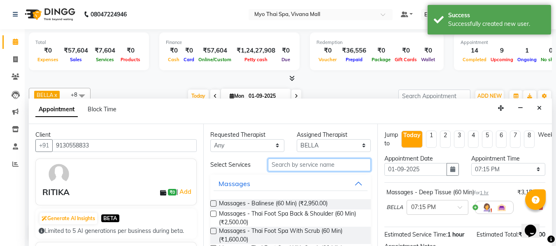
click at [310, 169] on input "text" at bounding box center [319, 165] width 103 height 13
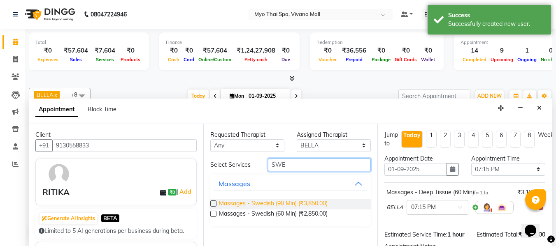
type input "SWE"
click at [306, 201] on span "Massages - Swedish (90 Min) (₹3,850.00)" at bounding box center [273, 205] width 109 height 10
checkbox input "false"
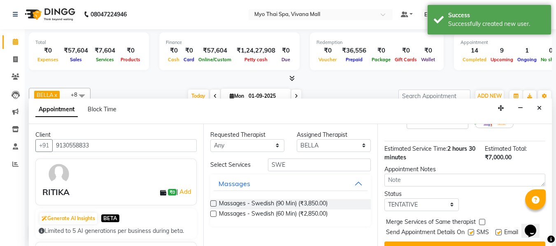
scroll to position [82, 0]
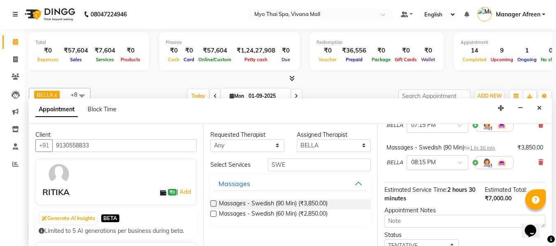
click at [426, 162] on input "text" at bounding box center [429, 162] width 36 height 9
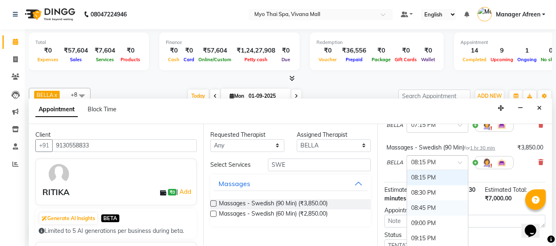
scroll to position [606, 0]
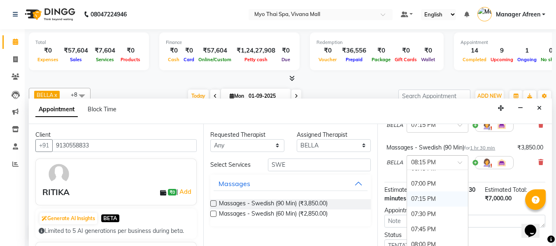
click at [424, 198] on div "07:15 PM" at bounding box center [437, 199] width 61 height 15
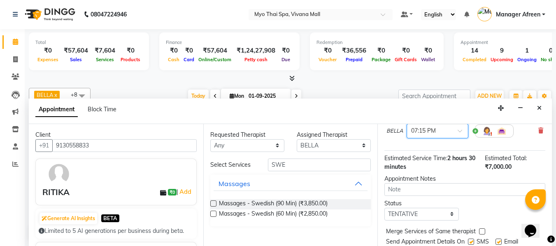
scroll to position [155, 0]
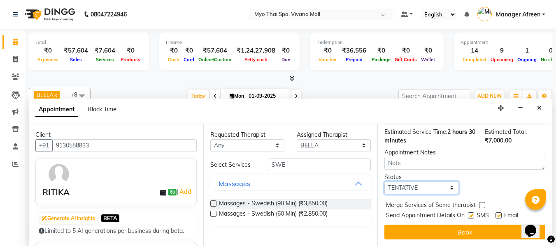
click at [430, 184] on select "Select TENTATIVE CONFIRM CHECK-IN UPCOMING" at bounding box center [421, 188] width 74 height 13
select select "confirm booking"
click at [384, 182] on select "Select TENTATIVE CONFIRM CHECK-IN UPCOMING" at bounding box center [421, 188] width 74 height 13
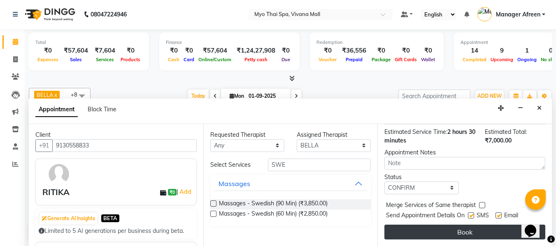
click at [430, 230] on button "Book" at bounding box center [464, 232] width 161 height 15
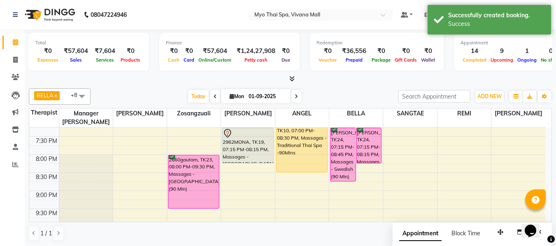
scroll to position [366, 0]
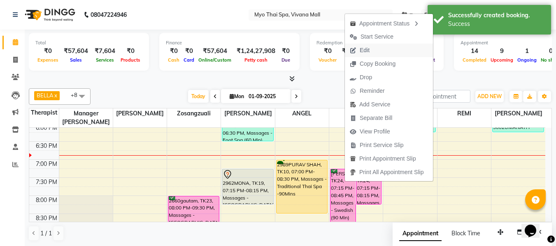
click at [365, 47] on span "Edit" at bounding box center [365, 50] width 10 height 9
select select "tentative"
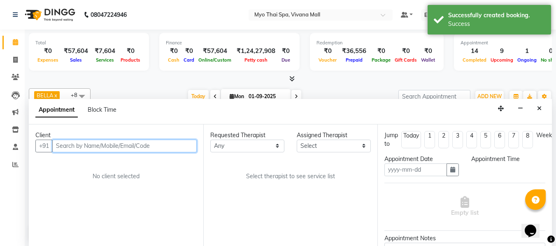
scroll to position [0, 0]
type input "01-09-2025"
select select "confirm booking"
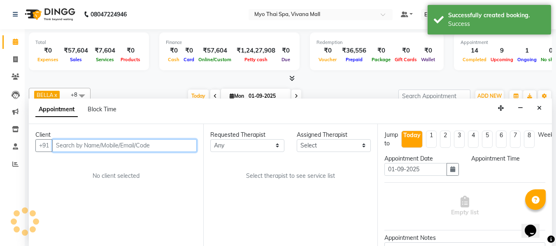
select select "70775"
select select "1155"
select select "1605"
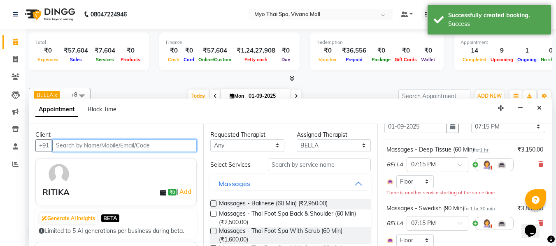
scroll to position [82, 0]
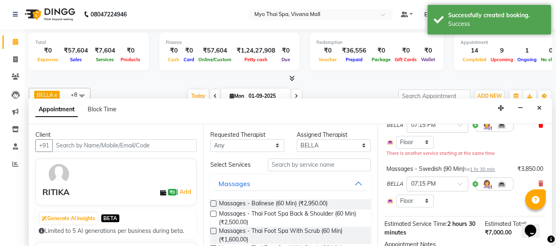
click at [538, 129] on span at bounding box center [540, 125] width 5 height 9
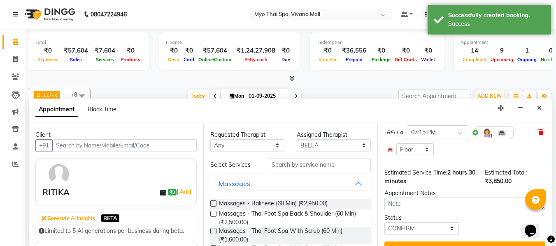
click at [538, 130] on icon at bounding box center [540, 133] width 5 height 6
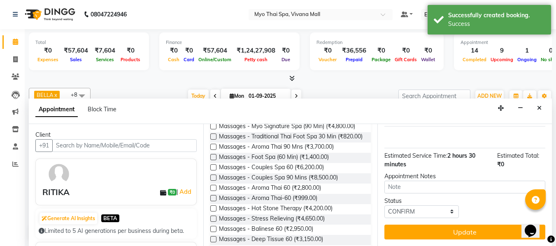
scroll to position [329, 0]
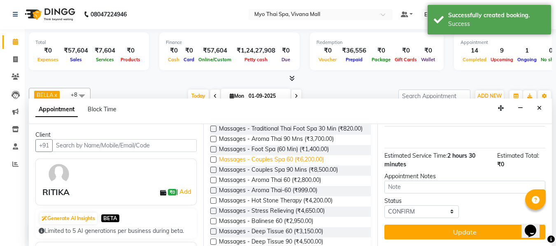
click at [288, 166] on span "Massages - Couples Spa 60 (₹6,200.00)" at bounding box center [271, 161] width 105 height 10
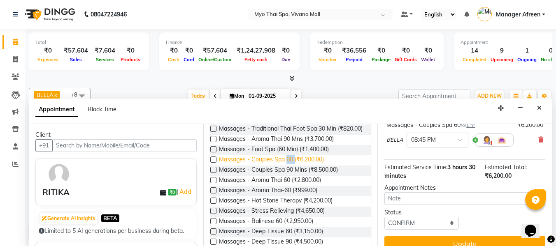
click at [288, 166] on span "Massages - Couples Spa 60 (₹6,200.00)" at bounding box center [271, 161] width 105 height 10
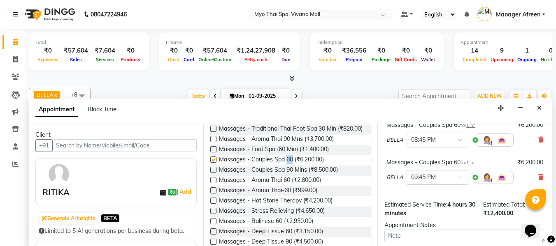
checkbox input "false"
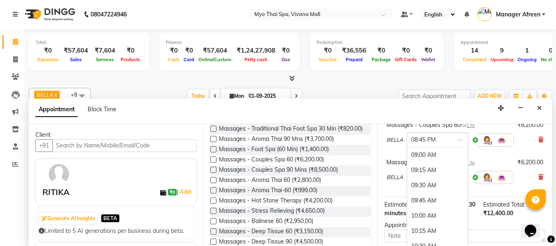
click at [418, 145] on div "× 08:45 PM" at bounding box center [438, 140] width 62 height 15
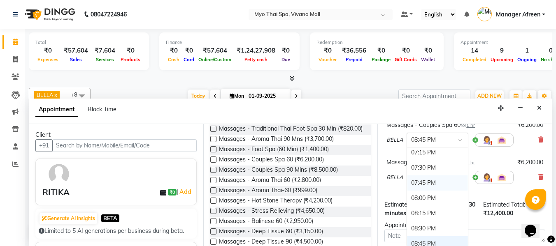
scroll to position [589, 0]
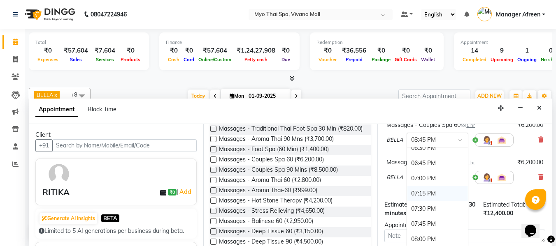
click at [425, 191] on div "07:15 PM" at bounding box center [437, 193] width 61 height 15
click at [428, 174] on input "text" at bounding box center [429, 177] width 36 height 9
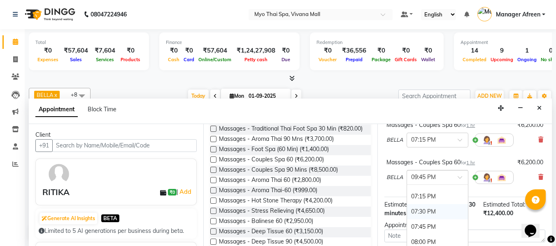
scroll to position [630, 0]
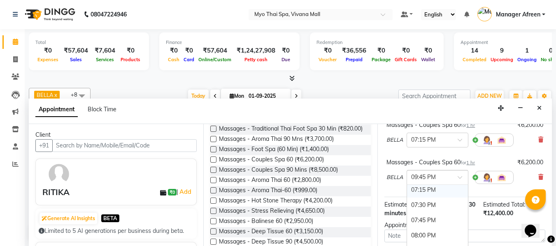
click at [428, 191] on div "07:15 PM" at bounding box center [437, 190] width 61 height 15
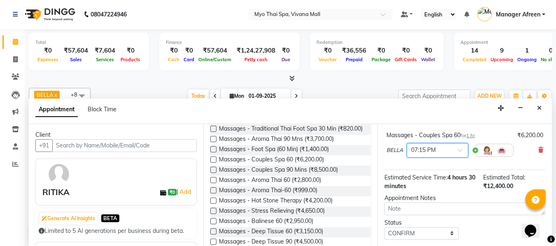
scroll to position [137, 0]
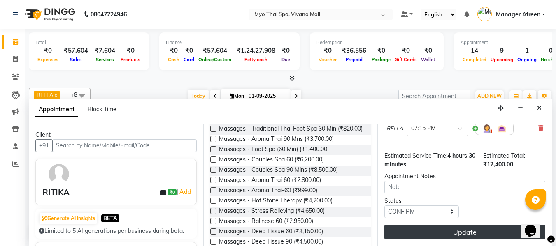
click at [445, 225] on button "Update" at bounding box center [464, 232] width 161 height 15
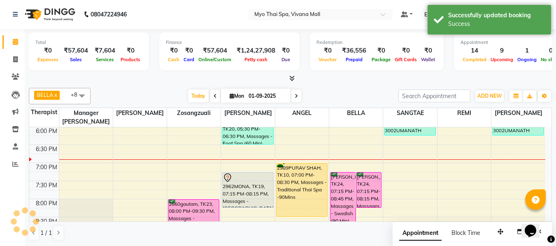
scroll to position [0, 0]
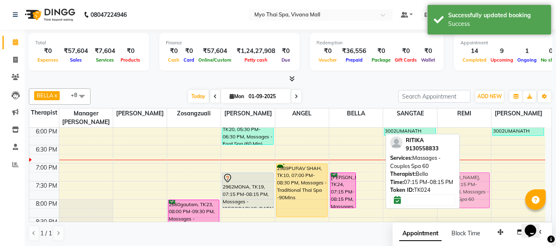
drag, startPoint x: 375, startPoint y: 183, endPoint x: 466, endPoint y: 185, distance: 91.4
click at [466, 185] on tr "2660gautam, TK09, 11:30 AM-01:00 PM, Massages - Couples Spa 90 Mins MUSTAKIM, T…" at bounding box center [287, 36] width 516 height 543
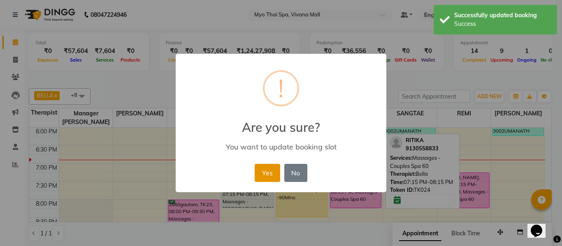
click at [267, 177] on button "Yes" at bounding box center [267, 173] width 25 height 18
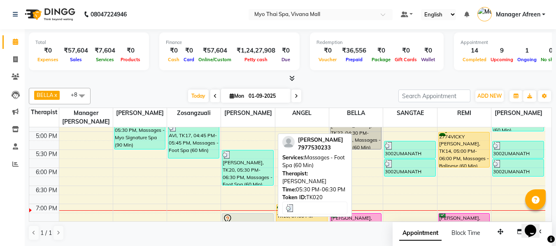
scroll to position [404, 0]
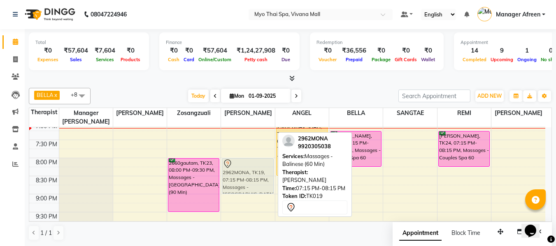
drag, startPoint x: 246, startPoint y: 148, endPoint x: 250, endPoint y: 174, distance: 25.8
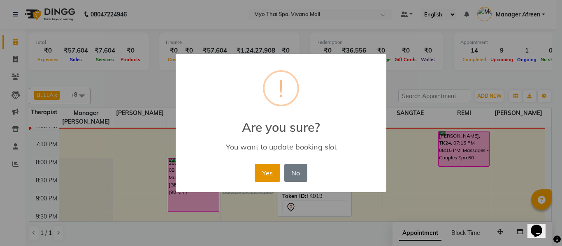
click at [268, 169] on button "Yes" at bounding box center [267, 173] width 25 height 18
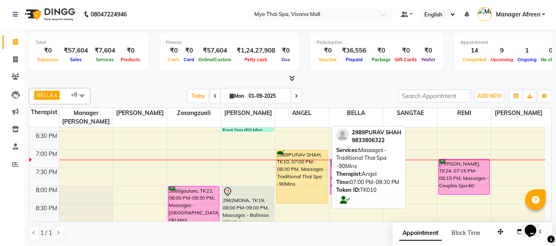
scroll to position [363, 0]
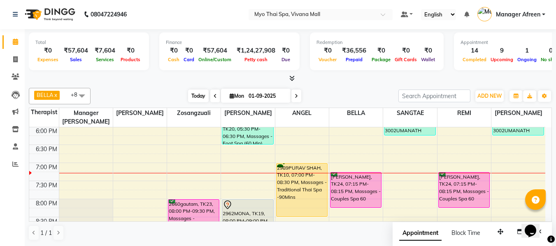
click at [199, 97] on span "Today" at bounding box center [198, 96] width 21 height 13
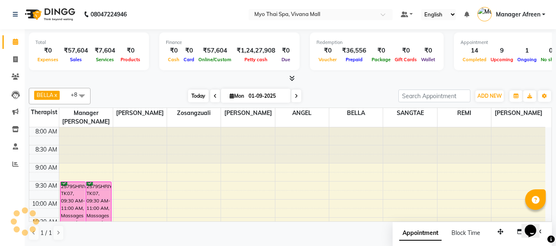
scroll to position [399, 0]
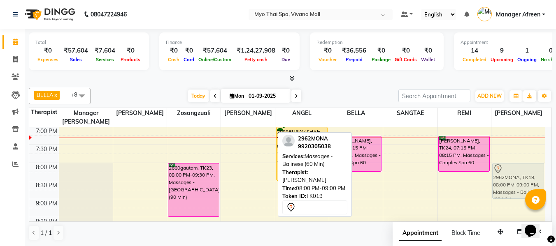
drag, startPoint x: 237, startPoint y: 168, endPoint x: 510, endPoint y: 172, distance: 273.7
click at [510, 172] on tr "2660gautam, TK09, 11:30 AM-01:00 PM, Massages - Couples Spa 90 Mins MUSTAKIM, T…" at bounding box center [287, 0] width 516 height 543
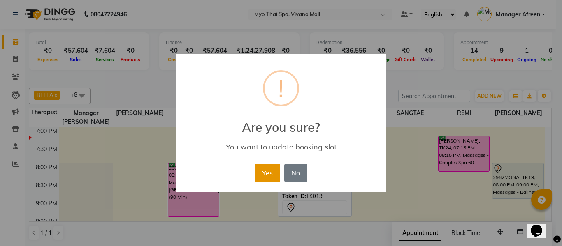
click at [269, 172] on button "Yes" at bounding box center [267, 173] width 25 height 18
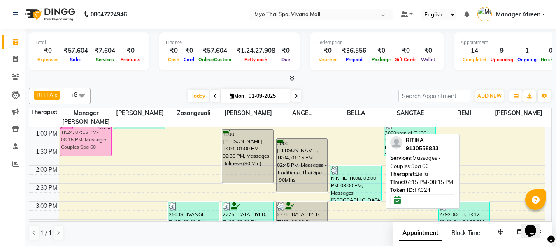
scroll to position [174, 0]
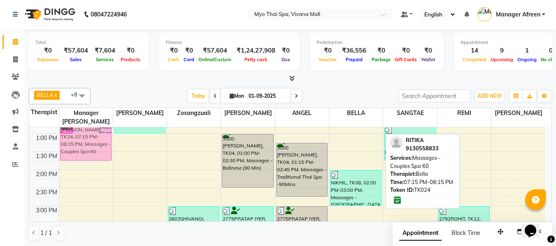
drag, startPoint x: 346, startPoint y: 153, endPoint x: 75, endPoint y: 132, distance: 272.4
click at [77, 137] on tr "2660gautam, TK09, 11:30 AM-01:00 PM, Massages - Couples Spa 90 Mins MUSTAKIM, T…" at bounding box center [287, 224] width 516 height 543
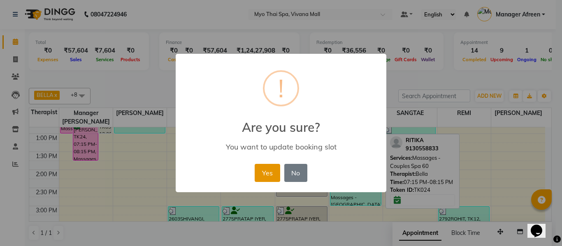
click at [266, 166] on button "Yes" at bounding box center [267, 173] width 25 height 18
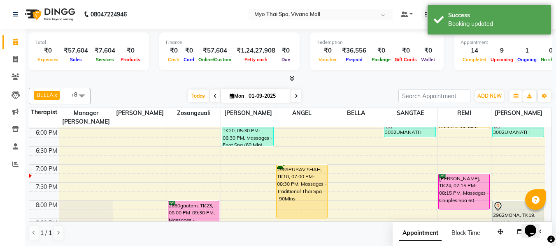
scroll to position [380, 0]
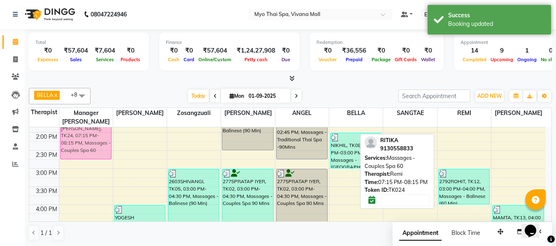
drag, startPoint x: 453, startPoint y: 172, endPoint x: 100, endPoint y: 132, distance: 355.8
click at [100, 132] on tr "2660gautam, TK09, 11:30 AM-01:00 PM, Massages - Couples Spa 90 Mins MUSTAKIM, T…" at bounding box center [287, 187] width 516 height 543
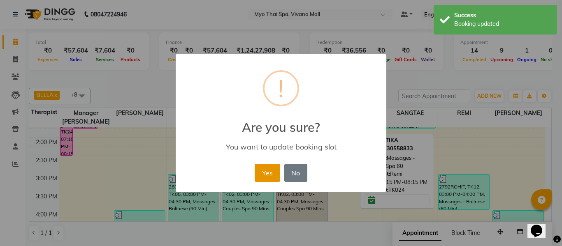
click at [255, 172] on button "Yes" at bounding box center [267, 173] width 25 height 18
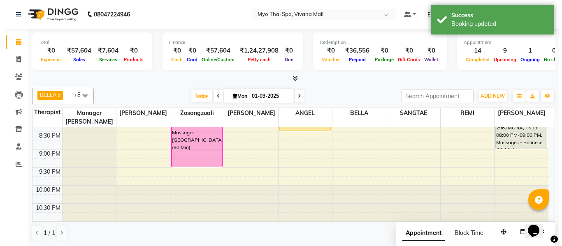
scroll to position [366, 0]
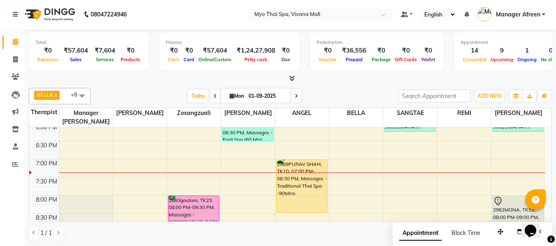
click at [237, 181] on div "8:00 AM 8:30 AM 9:00 AM 9:30 AM 10:00 AM 10:30 AM 11:00 AM 11:30 AM 12:00 PM 12…" at bounding box center [287, 32] width 516 height 543
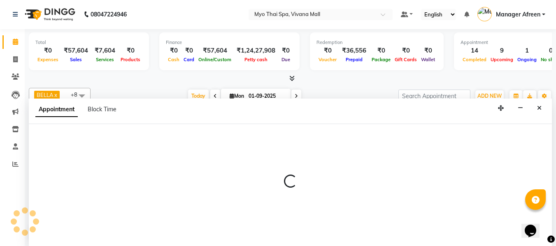
select select "62472"
select select "1170"
select select "tentative"
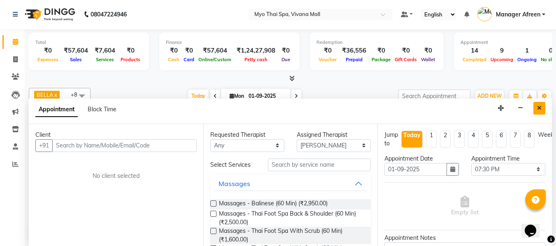
click at [543, 105] on button "Close" at bounding box center [539, 108] width 12 height 13
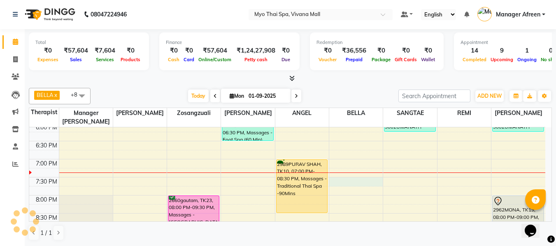
click at [368, 180] on div "8:00 AM 8:30 AM 9:00 AM 9:30 AM 10:00 AM 10:30 AM 11:00 AM 11:30 AM 12:00 PM 12…" at bounding box center [287, 32] width 516 height 543
select select "70775"
select select "1170"
select select "tentative"
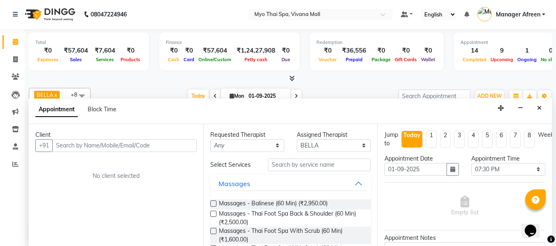
click at [163, 148] on input "text" at bounding box center [124, 146] width 144 height 13
type input "9867592377"
click at [163, 148] on button "Add Client" at bounding box center [180, 146] width 34 height 13
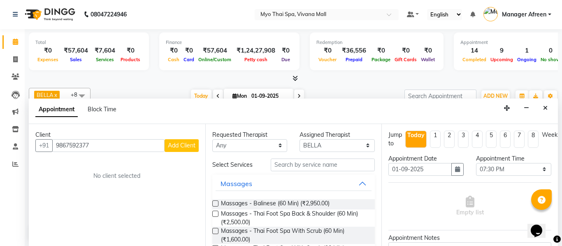
select select "22"
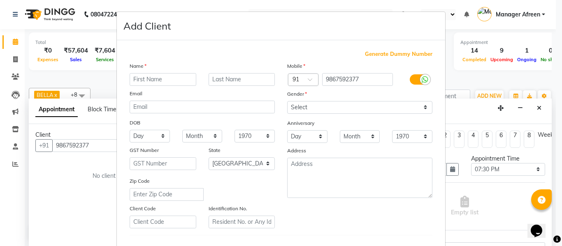
click at [166, 84] on input "text" at bounding box center [163, 79] width 67 height 13
type input "ketan"
click at [333, 112] on select "Select Male Female Other Prefer Not To Say" at bounding box center [359, 107] width 145 height 13
select select "male"
click at [287, 101] on select "Select Male Female Other Prefer Not To Say" at bounding box center [359, 107] width 145 height 13
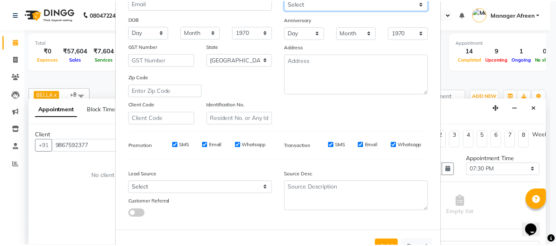
scroll to position [133, 0]
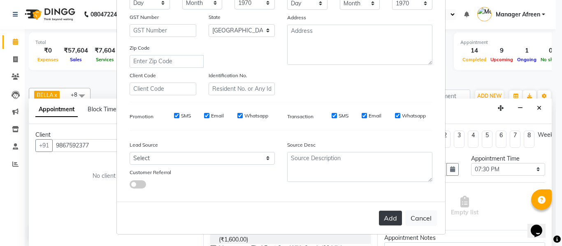
click at [391, 219] on button "Add" at bounding box center [390, 218] width 23 height 15
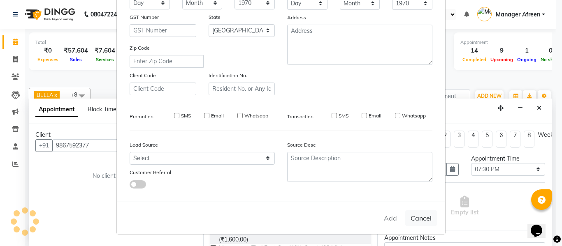
select select
select select "null"
select select
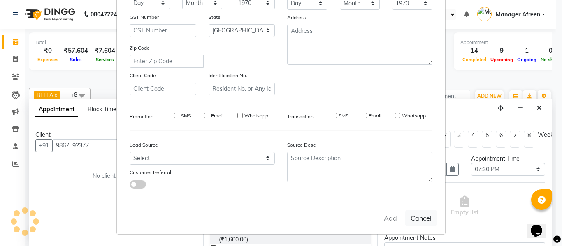
select select
checkbox input "false"
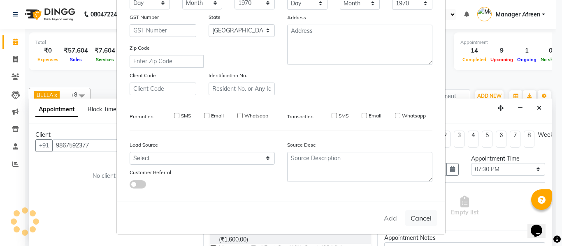
checkbox input "false"
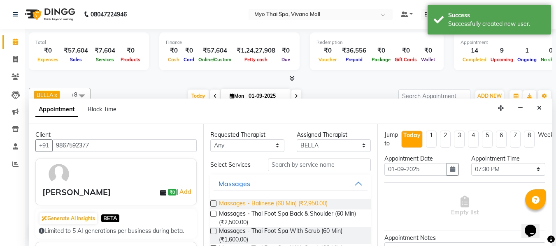
click at [312, 200] on span "Massages - Balinese (60 Min) (₹2,950.00)" at bounding box center [273, 205] width 109 height 10
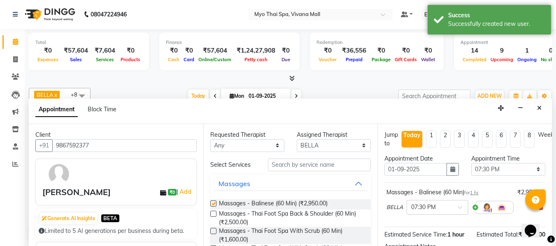
checkbox input "false"
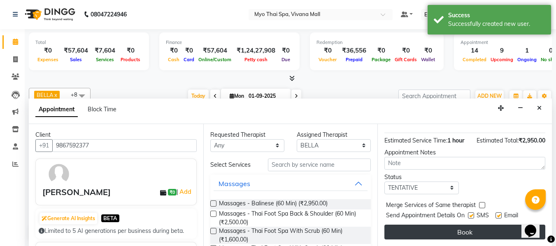
click at [460, 225] on button "Book" at bounding box center [464, 232] width 161 height 15
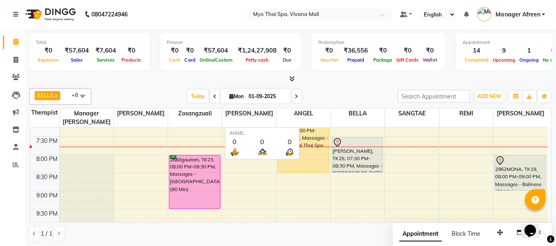
scroll to position [0, 0]
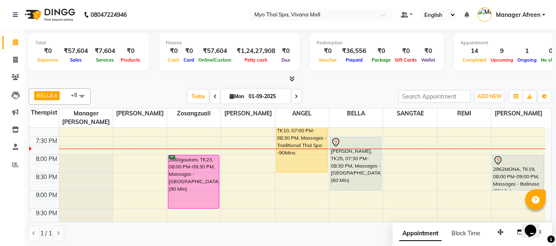
drag, startPoint x: 342, startPoint y: 173, endPoint x: 342, endPoint y: 193, distance: 20.2
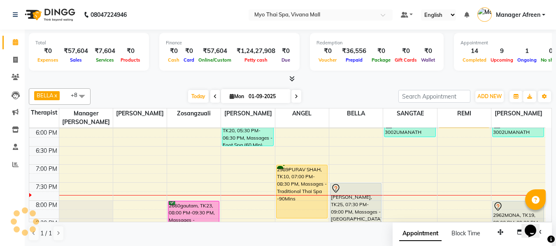
scroll to position [325, 0]
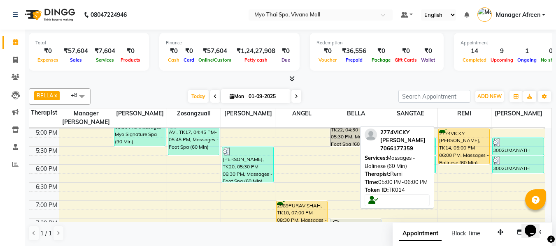
click at [455, 153] on div "2774VICKY CHAUDHARI, TK14, 05:00 PM-06:00 PM, Massages - Balinese (60 Min)" at bounding box center [464, 146] width 51 height 35
click at [450, 148] on div "2774VICKY CHAUDHARI, TK14, 05:00 PM-06:00 PM, Massages - Balinese (60 Min)" at bounding box center [464, 146] width 51 height 35
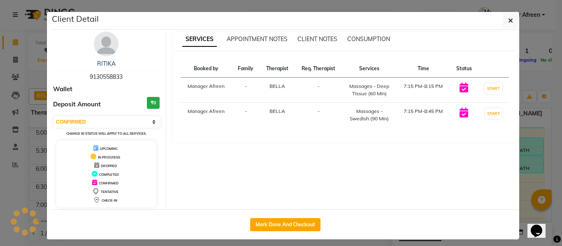
select select "1"
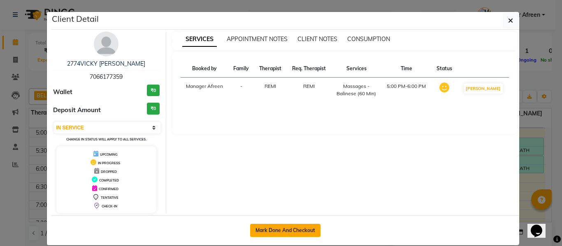
click at [305, 228] on button "Mark Done And Checkout" at bounding box center [285, 230] width 70 height 13
select select "3908"
select select "service"
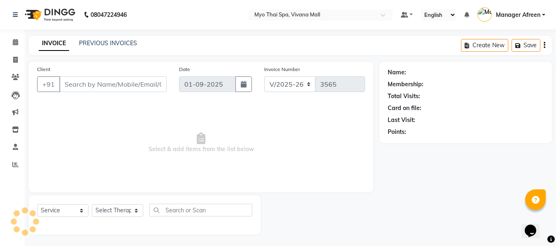
type input "7066177359"
select select "75781"
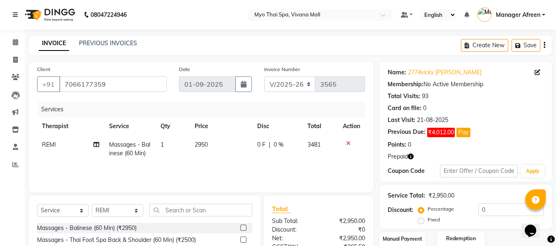
scroll to position [83, 0]
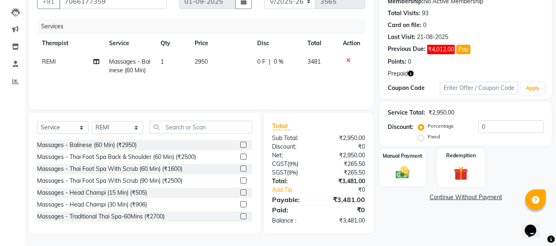
click at [456, 172] on img at bounding box center [460, 174] width 23 height 18
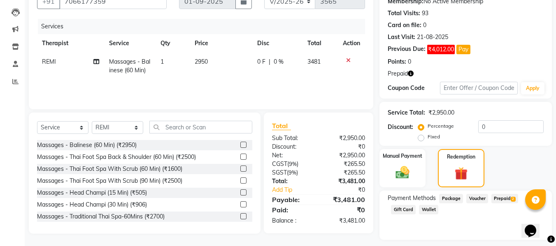
click at [503, 198] on span "Prepaid 2" at bounding box center [504, 198] width 27 height 9
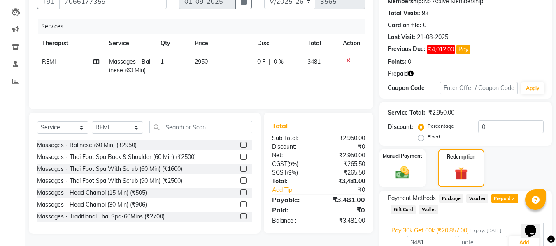
scroll to position [143, 0]
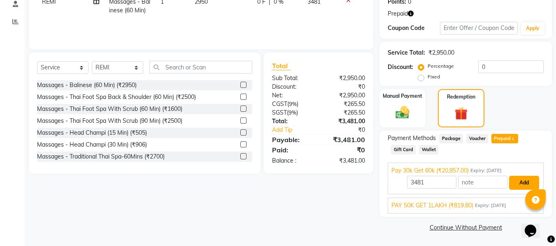
click at [521, 177] on button "Add" at bounding box center [524, 183] width 30 height 14
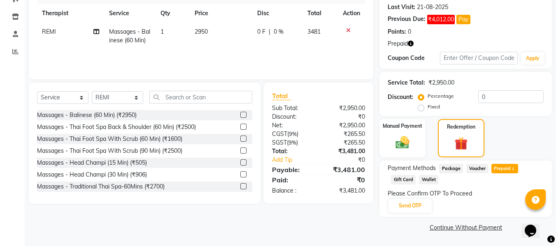
click at [414, 197] on div "Please Confirm OTP To Proceed" at bounding box center [466, 194] width 156 height 9
click at [415, 214] on div "Payment Methods Package Voucher Prepaid 2 Gift Card Wallet Please Confirm OTP T…" at bounding box center [465, 189] width 172 height 56
click at [414, 209] on button "Send OTP" at bounding box center [409, 206] width 43 height 14
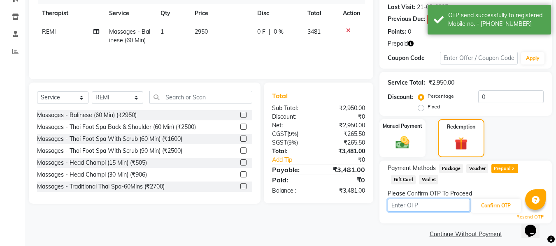
drag, startPoint x: 407, startPoint y: 206, endPoint x: 353, endPoint y: 183, distance: 58.4
click at [407, 206] on input "text" at bounding box center [429, 205] width 82 height 13
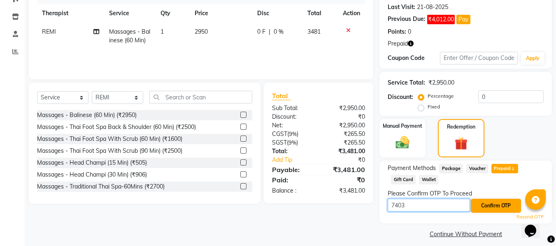
type input "7403"
click at [479, 202] on button "Confirm OTP" at bounding box center [496, 206] width 50 height 14
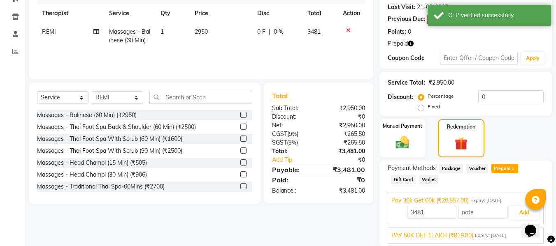
scroll to position [143, 0]
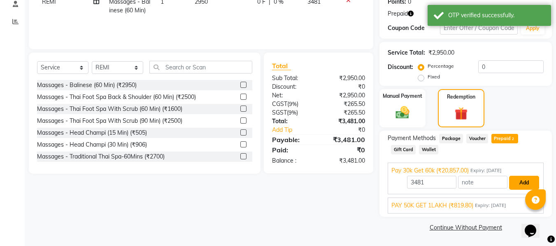
click at [518, 182] on button "Add" at bounding box center [524, 183] width 30 height 14
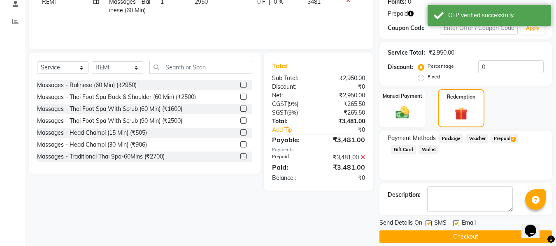
scroll to position [153, 0]
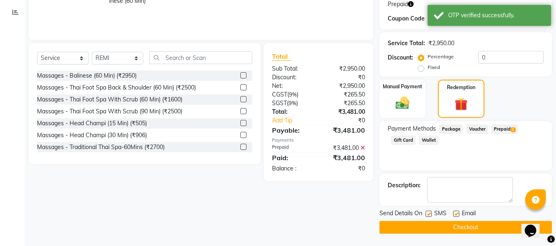
click at [426, 212] on label at bounding box center [429, 214] width 6 height 6
click at [426, 212] on input "checkbox" at bounding box center [428, 214] width 5 height 5
checkbox input "false"
click at [455, 213] on label at bounding box center [456, 214] width 6 height 6
click at [455, 213] on input "checkbox" at bounding box center [455, 214] width 5 height 5
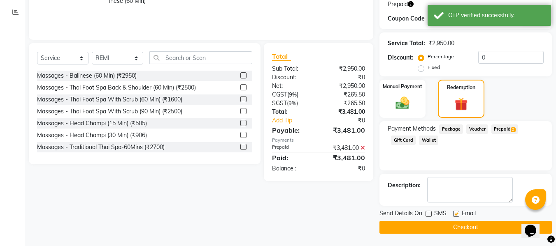
checkbox input "false"
click at [448, 224] on button "Checkout" at bounding box center [465, 227] width 172 height 13
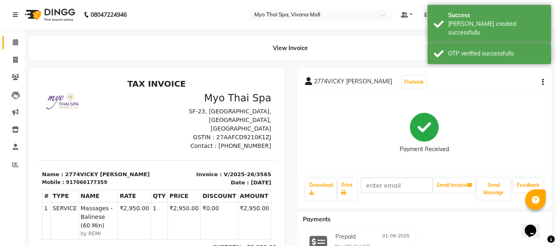
click at [16, 36] on link "Calendar" at bounding box center [12, 43] width 20 height 14
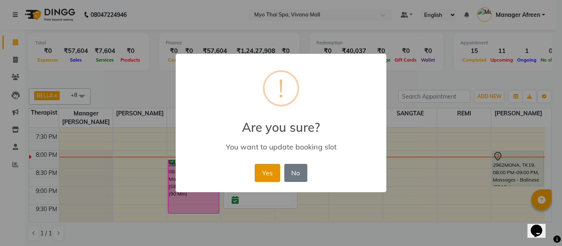
click at [265, 177] on button "Yes" at bounding box center [267, 173] width 25 height 18
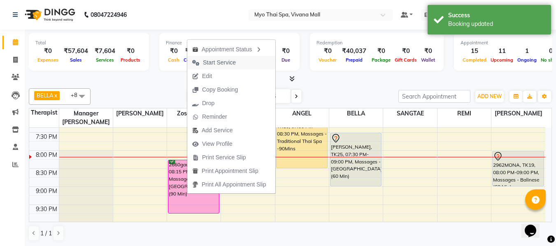
click at [216, 60] on span "Start Service" at bounding box center [219, 62] width 33 height 9
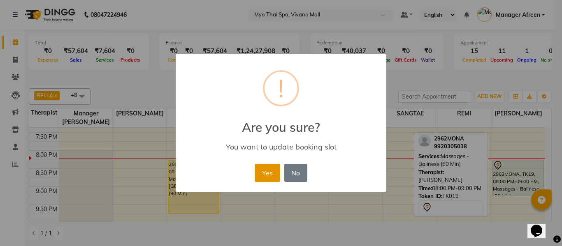
click at [260, 176] on button "Yes" at bounding box center [267, 173] width 25 height 18
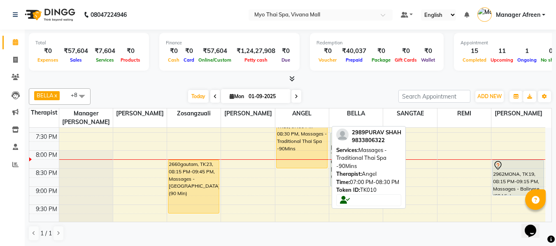
click at [307, 158] on div "2989PURAV SHAH, TK10, 07:00 PM-08:30 PM, Massages - Traditional Thai Spa -90Mins" at bounding box center [302, 141] width 51 height 53
click at [306, 152] on div "2989PURAV SHAH, TK10, 07:00 PM-08:30 PM, Massages - Traditional Thai Spa -90Mins" at bounding box center [302, 141] width 51 height 53
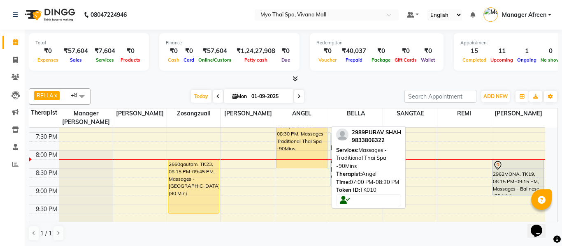
select select "1"
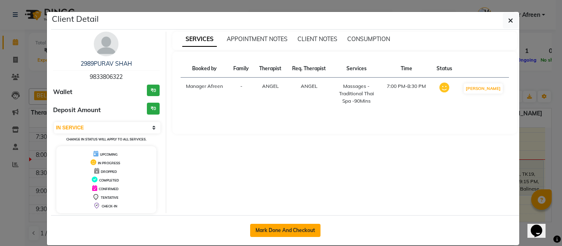
click at [306, 226] on button "Mark Done And Checkout" at bounding box center [285, 230] width 70 height 13
select select "service"
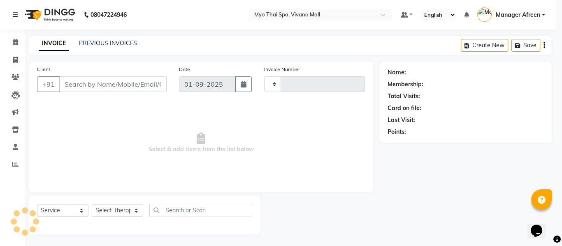
select select "3"
type input "3566"
select select "3908"
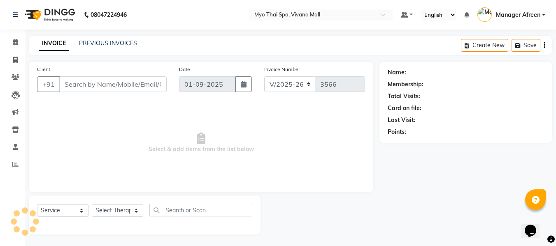
type input "9833806322"
select select "70774"
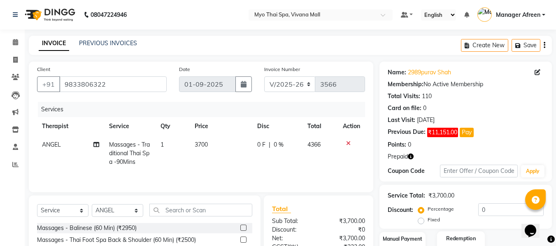
scroll to position [83, 0]
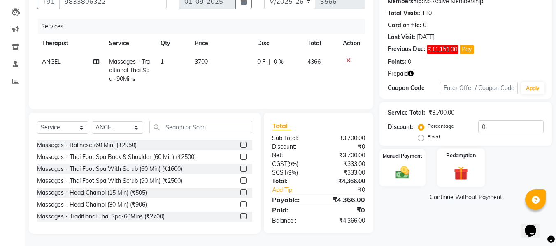
click at [463, 172] on img at bounding box center [460, 174] width 23 height 18
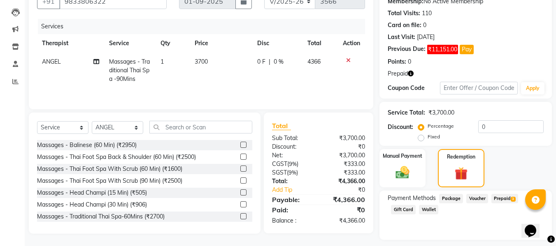
click at [505, 202] on span "Prepaid 3" at bounding box center [504, 198] width 27 height 9
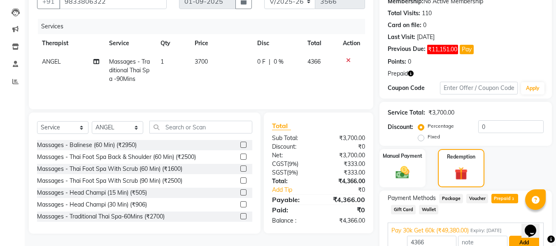
click at [518, 242] on button "Add" at bounding box center [524, 243] width 30 height 14
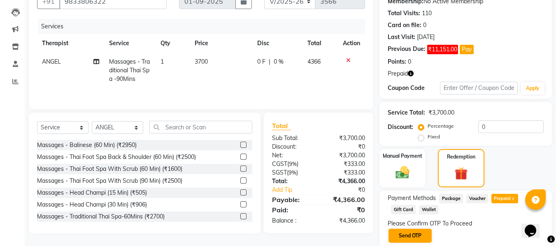
scroll to position [113, 0]
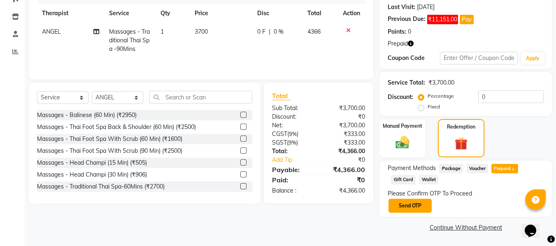
click at [414, 209] on button "Send OTP" at bounding box center [409, 206] width 43 height 14
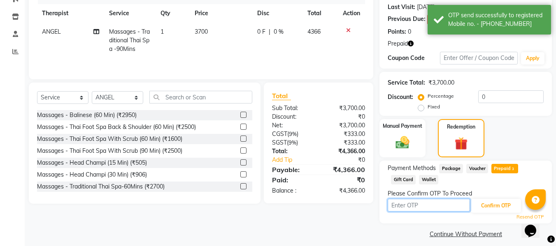
click at [414, 209] on input "text" at bounding box center [429, 205] width 82 height 13
type input "1189"
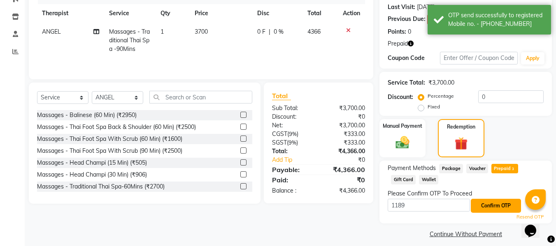
click at [503, 205] on button "Confirm OTP" at bounding box center [496, 206] width 50 height 14
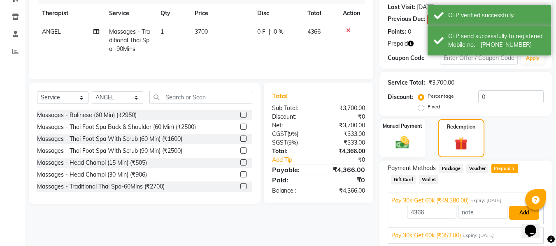
click at [515, 211] on button "Add" at bounding box center [524, 213] width 30 height 14
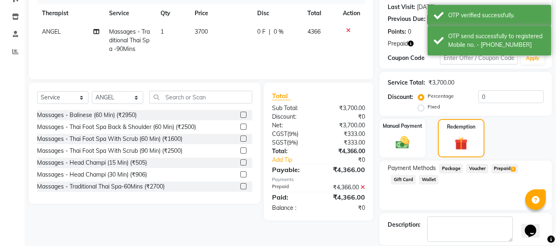
scroll to position [153, 0]
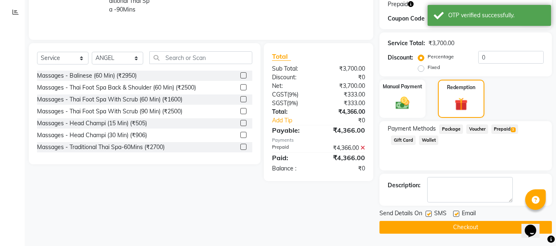
click at [432, 214] on div "SMS" at bounding box center [440, 214] width 28 height 10
click at [430, 212] on label at bounding box center [429, 214] width 6 height 6
click at [430, 212] on input "checkbox" at bounding box center [428, 214] width 5 height 5
checkbox input "false"
click at [453, 214] on label at bounding box center [456, 214] width 6 height 6
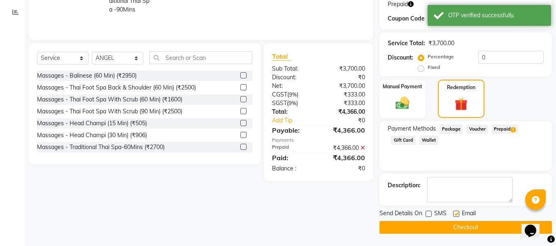
click at [453, 214] on input "checkbox" at bounding box center [455, 214] width 5 height 5
checkbox input "false"
click at [456, 225] on button "Checkout" at bounding box center [465, 227] width 172 height 13
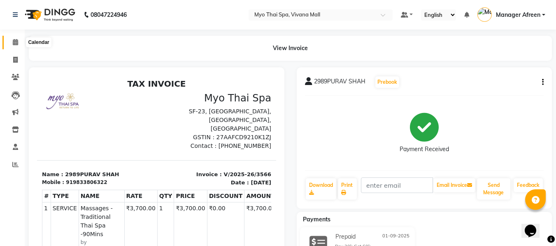
click at [10, 42] on span at bounding box center [15, 42] width 14 height 9
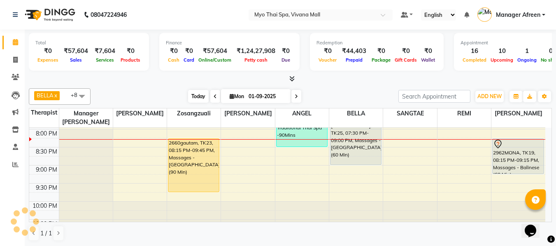
click at [196, 96] on span "Today" at bounding box center [198, 96] width 21 height 13
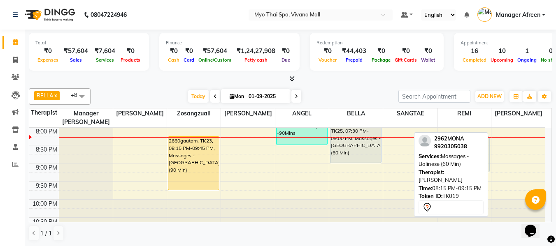
drag, startPoint x: 515, startPoint y: 153, endPoint x: 476, endPoint y: 153, distance: 39.1
click at [476, 153] on div "BELLA x Jane x JENNY x LORITA x Manager Churmurin x REMI x SANGTAE x Zosangzual…" at bounding box center [290, 165] width 523 height 160
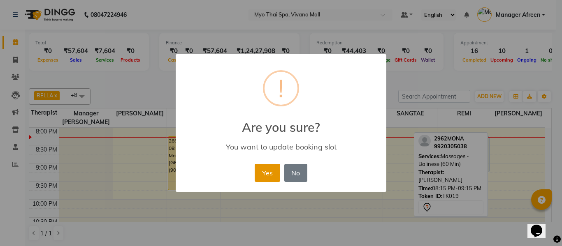
click at [256, 173] on button "Yes" at bounding box center [267, 173] width 25 height 18
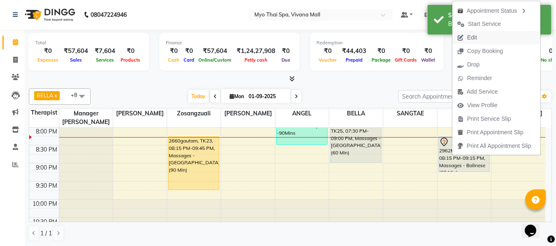
click at [471, 37] on span "Edit" at bounding box center [472, 37] width 10 height 9
select select "tentative"
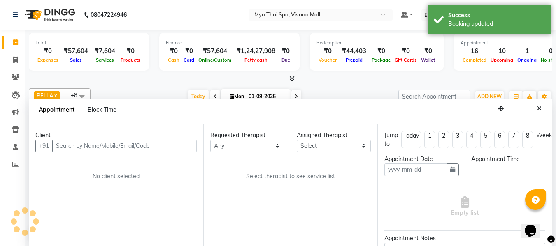
scroll to position [0, 0]
type input "01-09-2025"
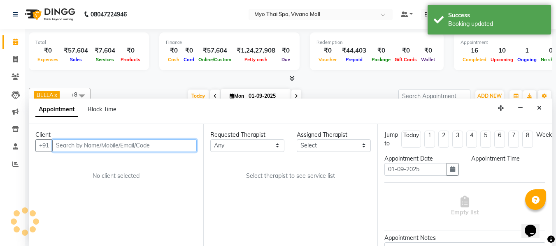
select select "75781"
select select "1215"
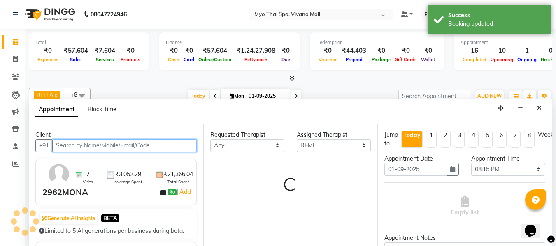
select select "1605"
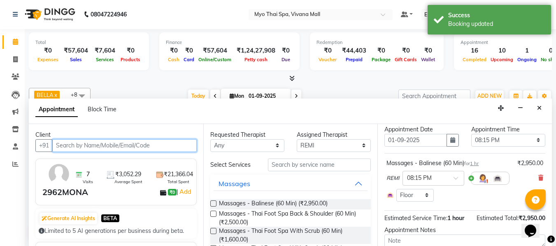
scroll to position [41, 0]
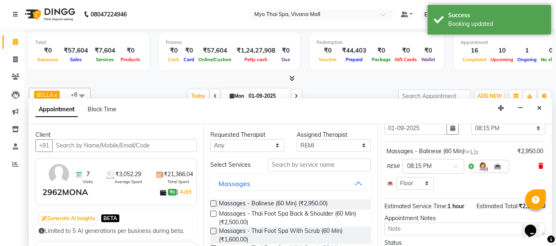
click at [538, 165] on icon at bounding box center [540, 166] width 5 height 6
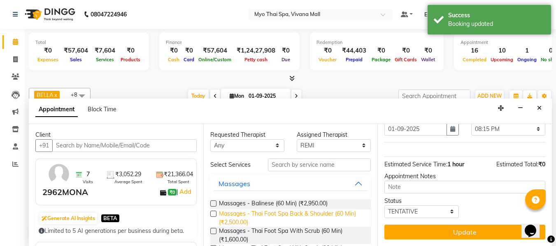
click at [345, 216] on span "Massages - Thai Foot Spa Back & Shoulder (60 Min) (₹2,500.00)" at bounding box center [292, 218] width 146 height 17
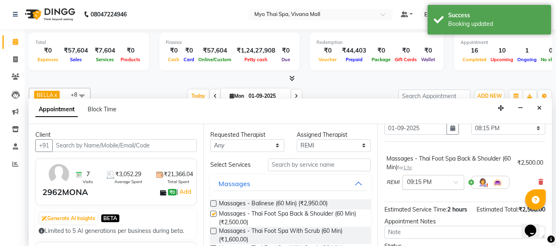
checkbox input "false"
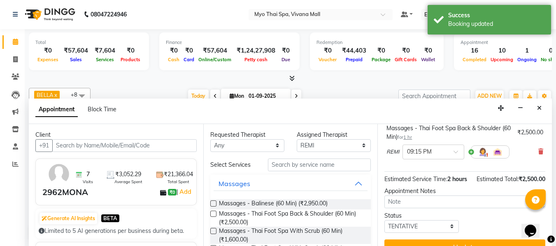
scroll to position [101, 0]
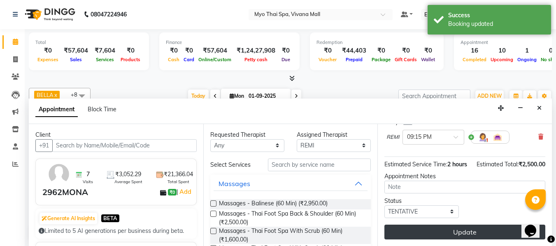
click at [446, 225] on button "Update" at bounding box center [464, 232] width 161 height 15
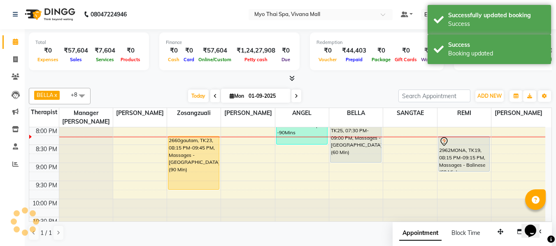
scroll to position [0, 0]
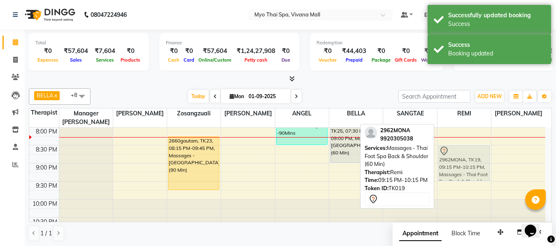
drag, startPoint x: 462, startPoint y: 181, endPoint x: 458, endPoint y: 155, distance: 26.7
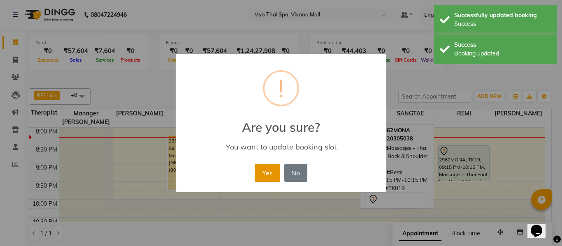
click at [267, 171] on button "Yes" at bounding box center [267, 173] width 25 height 18
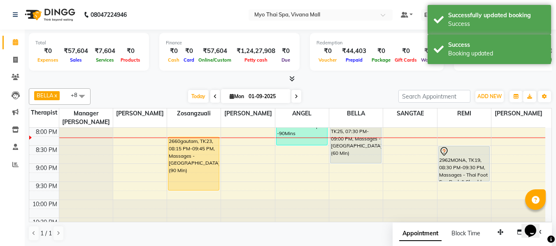
scroll to position [435, 0]
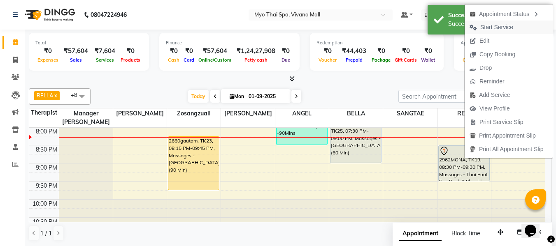
click at [495, 25] on span "Start Service" at bounding box center [496, 27] width 33 height 9
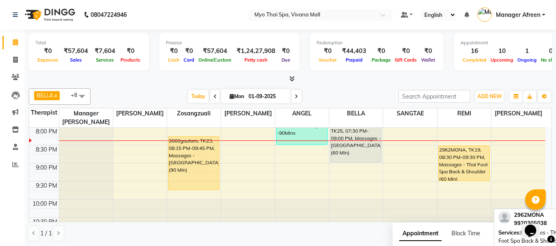
click at [461, 174] on div "2962MONA, TK19, 08:30 PM-09:30 PM, Massages - Thai Foot Spa Back & Shoulder (60…" at bounding box center [464, 163] width 51 height 35
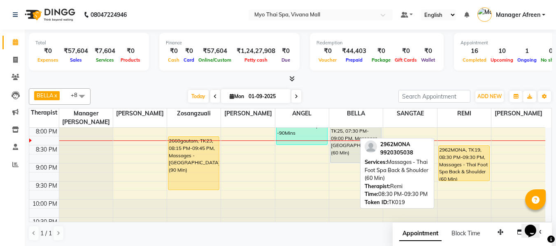
click at [466, 160] on div "2962MONA, TK19, 08:30 PM-09:30 PM, Massages - Thai Foot Spa Back & Shoulder (60…" at bounding box center [464, 163] width 51 height 35
select select "1"
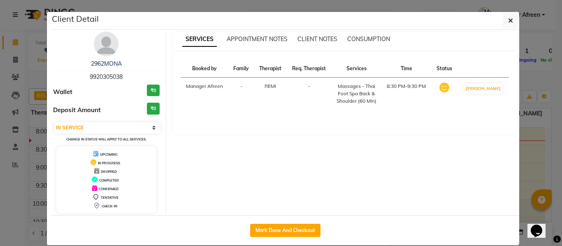
drag, startPoint x: 130, startPoint y: 75, endPoint x: 69, endPoint y: 68, distance: 62.2
click at [69, 68] on div "2962MONA 9920305038" at bounding box center [106, 71] width 107 height 22
click at [127, 81] on div "2962MONA 9920305038" at bounding box center [106, 71] width 107 height 22
drag, startPoint x: 130, startPoint y: 78, endPoint x: 53, endPoint y: 79, distance: 76.1
click at [53, 79] on div "2962MONA 9920305038" at bounding box center [106, 71] width 107 height 22
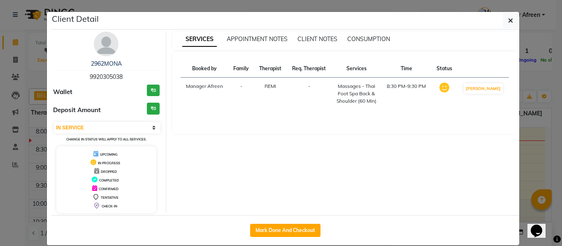
copy span "9920305038"
click at [524, 108] on ngb-modal-window "Client Detail 2962MONA 9920305038 Wallet ₹0 Deposit Amount ₹0 Select IN SERVICE…" at bounding box center [281, 123] width 562 height 246
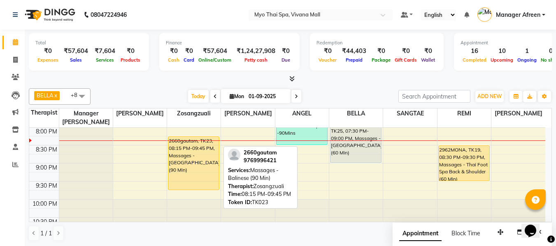
click at [201, 178] on div "2660gautam, TK23, 08:15 PM-09:45 PM, Massages - Balinese (90 Min)" at bounding box center [193, 163] width 51 height 53
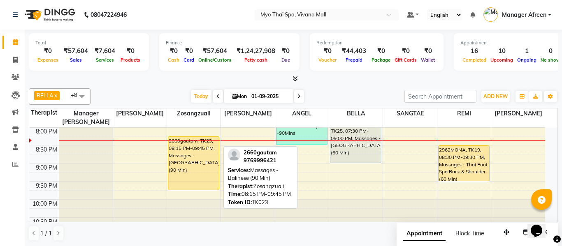
select select "1"
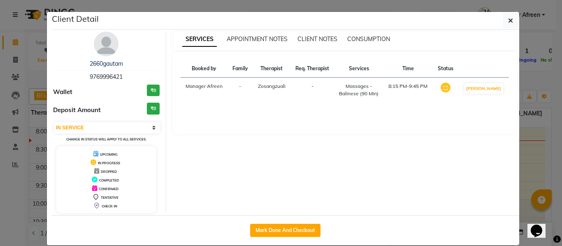
drag, startPoint x: 124, startPoint y: 77, endPoint x: 60, endPoint y: 73, distance: 64.3
click at [60, 73] on div "2660gautam 9769996421" at bounding box center [106, 71] width 107 height 22
copy span "9769996421"
drag, startPoint x: 522, startPoint y: 152, endPoint x: 510, endPoint y: 159, distance: 14.0
click at [522, 152] on ngb-modal-window "Client Detail 2660gautam 9769996421 Wallet ₹0 Deposit Amount ₹0 Select IN SERVI…" at bounding box center [281, 123] width 562 height 246
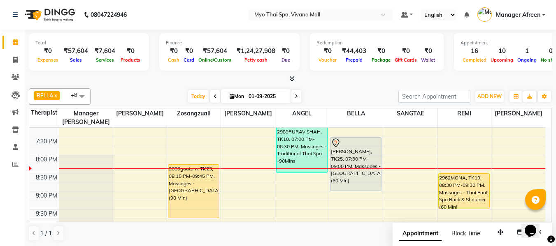
scroll to position [394, 0]
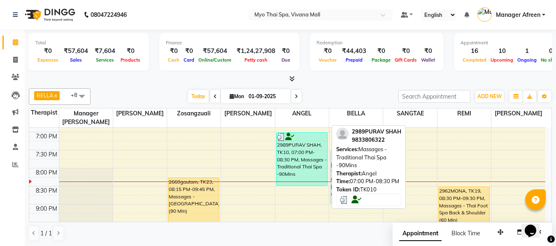
click at [307, 167] on div "2989PURAV SHAH, TK10, 07:00 PM-08:30 PM, Massages - Traditional Thai Spa -90Mins" at bounding box center [302, 159] width 51 height 53
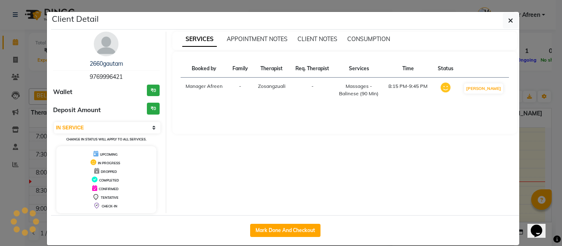
select select "3"
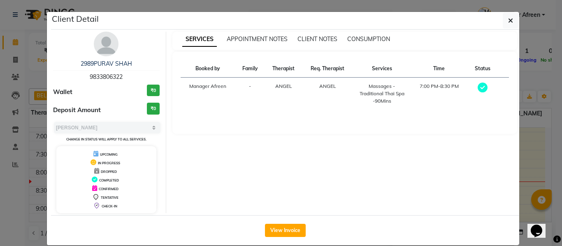
drag, startPoint x: 126, startPoint y: 75, endPoint x: 73, endPoint y: 74, distance: 53.1
click at [73, 74] on div "2989PURAV SHAH 9833806322" at bounding box center [106, 71] width 107 height 22
copy span "9833806322"
click at [519, 87] on div "SERVICES APPOINTMENT NOTES CLIENT NOTES CONSUMPTION Booked by Family Therapist …" at bounding box center [345, 123] width 358 height 182
click at [508, 19] on icon "button" at bounding box center [510, 20] width 5 height 7
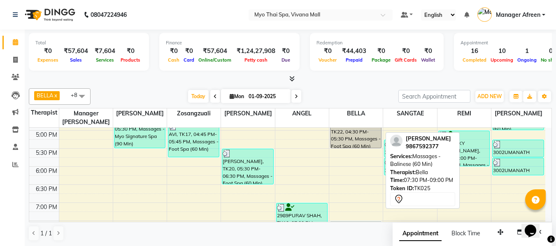
scroll to position [312, 0]
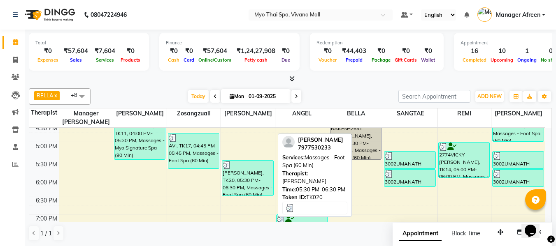
click at [243, 180] on div "PETER, TK20, 05:30 PM-06:30 PM, Massages - Foot Spa (60 Min)" at bounding box center [247, 178] width 51 height 35
select select "3"
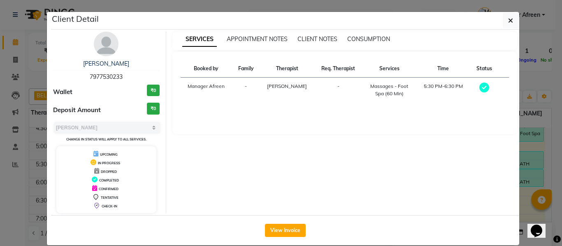
drag, startPoint x: 130, startPoint y: 72, endPoint x: 74, endPoint y: 71, distance: 56.0
click at [74, 71] on div "PETER 7977530233" at bounding box center [106, 71] width 107 height 22
copy span "7977530233"
click at [508, 24] on span "button" at bounding box center [510, 20] width 5 height 8
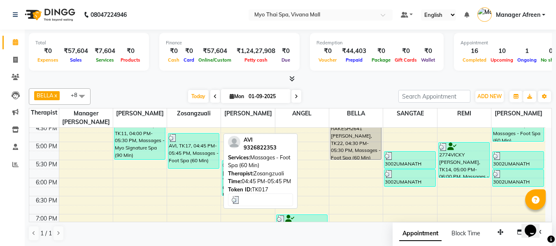
click at [182, 150] on div "AVI, TK17, 04:45 PM-05:45 PM, Massages - Foot Spa (60 Min)" at bounding box center [193, 151] width 51 height 35
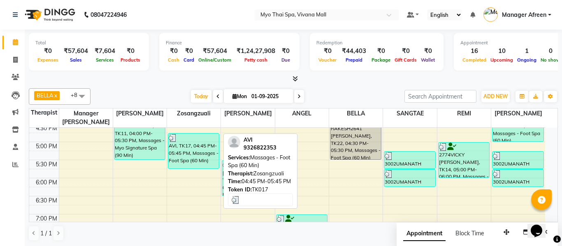
select select "3"
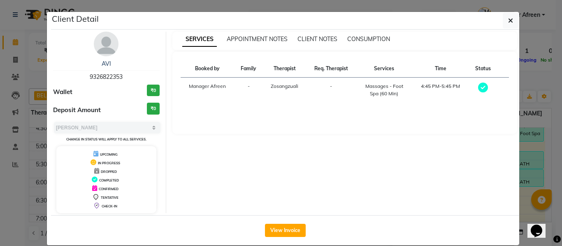
drag, startPoint x: 126, startPoint y: 71, endPoint x: 71, endPoint y: 72, distance: 54.7
click at [71, 72] on div "AVI 9326822353" at bounding box center [106, 71] width 107 height 22
copy span "9326822353"
click at [508, 19] on icon "button" at bounding box center [510, 20] width 5 height 7
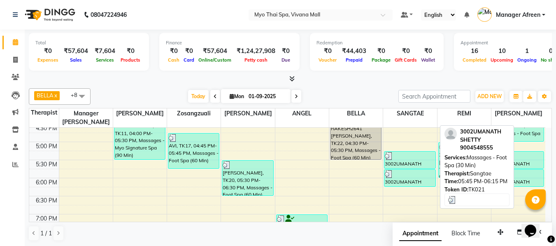
click at [423, 174] on div at bounding box center [410, 174] width 50 height 8
select select "3"
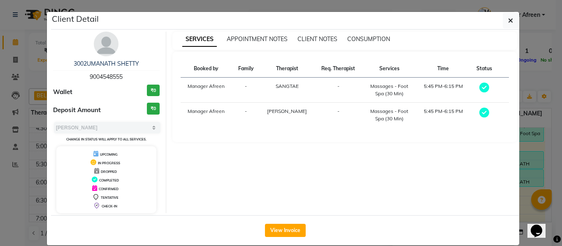
drag, startPoint x: 128, startPoint y: 75, endPoint x: 58, endPoint y: 73, distance: 70.0
click at [58, 73] on div "3002UMANATH SHETTY 9004548555" at bounding box center [106, 71] width 107 height 22
copy span "9004548555"
click at [508, 21] on icon "button" at bounding box center [510, 20] width 5 height 7
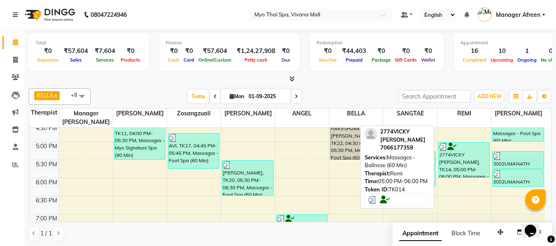
click at [462, 161] on div "2774VICKY CHAUDHARI, TK14, 05:00 PM-06:00 PM, Massages - Balinese (60 Min)" at bounding box center [464, 160] width 51 height 35
select select "3"
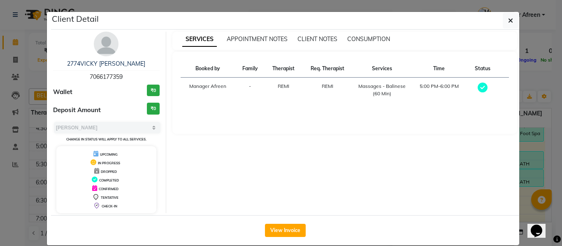
drag, startPoint x: 135, startPoint y: 77, endPoint x: 65, endPoint y: 78, distance: 70.0
click at [65, 78] on div "2774VICKY CHAUDHARI 7066177359" at bounding box center [106, 71] width 107 height 22
copy span "7066177359"
click at [508, 22] on icon "button" at bounding box center [510, 20] width 5 height 7
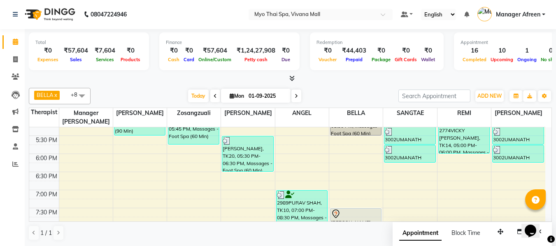
scroll to position [325, 0]
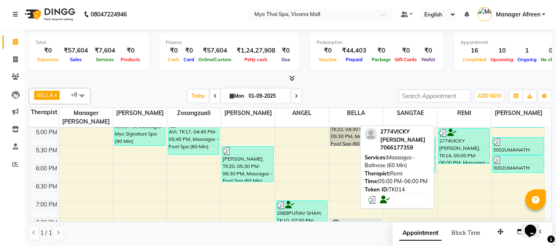
click at [468, 150] on div "2774VICKY CHAUDHARI, TK14, 05:00 PM-06:00 PM, Massages - Balinese (60 Min)" at bounding box center [464, 146] width 51 height 35
select select "3"
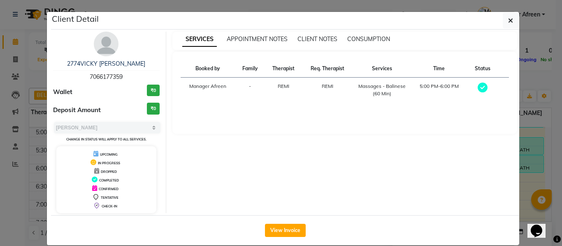
drag, startPoint x: 127, startPoint y: 79, endPoint x: 75, endPoint y: 73, distance: 52.2
click at [75, 73] on div "2774VICKY CHAUDHARI 7066177359" at bounding box center [106, 71] width 107 height 22
click at [504, 21] on button "button" at bounding box center [511, 21] width 16 height 16
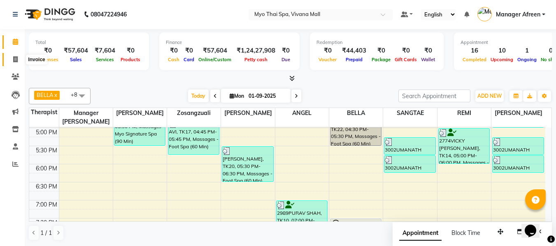
drag, startPoint x: 11, startPoint y: 61, endPoint x: 24, endPoint y: 63, distance: 13.4
click at [11, 61] on span at bounding box center [15, 59] width 14 height 9
select select "3908"
select select "service"
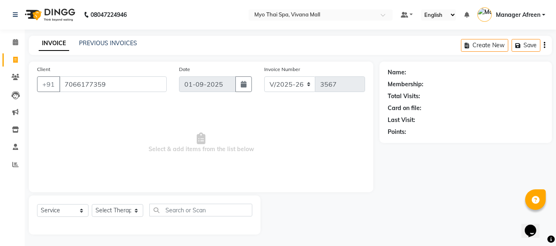
type input "7066177359"
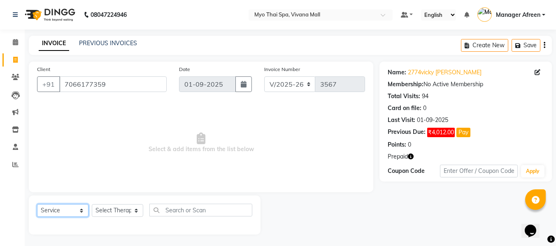
click at [64, 215] on select "Select Service Product Membership Package Voucher Prepaid Gift Card" at bounding box center [62, 211] width 51 height 13
select select "P"
click at [37, 205] on select "Select Service Product Membership Package Voucher Prepaid Gift Card" at bounding box center [62, 211] width 51 height 13
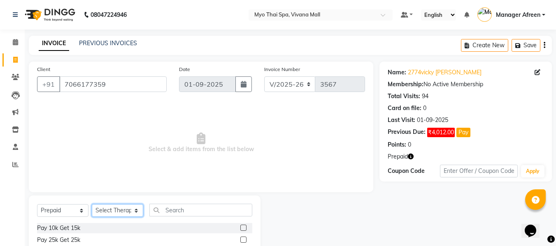
click at [118, 212] on select "Select Therapist ANGEL BELLA Dindin Jane JENNY Kristina LORITA Manager Afreen M…" at bounding box center [117, 211] width 51 height 13
select select "20082"
click at [92, 205] on select "Select Therapist ANGEL BELLA Dindin Jane JENNY Kristina LORITA Manager Afreen M…" at bounding box center [117, 211] width 51 height 13
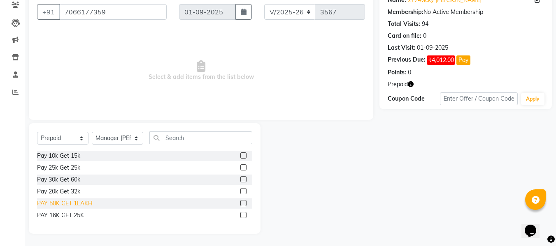
click at [56, 204] on div "PAY 50K GET 1LAKH" at bounding box center [65, 204] width 56 height 9
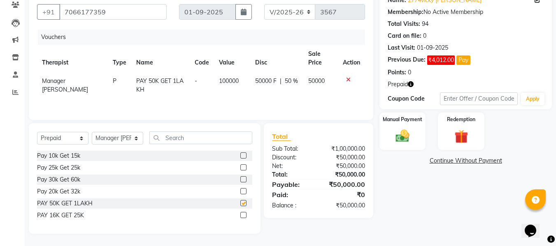
checkbox input "false"
click at [402, 128] on div "Manual Payment" at bounding box center [403, 131] width 48 height 39
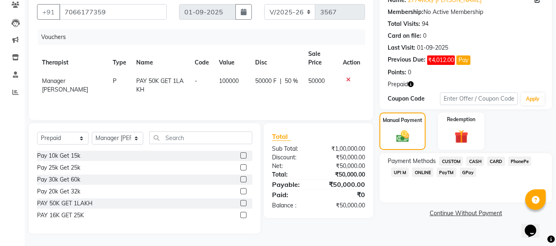
click at [405, 172] on span "UPI M" at bounding box center [400, 172] width 18 height 9
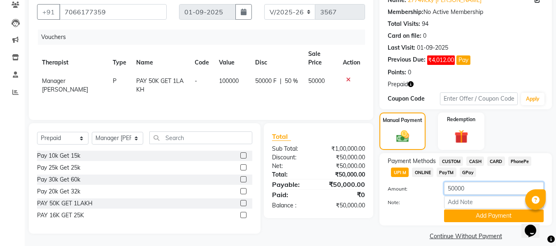
drag, startPoint x: 476, startPoint y: 191, endPoint x: 433, endPoint y: 189, distance: 43.2
click at [433, 189] on div "Amount: 50000" at bounding box center [465, 189] width 168 height 14
type input "10000"
click at [462, 210] on button "Add Payment" at bounding box center [494, 216] width 100 height 13
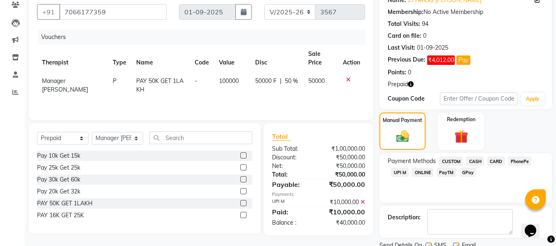
click at [479, 159] on span "CASH" at bounding box center [475, 161] width 18 height 9
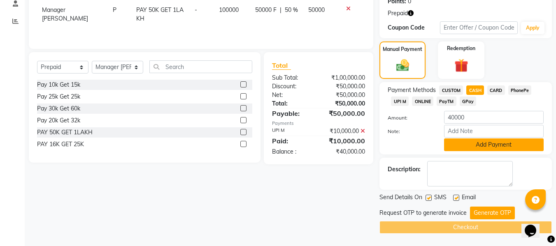
click at [468, 146] on button "Add Payment" at bounding box center [494, 145] width 100 height 13
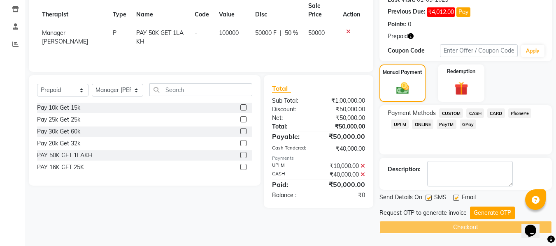
scroll to position [121, 0]
click at [486, 212] on button "Generate OTP" at bounding box center [492, 213] width 45 height 13
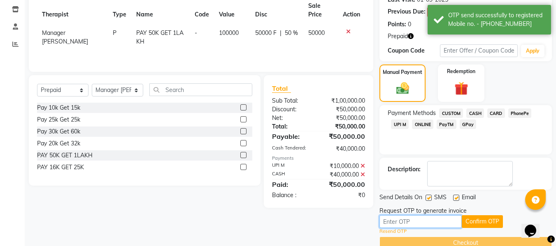
click at [410, 222] on input "text" at bounding box center [420, 222] width 82 height 13
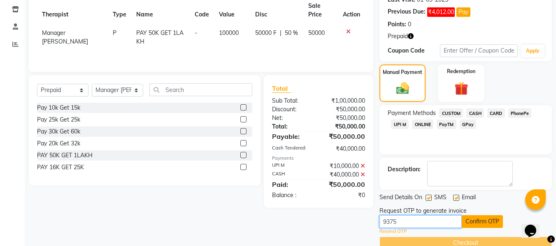
type input "9375"
click at [498, 219] on button "Confirm OTP" at bounding box center [482, 222] width 41 height 13
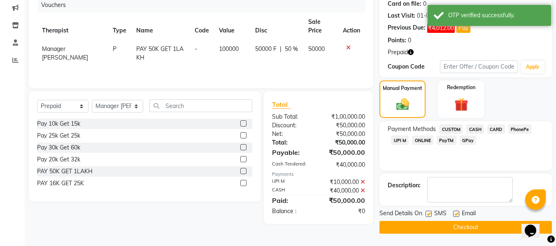
click at [429, 214] on label at bounding box center [429, 214] width 6 height 6
click at [429, 214] on input "checkbox" at bounding box center [428, 214] width 5 height 5
checkbox input "false"
click at [457, 213] on label at bounding box center [456, 214] width 6 height 6
click at [457, 213] on input "checkbox" at bounding box center [455, 214] width 5 height 5
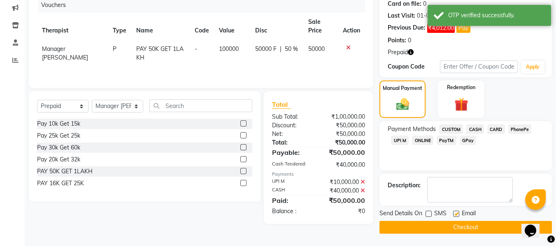
checkbox input "false"
click at [448, 226] on button "Checkout" at bounding box center [465, 227] width 172 height 13
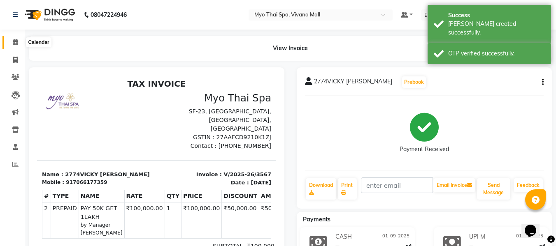
click at [11, 44] on span at bounding box center [15, 42] width 14 height 9
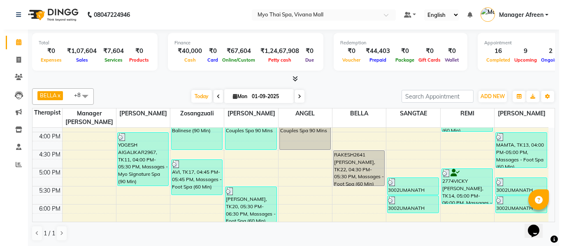
scroll to position [284, 0]
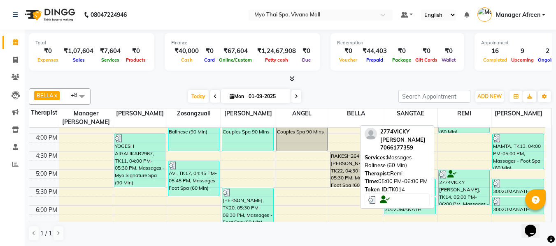
click at [468, 188] on div "2774VICKY CHAUDHARI, TK14, 05:00 PM-06:00 PM, Massages - Balinese (60 Min)" at bounding box center [464, 187] width 51 height 35
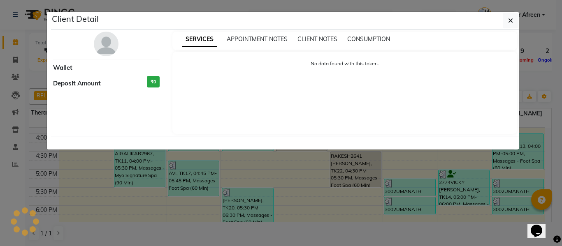
select select "3"
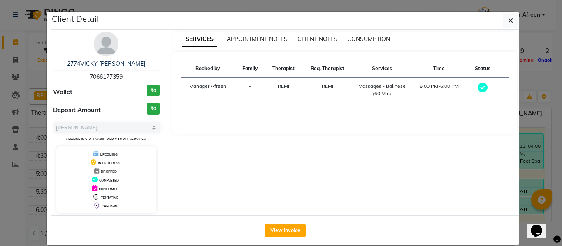
drag, startPoint x: 122, startPoint y: 79, endPoint x: 81, endPoint y: 76, distance: 41.3
click at [81, 76] on div "2774VICKY CHAUDHARI 7066177359" at bounding box center [106, 71] width 107 height 22
click at [508, 21] on icon "button" at bounding box center [510, 20] width 5 height 7
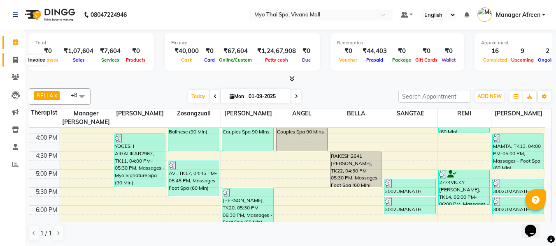
click at [16, 61] on icon at bounding box center [15, 60] width 5 height 6
select select "service"
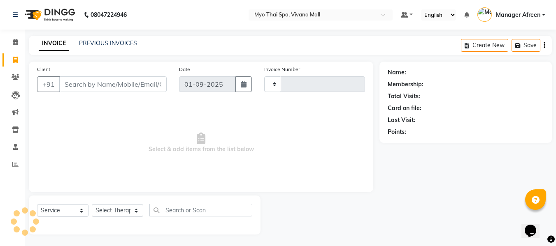
type input "3568"
select select "3908"
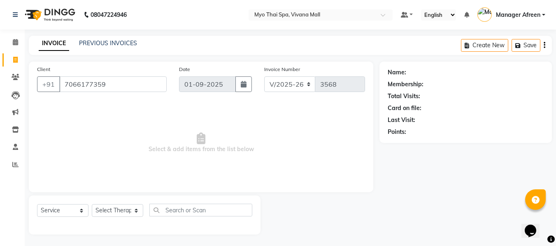
type input "7066177359"
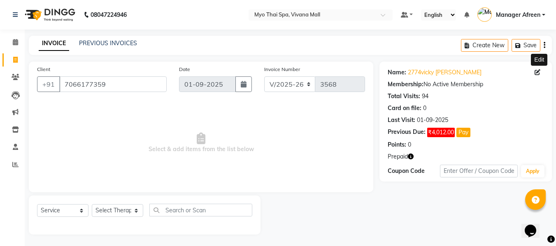
click at [537, 73] on icon at bounding box center [538, 73] width 6 height 6
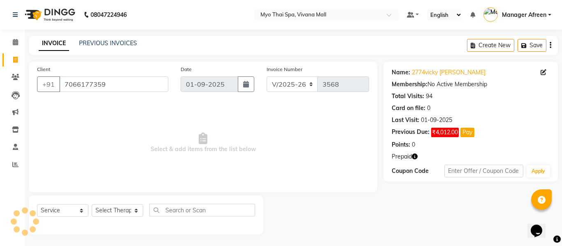
select select "01"
select select "07"
select select "2016"
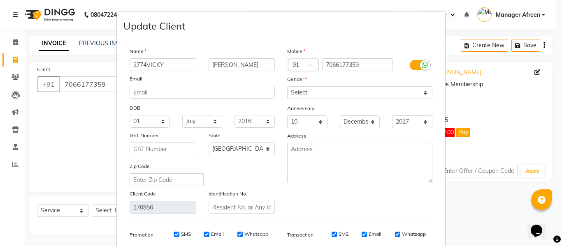
drag, startPoint x: 144, startPoint y: 64, endPoint x: 108, endPoint y: 64, distance: 36.2
click at [108, 64] on ngb-modal-window "Update Client Name 2774VICKY CHAUDHARI Email DOB Day 01 02 03 04 05 06 07 08 09…" at bounding box center [281, 123] width 562 height 246
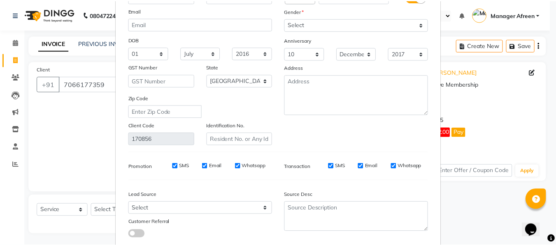
scroll to position [119, 0]
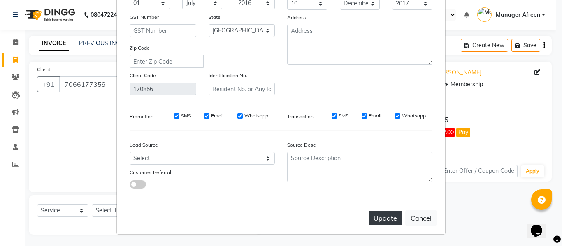
click at [377, 217] on button "Update" at bounding box center [385, 218] width 33 height 15
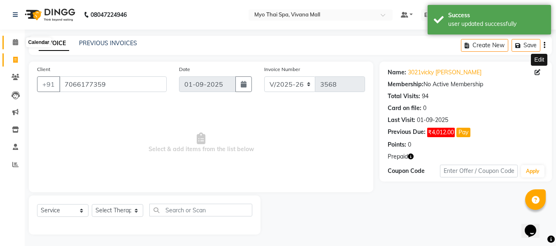
click at [11, 45] on span at bounding box center [15, 42] width 14 height 9
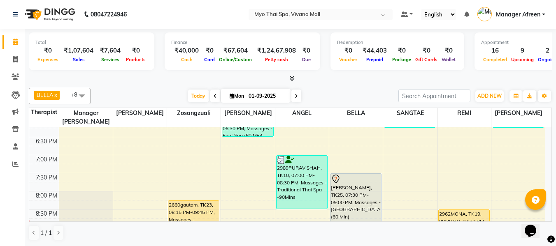
scroll to position [412, 0]
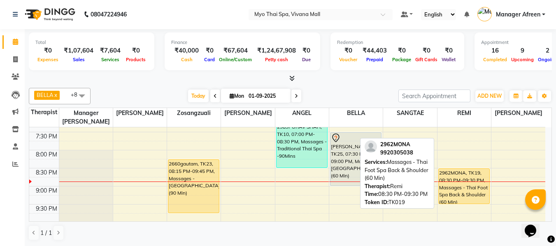
click at [461, 179] on div "2962MONA, TK19, 08:30 PM-09:30 PM, Massages - Thai Foot Spa Back & Shoulder (60…" at bounding box center [464, 186] width 51 height 35
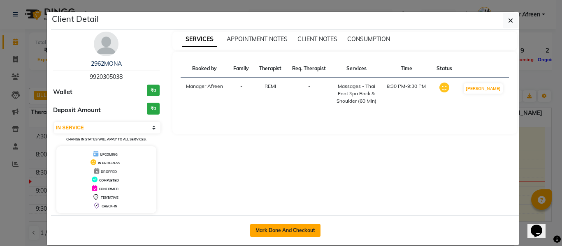
click at [310, 230] on button "Mark Done And Checkout" at bounding box center [285, 230] width 70 height 13
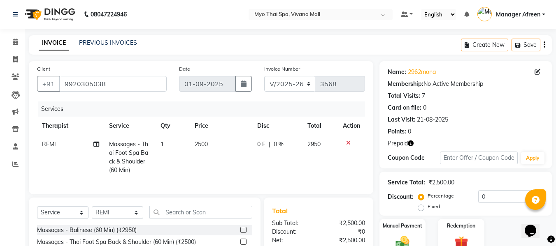
click at [126, 147] on span "Massages - Thai Foot Spa Back & Shoulder (60 Min)" at bounding box center [128, 157] width 39 height 33
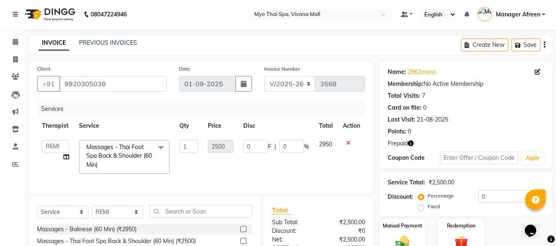
click at [142, 148] on span "Massages - Thai Foot Spa Back & Shoulder (60 Min)" at bounding box center [118, 156] width 65 height 25
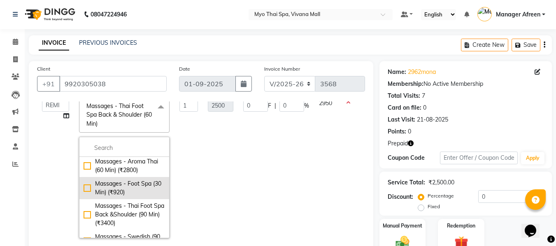
scroll to position [247, 0]
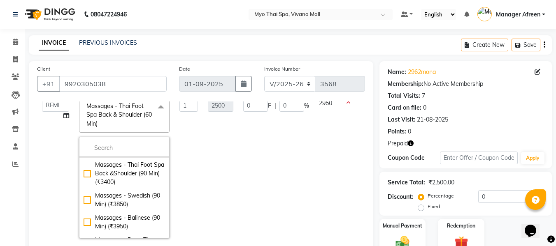
click at [125, 156] on div "Massages - Foot Spa (30 Min) (₹920)" at bounding box center [124, 147] width 81 height 17
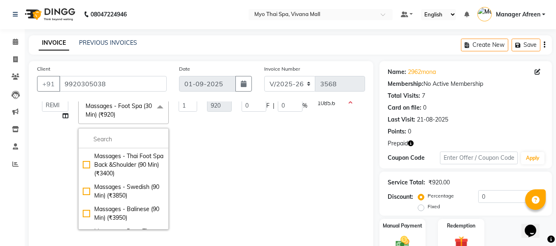
click at [301, 173] on td "0 F | 0 %" at bounding box center [275, 164] width 76 height 141
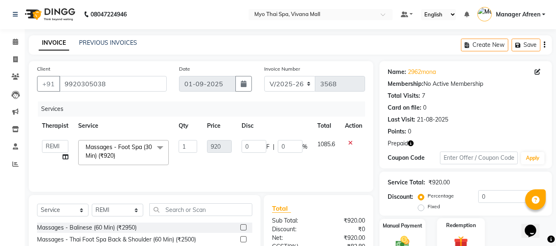
scroll to position [91, 0]
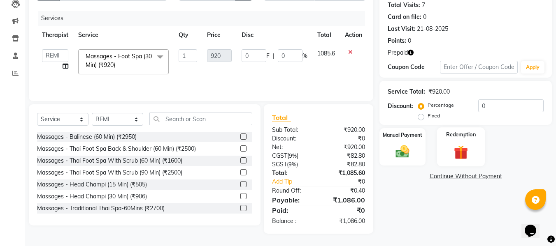
click at [467, 149] on img at bounding box center [460, 153] width 23 height 18
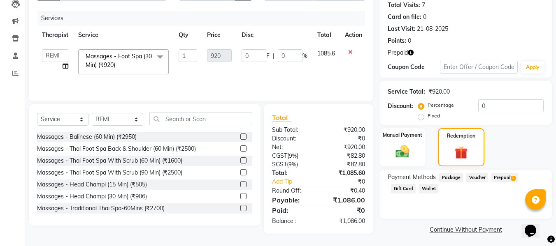
click at [496, 177] on span "Prepaid 1" at bounding box center [504, 177] width 27 height 9
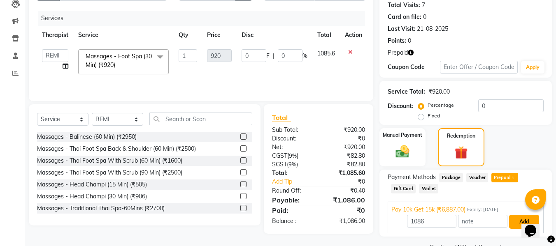
click at [517, 223] on button "Add" at bounding box center [524, 222] width 30 height 14
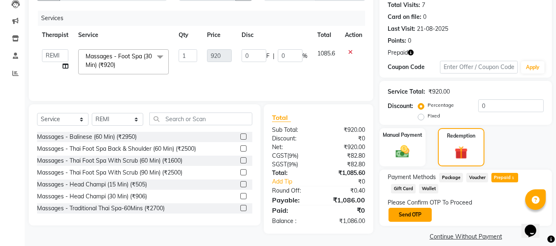
scroll to position [100, 0]
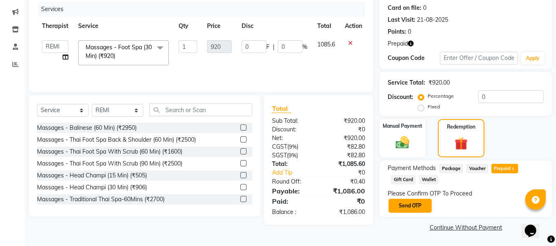
click at [420, 209] on button "Send OTP" at bounding box center [409, 206] width 43 height 14
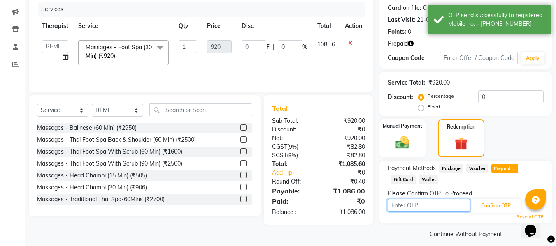
click at [420, 209] on input "text" at bounding box center [429, 205] width 82 height 13
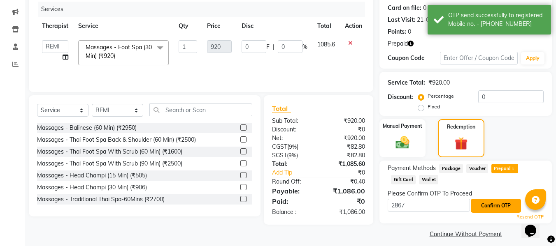
click at [493, 206] on button "Confirm OTP" at bounding box center [496, 206] width 50 height 14
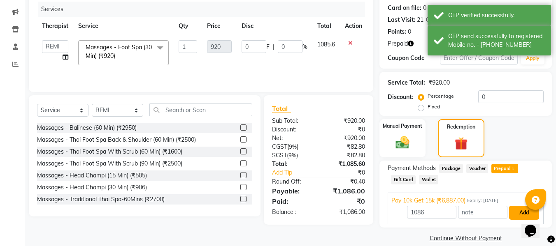
click at [509, 209] on button "Add" at bounding box center [524, 213] width 30 height 14
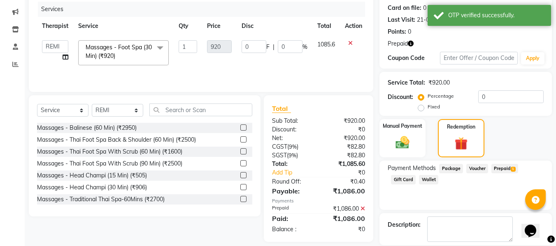
scroll to position [140, 0]
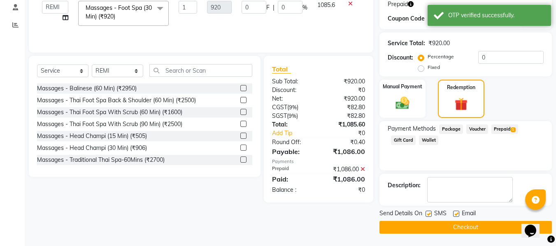
click at [431, 216] on label at bounding box center [429, 214] width 6 height 6
click at [431, 216] on input "checkbox" at bounding box center [428, 214] width 5 height 5
click at [455, 214] on label at bounding box center [456, 214] width 6 height 6
click at [455, 214] on input "checkbox" at bounding box center [455, 214] width 5 height 5
click at [453, 226] on button "Checkout" at bounding box center [465, 227] width 172 height 13
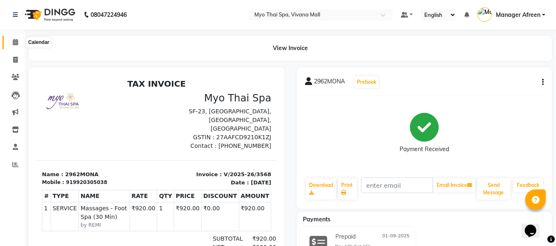
click at [14, 42] on icon at bounding box center [15, 42] width 5 height 6
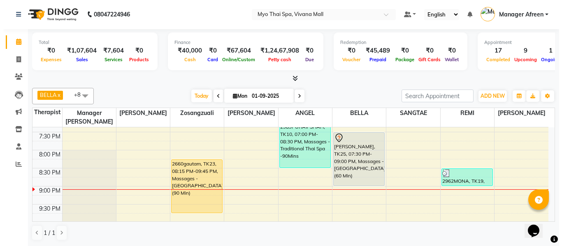
scroll to position [449, 0]
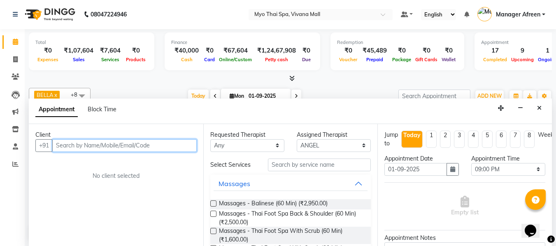
click at [177, 144] on input "text" at bounding box center [124, 146] width 144 height 13
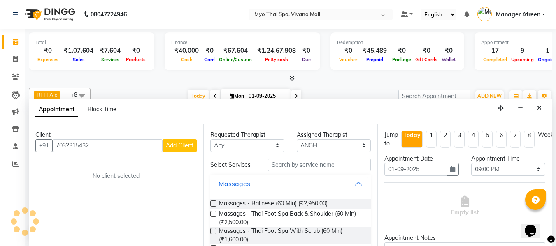
click at [177, 144] on span "Add Client" at bounding box center [180, 145] width 28 height 7
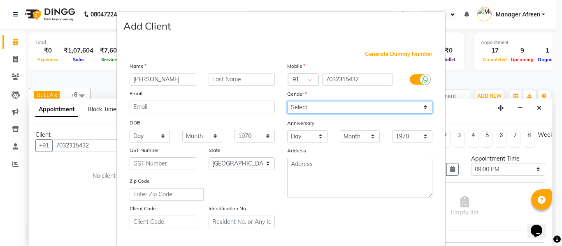
click at [328, 112] on select "Select Male Female Other Prefer Not To Say" at bounding box center [359, 107] width 145 height 13
click at [287, 101] on select "Select Male Female Other Prefer Not To Say" at bounding box center [359, 107] width 145 height 13
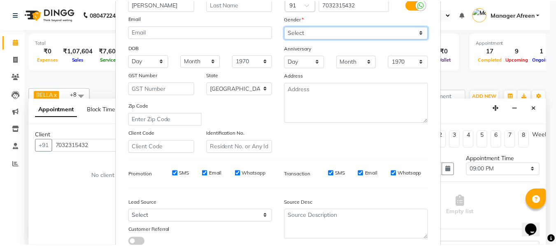
scroll to position [123, 0]
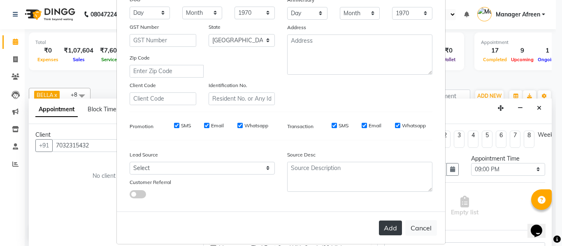
click at [385, 228] on button "Add" at bounding box center [390, 228] width 23 height 15
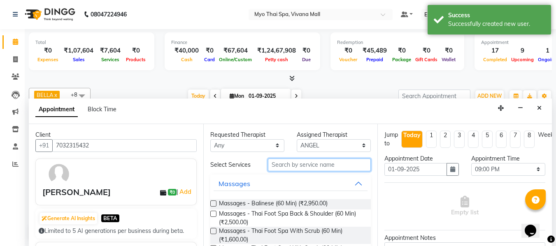
click at [287, 163] on input "text" at bounding box center [319, 165] width 103 height 13
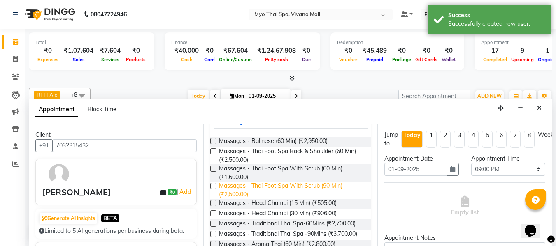
scroll to position [82, 0]
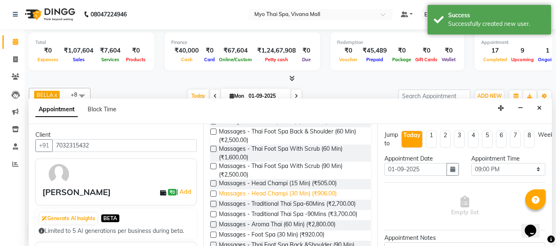
click at [313, 194] on span "Massages - Head Champi (30 Min) (₹906.00)" at bounding box center [278, 195] width 118 height 10
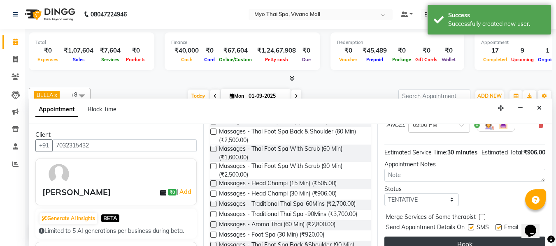
scroll to position [109, 0]
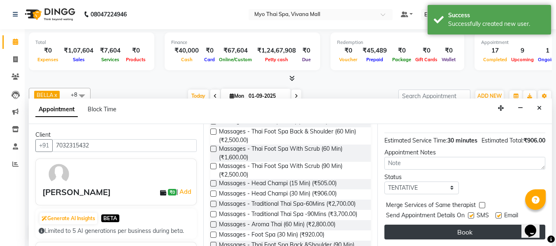
click at [435, 227] on button "Book" at bounding box center [464, 232] width 161 height 15
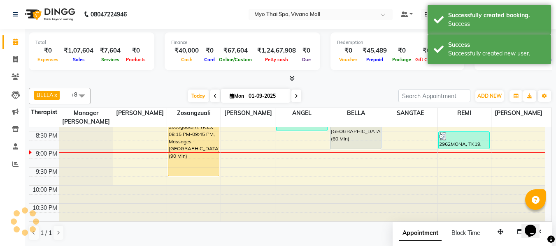
scroll to position [0, 0]
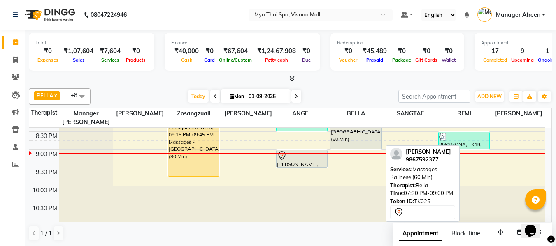
click at [351, 144] on div "ketan, TK25, 07:30 PM-09:00 PM, Massages - Balinese (60 Min)" at bounding box center [355, 122] width 51 height 53
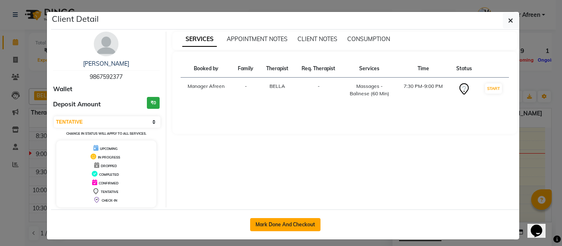
click at [289, 226] on button "Mark Done And Checkout" at bounding box center [285, 225] width 70 height 13
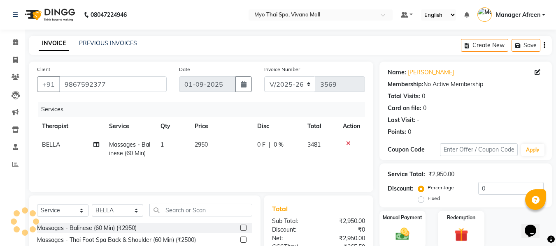
click at [143, 149] on td "Massages - Balinese (60 Min)" at bounding box center [129, 149] width 51 height 27
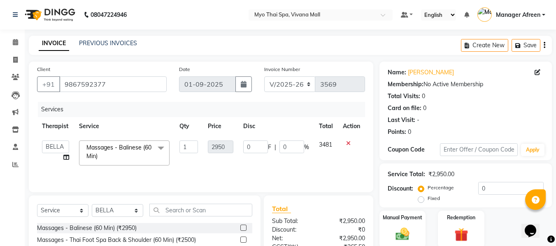
click at [140, 149] on span "Massages - Balinese (60 Min)" at bounding box center [118, 152] width 65 height 16
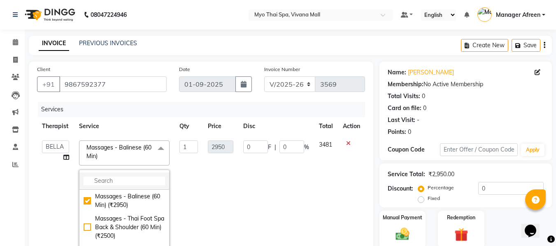
click at [132, 177] on input "multiselect-search" at bounding box center [124, 181] width 81 height 9
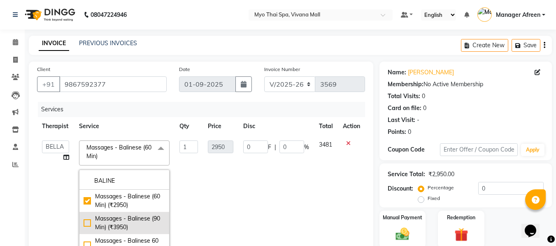
click at [142, 224] on div "Massages - Balinese (90 Min) (₹3950)" at bounding box center [124, 223] width 81 height 17
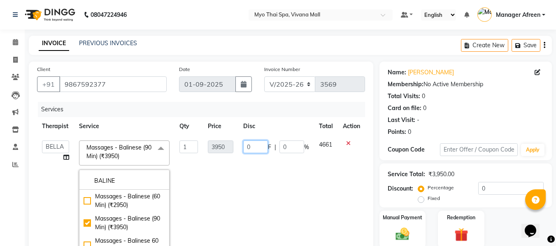
click at [257, 213] on td "0 F | 0 %" at bounding box center [276, 206] width 76 height 141
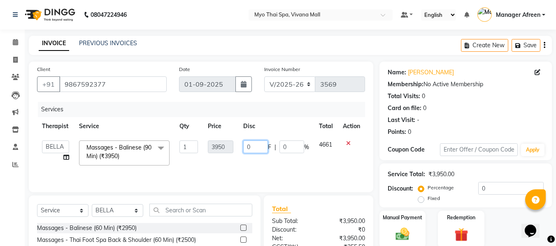
scroll to position [82, 0]
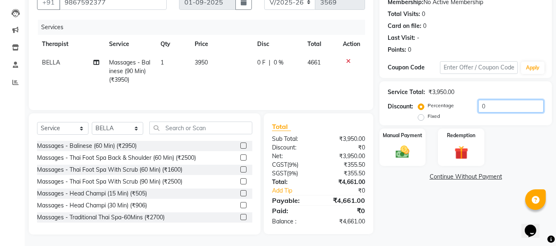
drag, startPoint x: 488, startPoint y: 108, endPoint x: 454, endPoint y: 106, distance: 33.4
click at [454, 106] on div "Percentage Fixed 0" at bounding box center [482, 111] width 124 height 22
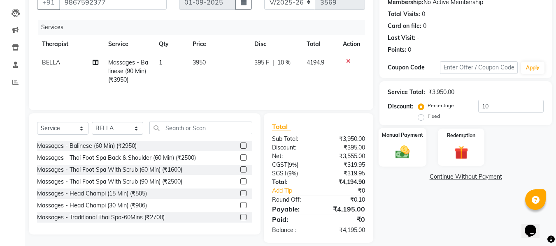
click at [408, 151] on img at bounding box center [402, 152] width 23 height 16
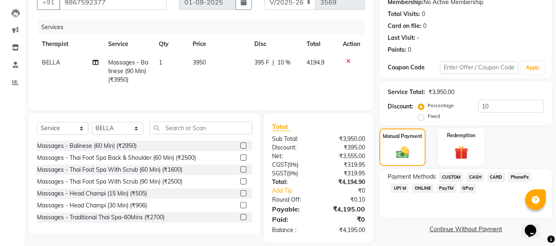
click at [391, 191] on span "UPI M" at bounding box center [400, 188] width 18 height 9
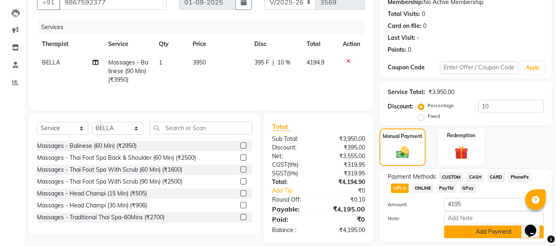
click at [458, 226] on button "Add Payment" at bounding box center [494, 232] width 100 height 13
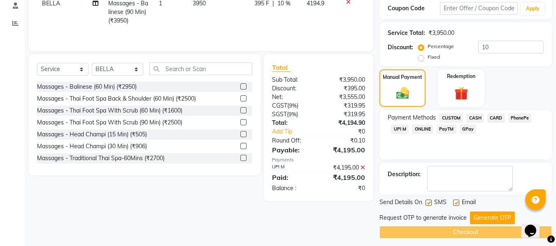
scroll to position [146, 0]
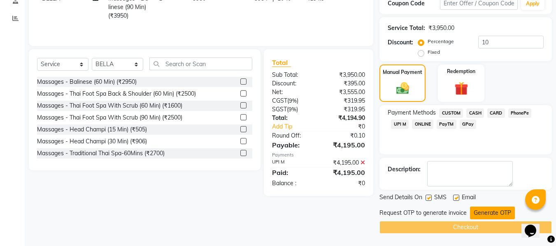
click at [481, 212] on button "Generate OTP" at bounding box center [492, 213] width 45 height 13
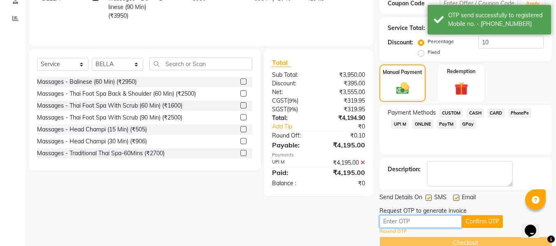
click at [409, 223] on input "text" at bounding box center [420, 222] width 82 height 13
click at [474, 222] on button "Confirm OTP" at bounding box center [482, 222] width 41 height 13
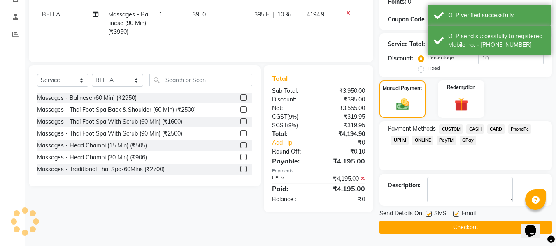
scroll to position [130, 0]
click at [428, 225] on button "Checkout" at bounding box center [465, 227] width 172 height 13
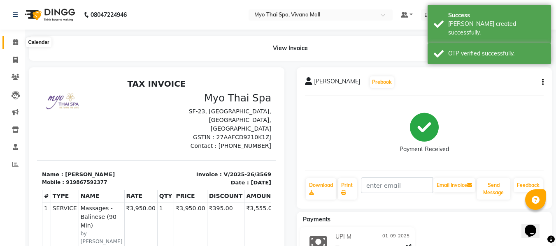
click at [14, 42] on icon at bounding box center [15, 42] width 5 height 6
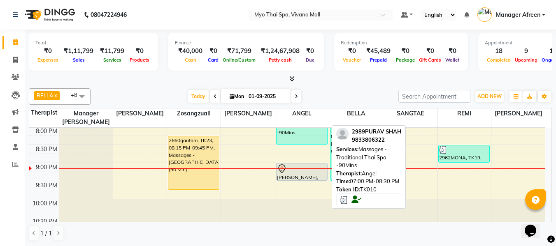
scroll to position [449, 0]
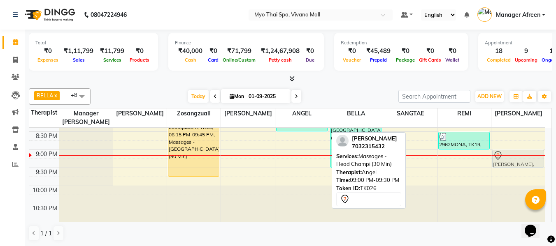
drag, startPoint x: 302, startPoint y: 162, endPoint x: 498, endPoint y: 163, distance: 196.3
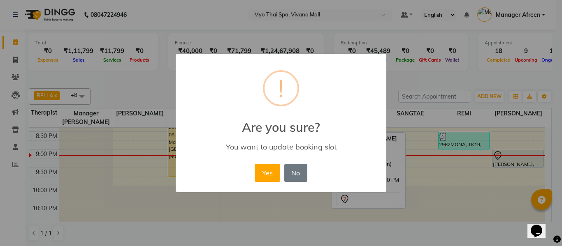
click at [249, 176] on div "× ! Are you sure? You want to update booking slot Yes No No" at bounding box center [281, 123] width 211 height 139
click at [265, 174] on button "Yes" at bounding box center [267, 173] width 25 height 18
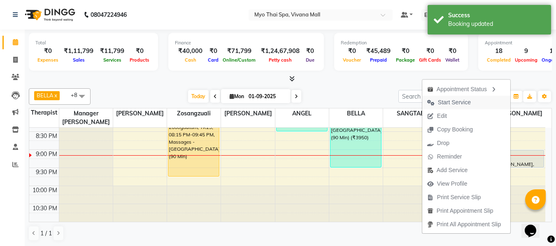
click at [444, 102] on span "Start Service" at bounding box center [454, 102] width 33 height 9
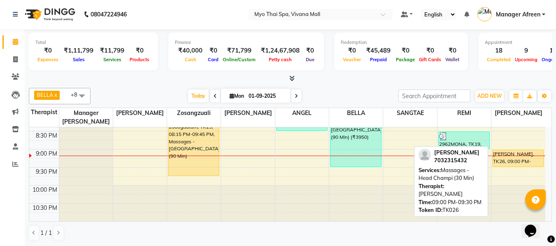
click at [509, 157] on div "NAVIN, TK26, 09:00 PM-09:30 PM, Massages - Head Champi (30 Min)" at bounding box center [518, 158] width 51 height 17
click at [507, 152] on div "NAVIN, TK26, 09:00 PM-09:30 PM, Massages - Head Champi (30 Min)" at bounding box center [518, 158] width 51 height 17
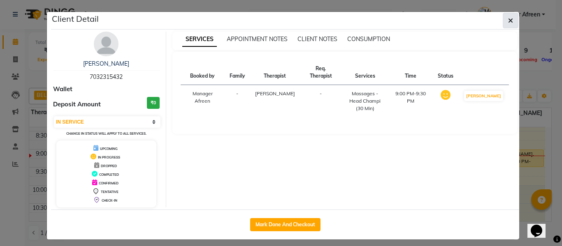
click at [508, 22] on icon "button" at bounding box center [510, 20] width 5 height 7
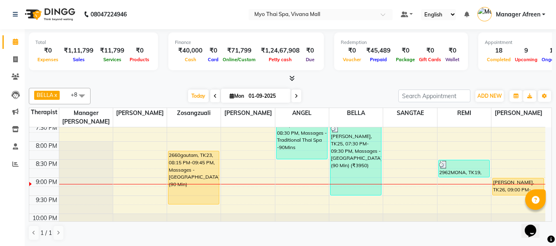
scroll to position [407, 0]
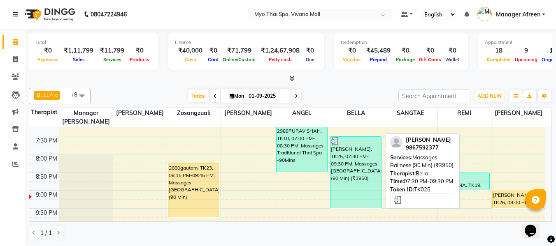
click at [354, 170] on div "ketan, TK25, 07:30 PM-09:30 PM, Massages - Balinese (90 Min) (₹3950)" at bounding box center [355, 172] width 51 height 71
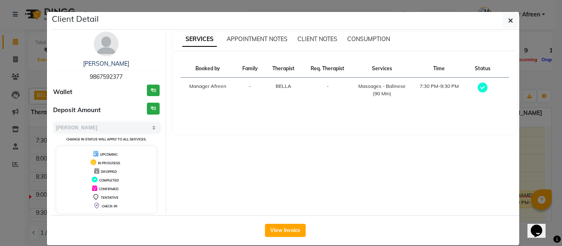
drag, startPoint x: 33, startPoint y: 76, endPoint x: 20, endPoint y: 75, distance: 12.4
click at [20, 75] on ngb-modal-window "Client Detail ketan 9867592377 Wallet ₹0 Deposit Amount ₹0 Select MARK DONE UPC…" at bounding box center [281, 123] width 562 height 246
click at [508, 22] on icon "button" at bounding box center [510, 20] width 5 height 7
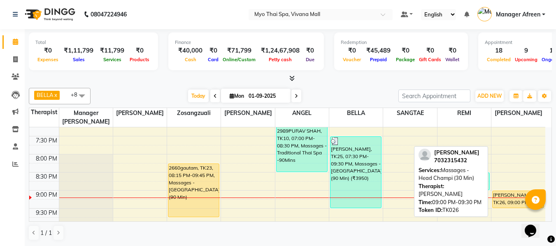
click at [504, 201] on div "NAVIN, TK26, 09:00 PM-09:30 PM, Massages - Head Champi (30 Min)" at bounding box center [518, 199] width 51 height 17
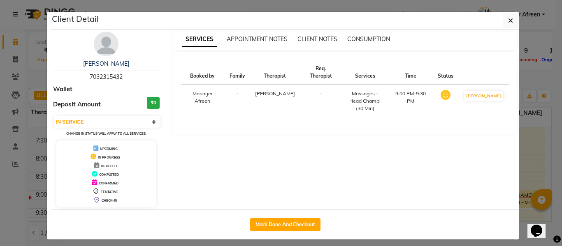
drag, startPoint x: 105, startPoint y: 76, endPoint x: 63, endPoint y: 79, distance: 42.5
click at [63, 79] on div "NAVIN 7032315432" at bounding box center [106, 71] width 107 height 22
click at [504, 21] on button "button" at bounding box center [511, 21] width 16 height 16
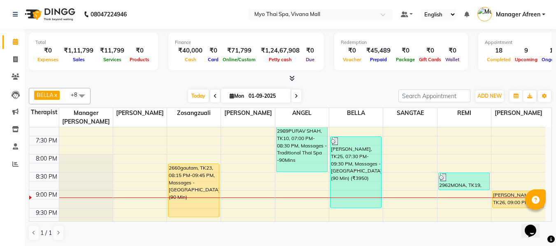
scroll to position [449, 0]
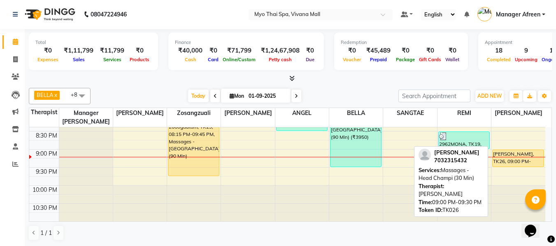
click at [498, 156] on div "NAVIN, TK26, 09:00 PM-09:30 PM, Massages - Head Champi (30 Min)" at bounding box center [518, 158] width 51 height 17
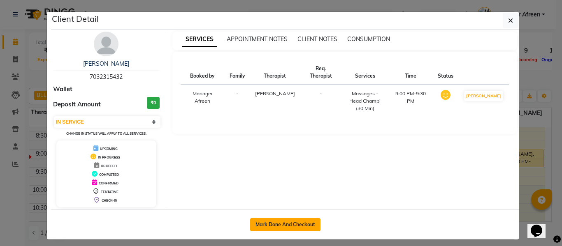
click at [307, 226] on button "Mark Done And Checkout" at bounding box center [285, 225] width 70 height 13
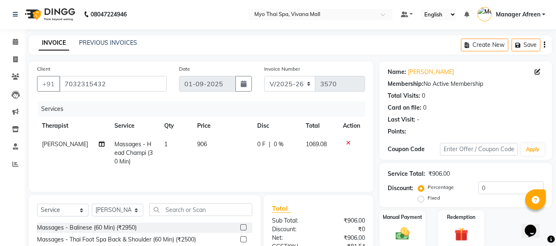
scroll to position [91, 0]
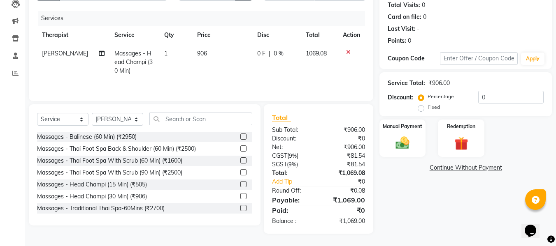
click at [428, 108] on label "Fixed" at bounding box center [434, 107] width 12 height 7
click at [420, 108] on input "Fixed" at bounding box center [423, 108] width 6 height 6
click at [435, 101] on div "Percentage Fixed 0" at bounding box center [482, 102] width 124 height 22
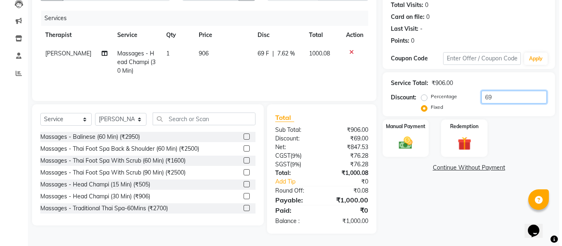
scroll to position [0, 0]
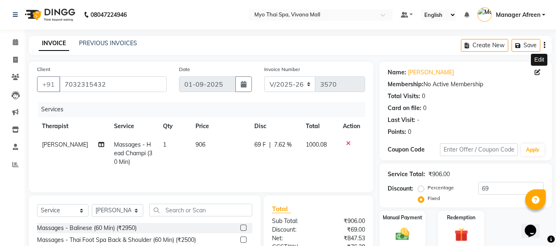
click at [537, 72] on icon at bounding box center [538, 73] width 6 height 6
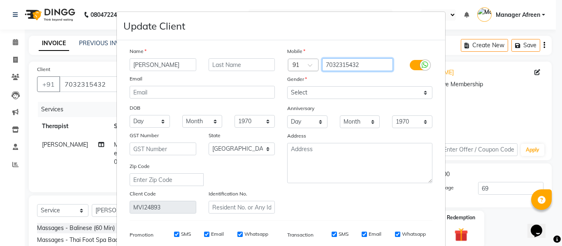
drag, startPoint x: 375, startPoint y: 63, endPoint x: 303, endPoint y: 61, distance: 72.1
click at [301, 61] on div "Country Code × 91 7032315432" at bounding box center [360, 64] width 158 height 13
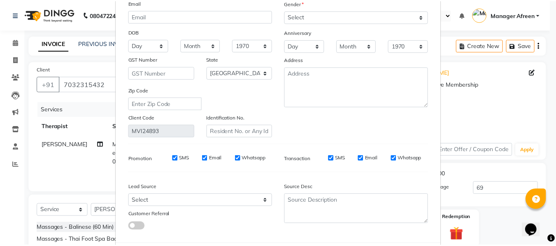
scroll to position [119, 0]
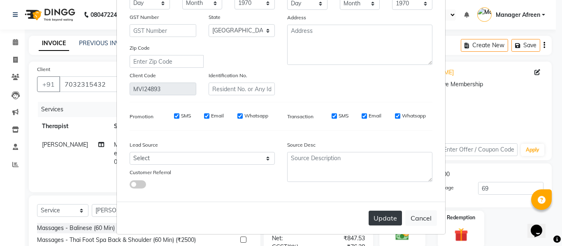
click at [376, 220] on button "Update" at bounding box center [385, 218] width 33 height 15
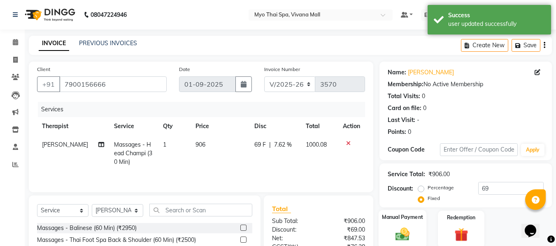
click at [405, 226] on img at bounding box center [402, 234] width 23 height 16
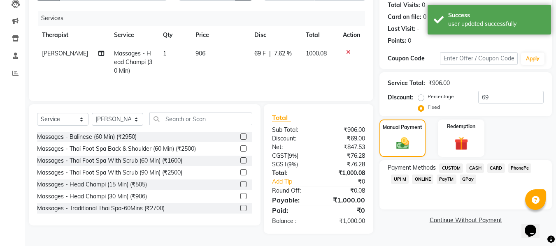
click at [491, 167] on span "CARD" at bounding box center [496, 168] width 18 height 9
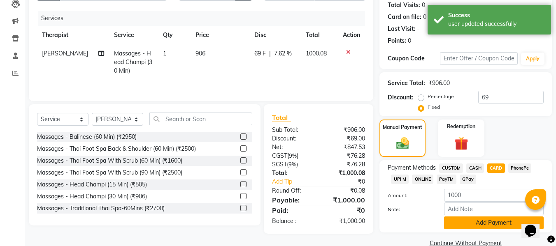
scroll to position [107, 0]
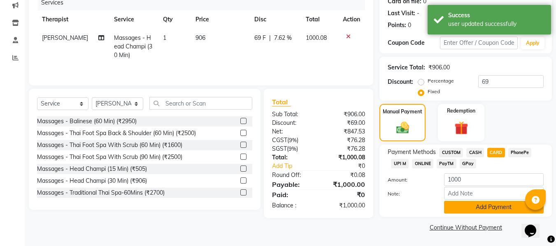
click at [458, 205] on button "Add Payment" at bounding box center [494, 207] width 100 height 13
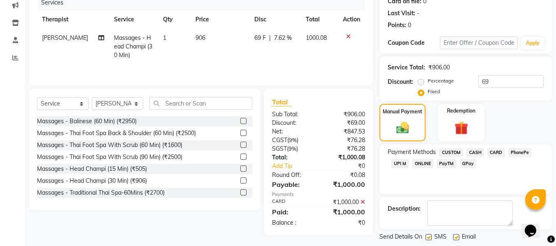
scroll to position [146, 0]
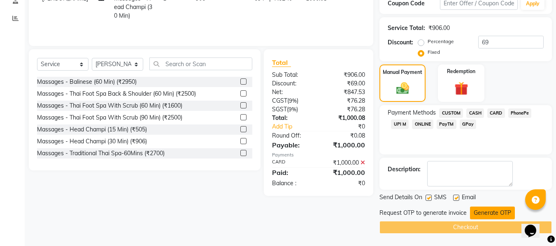
click at [472, 211] on button "Generate OTP" at bounding box center [492, 213] width 45 height 13
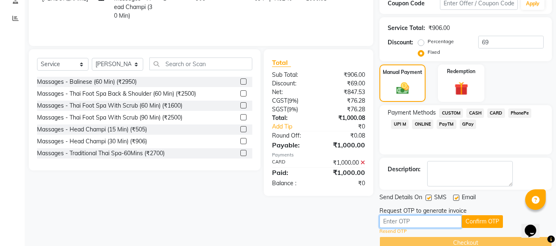
click at [406, 216] on input "text" at bounding box center [420, 222] width 82 height 13
click at [481, 221] on button "Confirm OTP" at bounding box center [482, 222] width 41 height 13
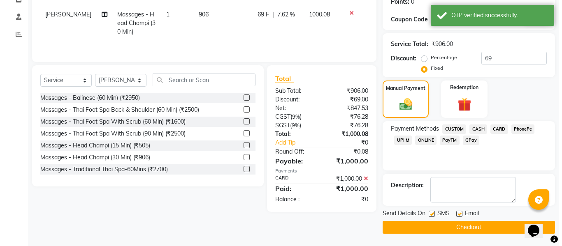
scroll to position [0, 0]
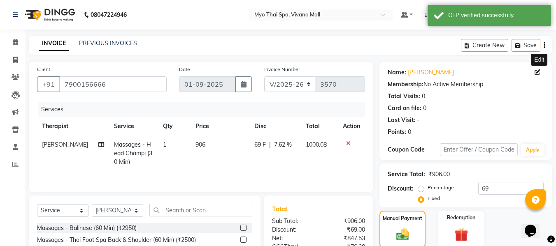
click at [536, 72] on icon at bounding box center [538, 73] width 6 height 6
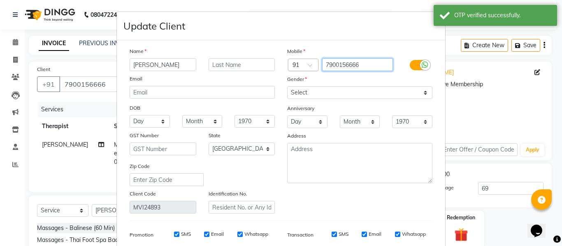
drag, startPoint x: 347, startPoint y: 66, endPoint x: 299, endPoint y: 64, distance: 47.8
click at [299, 64] on div "Country Code × 91 7900156666" at bounding box center [360, 64] width 158 height 13
paste input "4,195 1,000"
drag, startPoint x: 358, startPoint y: 65, endPoint x: 286, endPoint y: 62, distance: 71.7
click at [286, 62] on div "Country Code × 91 4,195 1,000" at bounding box center [360, 64] width 158 height 13
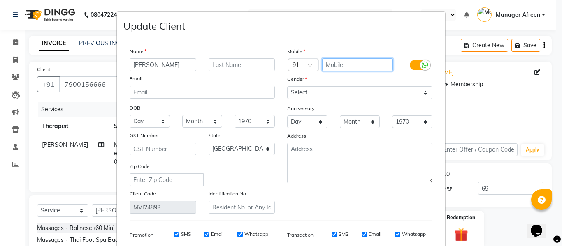
paste input "7032315432"
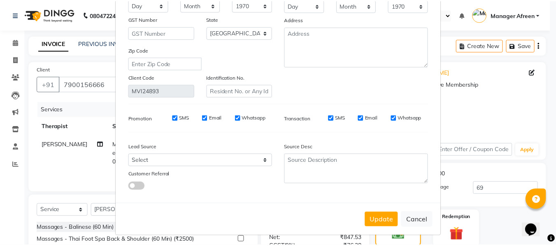
scroll to position [119, 0]
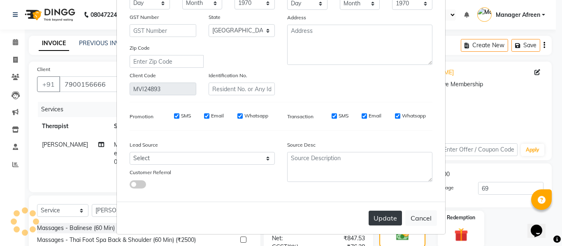
click at [375, 213] on button "Update" at bounding box center [385, 218] width 33 height 15
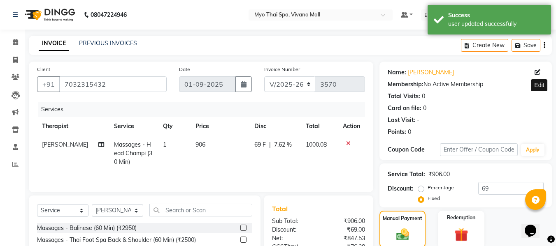
scroll to position [130, 0]
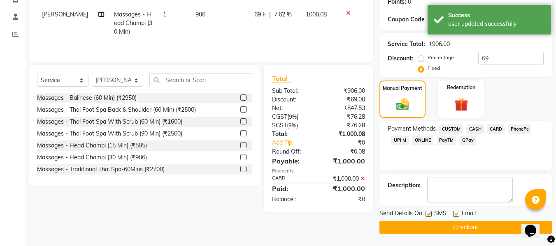
click at [431, 235] on main "INVOICE PREVIOUS INVOICES Create New Save Client +91 7032315432 Date 01-09-2025…" at bounding box center [290, 75] width 531 height 341
click at [432, 230] on button "Checkout" at bounding box center [465, 227] width 172 height 13
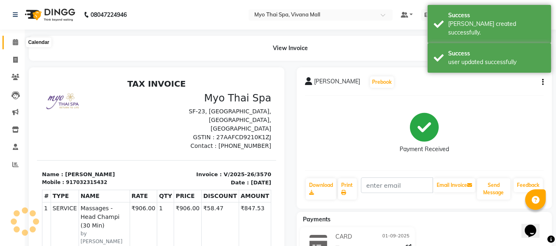
click at [16, 41] on icon at bounding box center [15, 42] width 5 height 6
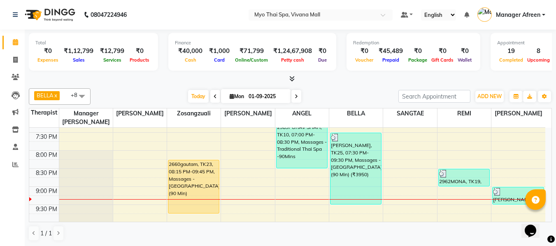
scroll to position [0, 0]
click at [17, 55] on span at bounding box center [15, 59] width 14 height 9
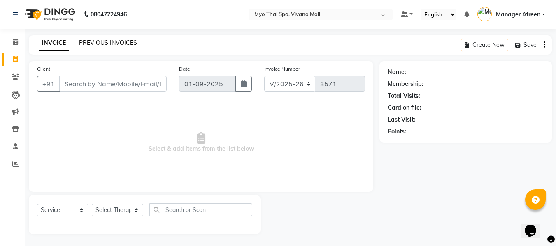
click at [127, 42] on link "PREVIOUS INVOICES" at bounding box center [108, 42] width 58 height 7
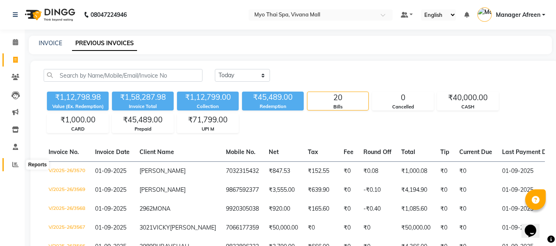
click at [13, 166] on icon at bounding box center [15, 165] width 6 height 6
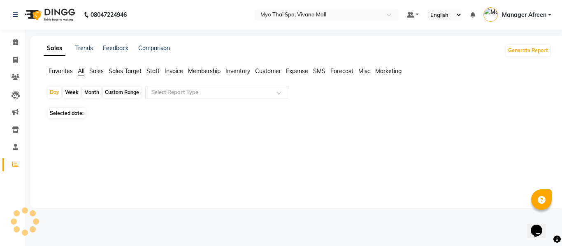
click at [102, 71] on span "Sales" at bounding box center [96, 70] width 14 height 7
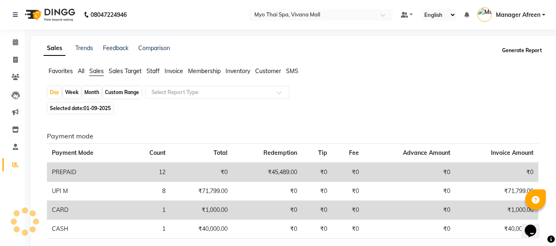
click at [519, 50] on button "Generate Report" at bounding box center [522, 51] width 44 height 12
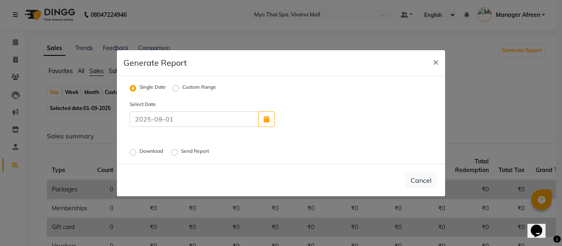
click at [148, 150] on label "Download" at bounding box center [152, 153] width 25 height 10
click at [137, 150] on input "Download" at bounding box center [134, 152] width 6 height 6
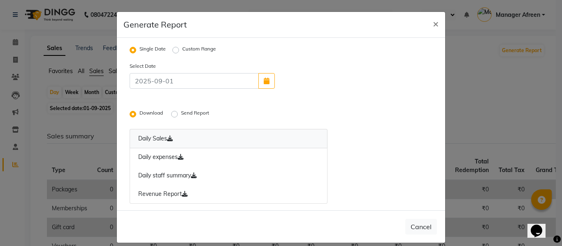
click at [143, 142] on link "Daily Sales" at bounding box center [229, 138] width 198 height 19
click at [426, 23] on button "×" at bounding box center [435, 23] width 19 height 23
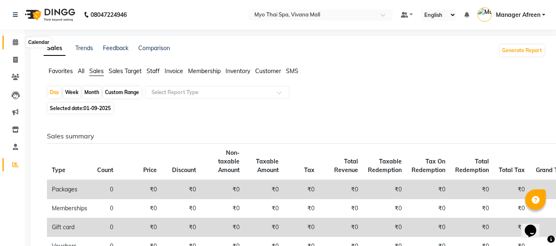
click at [13, 42] on icon at bounding box center [15, 42] width 5 height 6
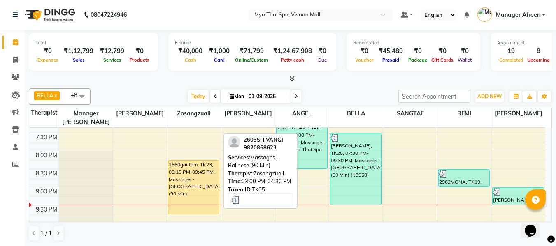
scroll to position [412, 0]
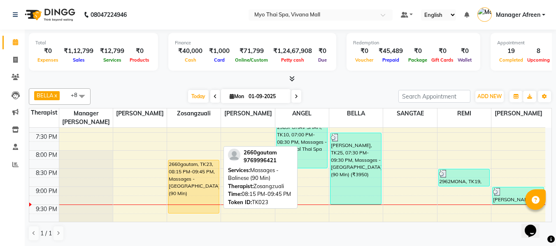
click at [208, 190] on div "2660gautam, TK23, 08:15 PM-09:45 PM, Massages - Balinese (90 Min)" at bounding box center [193, 186] width 51 height 53
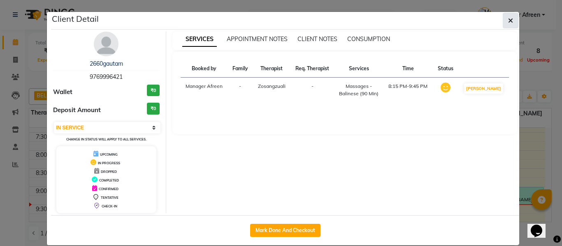
click at [504, 24] on button "button" at bounding box center [511, 21] width 16 height 16
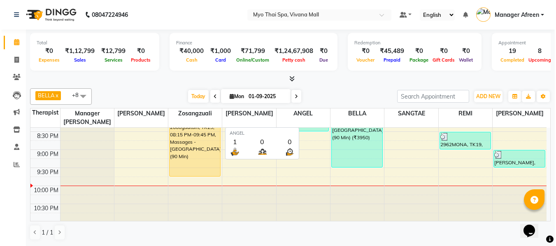
scroll to position [0, 0]
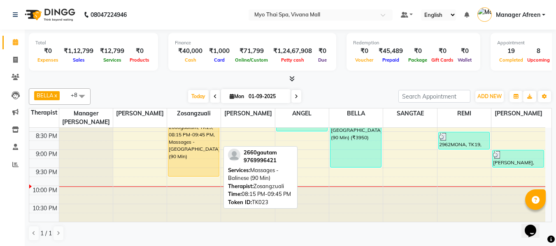
click at [194, 137] on div "2660gautam, TK23, 08:15 PM-09:45 PM, Massages - Balinese (90 Min)" at bounding box center [193, 149] width 51 height 53
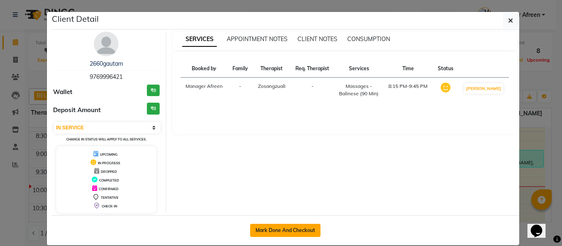
click at [298, 228] on button "Mark Done And Checkout" at bounding box center [285, 230] width 70 height 13
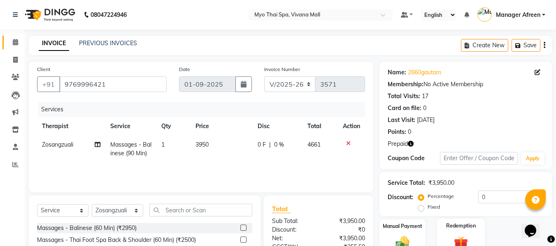
scroll to position [83, 0]
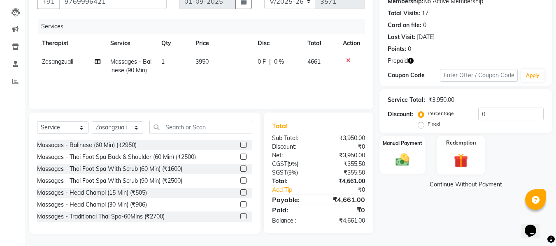
click at [459, 163] on img at bounding box center [460, 161] width 23 height 18
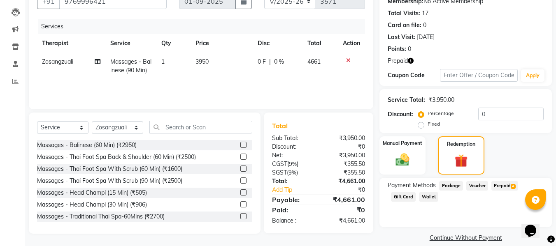
click at [504, 187] on span "Prepaid 4" at bounding box center [504, 185] width 27 height 9
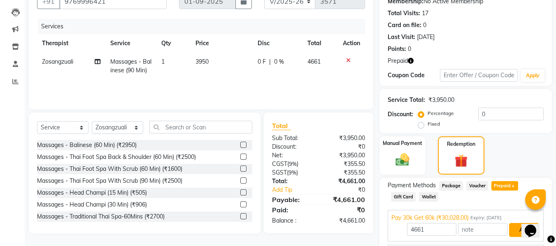
click at [513, 226] on button "Add" at bounding box center [524, 230] width 30 height 14
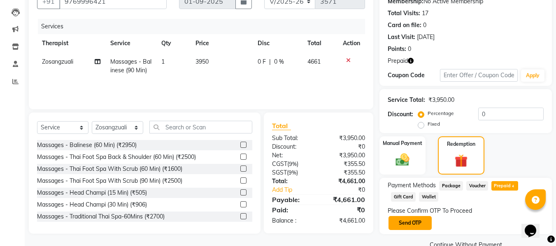
click at [428, 224] on button "Send OTP" at bounding box center [409, 223] width 43 height 14
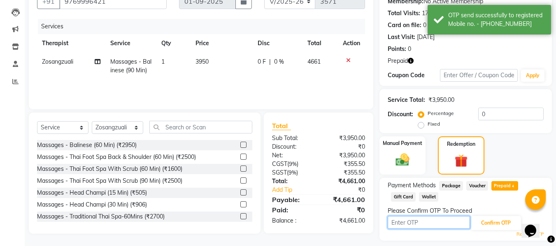
click at [428, 224] on input "text" at bounding box center [429, 222] width 82 height 13
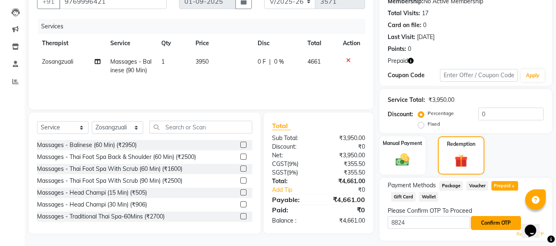
click at [501, 223] on button "Confirm OTP" at bounding box center [496, 223] width 50 height 14
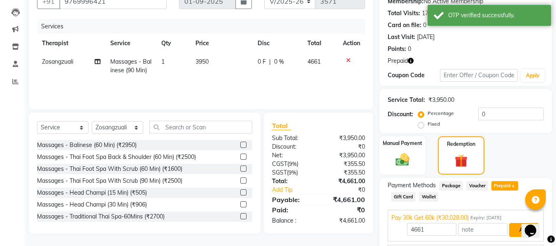
click at [516, 235] on button "Add" at bounding box center [524, 230] width 30 height 14
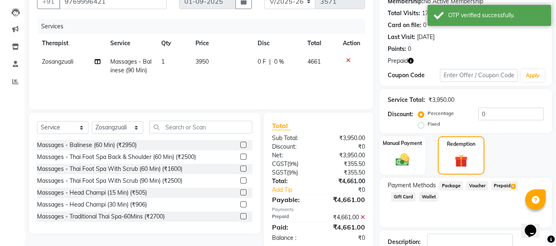
scroll to position [124, 0]
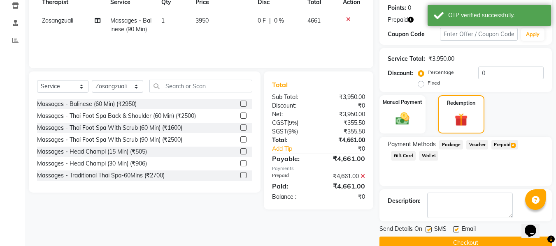
click at [430, 232] on label at bounding box center [429, 230] width 6 height 6
click at [430, 232] on input "checkbox" at bounding box center [428, 230] width 5 height 5
click at [453, 230] on label at bounding box center [456, 230] width 6 height 6
click at [453, 230] on input "checkbox" at bounding box center [455, 230] width 5 height 5
click at [448, 241] on button "Checkout" at bounding box center [465, 243] width 172 height 13
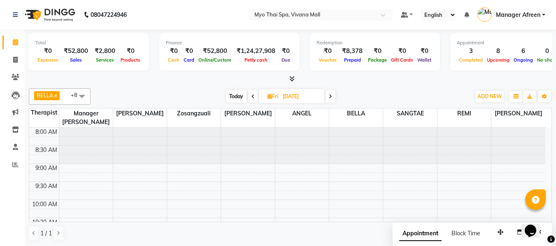
scroll to position [409, 0]
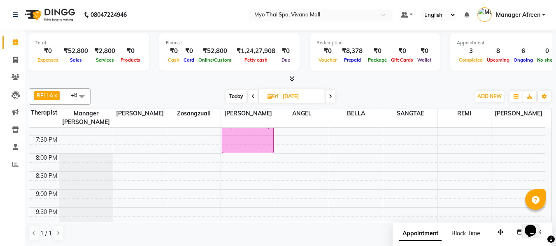
click at [270, 98] on icon at bounding box center [269, 96] width 5 height 5
select select "9"
select select "2025"
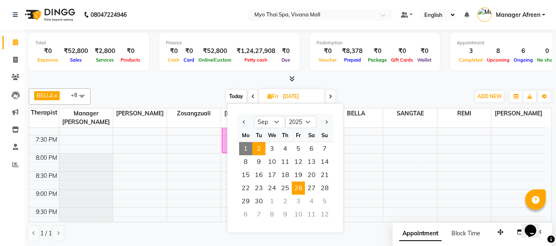
click at [261, 147] on span "2" at bounding box center [258, 148] width 13 height 13
type input "02-09-2025"
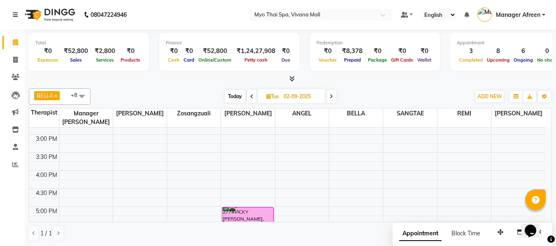
scroll to position [243, 0]
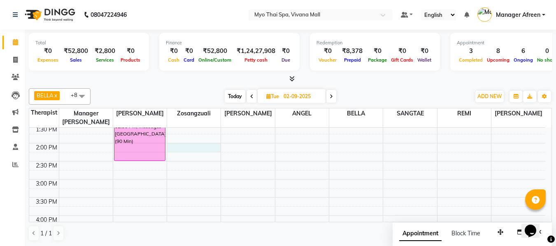
click at [185, 148] on div "8:00 AM 8:30 AM 9:00 AM 9:30 AM 10:00 AM 10:30 AM 11:00 AM 11:30 AM 12:00 PM 12…" at bounding box center [287, 197] width 516 height 543
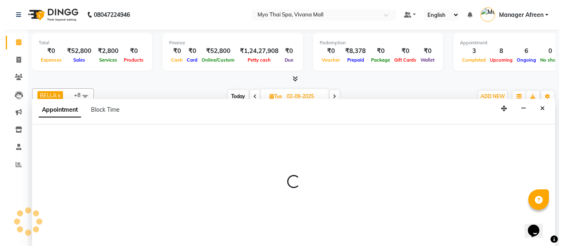
scroll to position [0, 0]
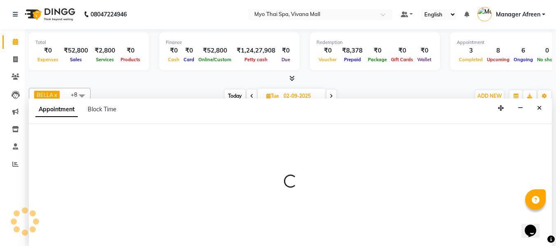
select select "35780"
select select "840"
select select "tentative"
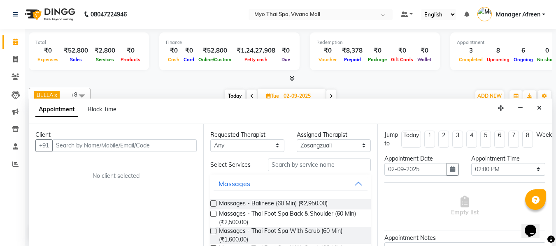
click at [179, 146] on input "text" at bounding box center [124, 146] width 144 height 13
type input "8652889130"
click at [179, 146] on span "Add Client" at bounding box center [180, 145] width 28 height 7
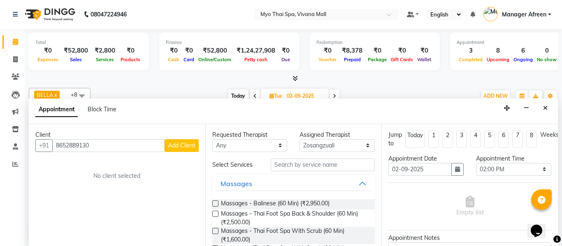
select select "22"
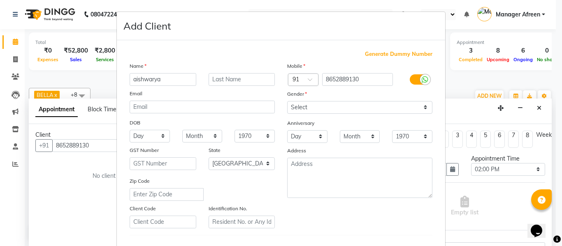
type input "aishwarya"
click at [333, 109] on select "Select [DEMOGRAPHIC_DATA] [DEMOGRAPHIC_DATA] Other Prefer Not To Say" at bounding box center [359, 107] width 145 height 13
select select "[DEMOGRAPHIC_DATA]"
click at [287, 101] on select "Select [DEMOGRAPHIC_DATA] [DEMOGRAPHIC_DATA] Other Prefer Not To Say" at bounding box center [359, 107] width 145 height 13
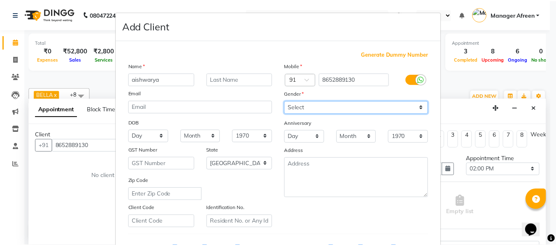
scroll to position [123, 0]
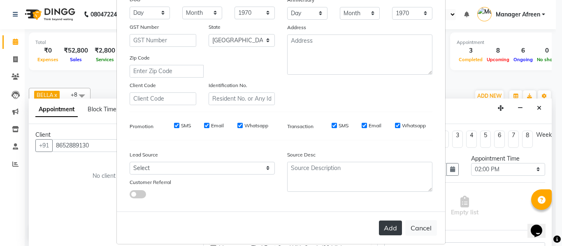
click at [393, 228] on button "Add" at bounding box center [390, 228] width 23 height 15
select select
select select "null"
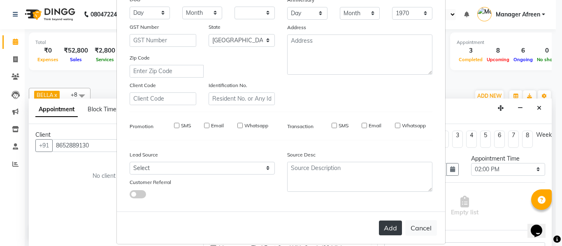
select select
checkbox input "false"
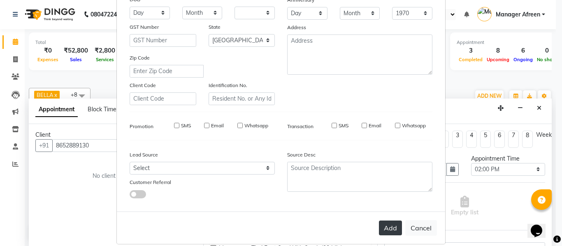
checkbox input "false"
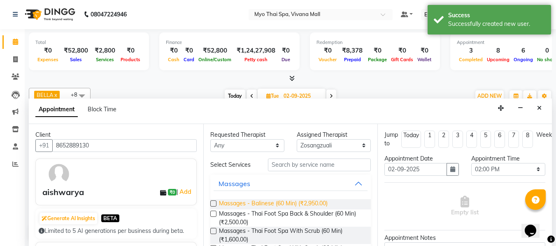
click at [306, 205] on span "Massages - Balinese (60 Min) (₹2,950.00)" at bounding box center [273, 205] width 109 height 10
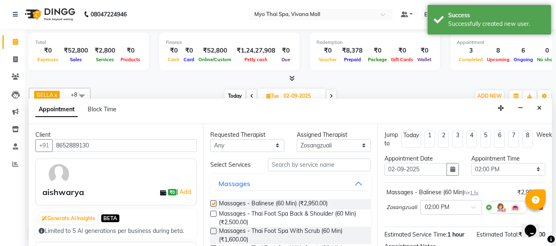
checkbox input "false"
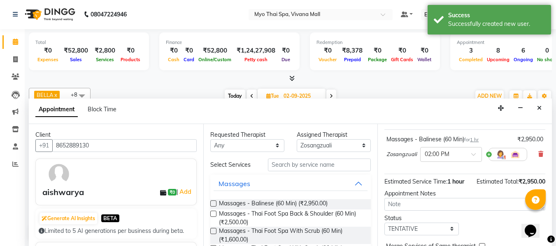
scroll to position [100, 0]
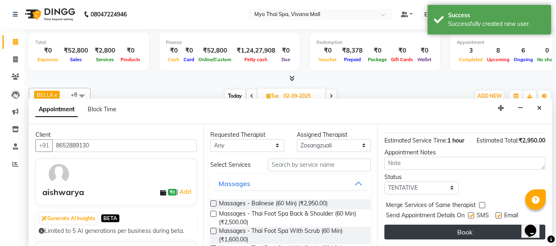
click at [435, 225] on button "Book" at bounding box center [464, 232] width 161 height 15
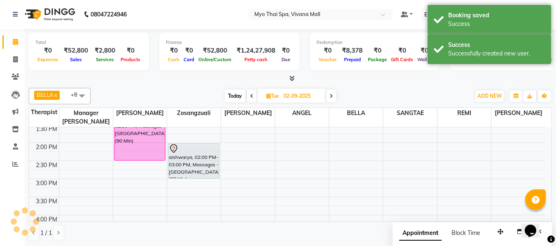
scroll to position [0, 0]
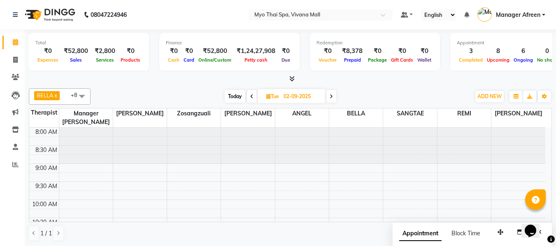
scroll to position [202, 0]
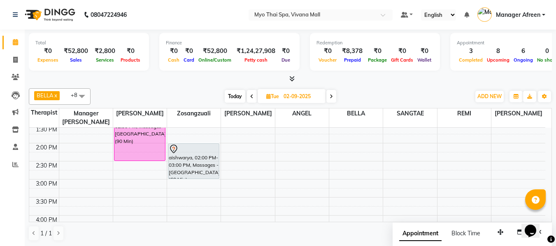
click at [268, 99] on icon at bounding box center [268, 96] width 5 height 5
select select "9"
select select "2025"
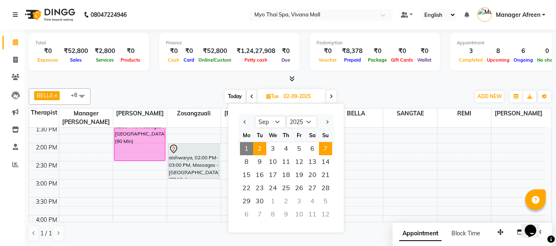
click at [320, 149] on span "7" at bounding box center [325, 148] width 13 height 13
type input "[DATE]"
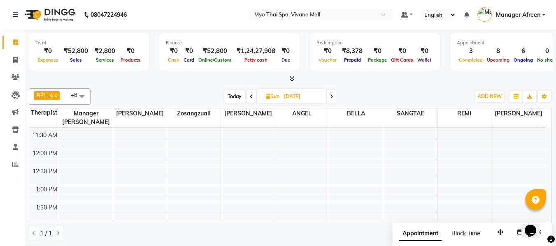
scroll to position [165, 0]
click at [79, 101] on span at bounding box center [82, 96] width 16 height 16
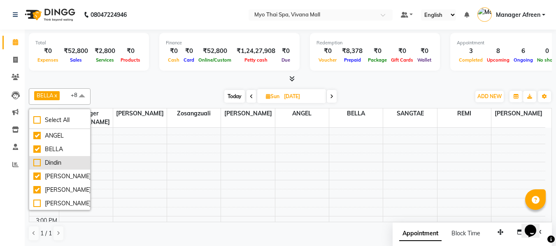
click at [70, 164] on div "Dindin" at bounding box center [59, 163] width 53 height 9
checkbox input "true"
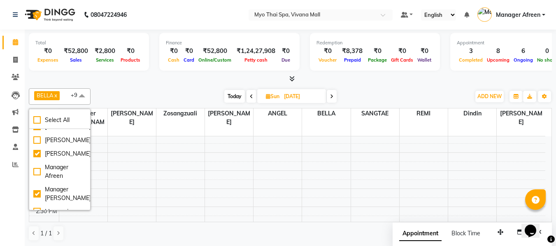
scroll to position [76, 0]
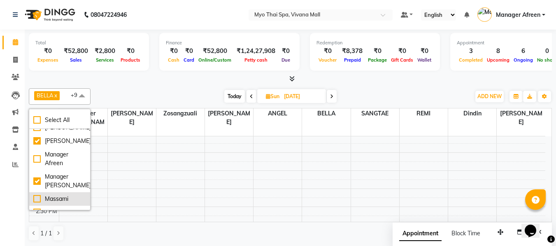
click at [71, 193] on li "Massami" at bounding box center [59, 200] width 61 height 14
checkbox input "true"
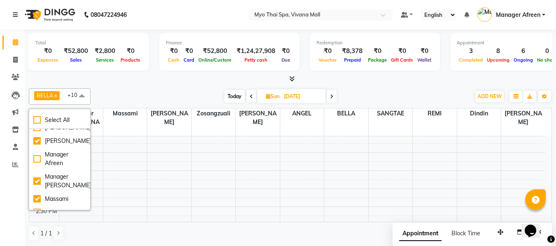
click at [157, 83] on div at bounding box center [290, 79] width 523 height 9
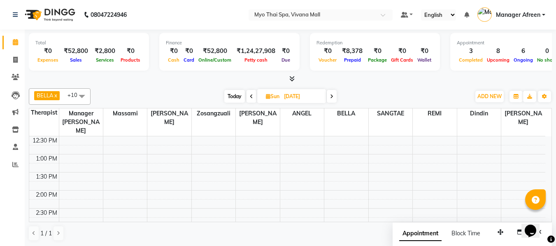
scroll to position [165, 0]
click at [288, 165] on div "8:00 AM 8:30 AM 9:00 AM 9:30 AM 10:00 AM 10:30 AM 11:00 AM 11:30 AM 12:00 PM 12…" at bounding box center [287, 243] width 516 height 543
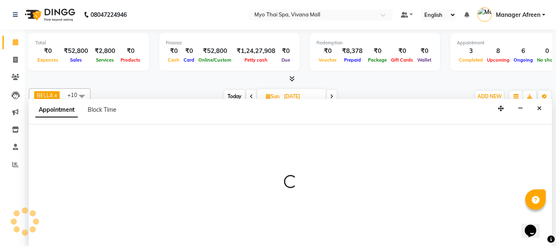
scroll to position [0, 0]
select select "70774"
select select "810"
select select "tentative"
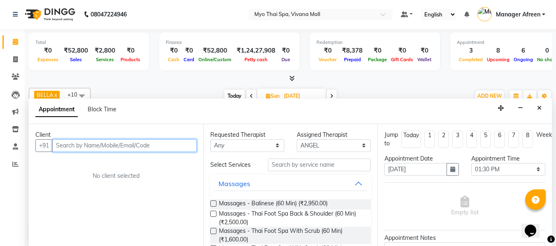
click at [160, 146] on input "text" at bounding box center [124, 146] width 144 height 13
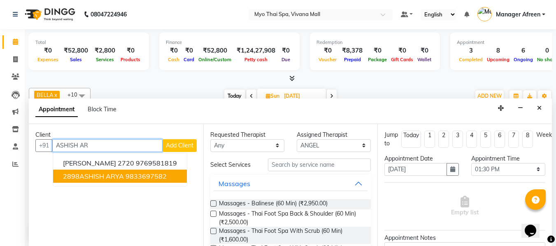
click at [143, 174] on ngb-highlight "9833697582" at bounding box center [146, 176] width 41 height 8
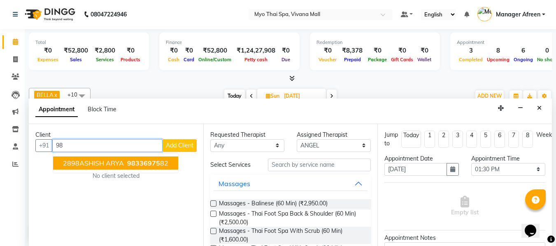
type input "9"
click at [136, 163] on ngb-highlight "9769581819" at bounding box center [156, 163] width 41 height 8
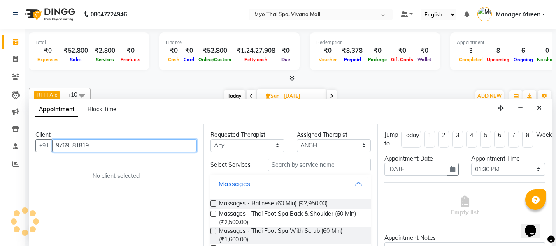
type input "9769581819"
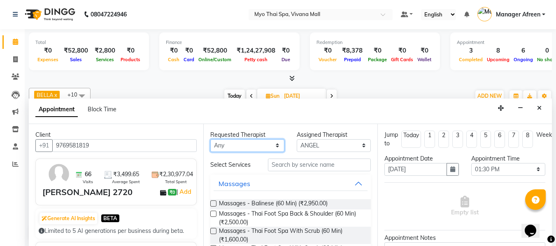
click at [252, 148] on select "Any [PERSON_NAME] [PERSON_NAME] [PERSON_NAME] Manager Afreen Manager [PERSON_NA…" at bounding box center [247, 146] width 74 height 13
select select "70774"
click at [210, 140] on select "Any [PERSON_NAME] [PERSON_NAME] [PERSON_NAME] Manager Afreen Manager [PERSON_NA…" at bounding box center [247, 146] width 74 height 13
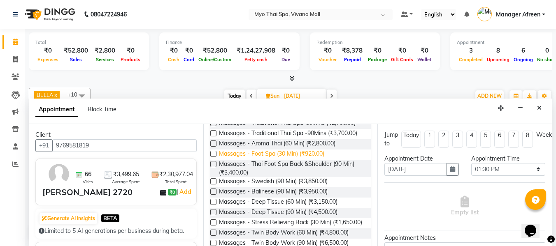
scroll to position [206, 0]
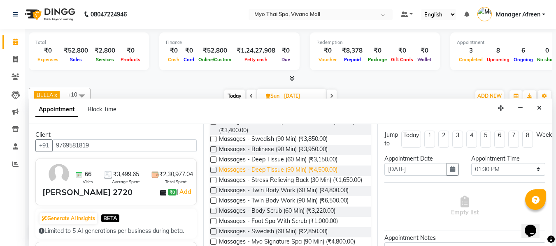
click at [289, 176] on span "Massages - Deep Tissue (90 Min) (₹4,500.00)" at bounding box center [278, 171] width 119 height 10
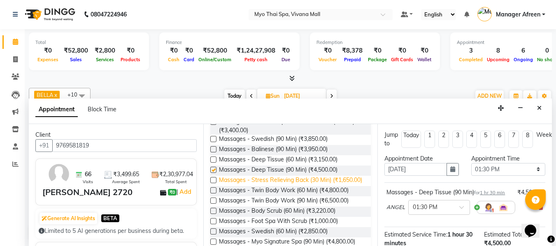
checkbox input "false"
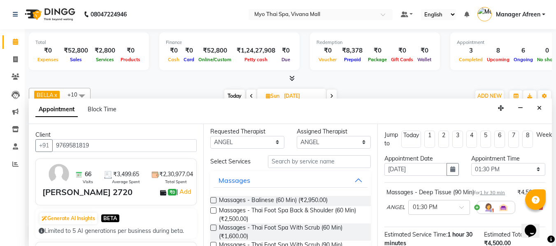
scroll to position [0, 0]
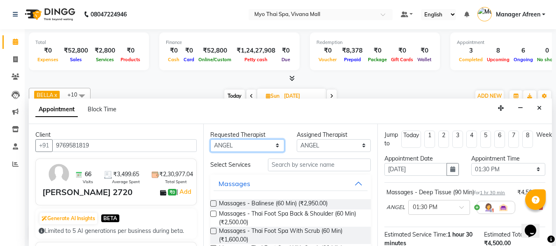
click at [259, 146] on select "Any [PERSON_NAME] [PERSON_NAME] [PERSON_NAME] Manager Afreen Manager [PERSON_NA…" at bounding box center [247, 146] width 74 height 13
select select "62472"
click at [210, 140] on select "Any [PERSON_NAME] [PERSON_NAME] [PERSON_NAME] Manager Afreen Manager [PERSON_NA…" at bounding box center [247, 146] width 74 height 13
select select "62472"
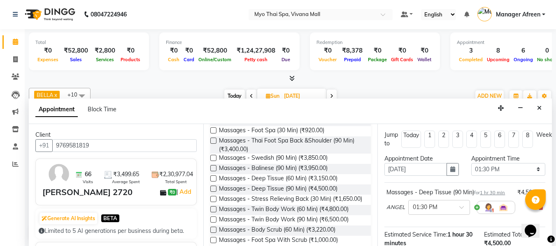
scroll to position [206, 0]
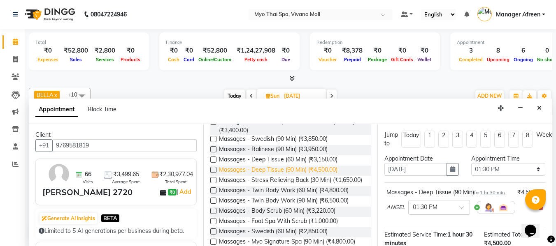
click at [291, 176] on span "Massages - Deep Tissue (90 Min) (₹4,500.00)" at bounding box center [278, 171] width 119 height 10
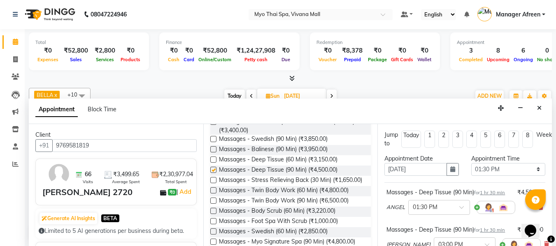
checkbox input "false"
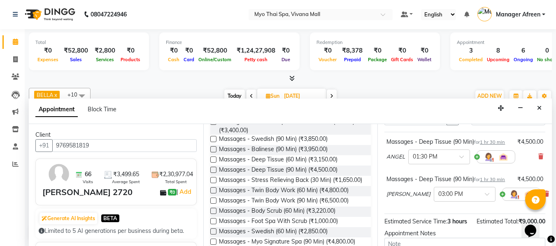
scroll to position [82, 0]
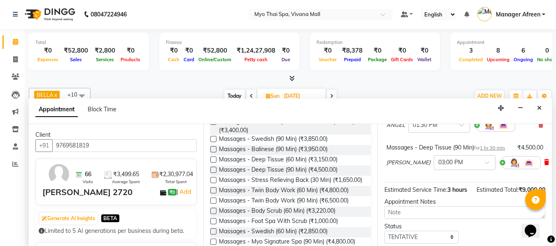
click at [544, 165] on icon at bounding box center [546, 163] width 5 height 6
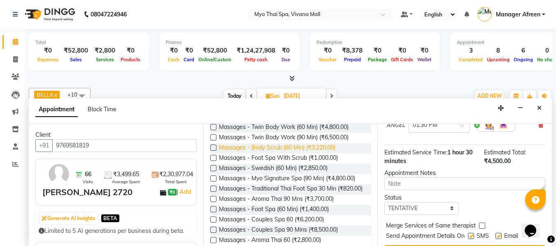
scroll to position [288, 0]
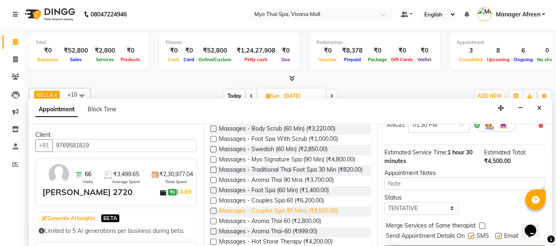
drag, startPoint x: 303, startPoint y: 238, endPoint x: 314, endPoint y: 238, distance: 11.1
click at [303, 217] on span "Massages - Couples Spa 90 Mins (₹8,500.00)" at bounding box center [278, 212] width 119 height 10
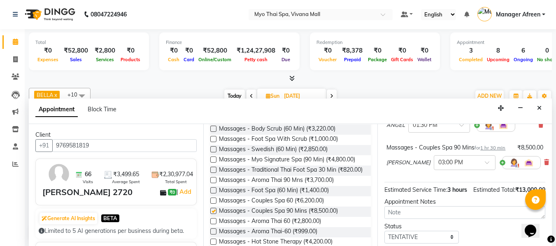
checkbox input "false"
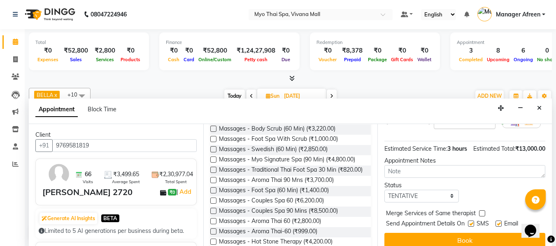
click at [438, 126] on input "text" at bounding box center [456, 121] width 36 height 9
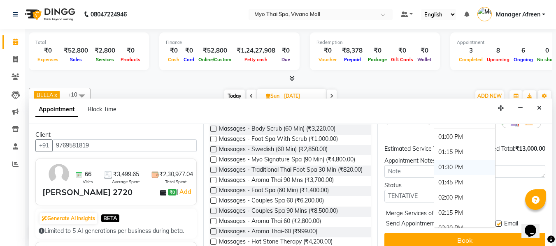
scroll to position [242, 0]
click at [434, 177] on div "01:30 PM" at bounding box center [464, 168] width 61 height 15
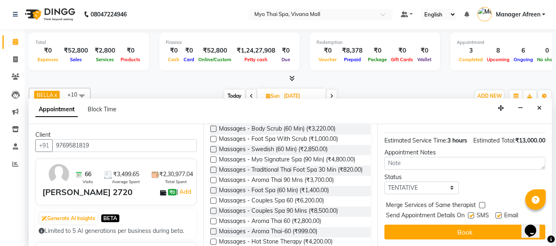
scroll to position [172, 0]
click at [421, 184] on select "Select TENTATIVE CONFIRM UPCOMING" at bounding box center [421, 188] width 74 height 13
select select "confirm booking"
click at [384, 182] on select "Select TENTATIVE CONFIRM UPCOMING" at bounding box center [421, 188] width 74 height 13
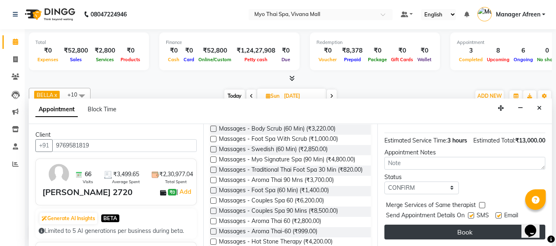
click at [426, 228] on button "Book" at bounding box center [464, 232] width 161 height 15
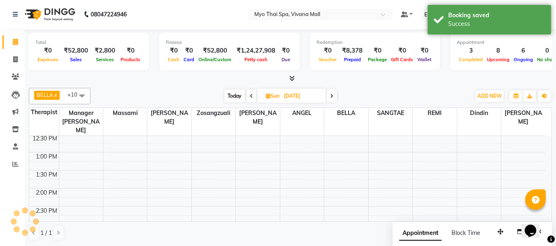
scroll to position [0, 0]
